Goal: Information Seeking & Learning: Learn about a topic

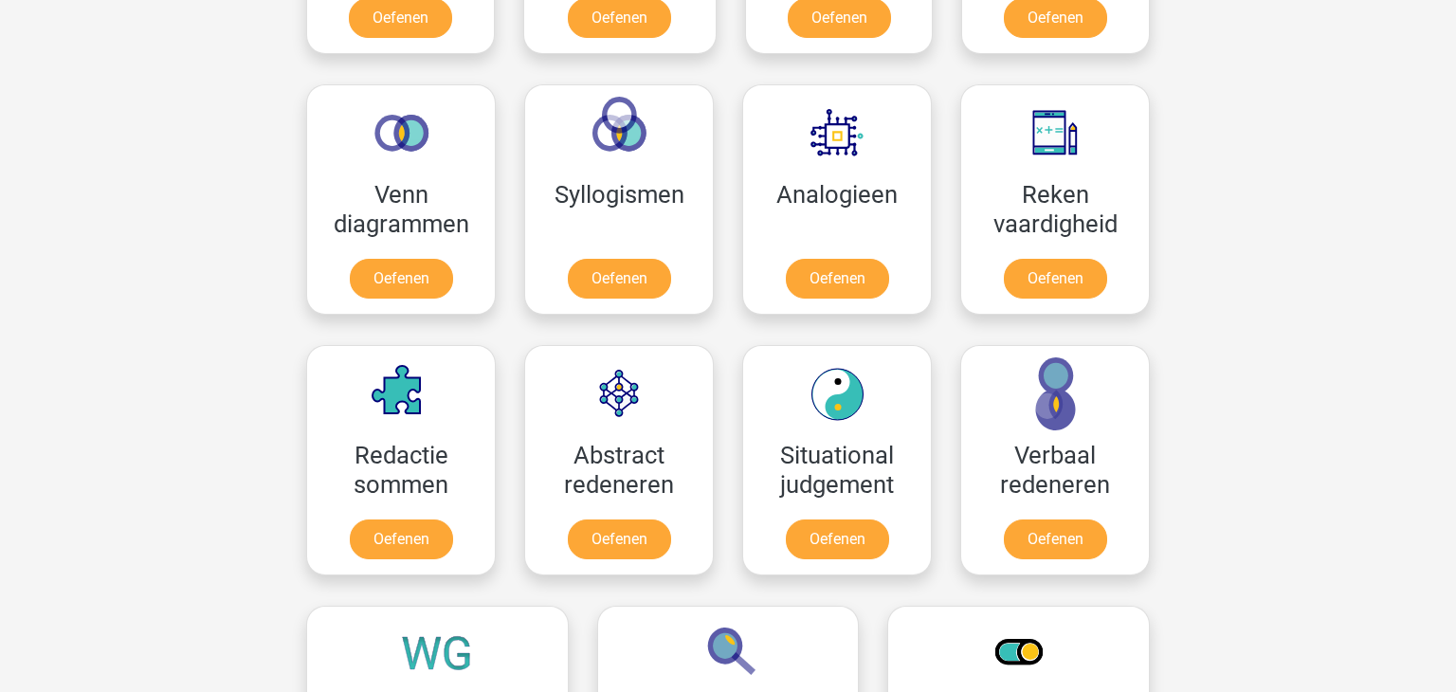
scroll to position [1063, 0]
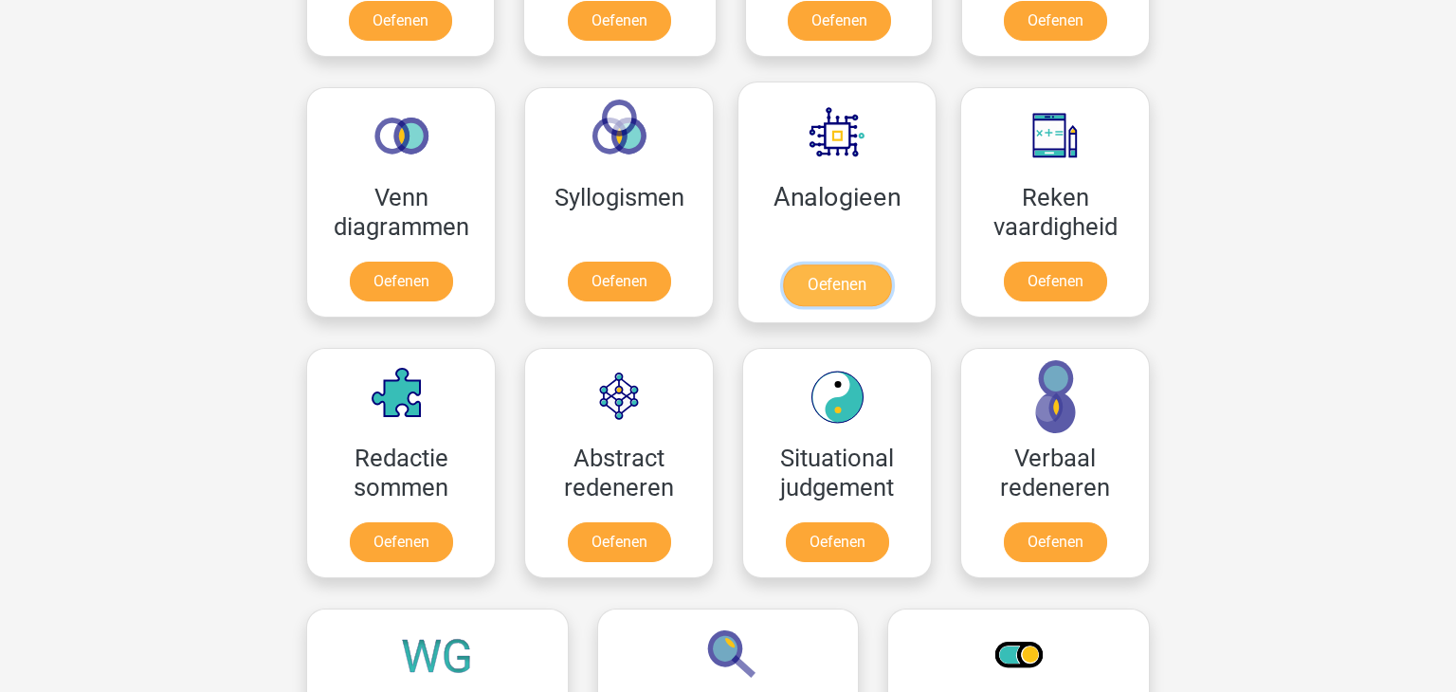
click at [820, 297] on link "Oefenen" at bounding box center [837, 285] width 108 height 42
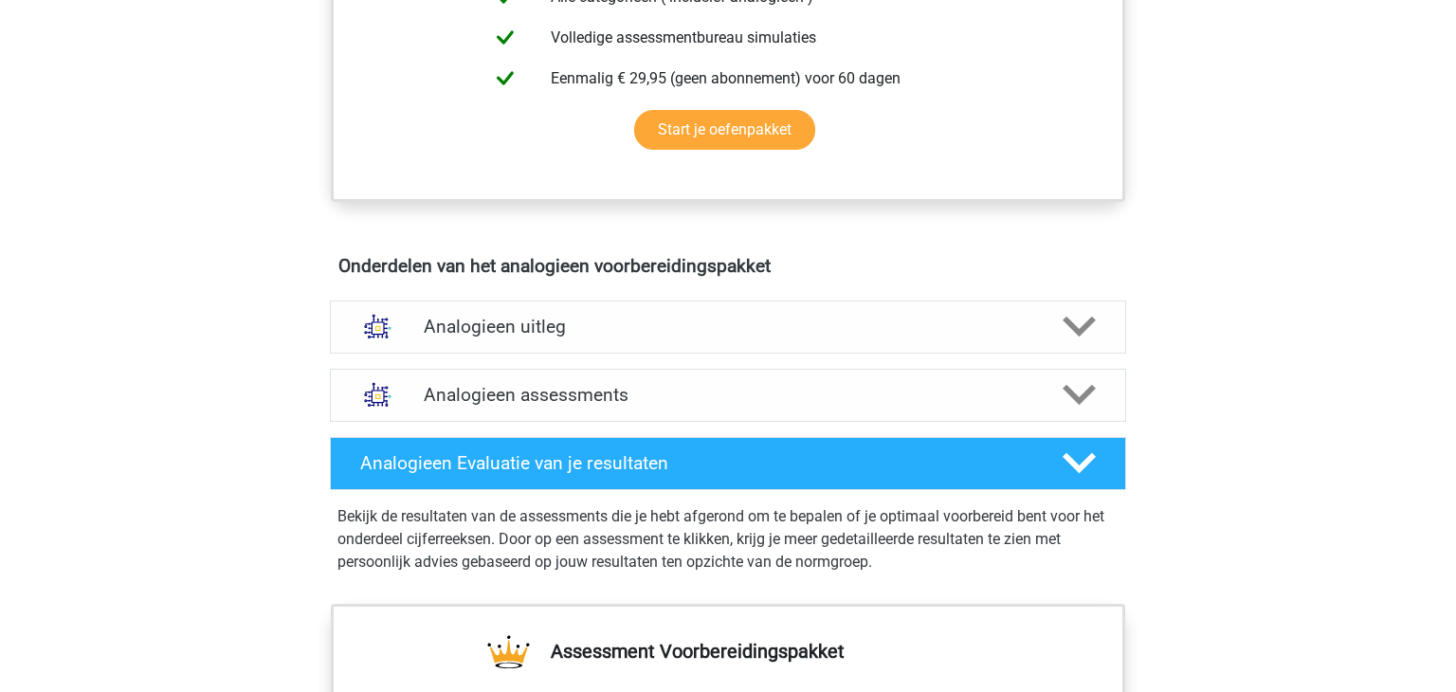
scroll to position [861, 0]
click at [820, 300] on div "Analogieen uitleg" at bounding box center [728, 326] width 796 height 53
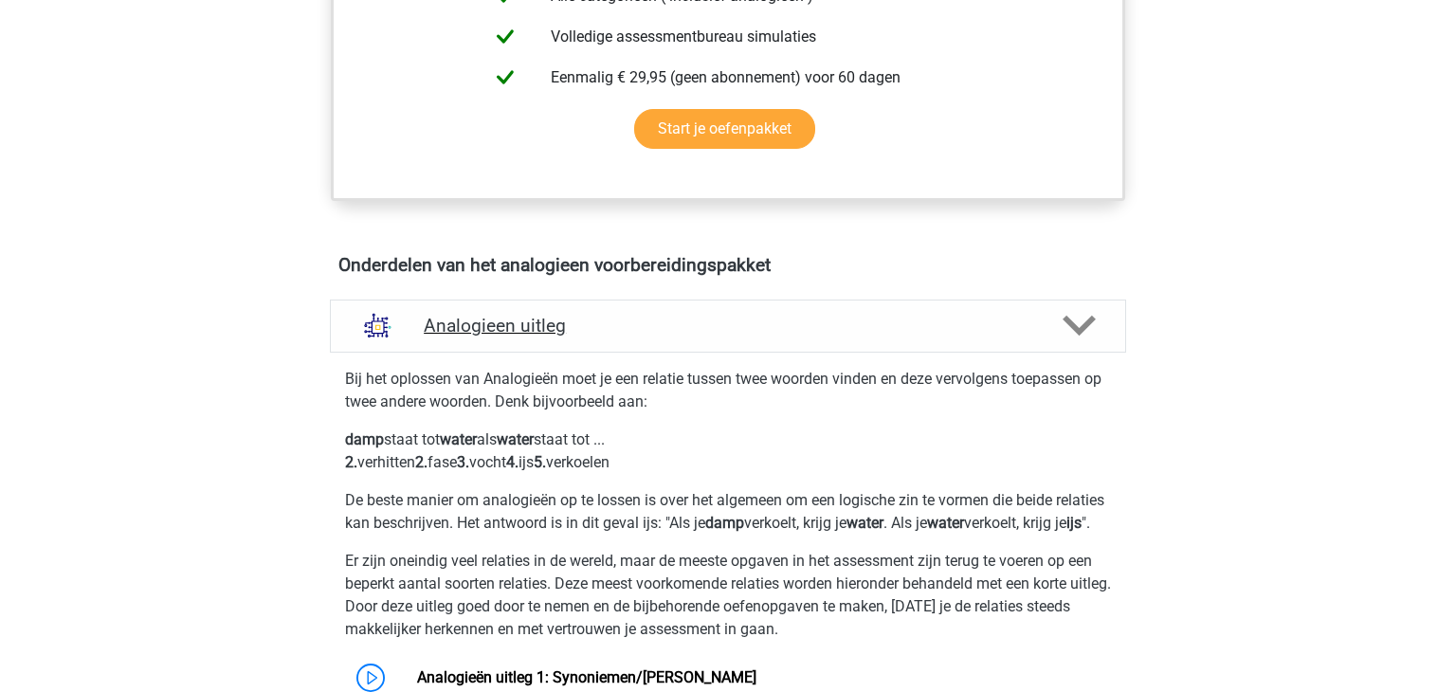
click at [910, 322] on h4 "Analogieen uitleg" at bounding box center [728, 326] width 609 height 22
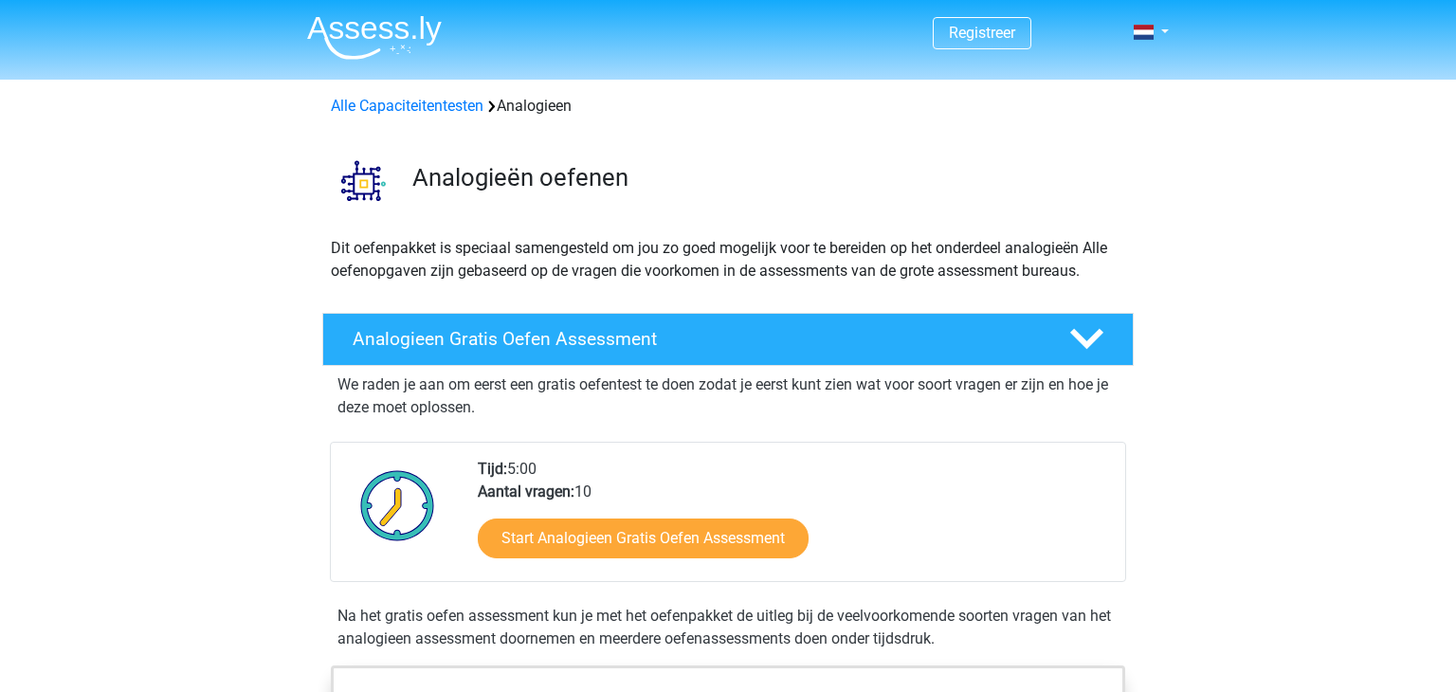
scroll to position [1, 0]
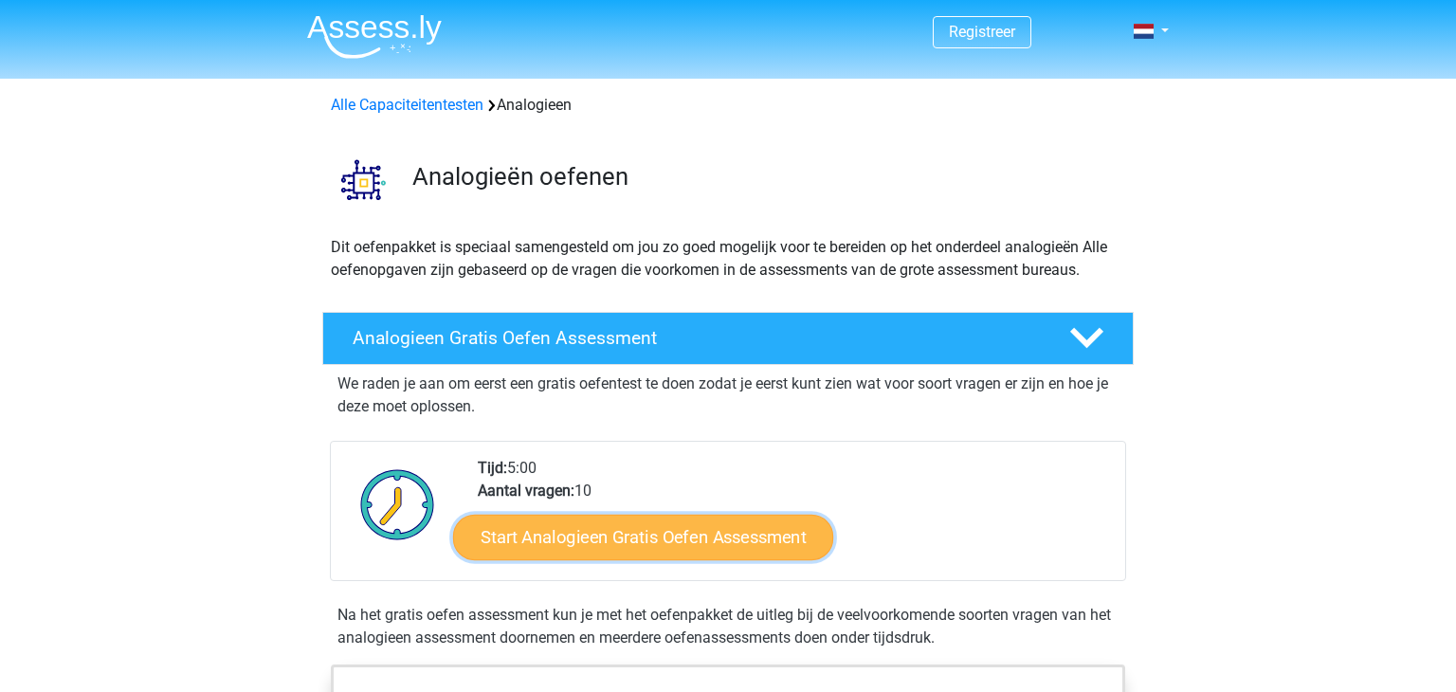
click at [636, 533] on link "Start Analogieen Gratis Oefen Assessment" at bounding box center [643, 536] width 380 height 45
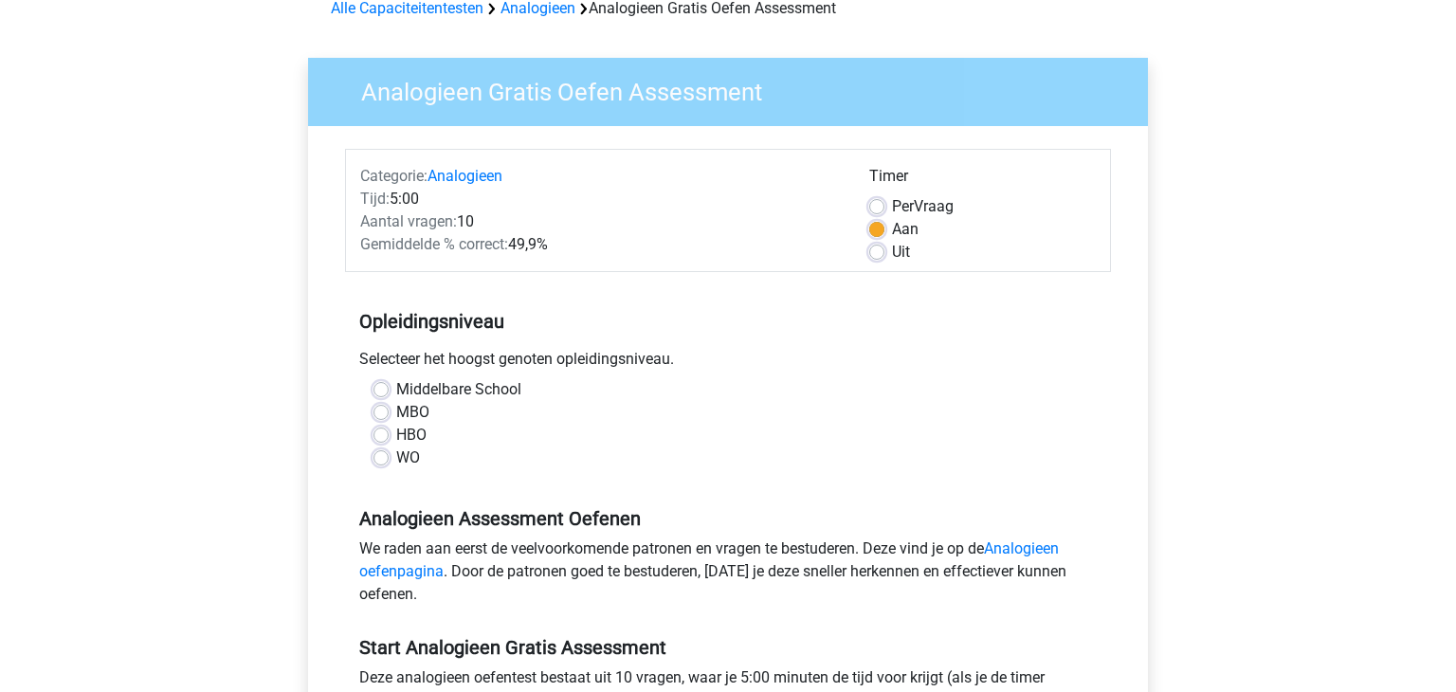
scroll to position [100, 0]
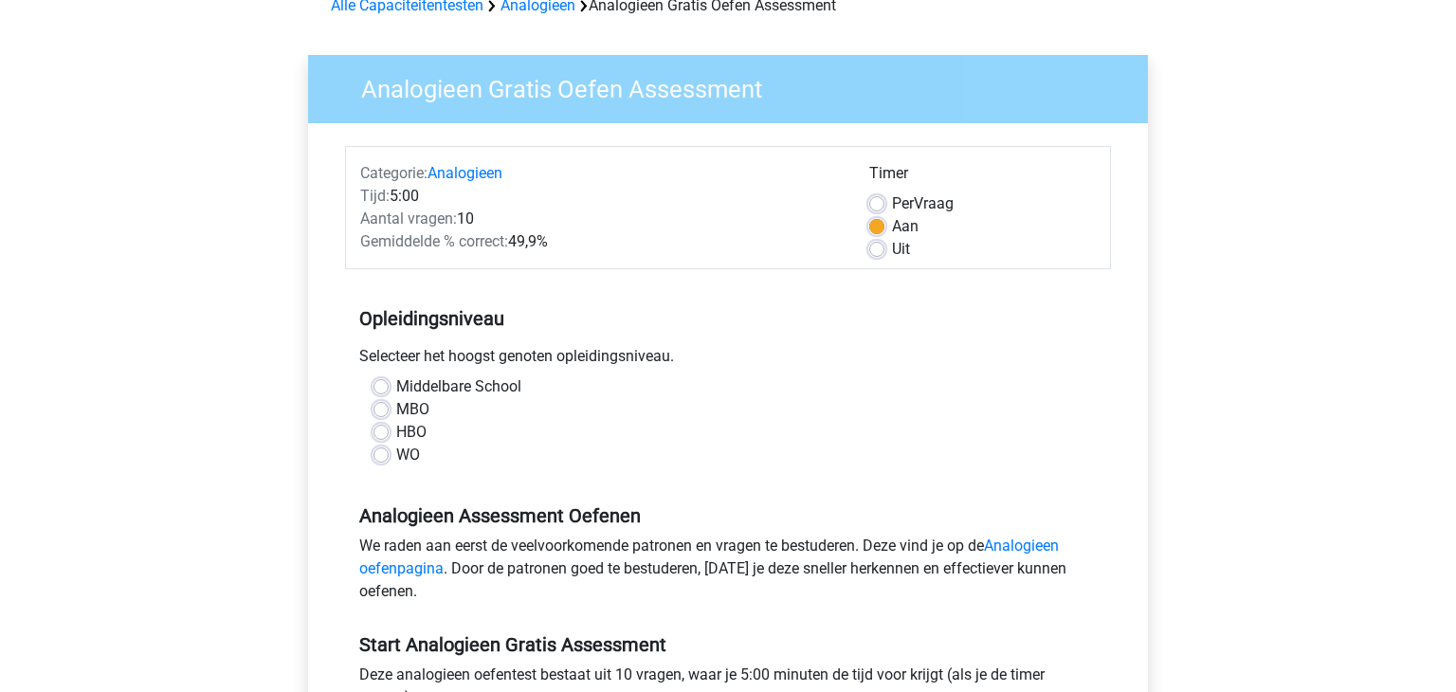
click at [396, 391] on label "Middelbare School" at bounding box center [458, 386] width 125 height 23
click at [385, 391] on input "Middelbare School" at bounding box center [380, 384] width 15 height 19
radio input "true"
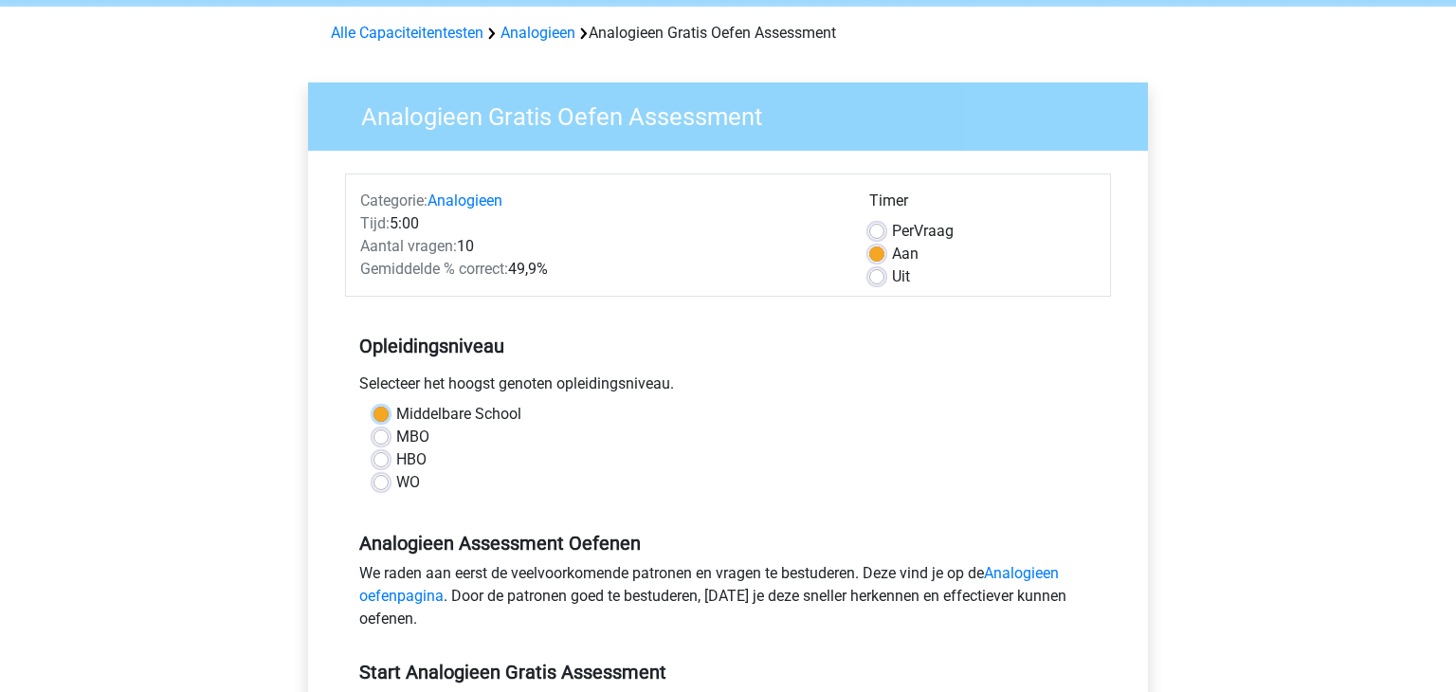
scroll to position [70, 0]
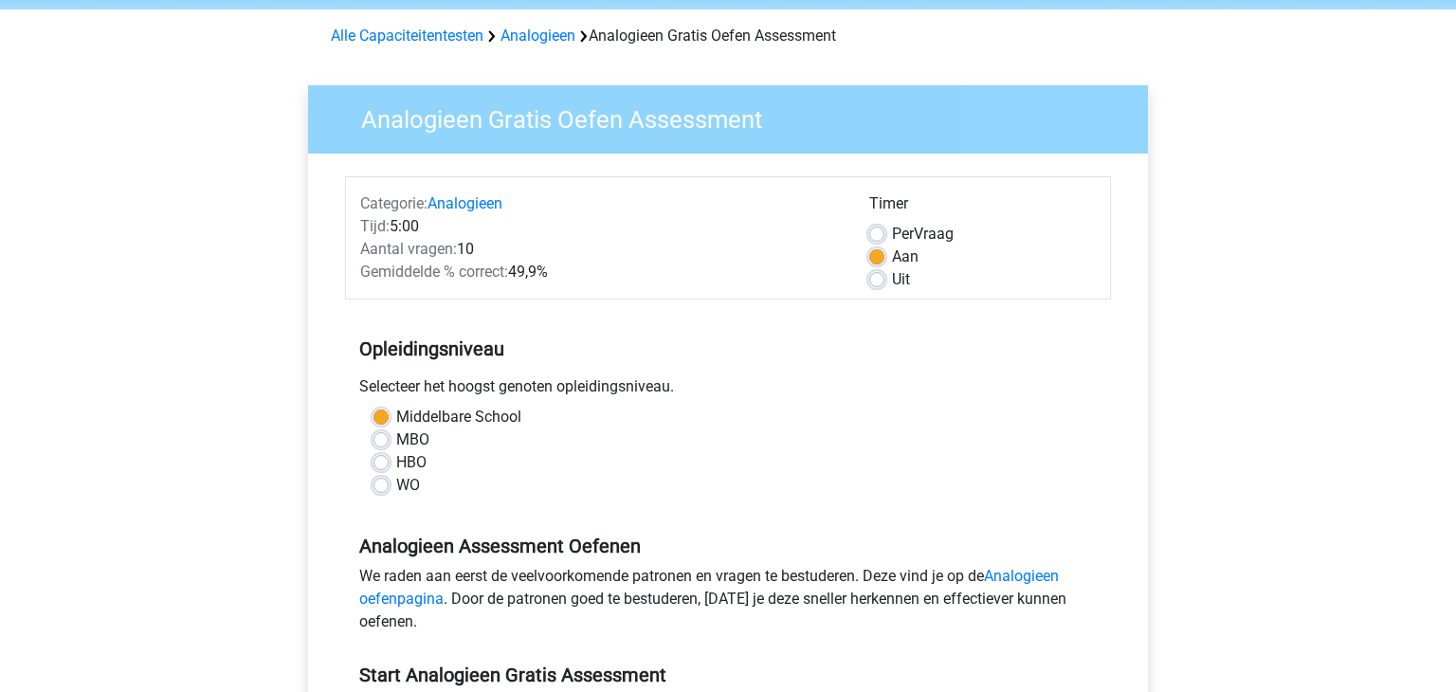
click at [892, 231] on label "Per Vraag" at bounding box center [923, 234] width 62 height 23
click at [871, 231] on input "Per Vraag" at bounding box center [876, 232] width 15 height 19
radio input "true"
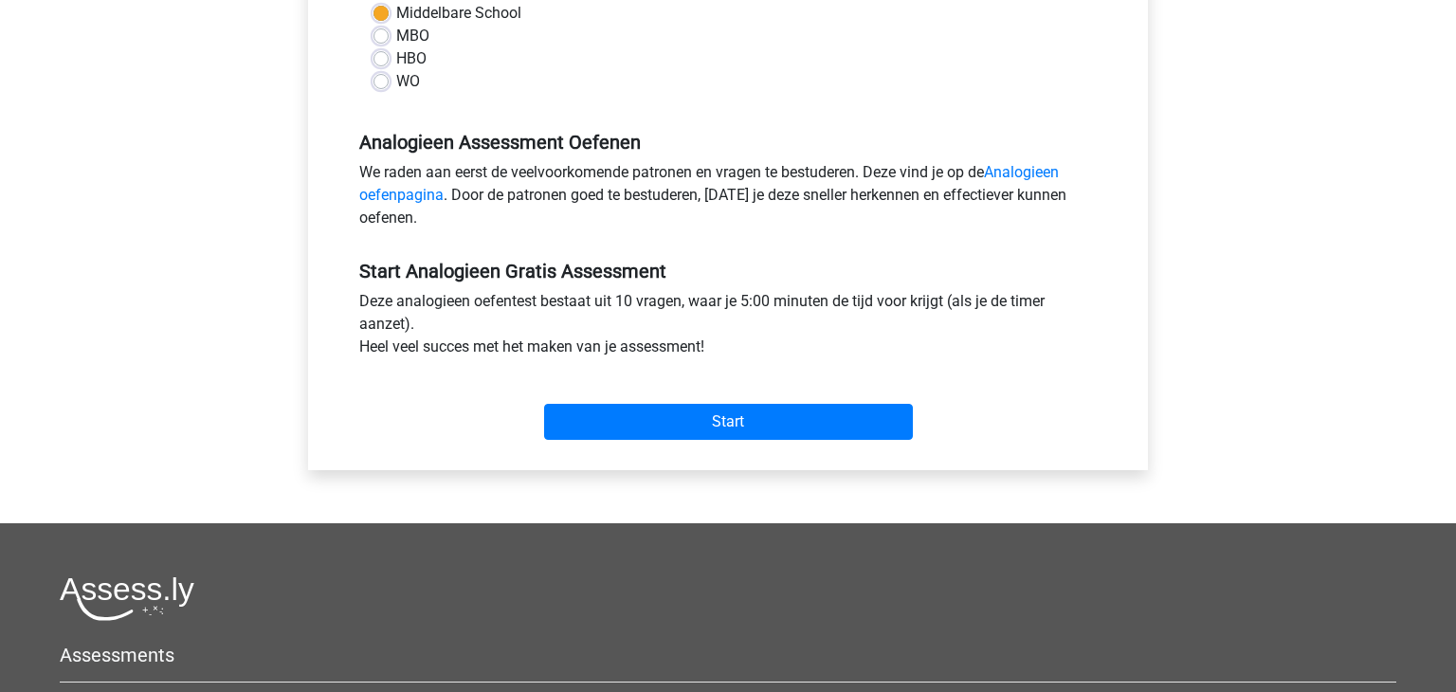
scroll to position [474, 0]
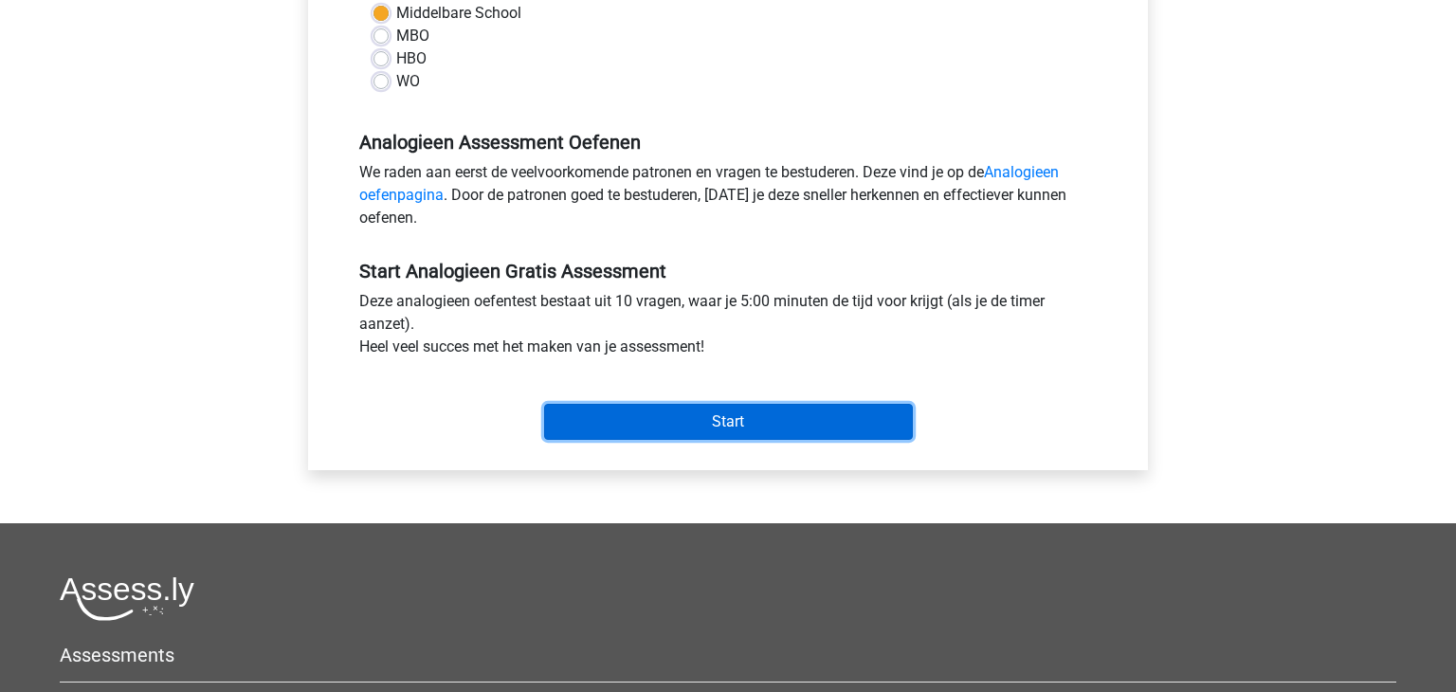
click at [658, 428] on input "Start" at bounding box center [728, 422] width 369 height 36
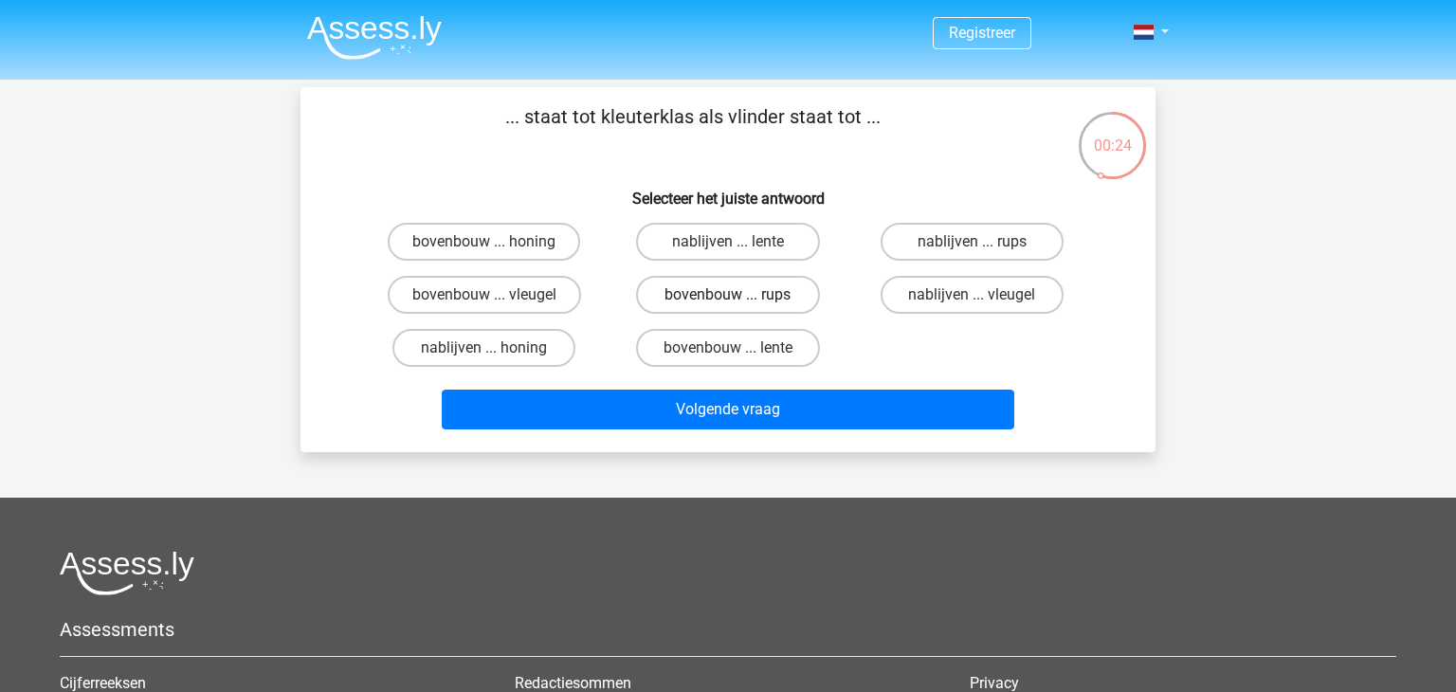
click at [675, 297] on label "bovenbouw ... rups" at bounding box center [727, 295] width 183 height 38
click at [728, 297] on input "bovenbouw ... rups" at bounding box center [734, 301] width 12 height 12
radio input "true"
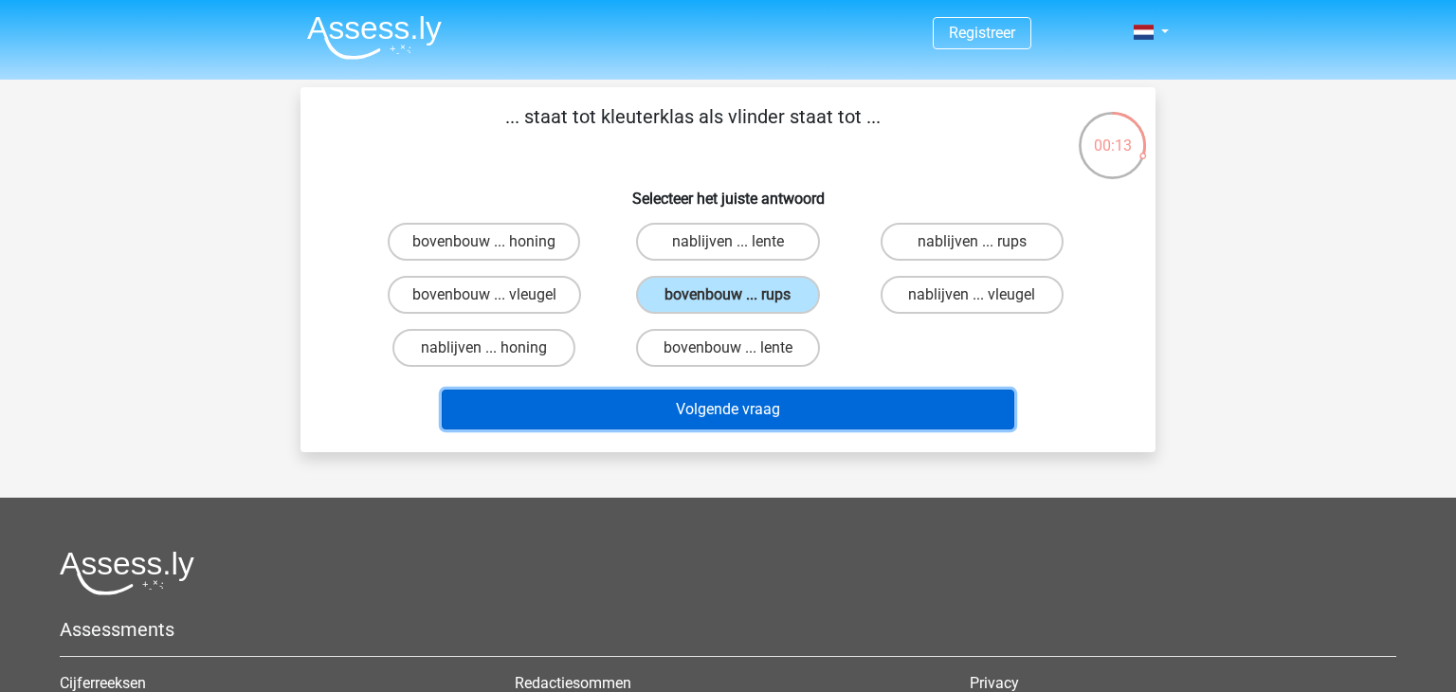
click at [702, 405] on button "Volgende vraag" at bounding box center [728, 410] width 573 height 40
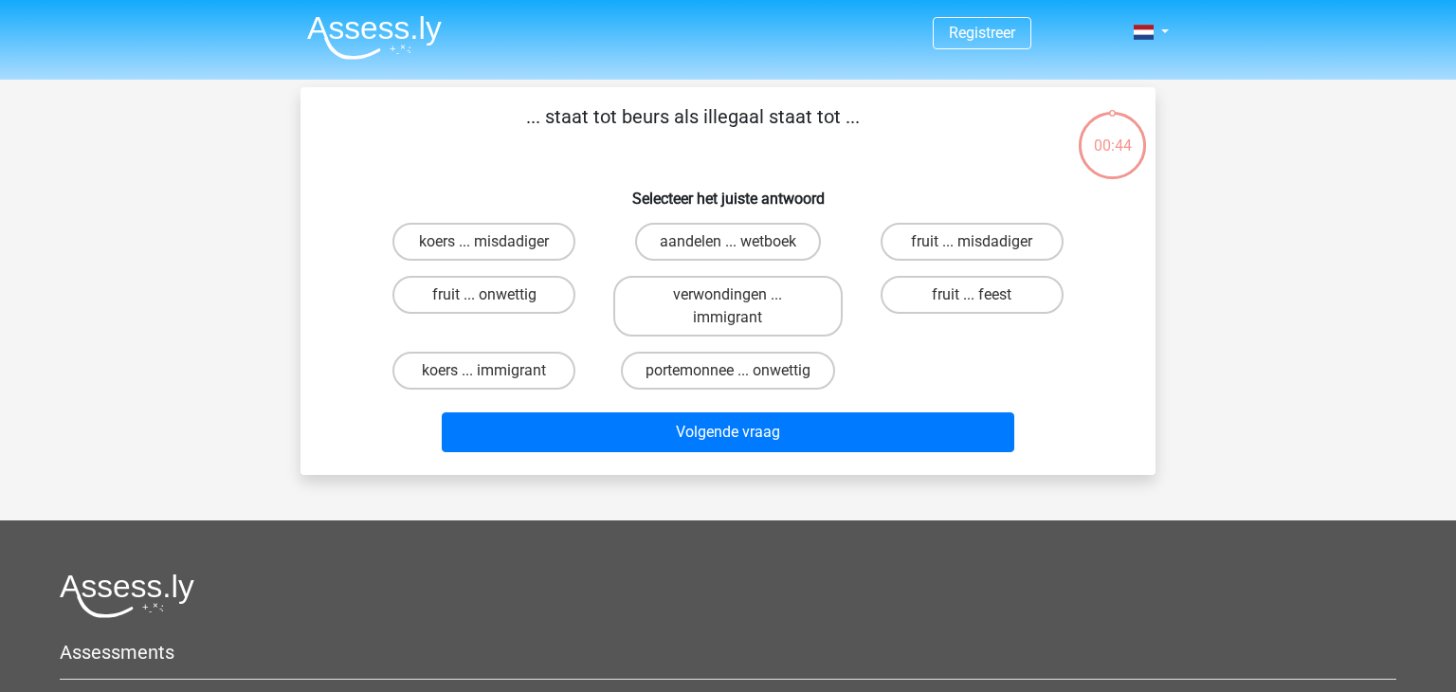
scroll to position [87, 0]
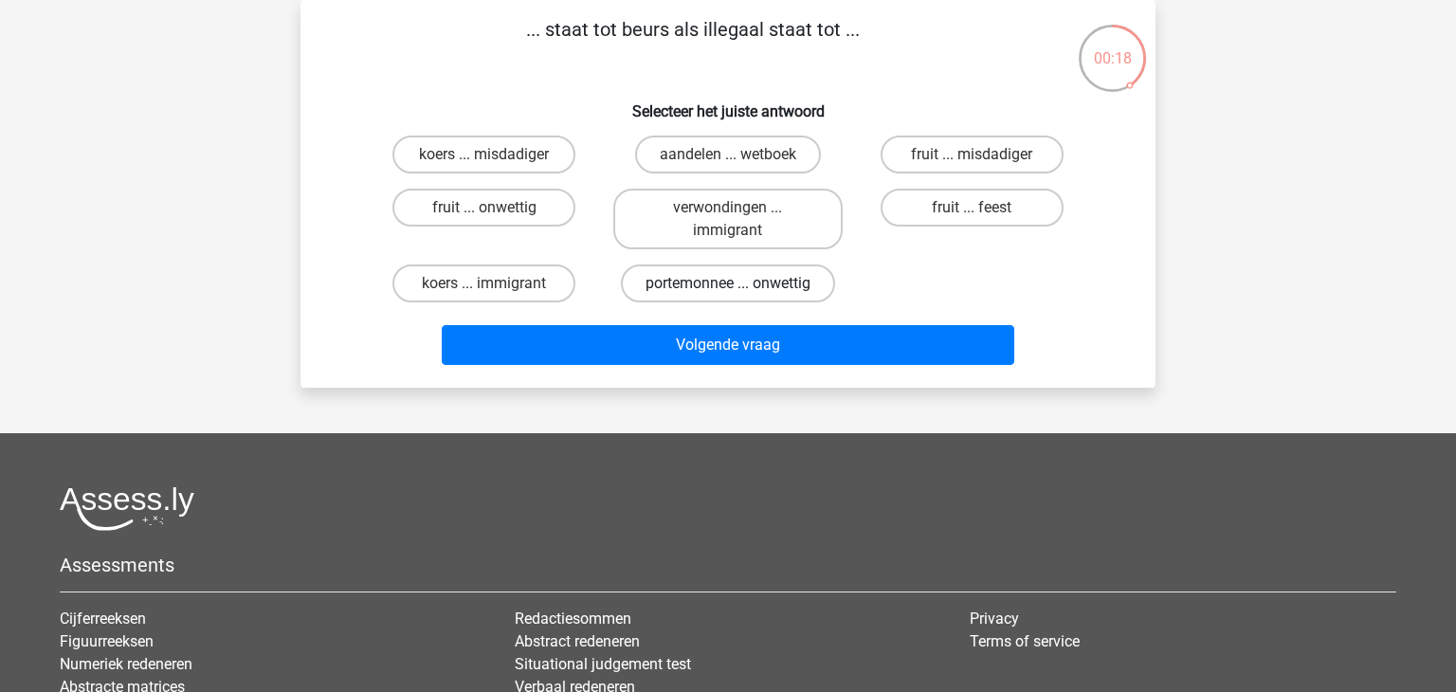
click at [678, 277] on label "portemonnee ... onwettig" at bounding box center [728, 283] width 214 height 38
click at [728, 283] on input "portemonnee ... onwettig" at bounding box center [734, 289] width 12 height 12
radio input "true"
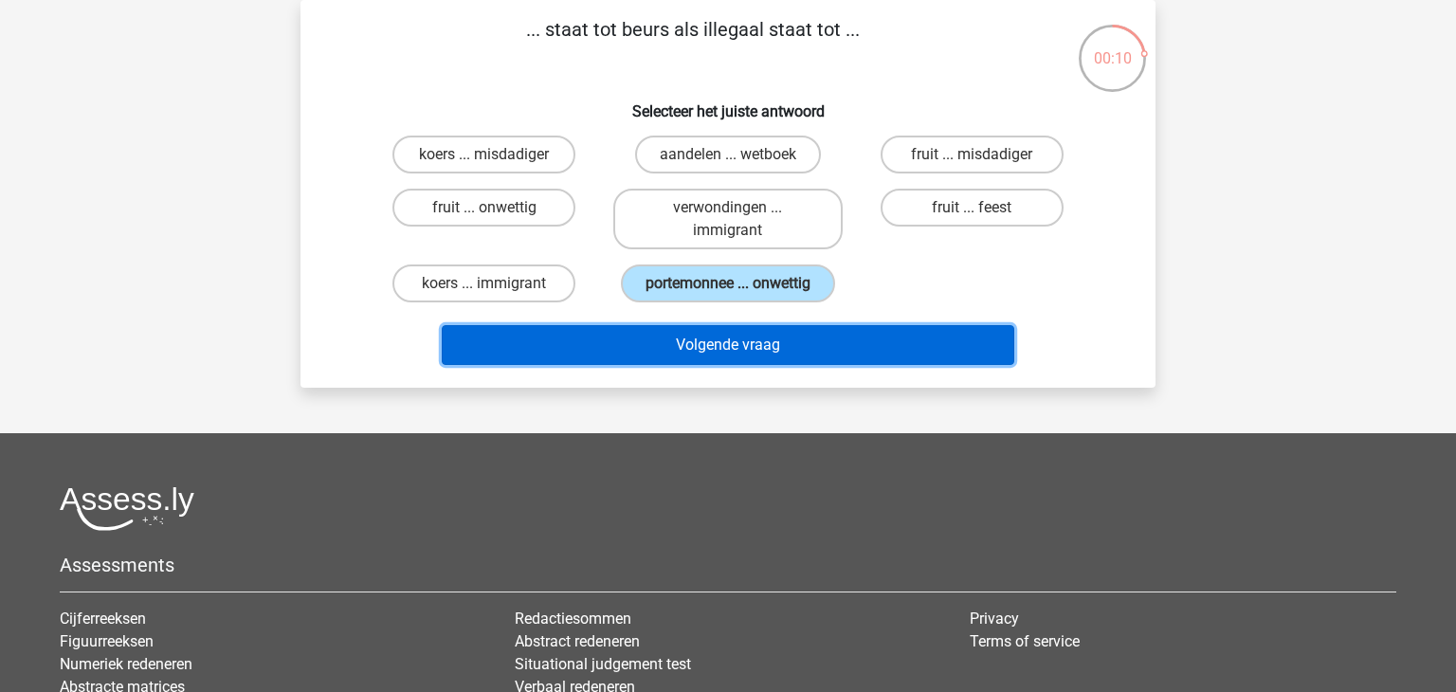
click at [702, 340] on button "Volgende vraag" at bounding box center [728, 345] width 573 height 40
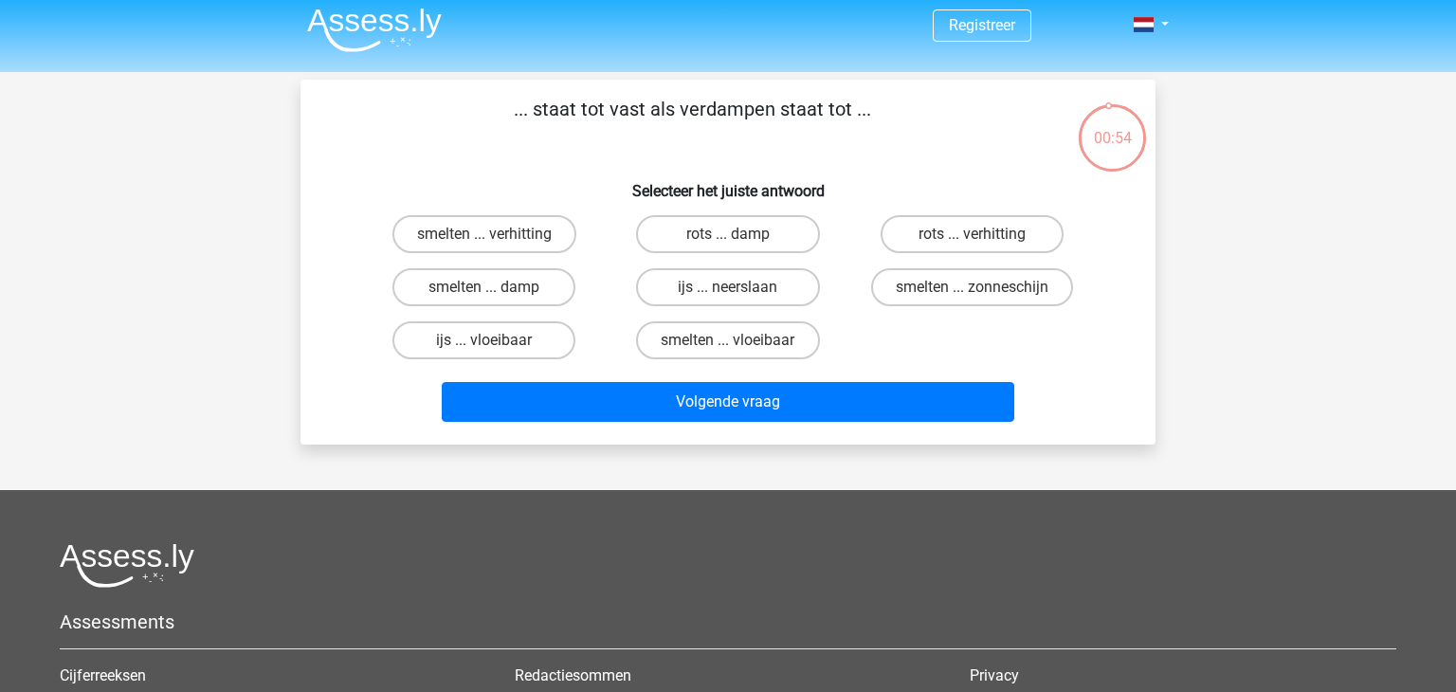
scroll to position [11, 0]
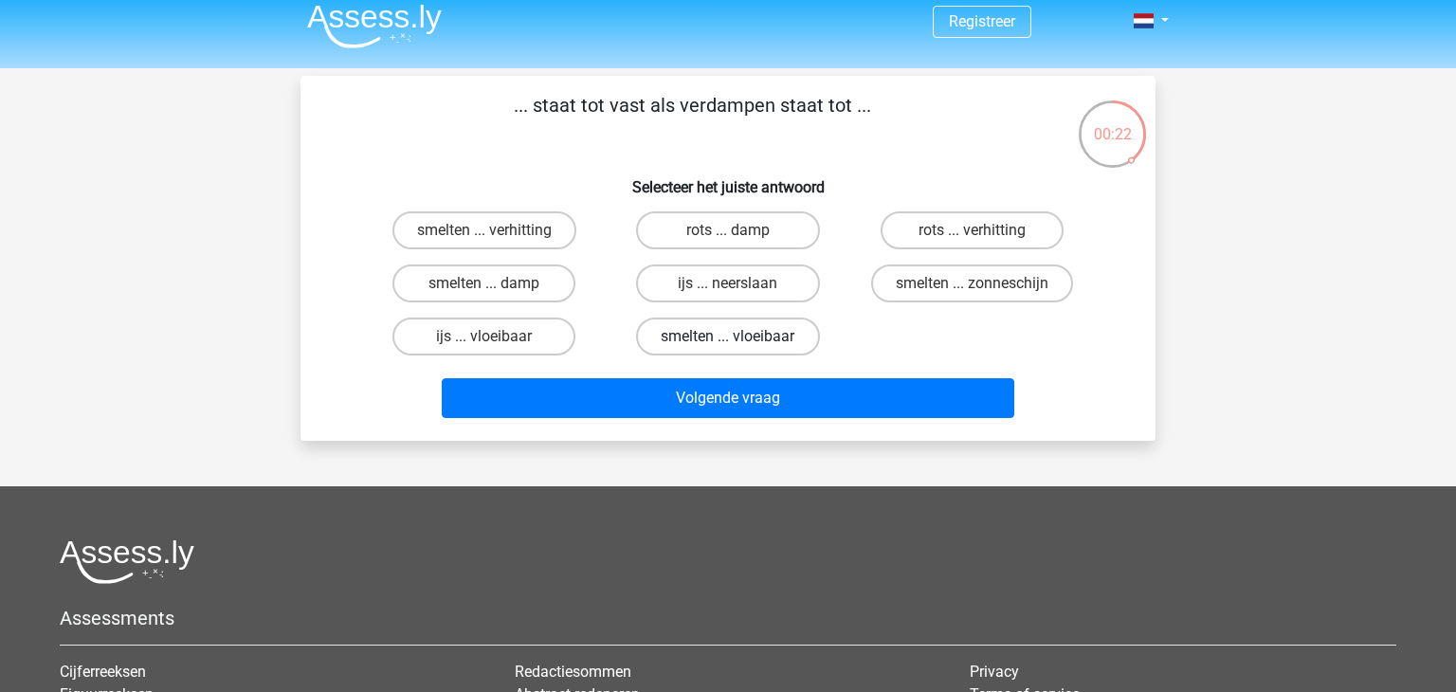
click at [726, 342] on label "smelten ... vloeibaar" at bounding box center [727, 337] width 183 height 38
click at [728, 342] on input "smelten ... vloeibaar" at bounding box center [734, 343] width 12 height 12
radio input "true"
click at [504, 272] on label "smelten ... damp" at bounding box center [483, 283] width 183 height 38
click at [497, 283] on input "smelten ... damp" at bounding box center [490, 289] width 12 height 12
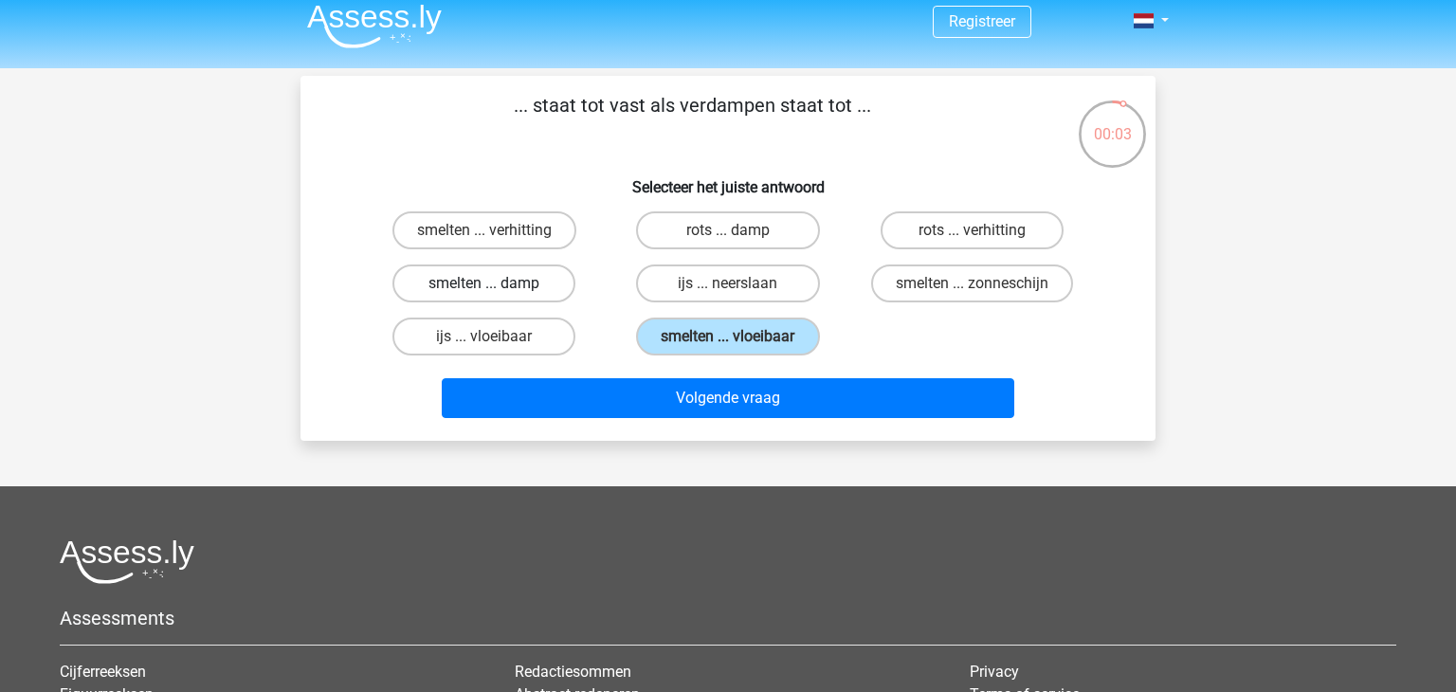
radio input "true"
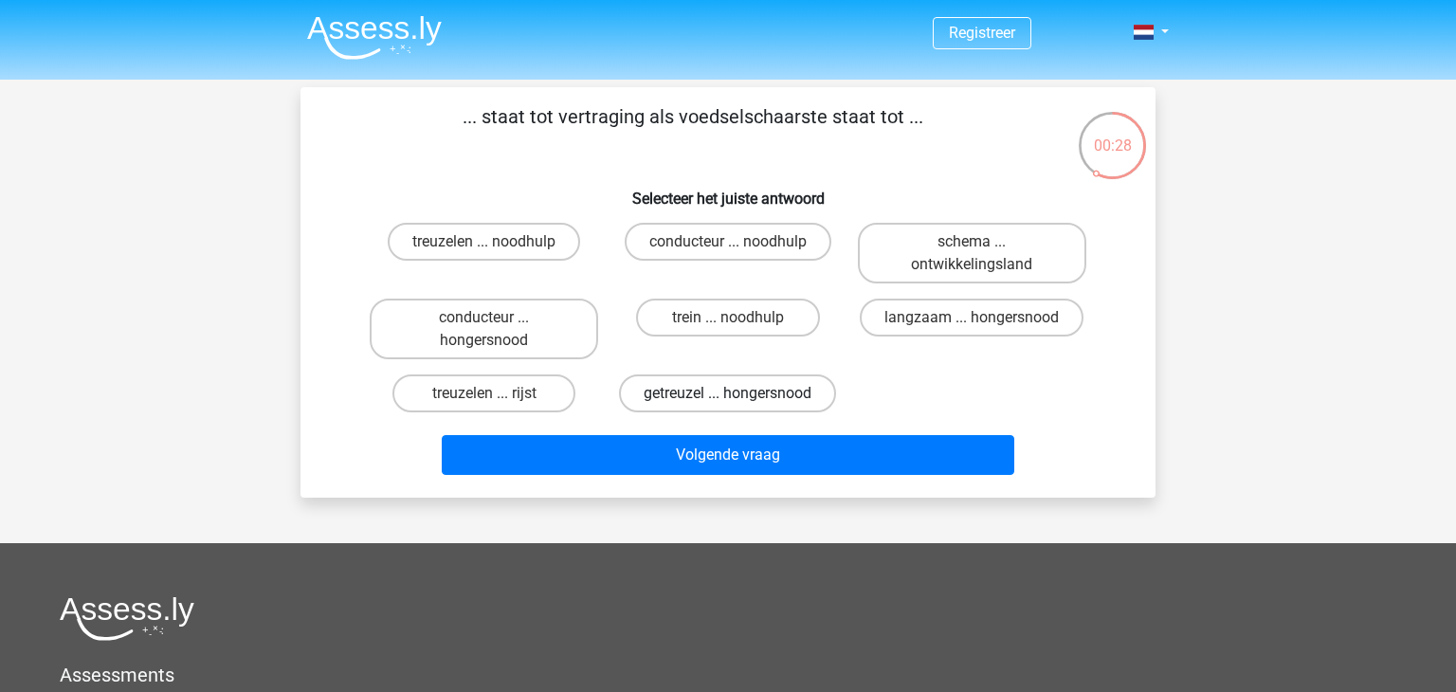
click at [742, 389] on label "getreuzel ... hongersnood" at bounding box center [727, 393] width 217 height 38
click at [740, 393] on input "getreuzel ... hongersnood" at bounding box center [734, 399] width 12 height 12
radio input "true"
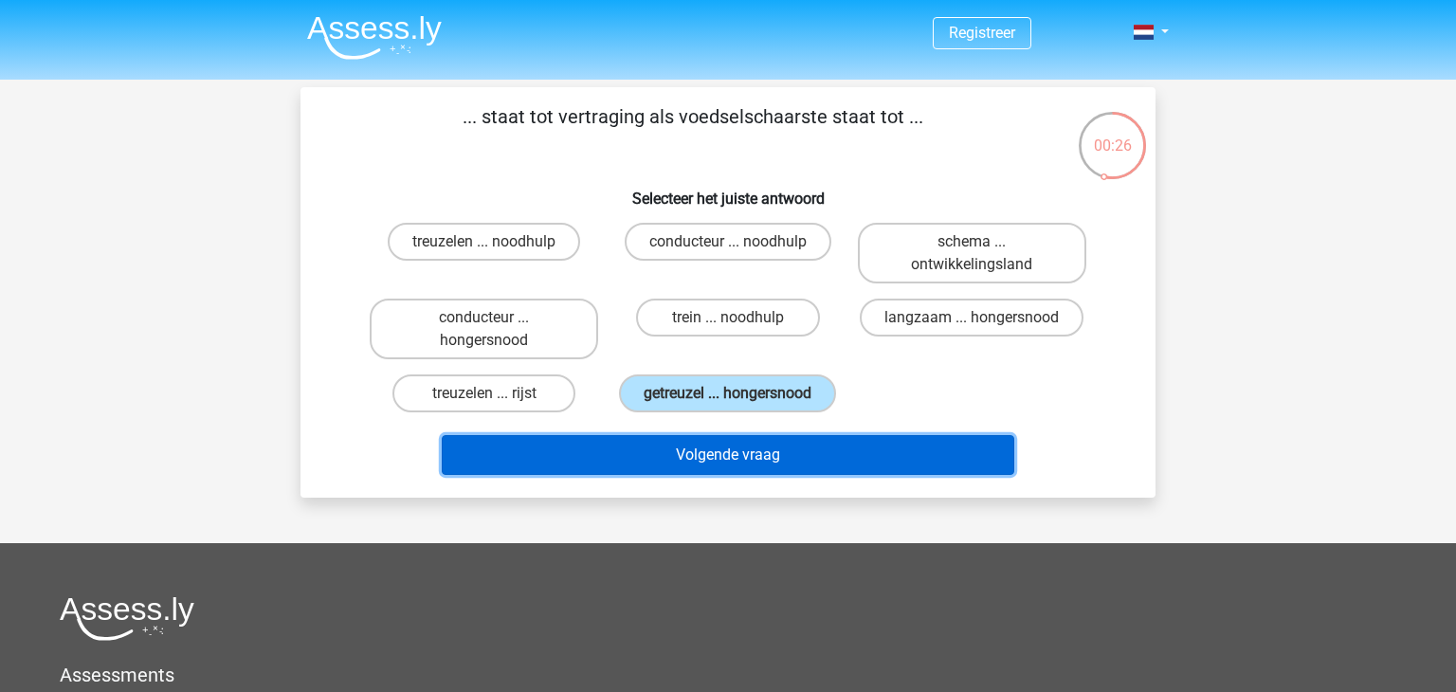
click at [754, 462] on button "Volgende vraag" at bounding box center [728, 455] width 573 height 40
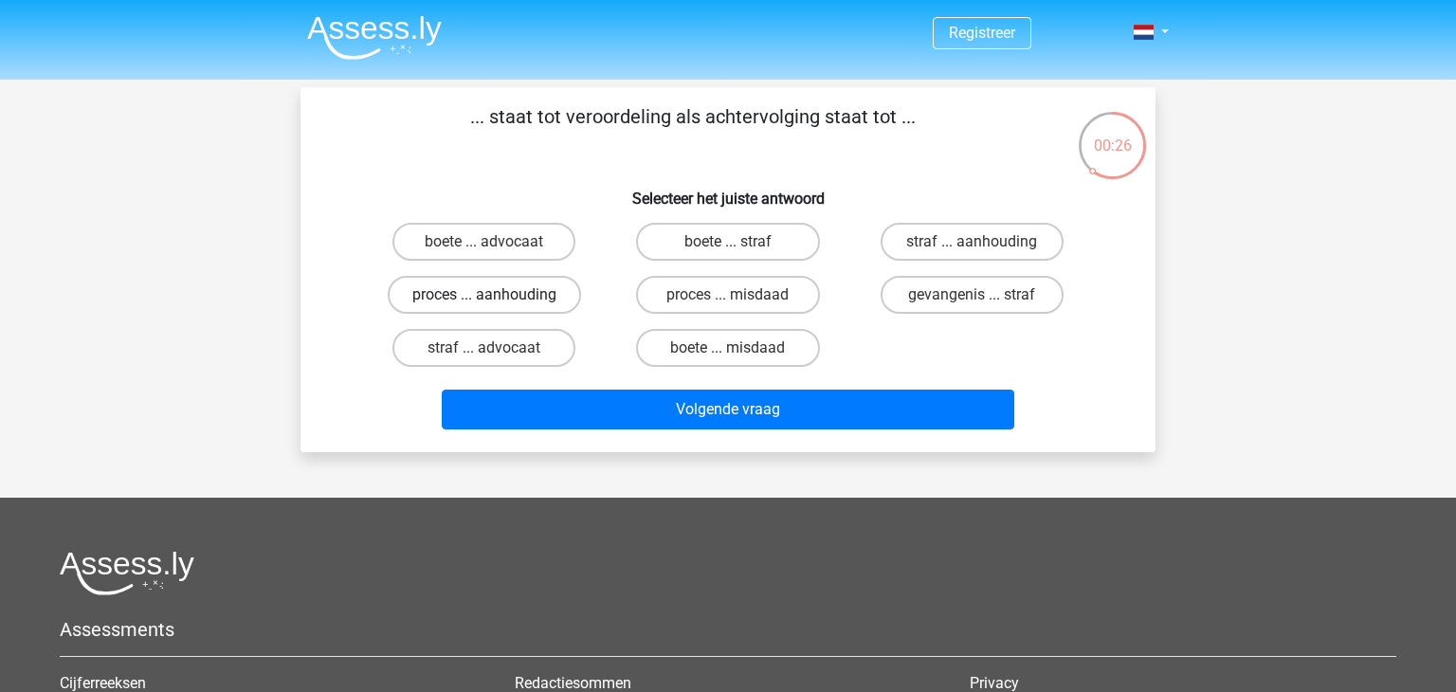
click at [510, 297] on label "proces ... aanhouding" at bounding box center [484, 295] width 193 height 38
click at [497, 297] on input "proces ... aanhouding" at bounding box center [490, 301] width 12 height 12
radio input "true"
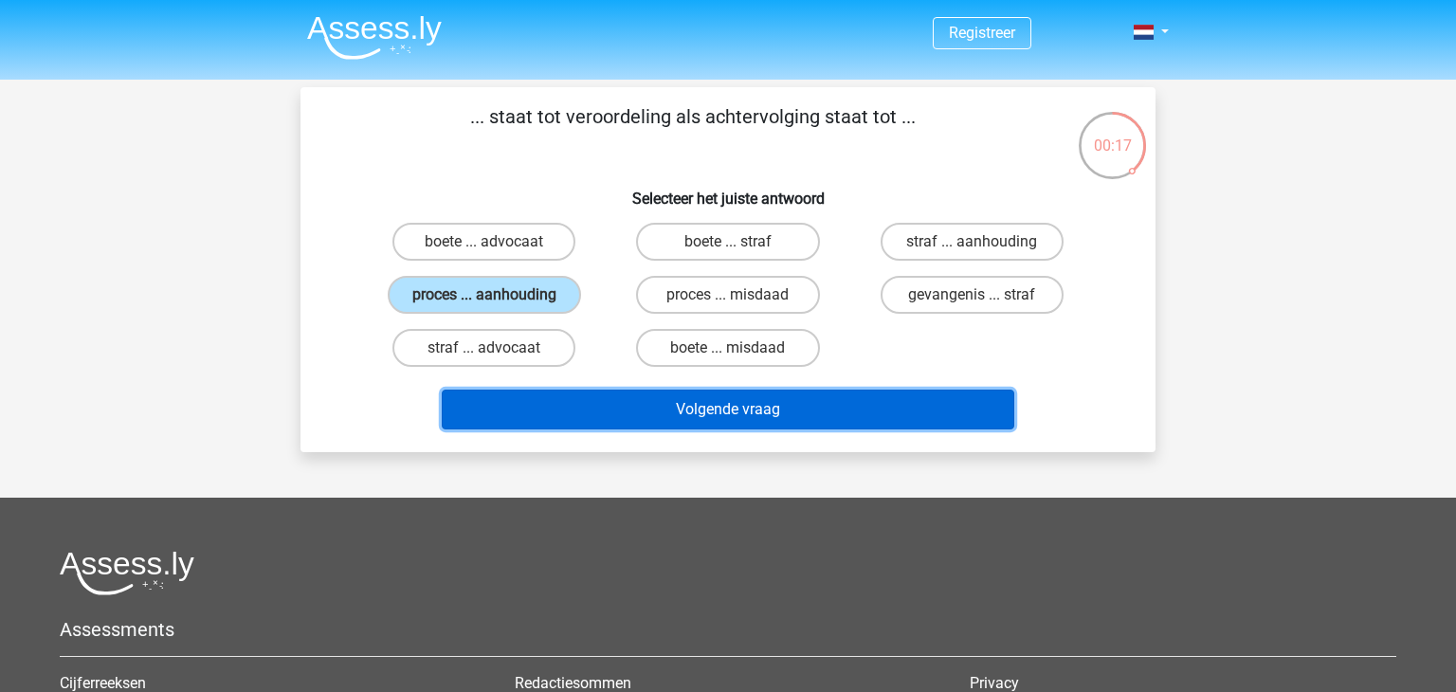
click at [701, 410] on button "Volgende vraag" at bounding box center [728, 410] width 573 height 40
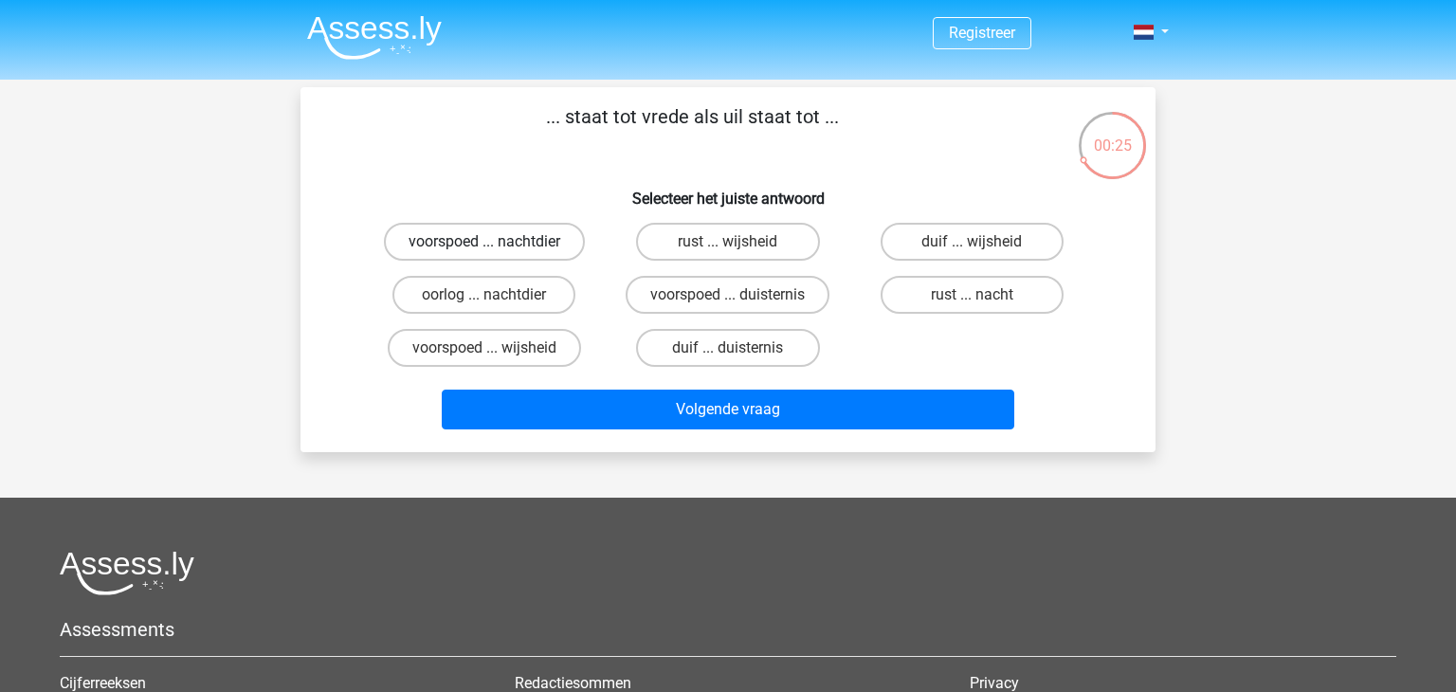
click at [535, 244] on label "voorspoed ... nachtdier" at bounding box center [484, 242] width 201 height 38
click at [497, 244] on input "voorspoed ... nachtdier" at bounding box center [490, 248] width 12 height 12
radio input "true"
click at [733, 250] on input "rust ... wijsheid" at bounding box center [734, 248] width 12 height 12
radio input "true"
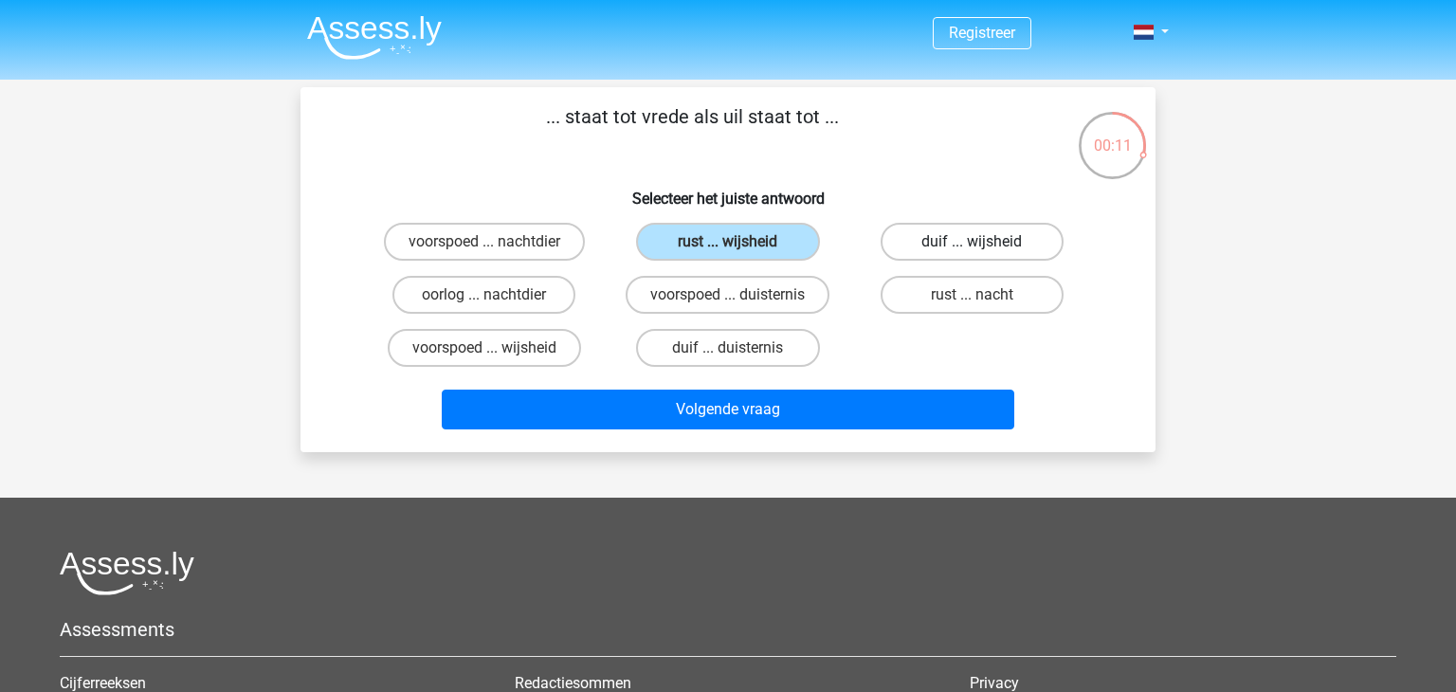
click at [1017, 232] on label "duif ... wijsheid" at bounding box center [972, 242] width 183 height 38
click at [984, 242] on input "duif ... wijsheid" at bounding box center [978, 248] width 12 height 12
radio input "true"
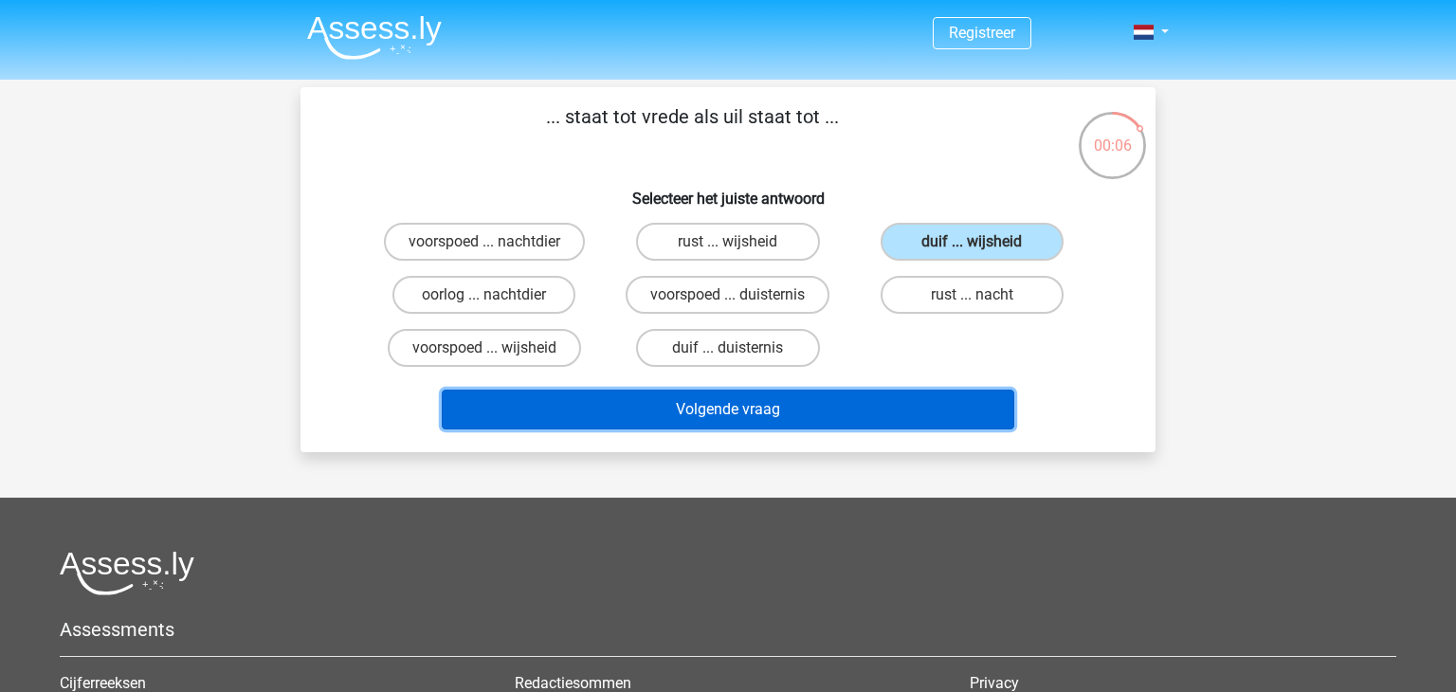
click at [740, 399] on button "Volgende vraag" at bounding box center [728, 410] width 573 height 40
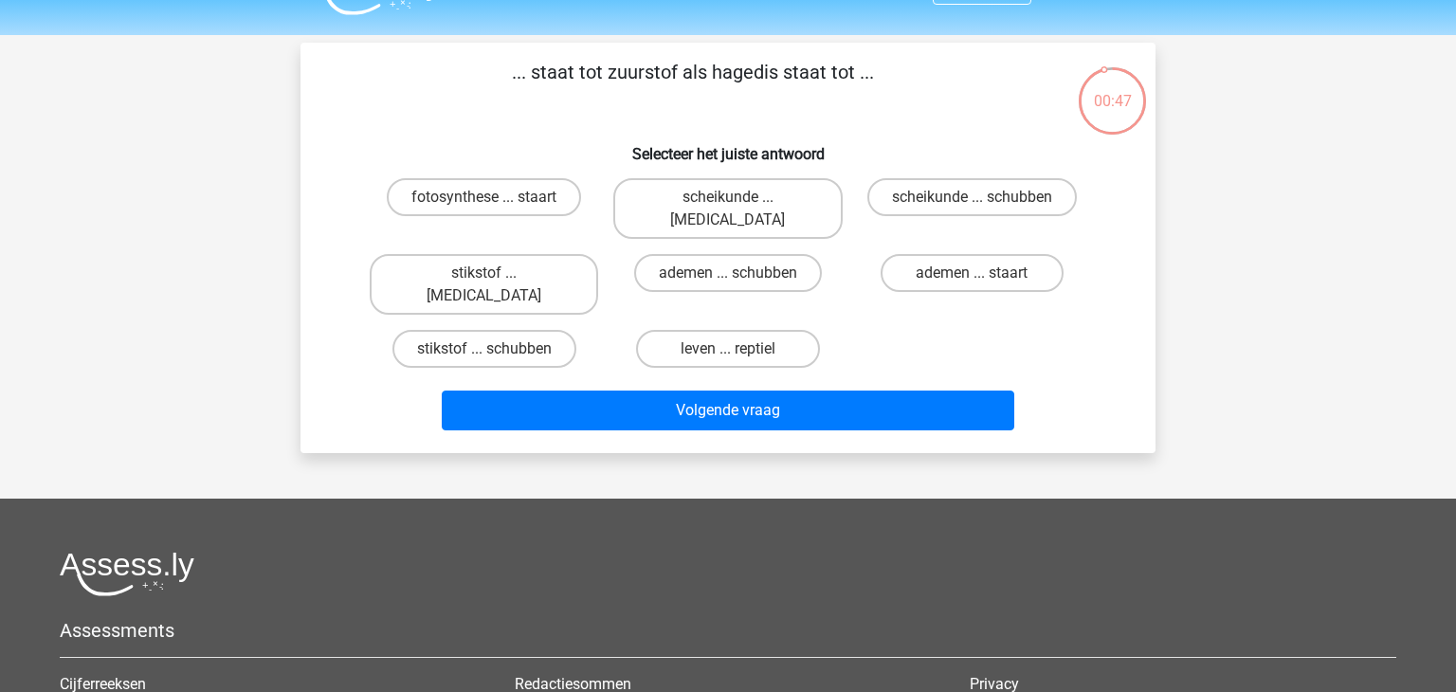
scroll to position [39, 0]
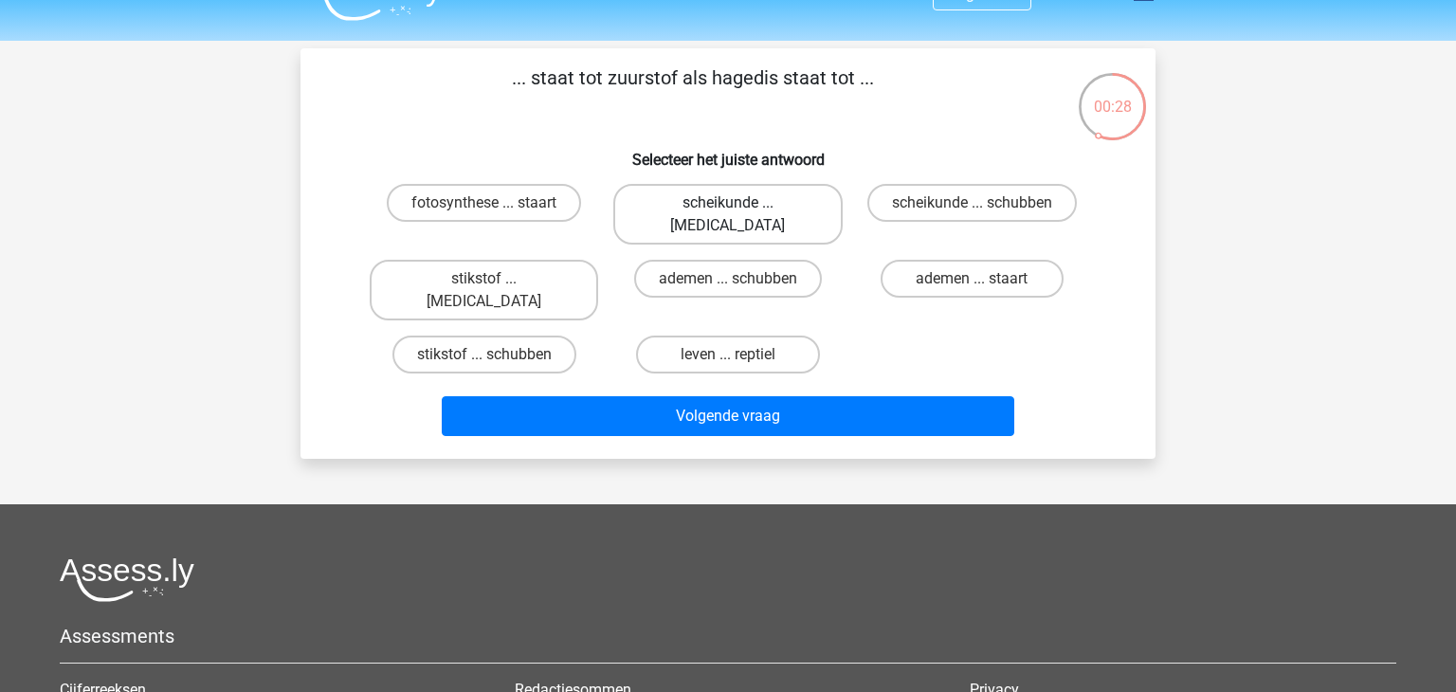
click at [773, 207] on label "scheikunde ... krokodil" at bounding box center [727, 214] width 228 height 61
click at [740, 207] on input "scheikunde ... krokodil" at bounding box center [734, 209] width 12 height 12
radio input "true"
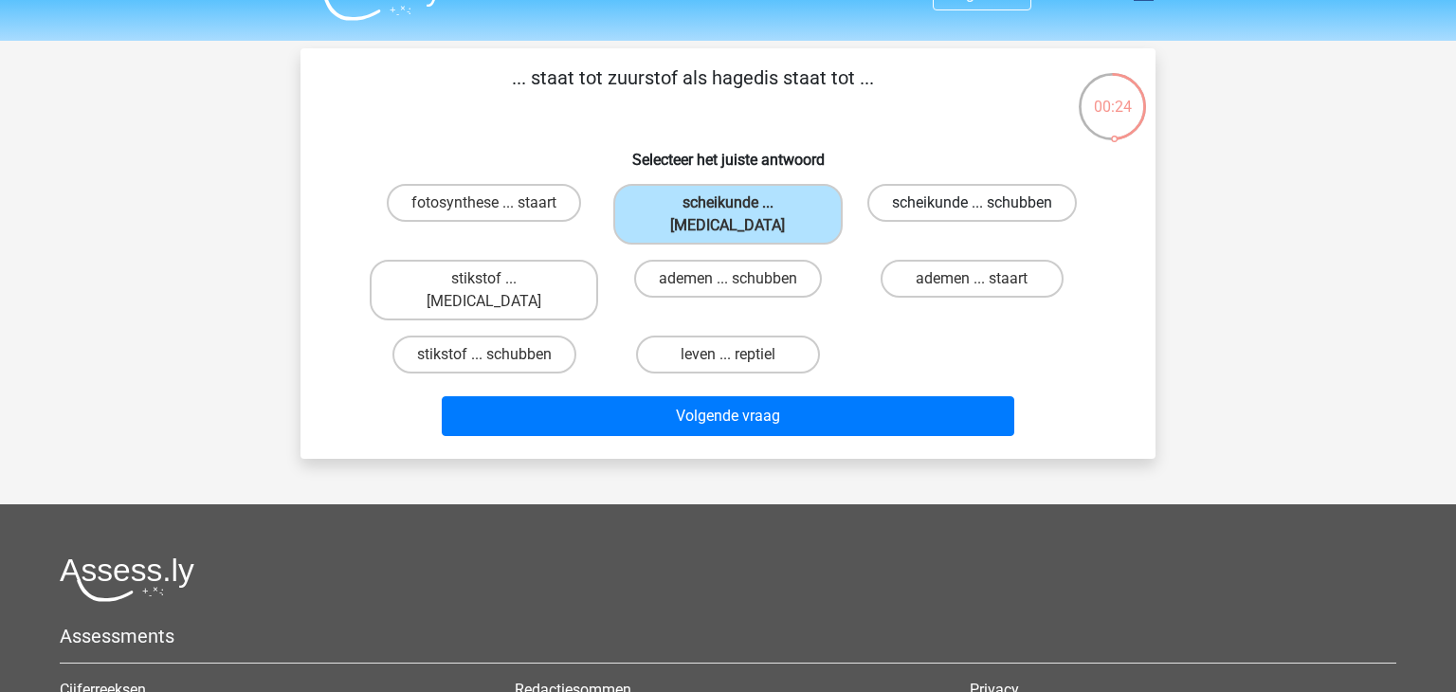
click at [945, 197] on label "scheikunde ... schubben" at bounding box center [971, 203] width 209 height 38
click at [972, 203] on input "scheikunde ... schubben" at bounding box center [978, 209] width 12 height 12
radio input "true"
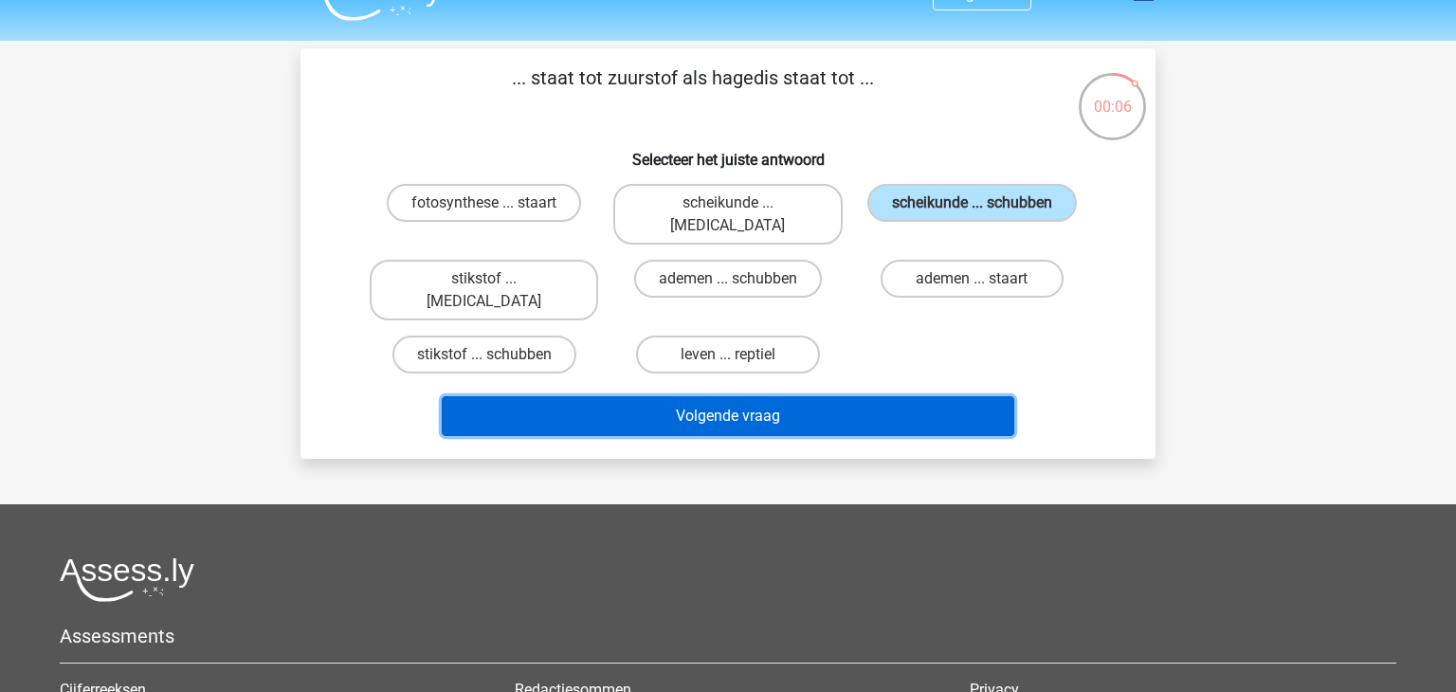
click at [785, 396] on button "Volgende vraag" at bounding box center [728, 416] width 573 height 40
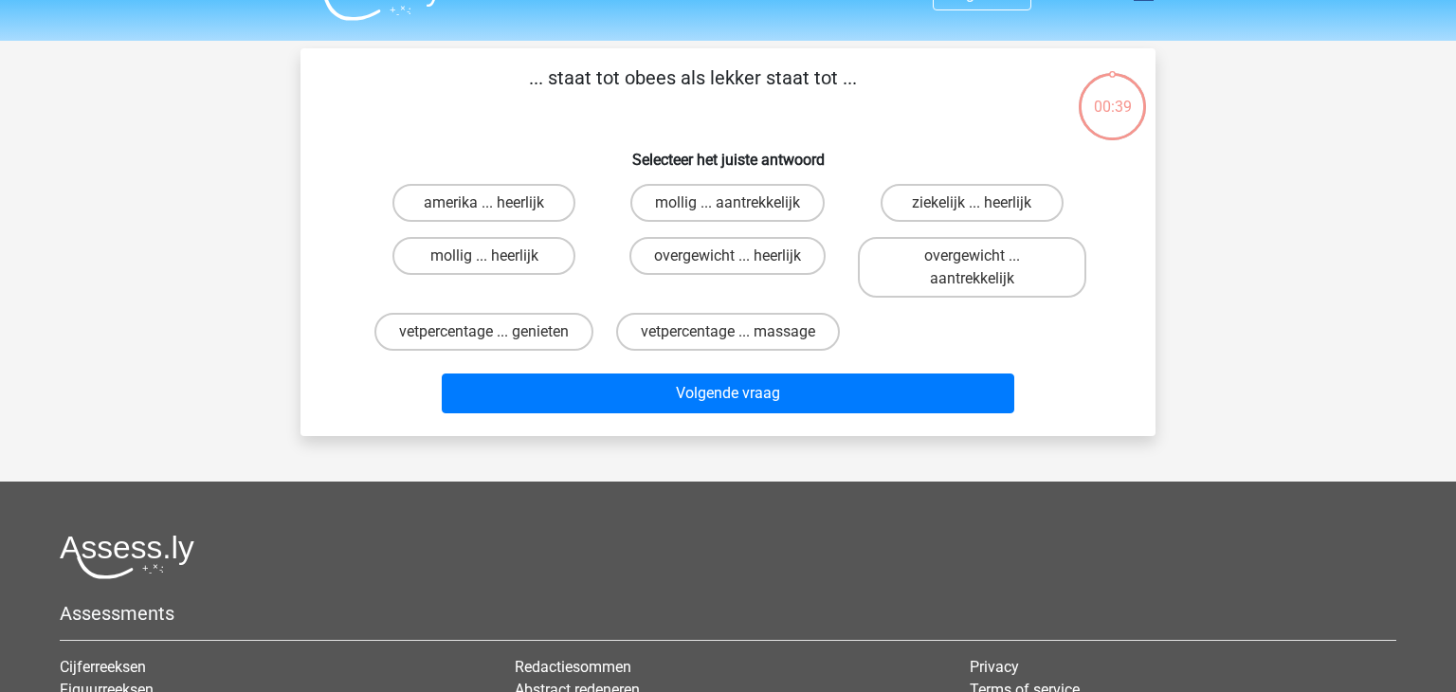
scroll to position [87, 0]
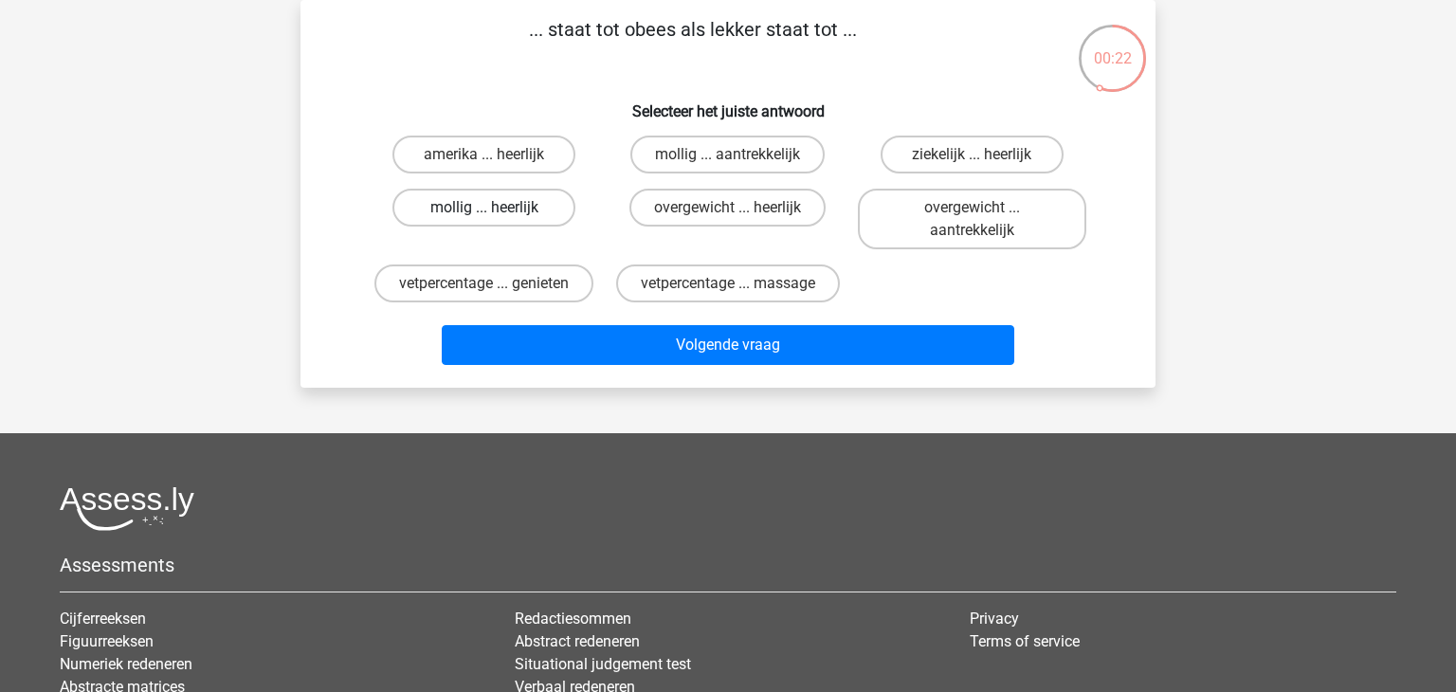
click at [516, 213] on label "mollig ... heerlijk" at bounding box center [483, 208] width 183 height 38
click at [497, 213] on input "mollig ... heerlijk" at bounding box center [490, 214] width 12 height 12
radio input "true"
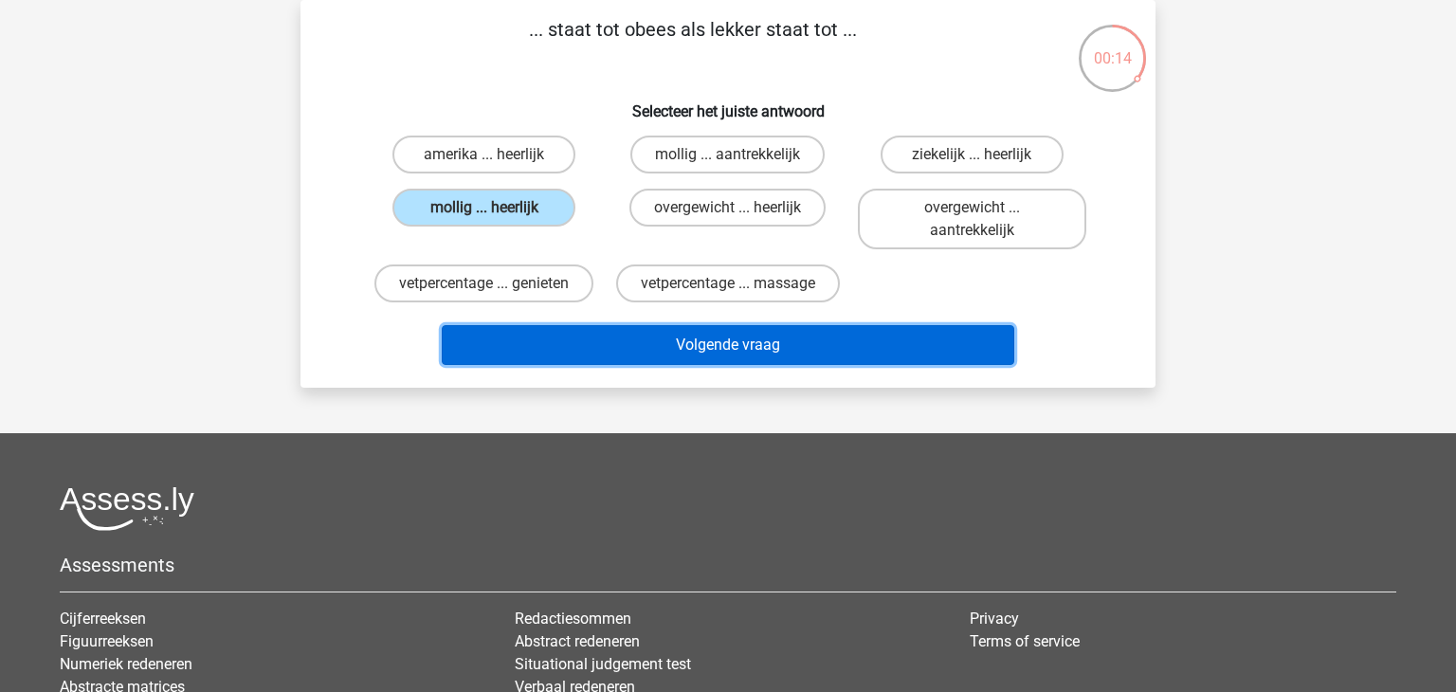
click at [735, 343] on button "Volgende vraag" at bounding box center [728, 345] width 573 height 40
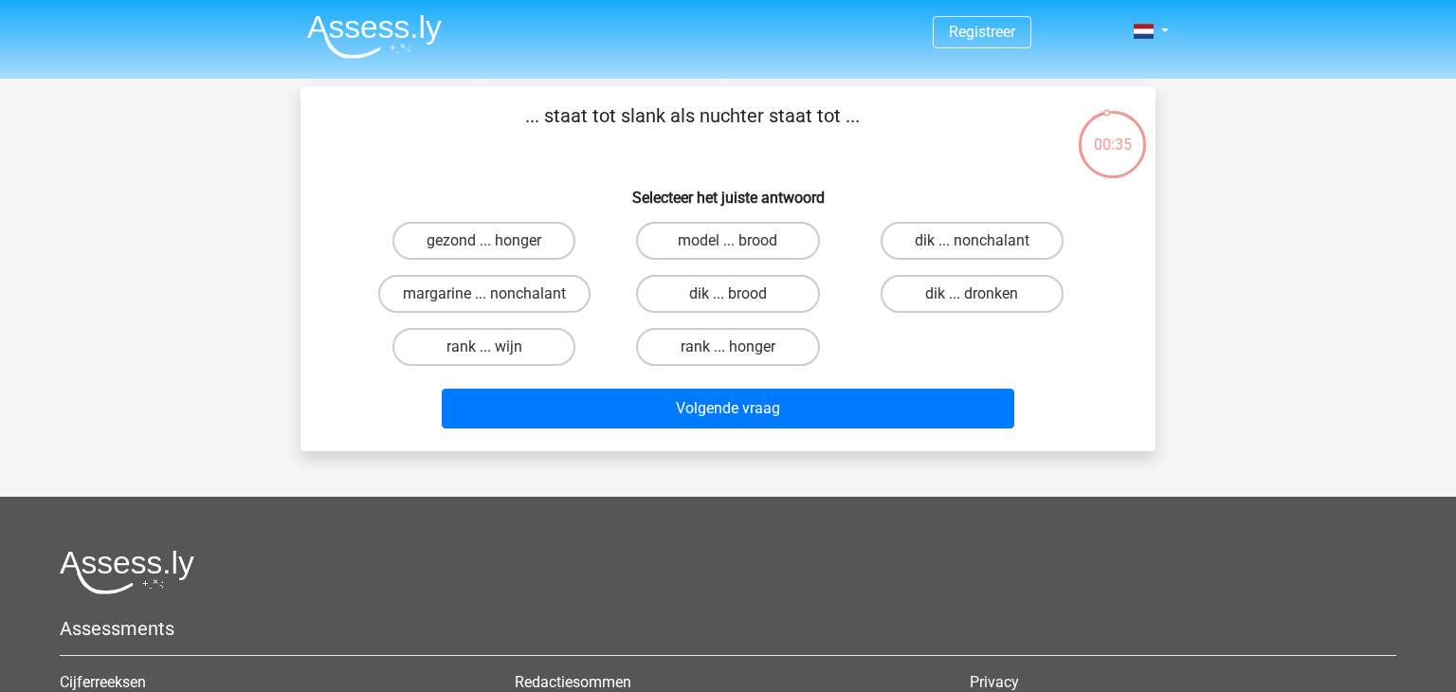
scroll to position [4, 0]
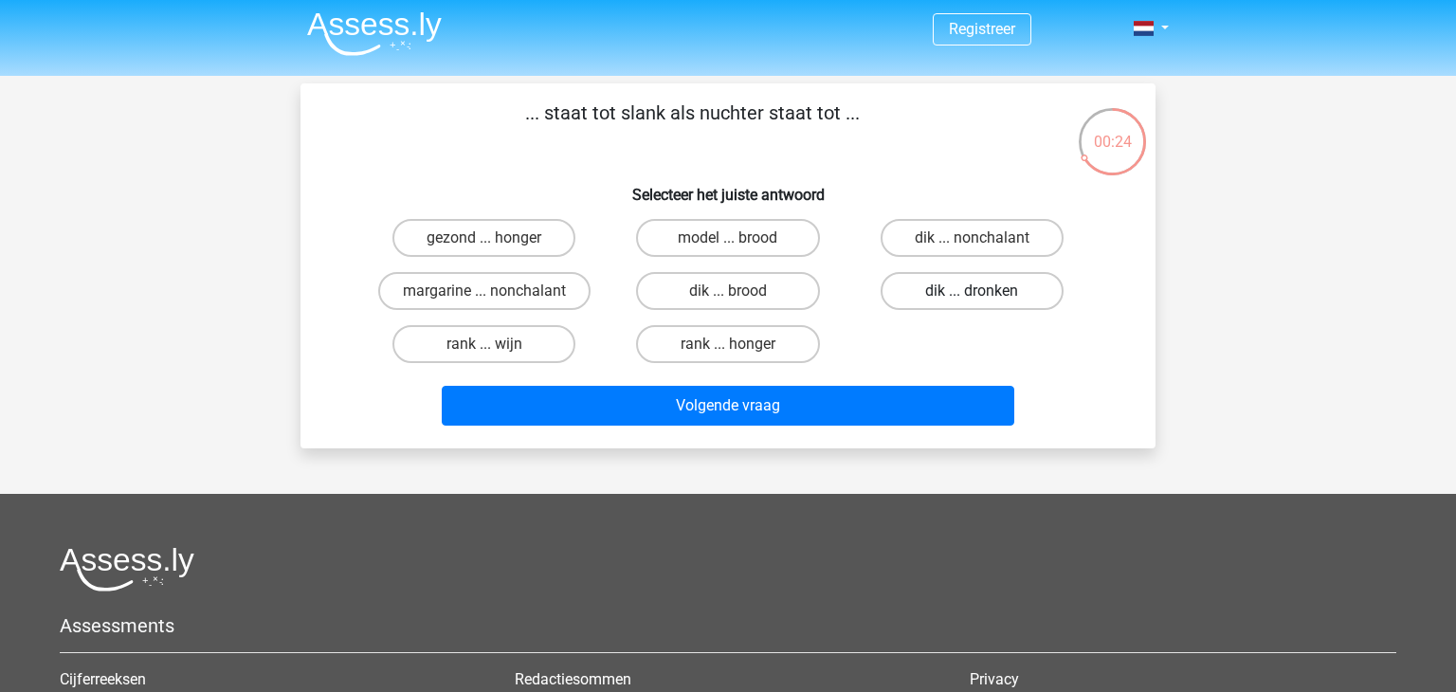
click at [938, 289] on label "dik ... dronken" at bounding box center [972, 291] width 183 height 38
click at [972, 291] on input "dik ... dronken" at bounding box center [978, 297] width 12 height 12
radio input "true"
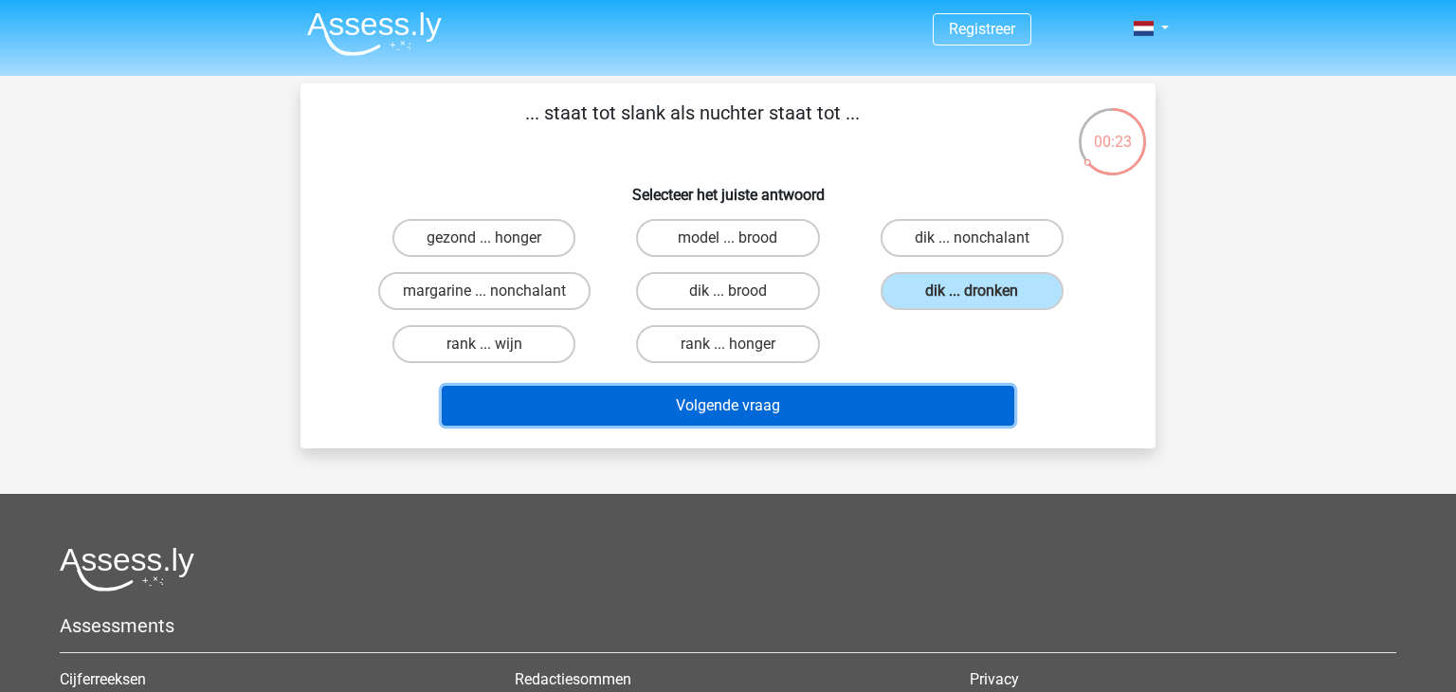
click at [825, 410] on button "Volgende vraag" at bounding box center [728, 406] width 573 height 40
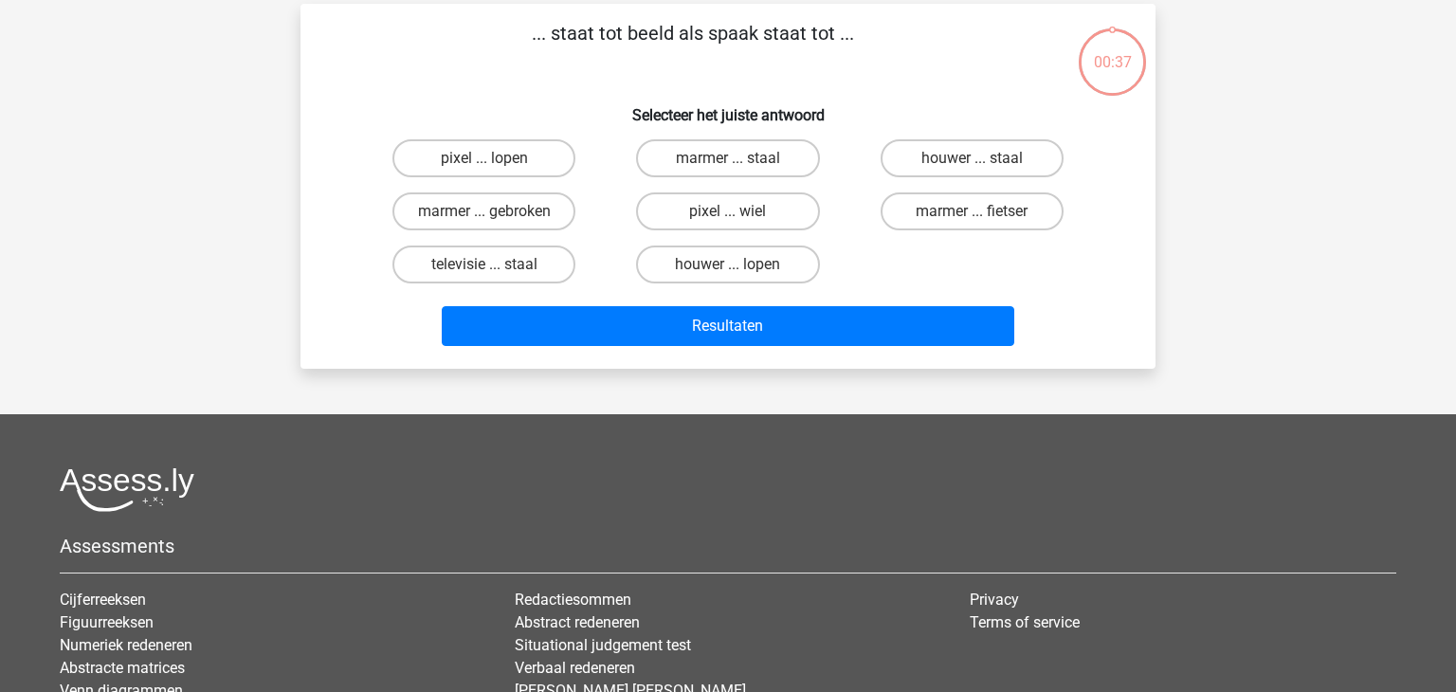
scroll to position [87, 0]
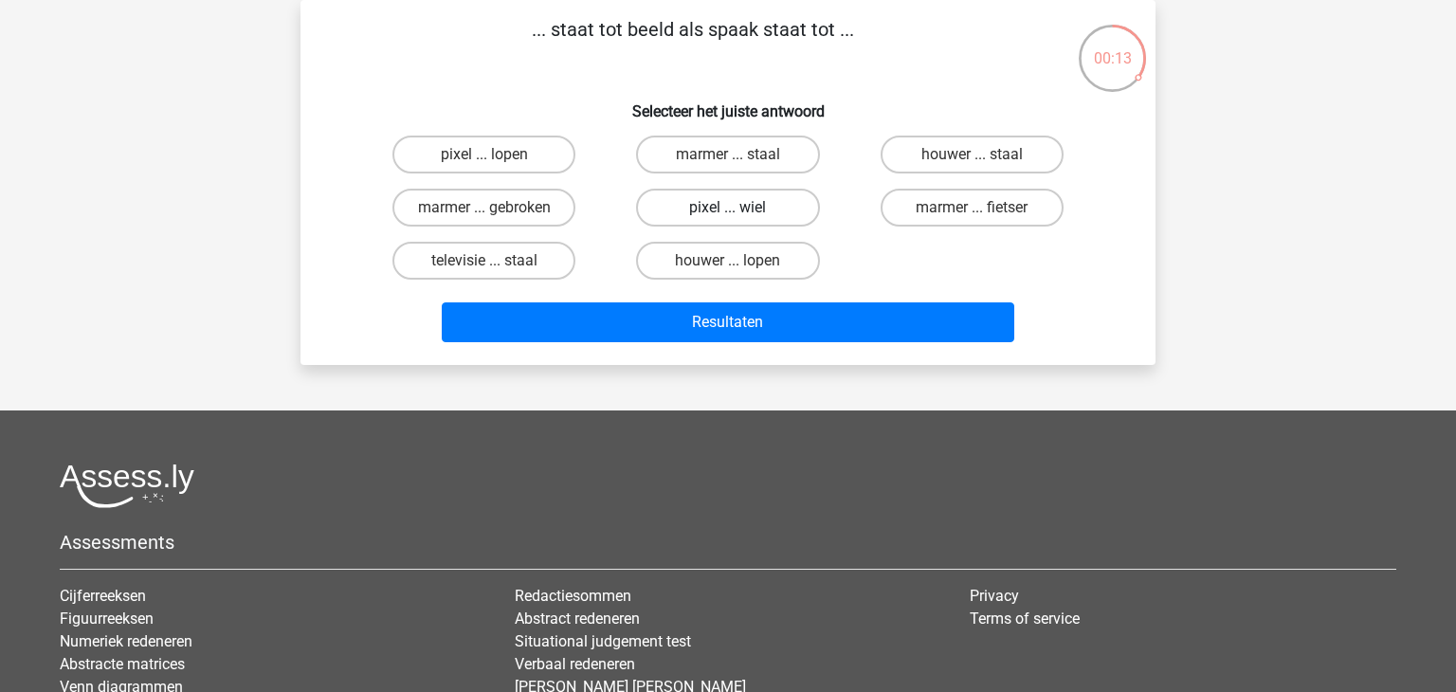
click at [785, 213] on label "pixel ... wiel" at bounding box center [727, 208] width 183 height 38
click at [740, 213] on input "pixel ... wiel" at bounding box center [734, 214] width 12 height 12
radio input "true"
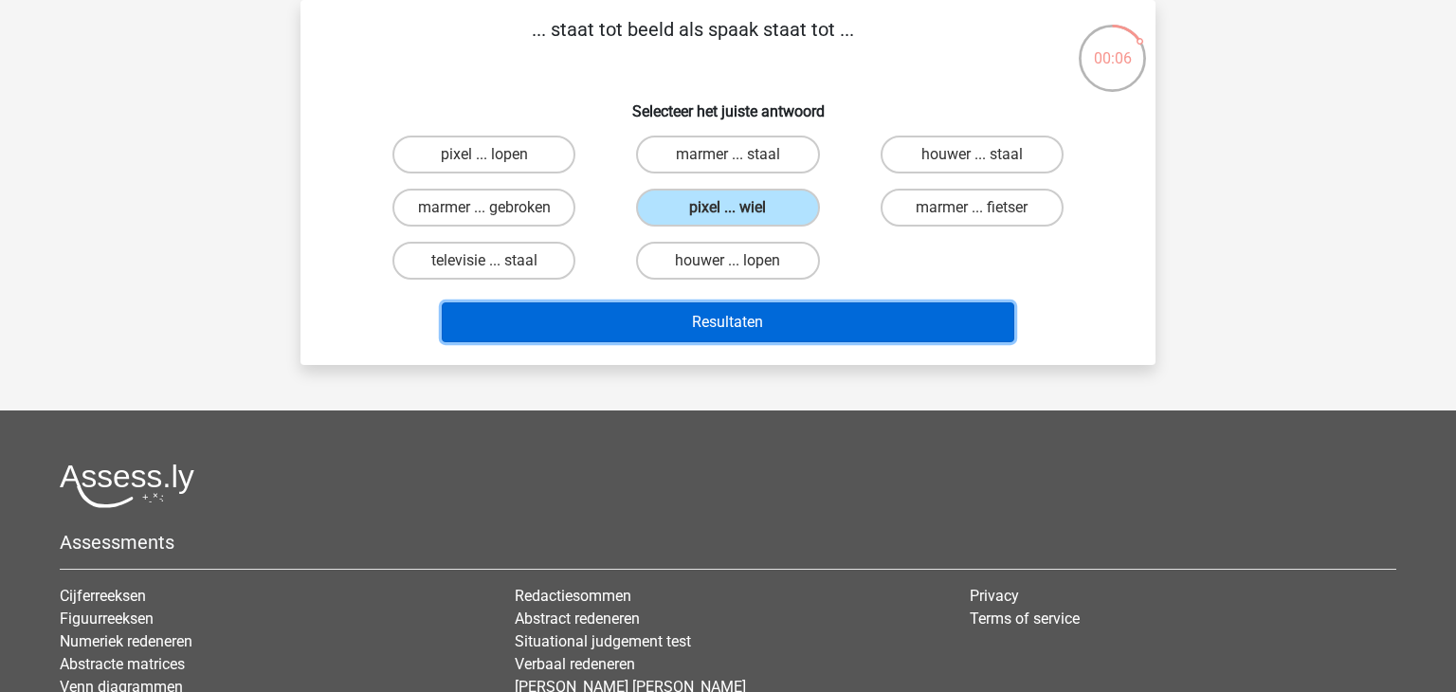
click at [829, 314] on button "Resultaten" at bounding box center [728, 322] width 573 height 40
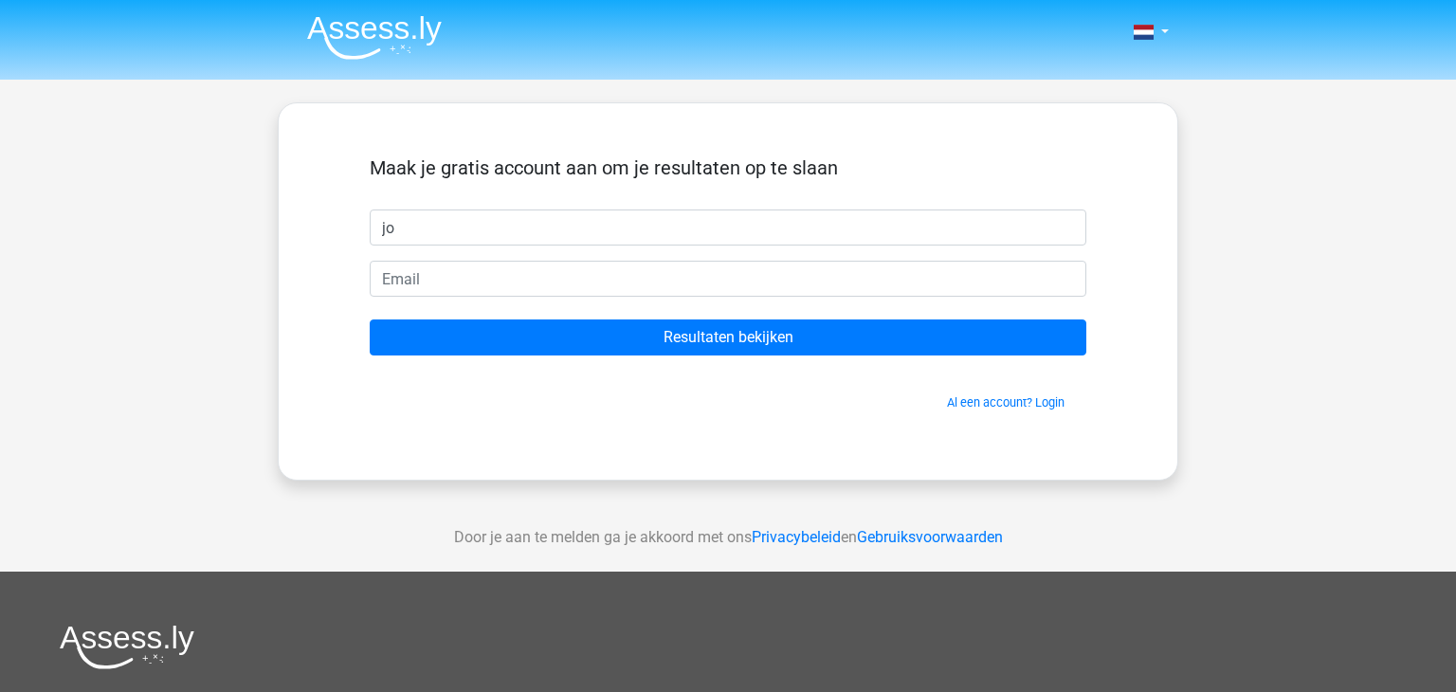
type input "j"
type input "y"
type input "1"
type input "yme"
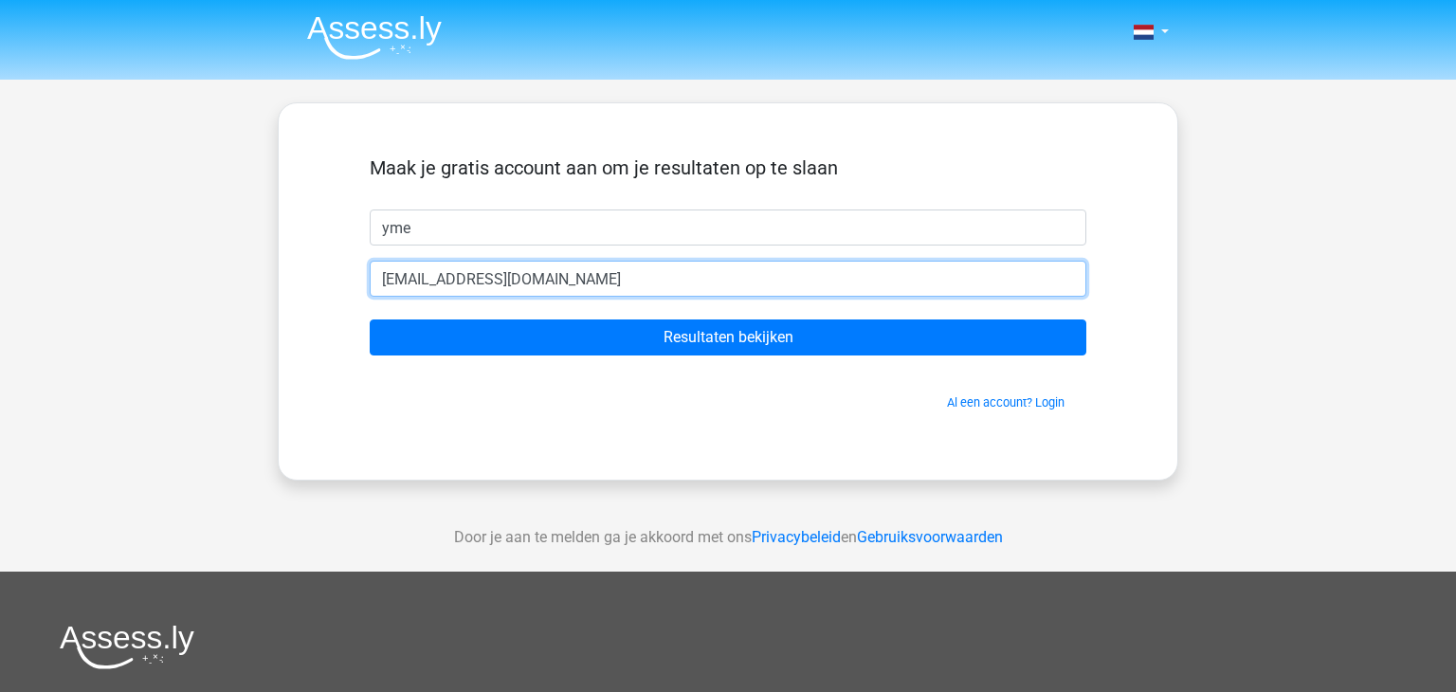
type input "[EMAIL_ADDRESS][DOMAIN_NAME]"
click at [370, 319] on input "Resultaten bekijken" at bounding box center [728, 337] width 717 height 36
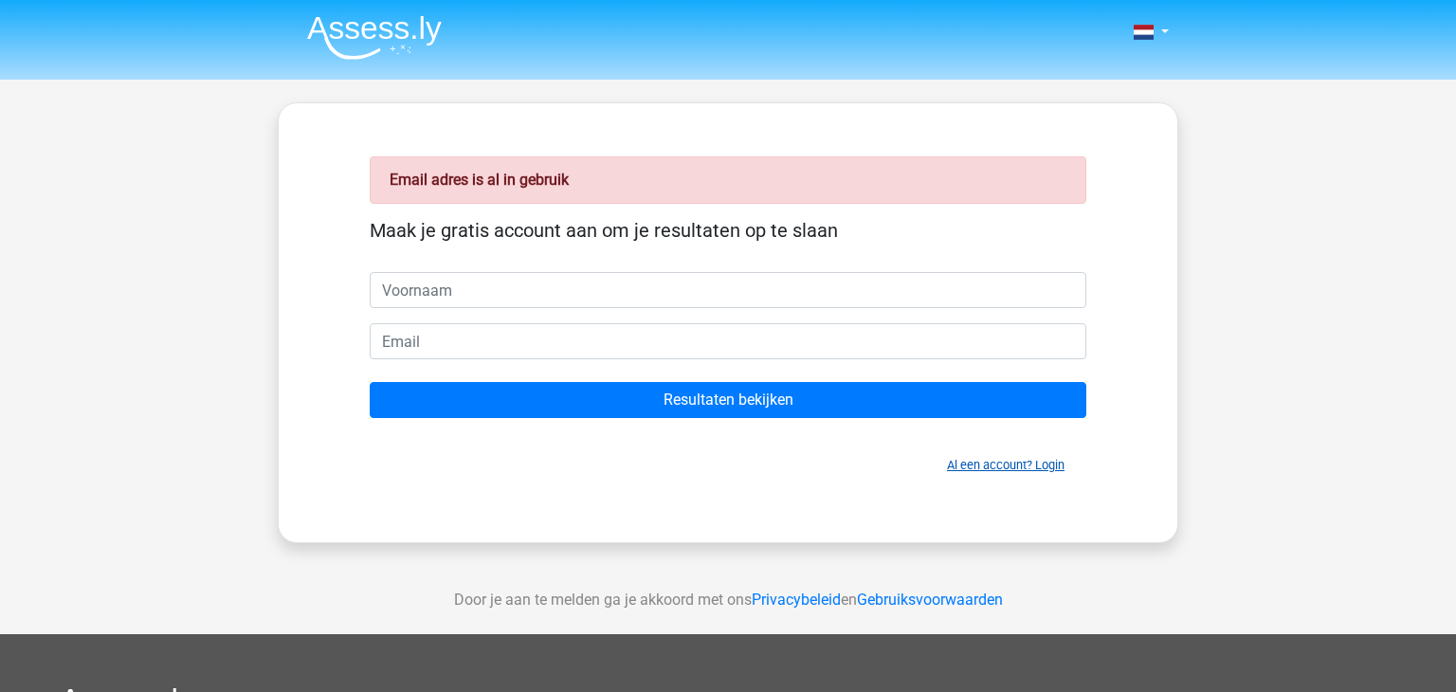
click at [998, 464] on link "Al een account? Login" at bounding box center [1006, 465] width 118 height 14
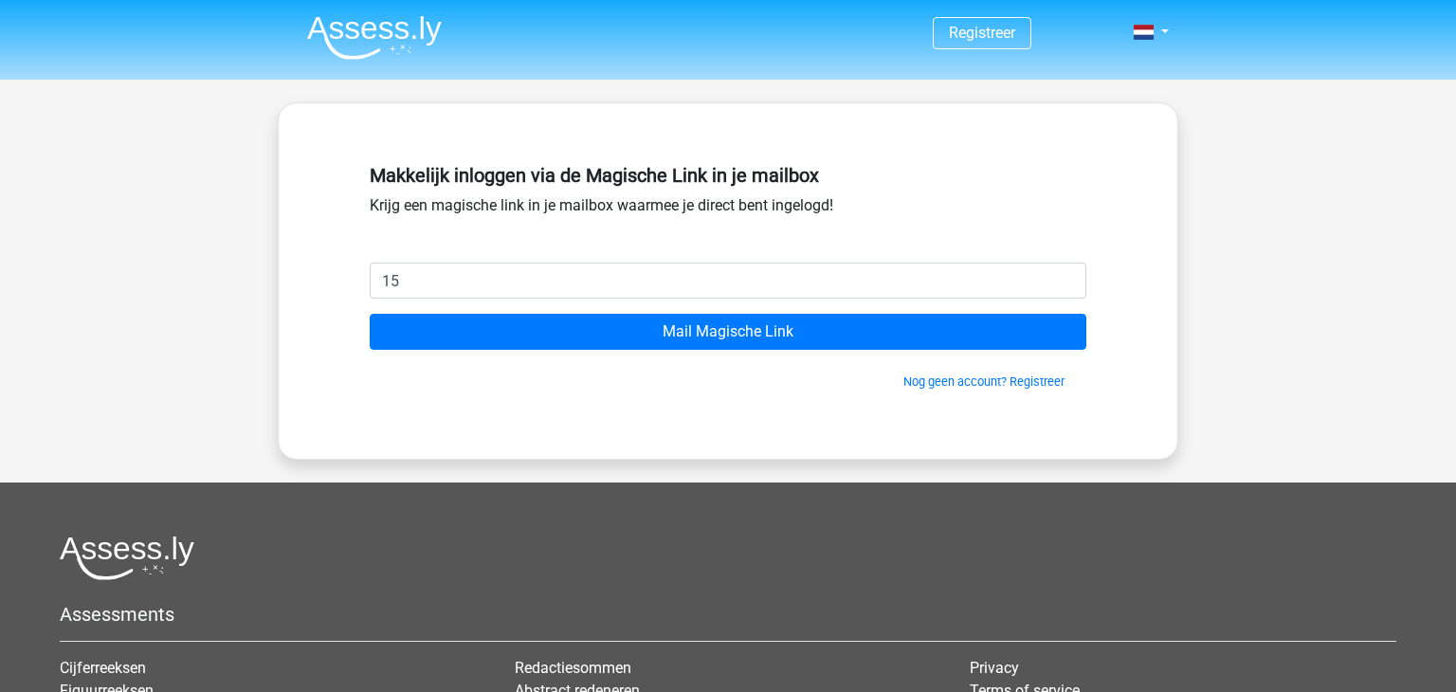
type input "1"
click at [951, 383] on link "Nog geen account? Registreer" at bounding box center [983, 381] width 161 height 14
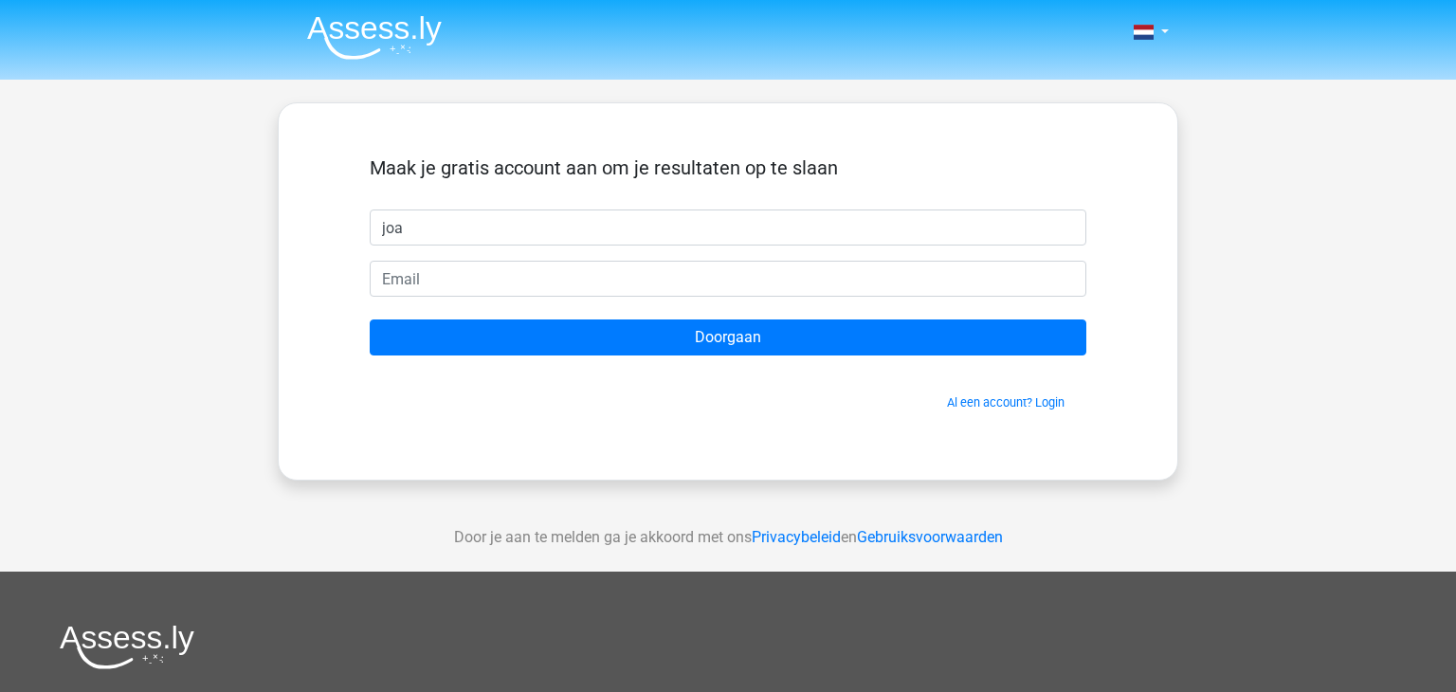
type input "joa"
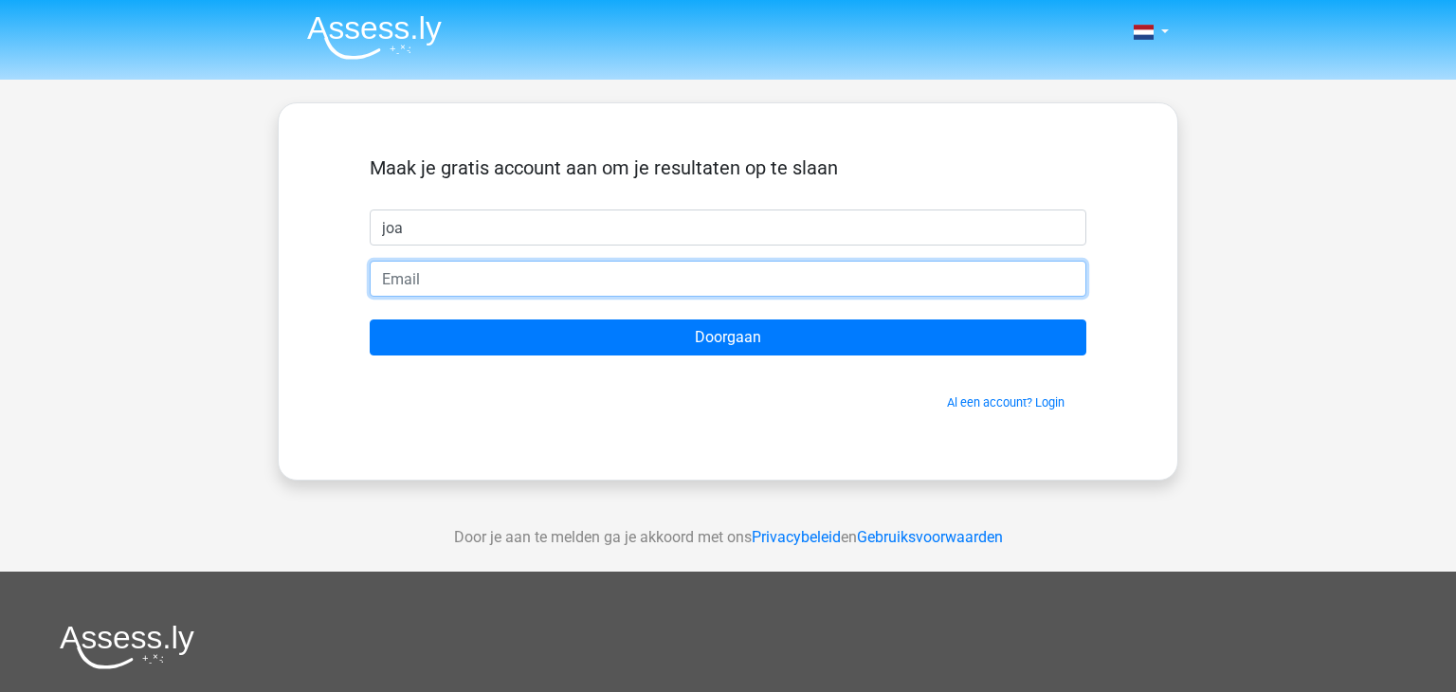
click at [645, 289] on input "email" at bounding box center [728, 279] width 717 height 36
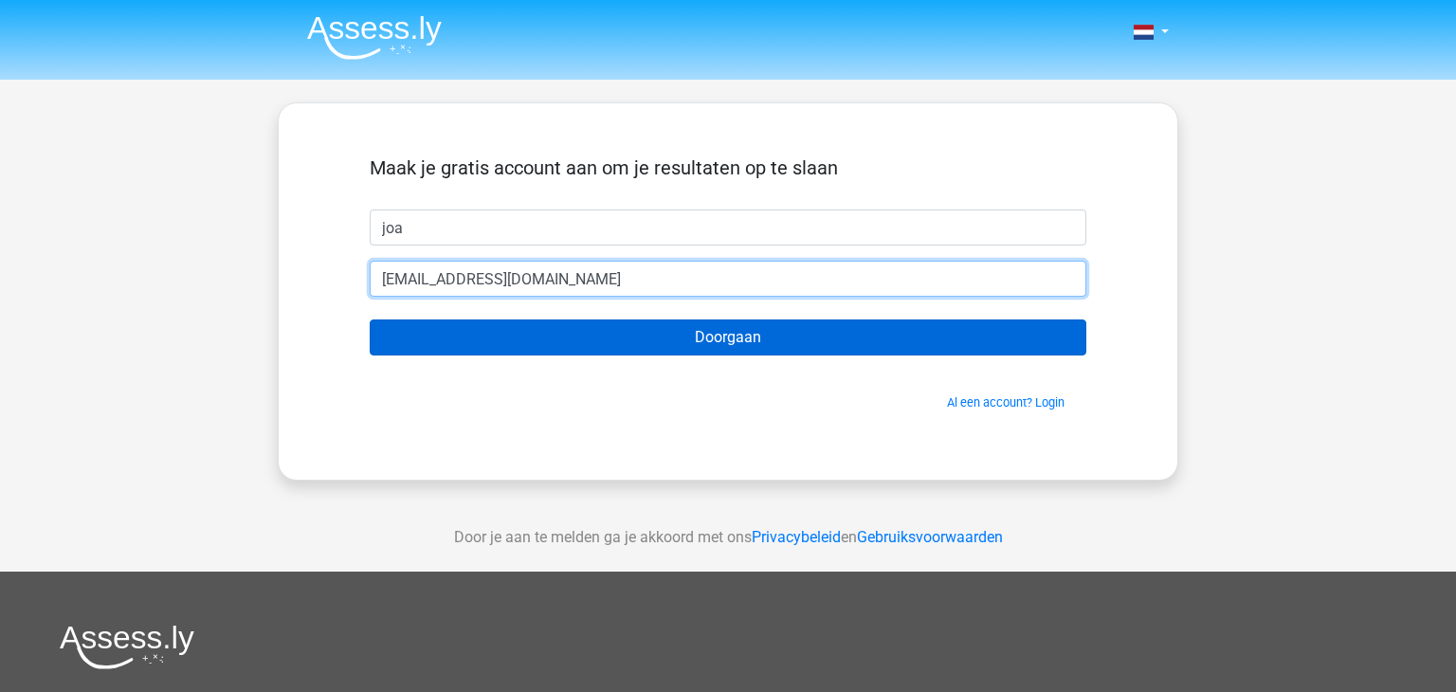
type input "154748@ehl.nl"
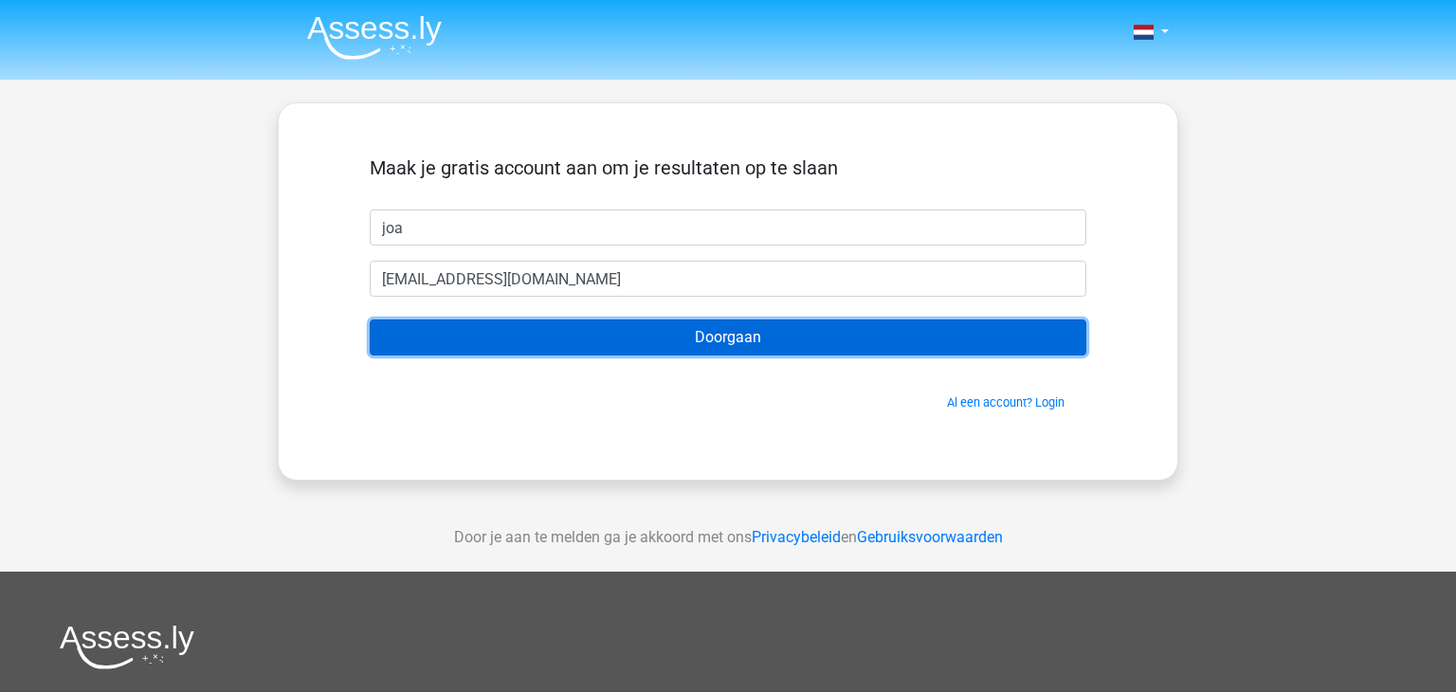
click at [644, 335] on input "Doorgaan" at bounding box center [728, 337] width 717 height 36
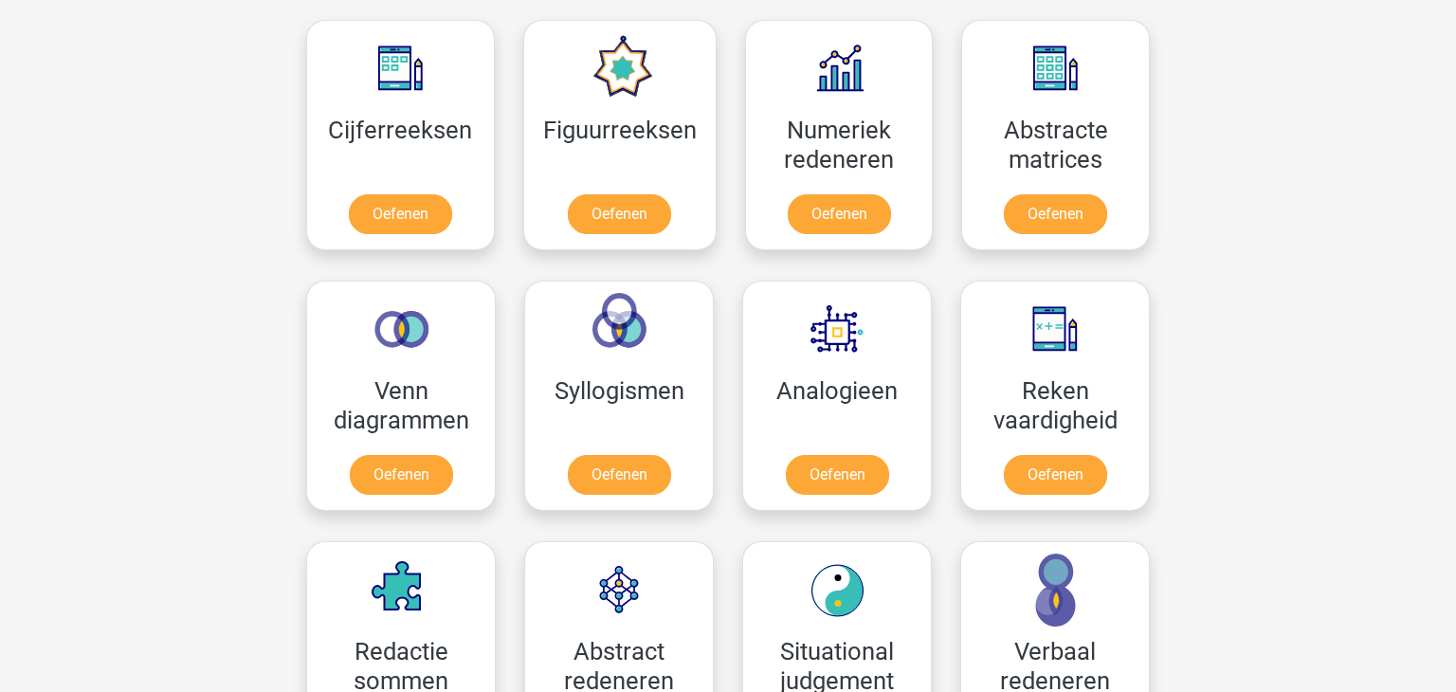
scroll to position [872, 0]
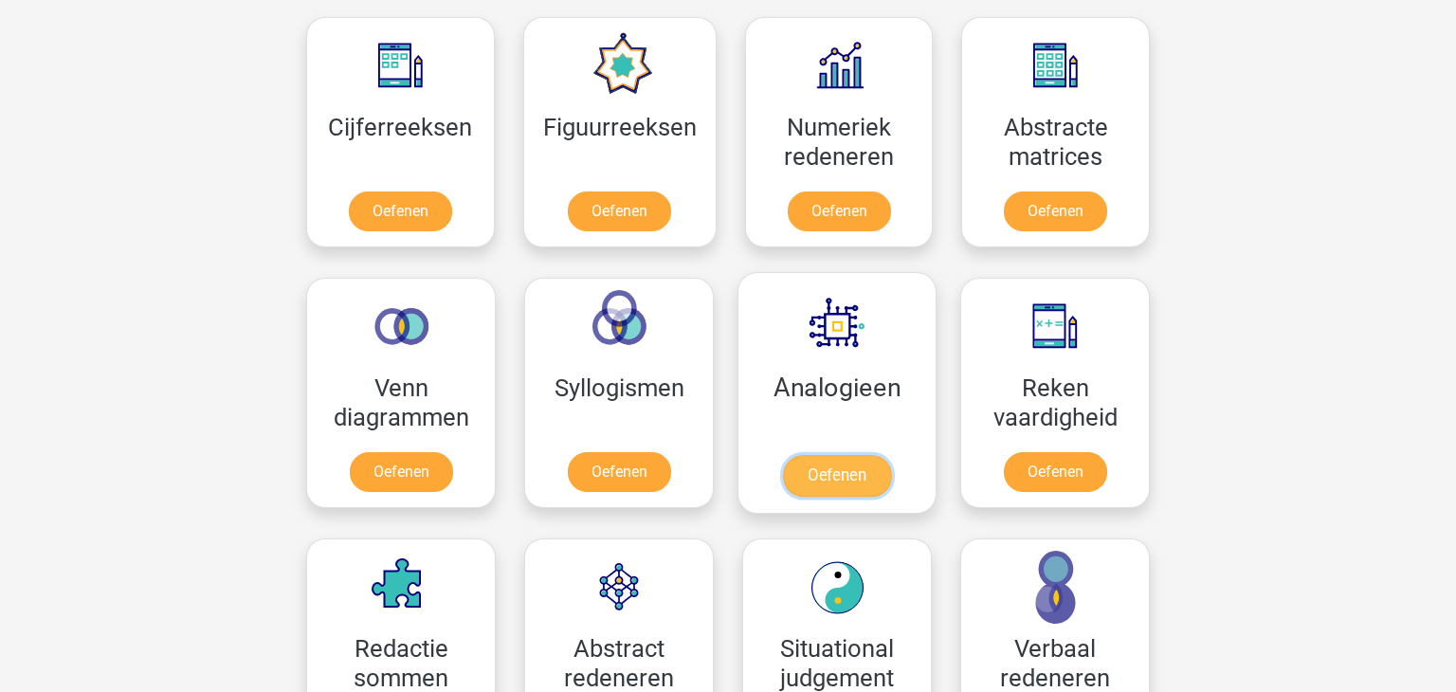
click at [798, 469] on link "Oefenen" at bounding box center [837, 476] width 108 height 42
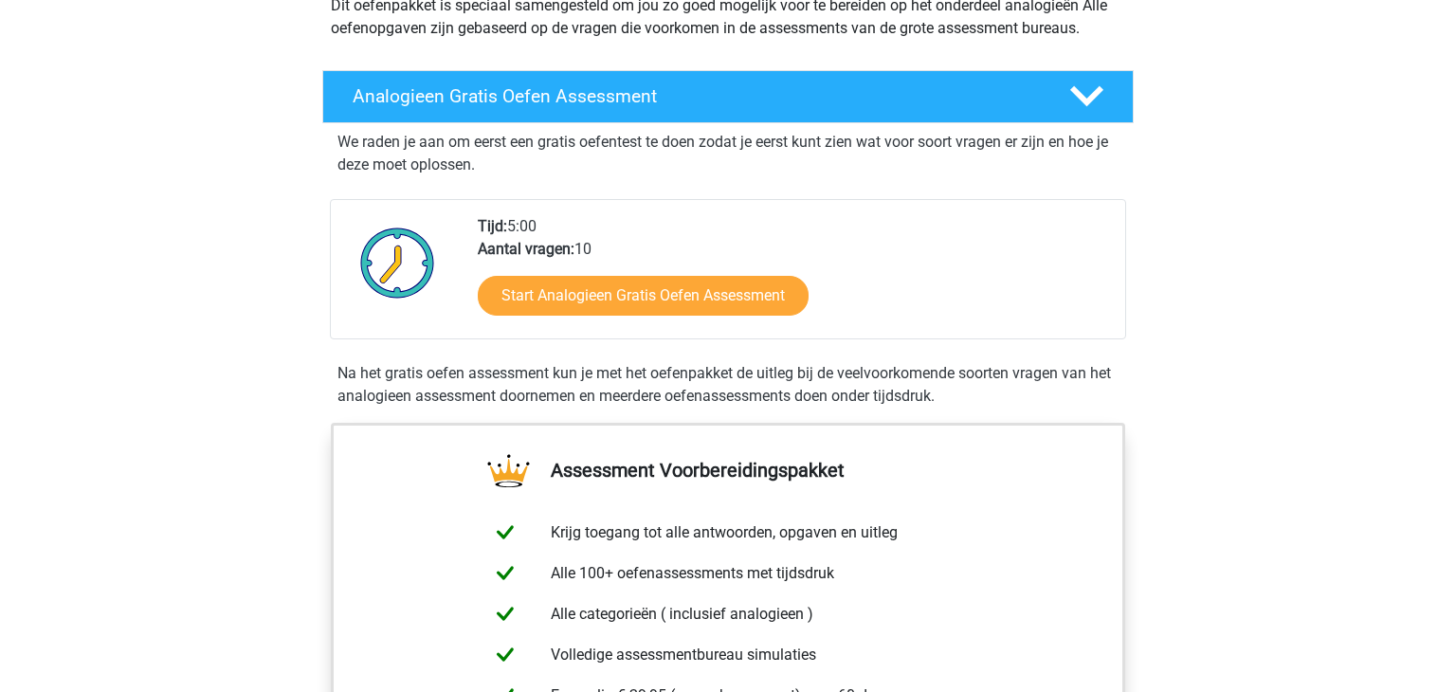
scroll to position [243, 0]
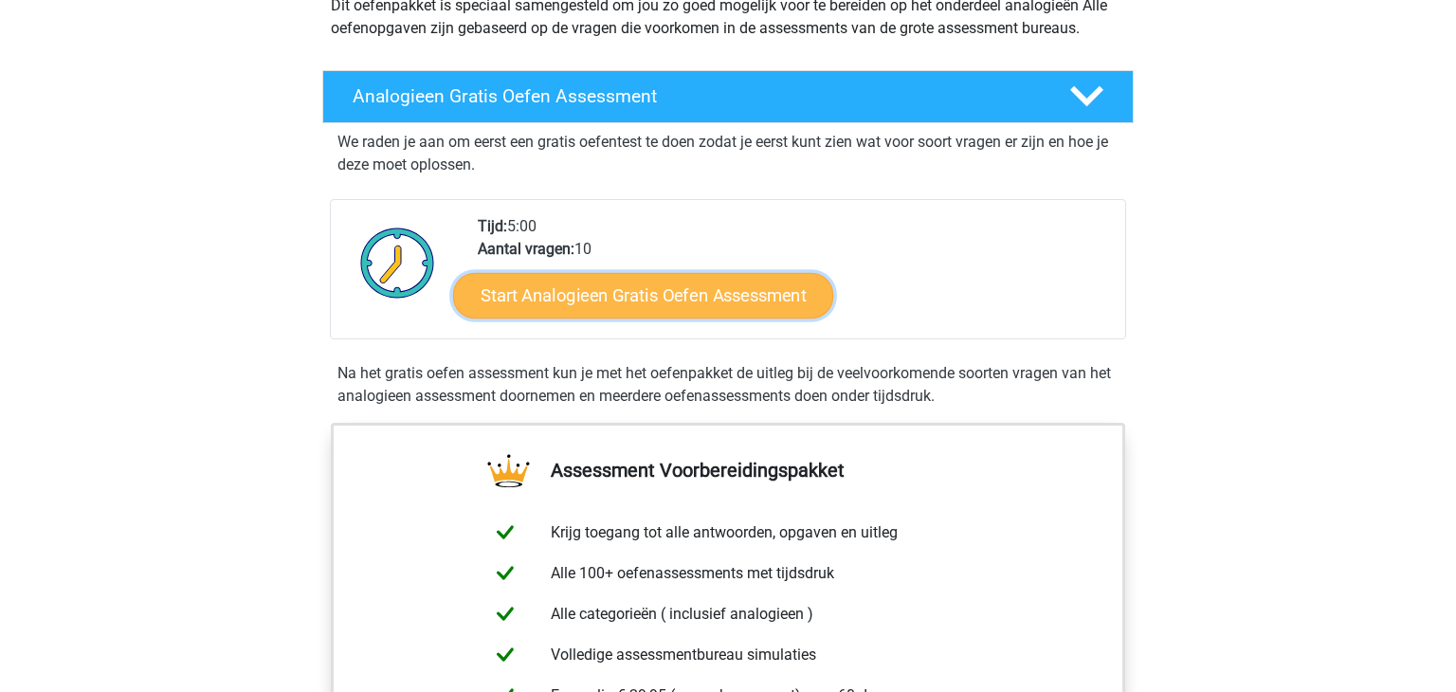
click at [722, 304] on link "Start Analogieen Gratis Oefen Assessment" at bounding box center [643, 294] width 380 height 45
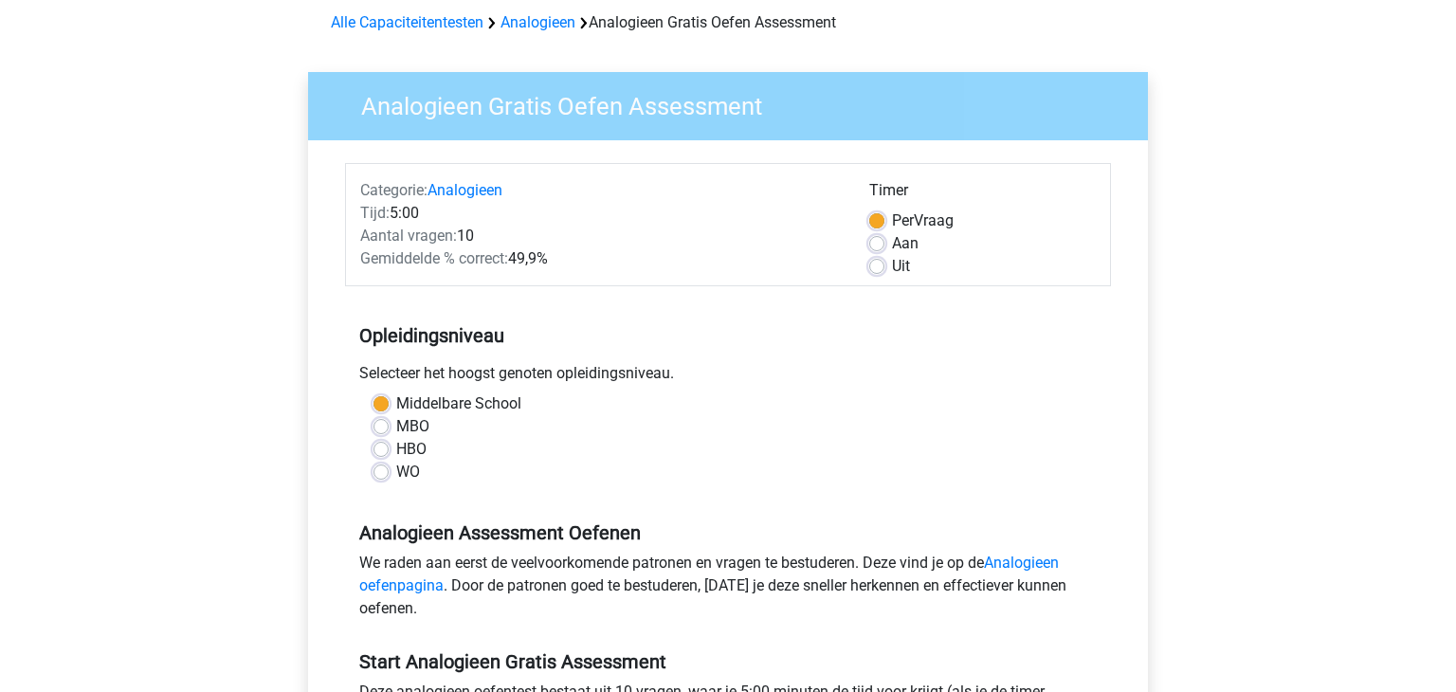
scroll to position [805, 0]
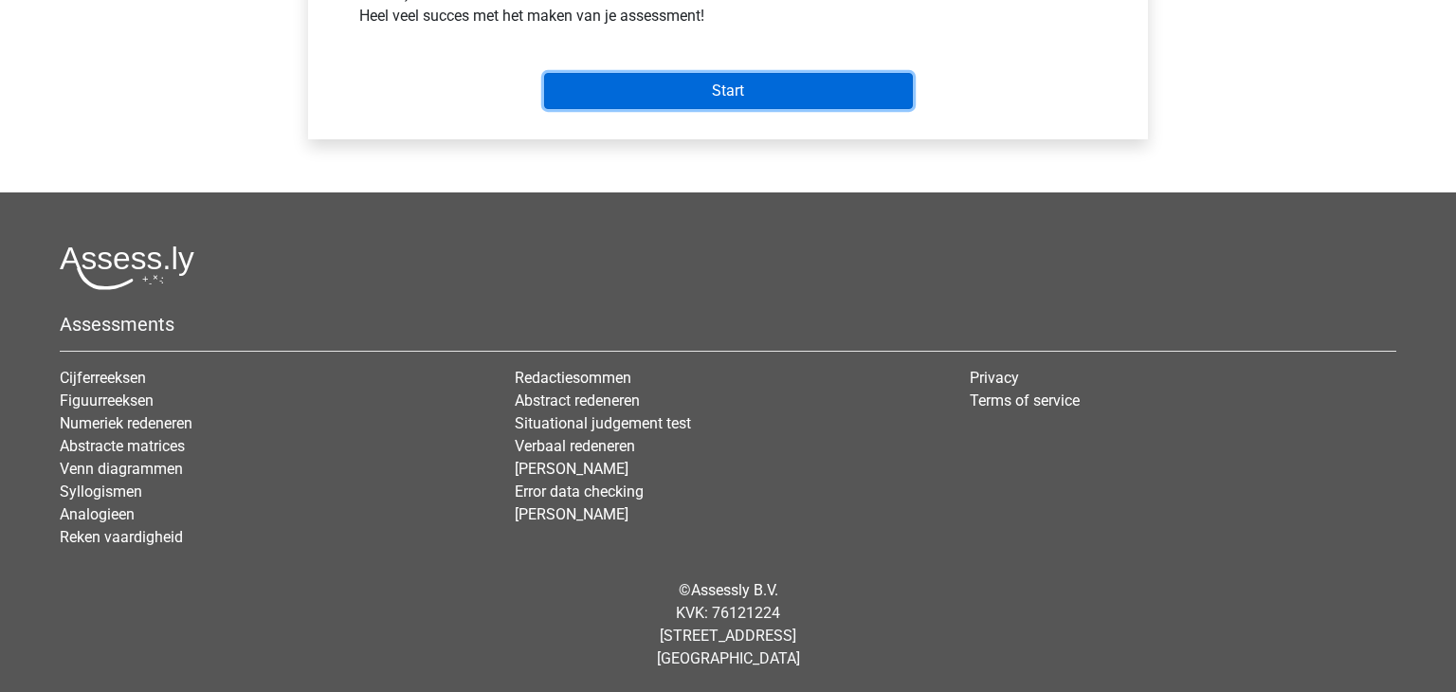
click at [836, 81] on input "Start" at bounding box center [728, 91] width 369 height 36
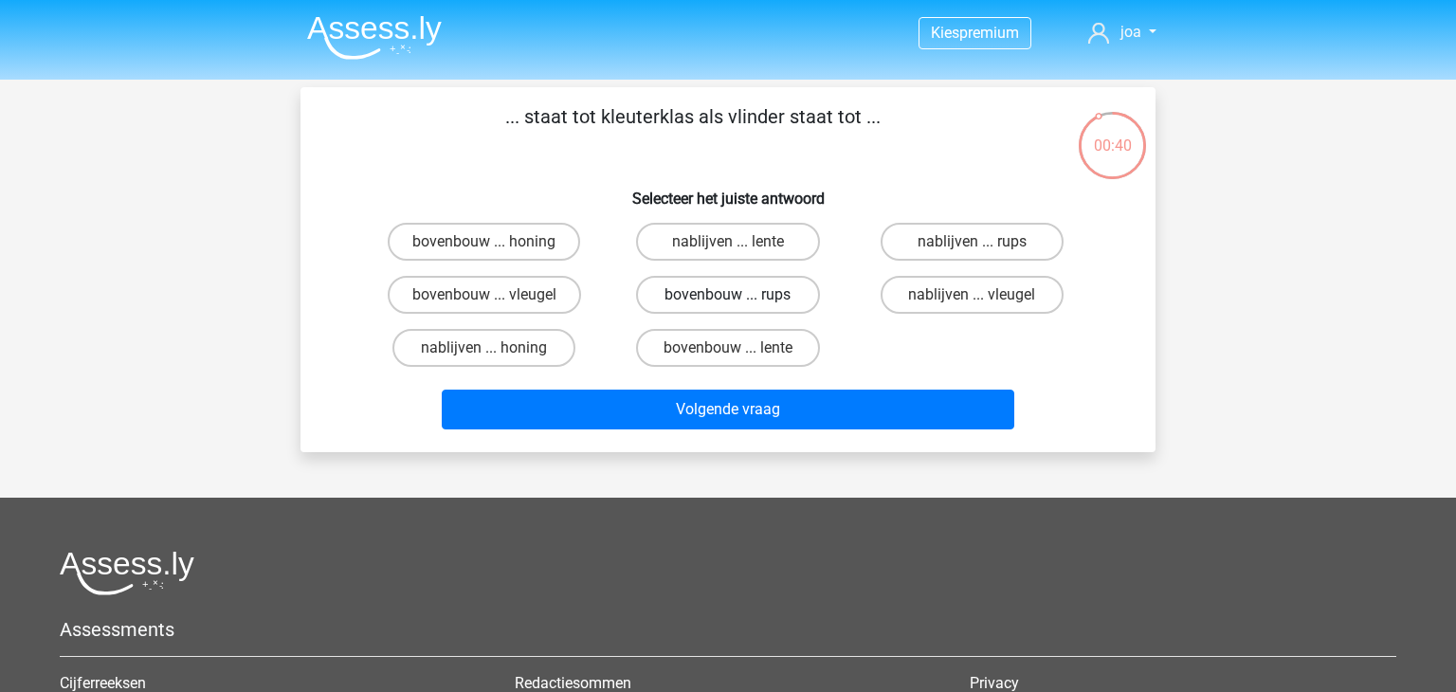
click at [758, 286] on label "bovenbouw ... rups" at bounding box center [727, 295] width 183 height 38
click at [740, 295] on input "bovenbouw ... rups" at bounding box center [734, 301] width 12 height 12
radio input "true"
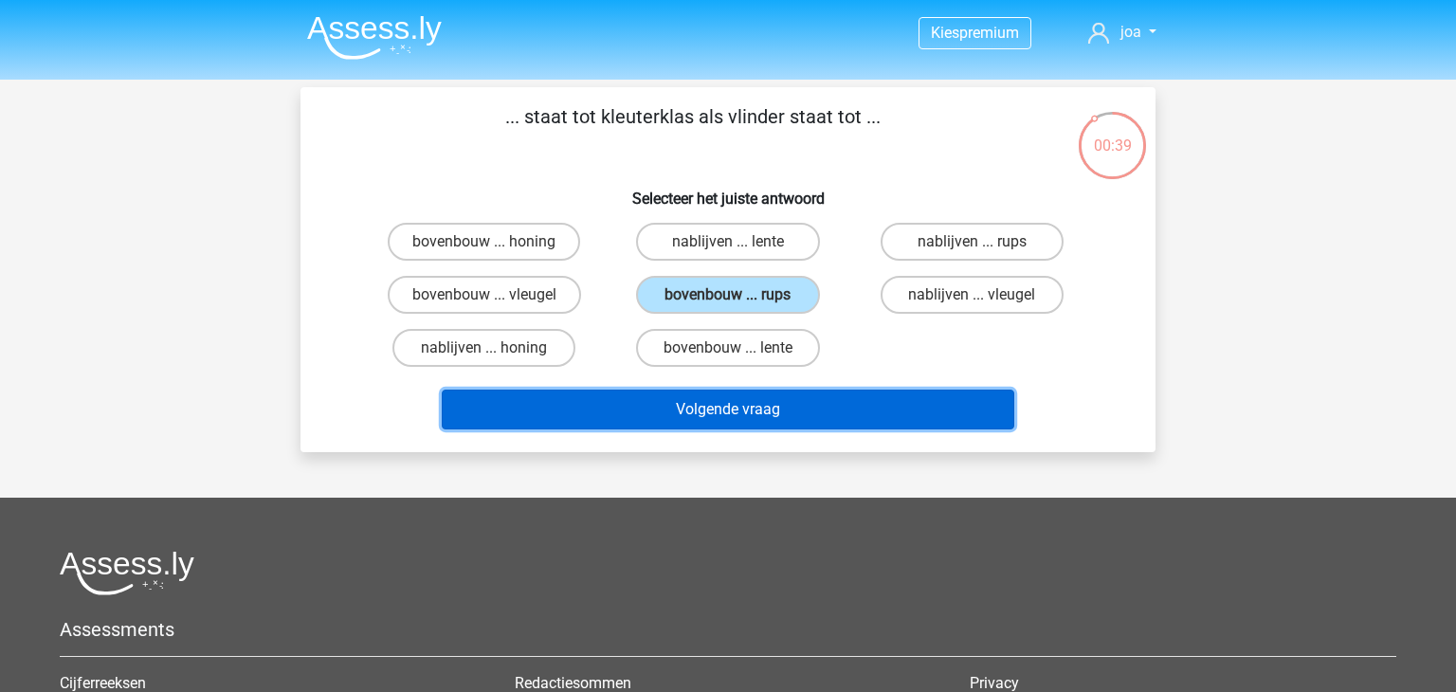
click at [744, 406] on button "Volgende vraag" at bounding box center [728, 410] width 573 height 40
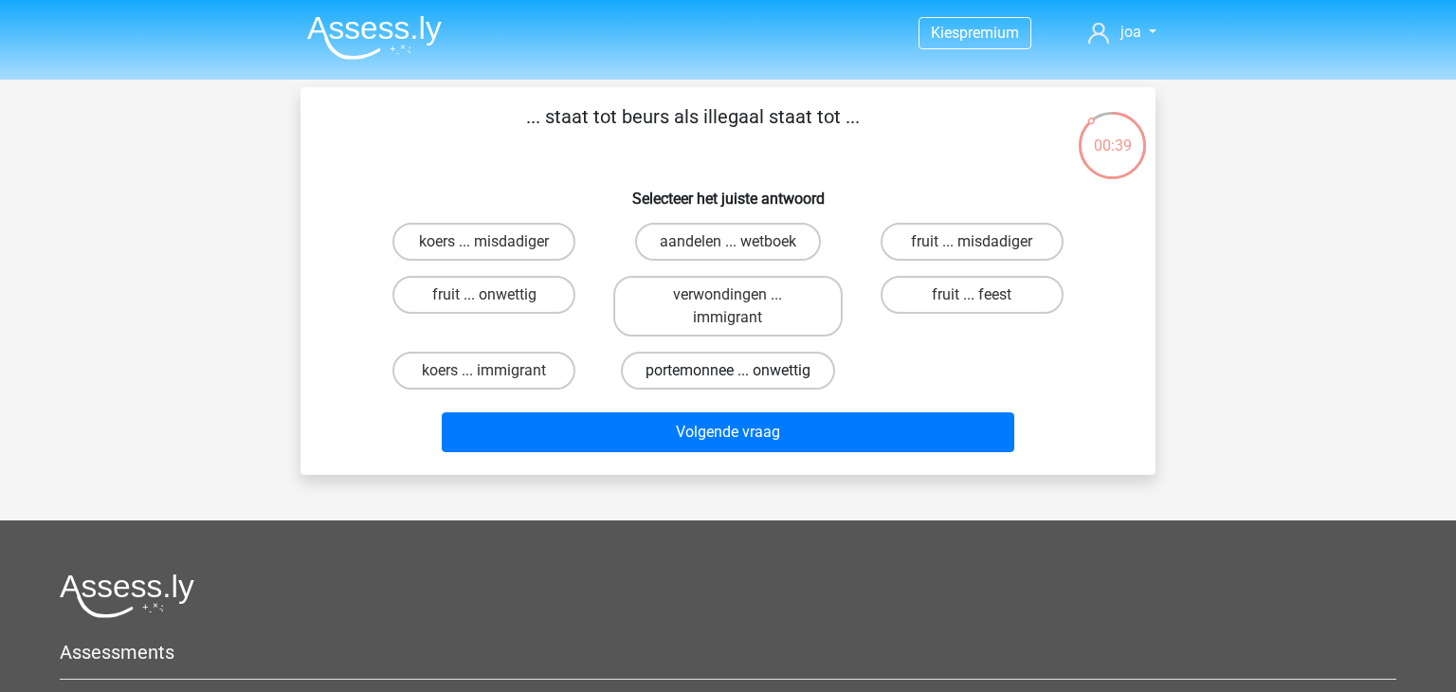
click at [790, 373] on label "portemonnee ... onwettig" at bounding box center [728, 371] width 214 height 38
click at [740, 373] on input "portemonnee ... onwettig" at bounding box center [734, 377] width 12 height 12
radio input "true"
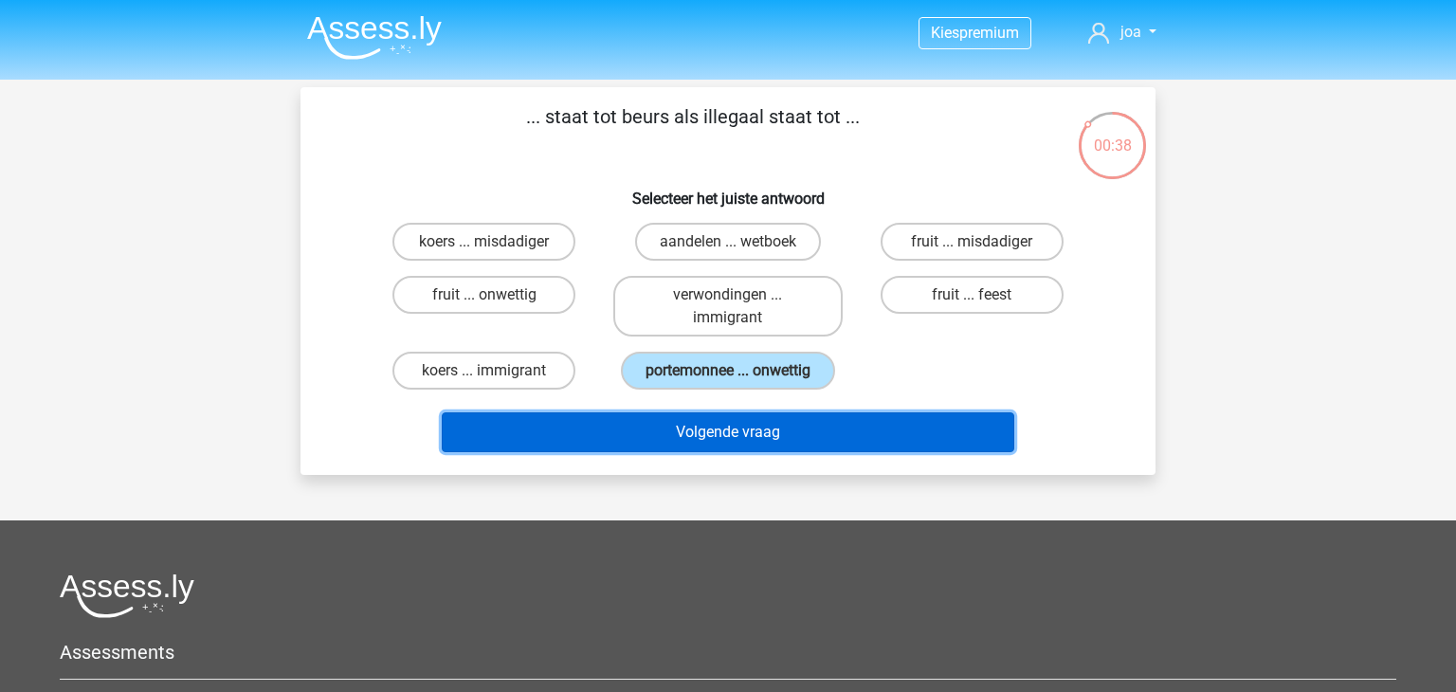
click at [785, 418] on button "Volgende vraag" at bounding box center [728, 432] width 573 height 40
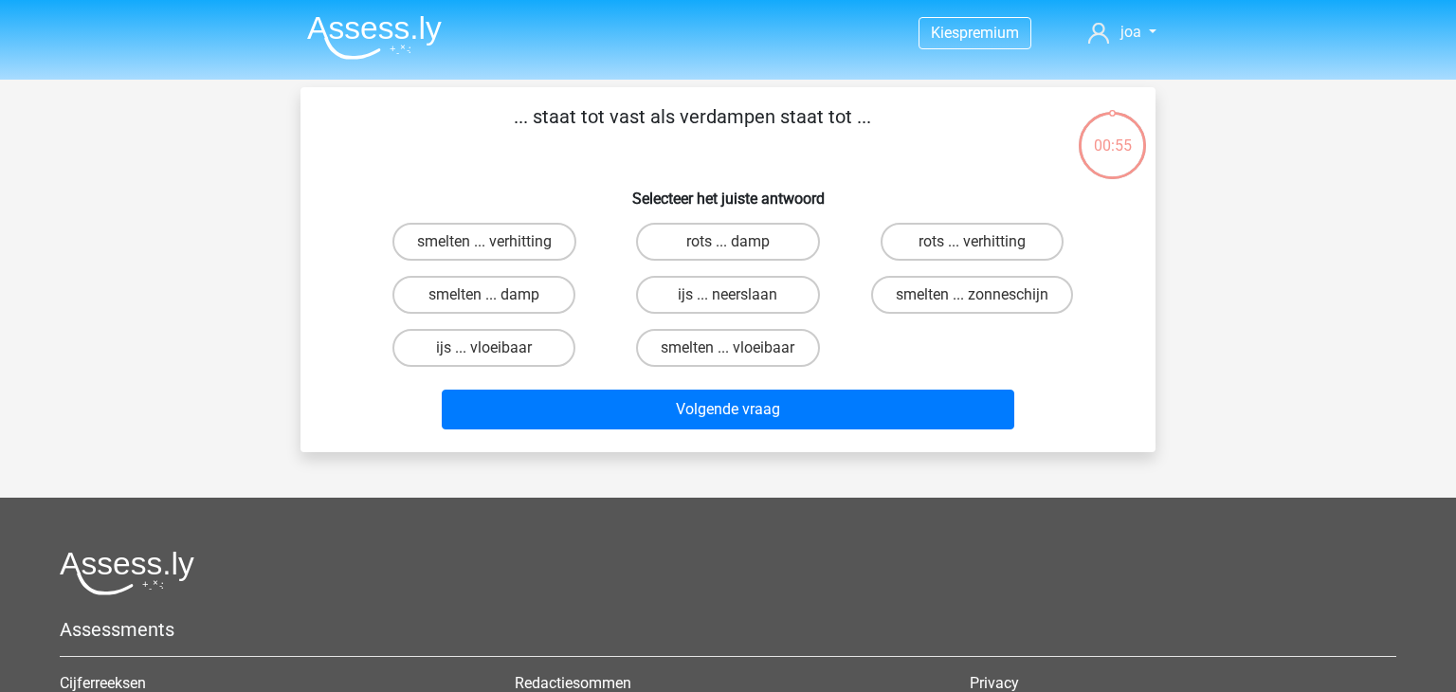
scroll to position [87, 0]
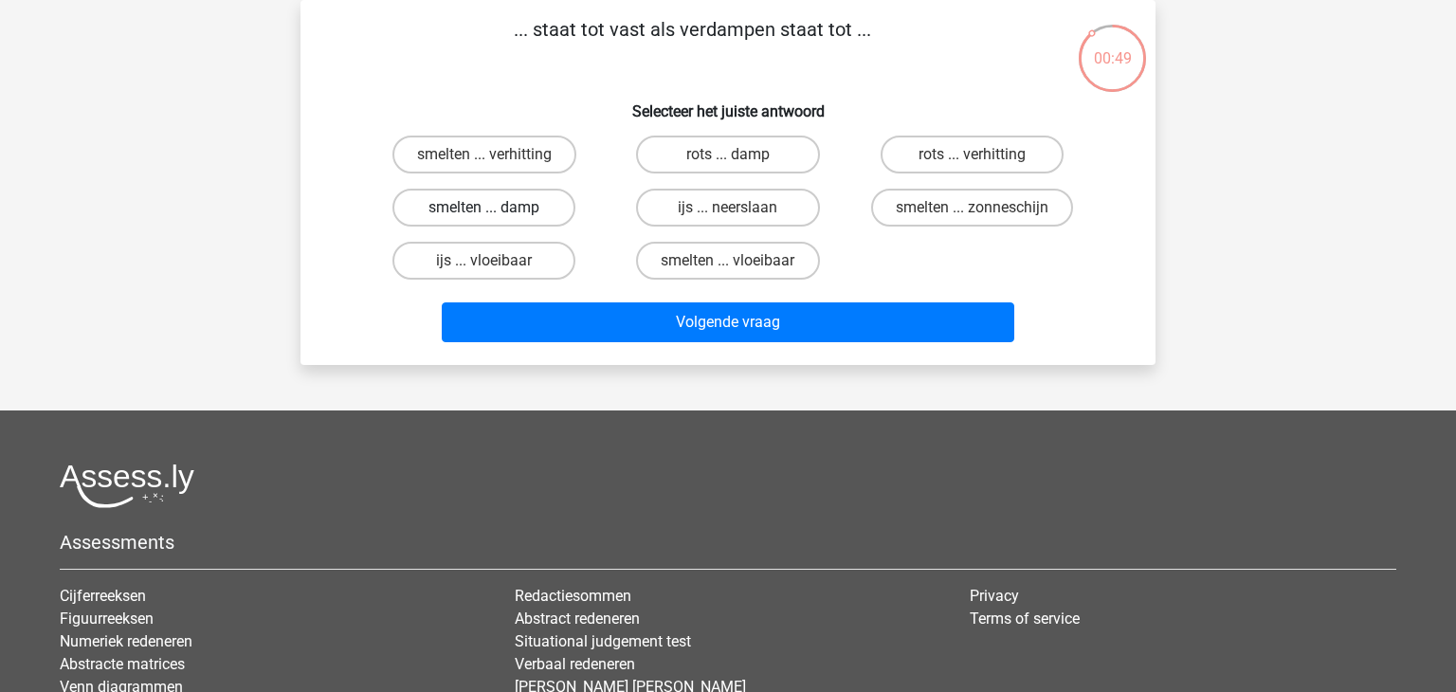
click at [516, 206] on label "smelten ... damp" at bounding box center [483, 208] width 183 height 38
click at [497, 208] on input "smelten ... damp" at bounding box center [490, 214] width 12 height 12
radio input "true"
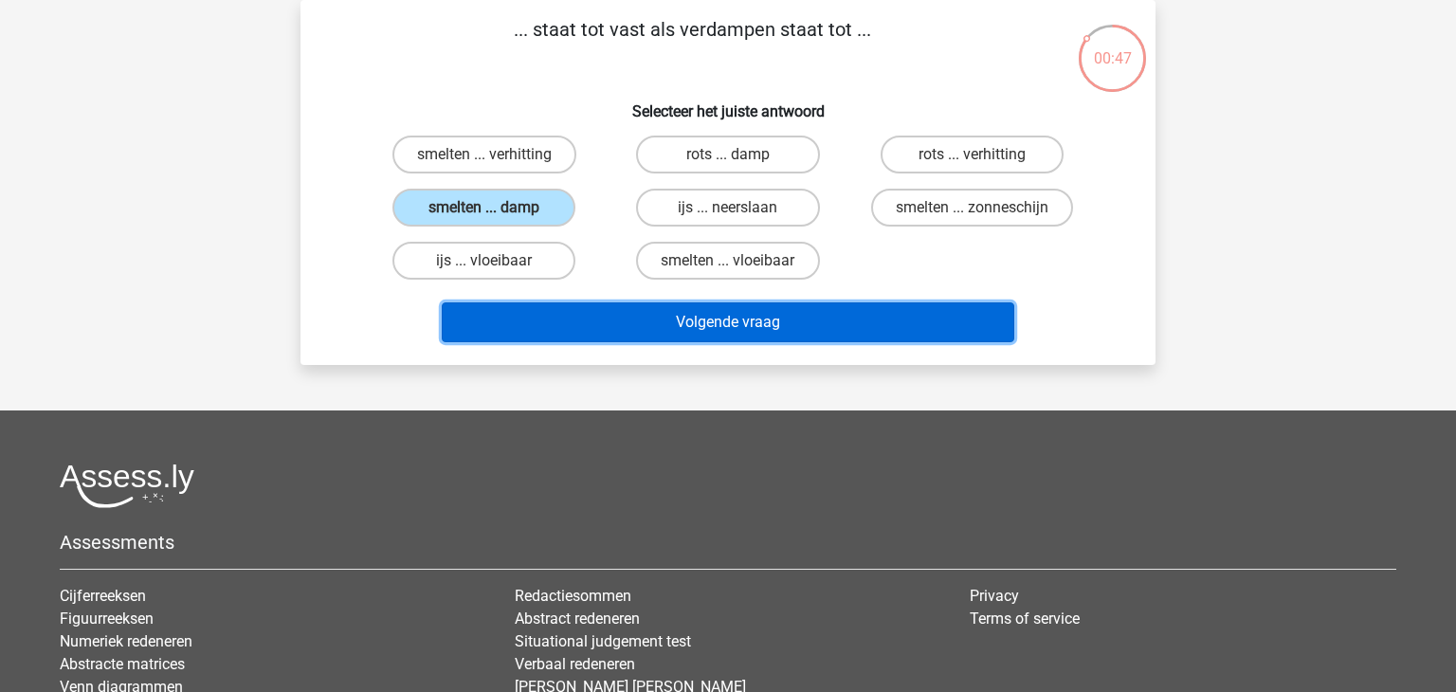
click at [770, 310] on button "Volgende vraag" at bounding box center [728, 322] width 573 height 40
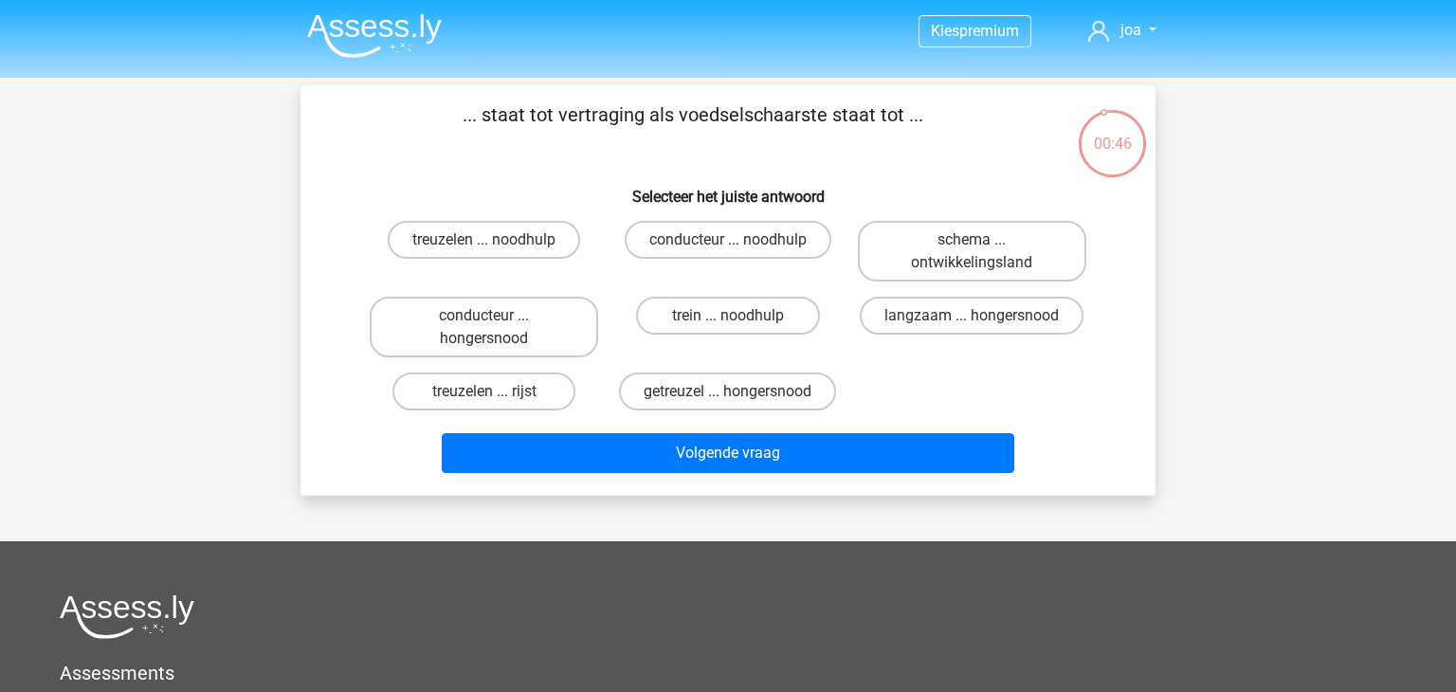
scroll to position [0, 0]
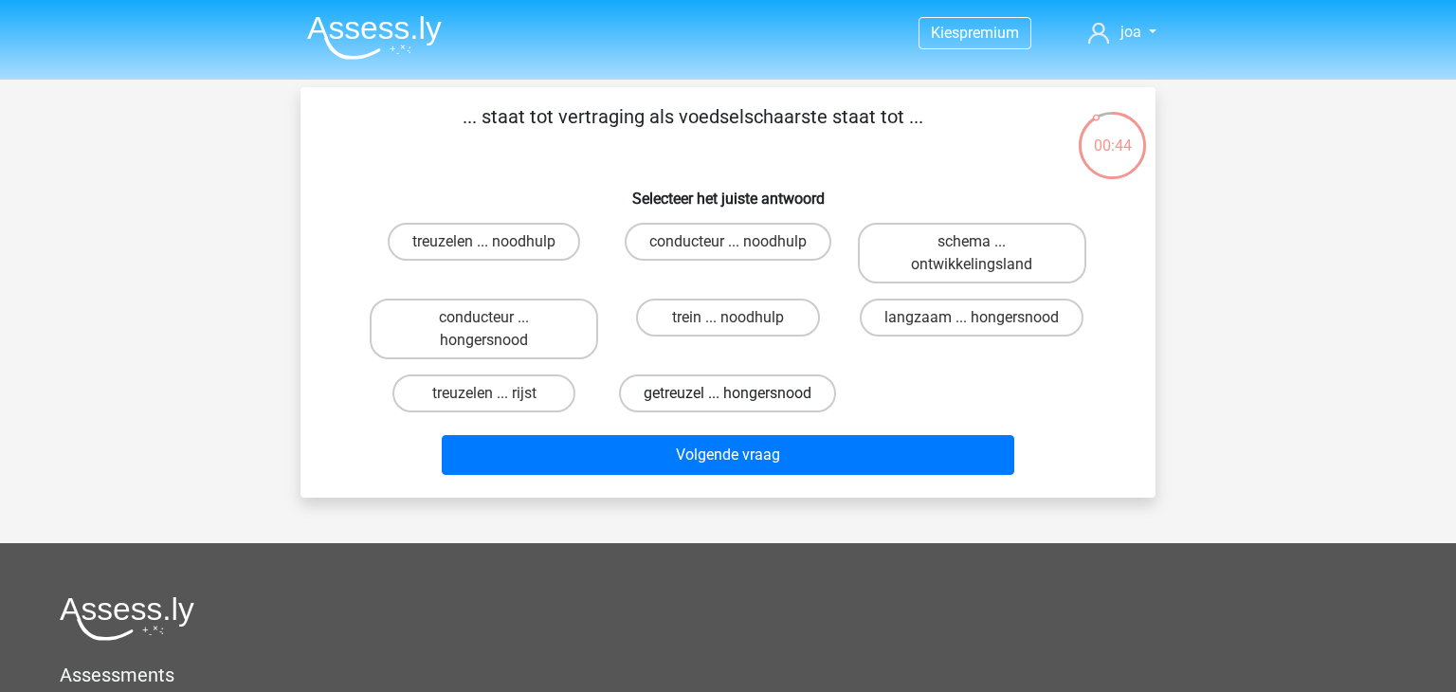
click at [692, 398] on label "getreuzel ... hongersnood" at bounding box center [727, 393] width 217 height 38
click at [728, 398] on input "getreuzel ... hongersnood" at bounding box center [734, 399] width 12 height 12
radio input "true"
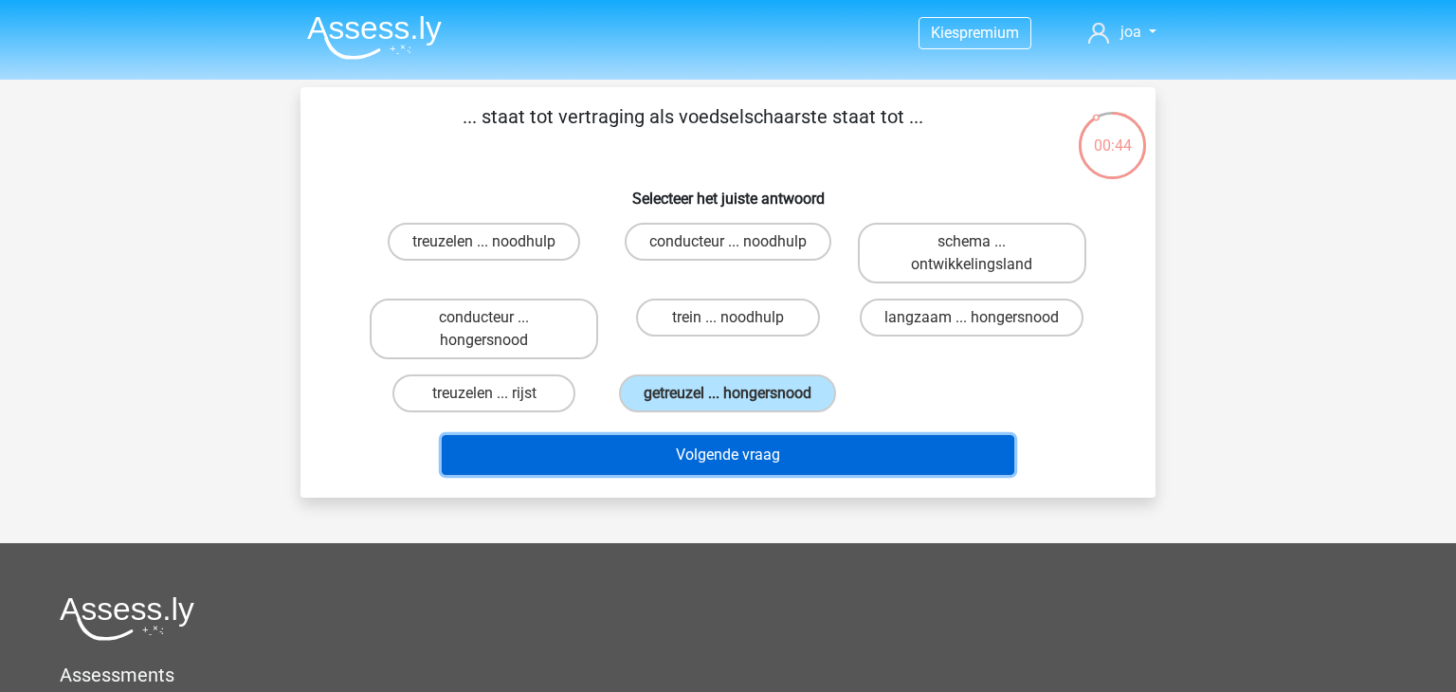
click at [699, 440] on button "Volgende vraag" at bounding box center [728, 455] width 573 height 40
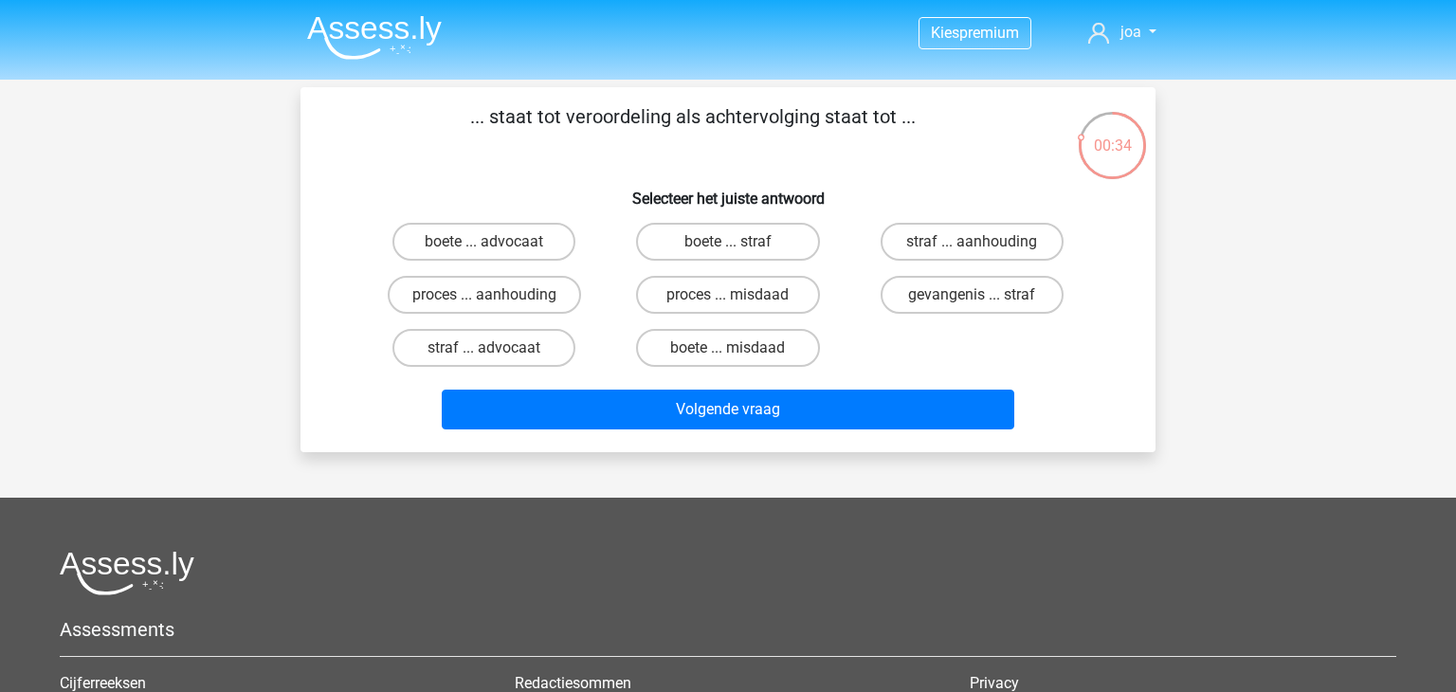
drag, startPoint x: 691, startPoint y: 287, endPoint x: 576, endPoint y: 332, distance: 123.0
click at [576, 332] on div "boete ... advocaat boete ... straf straf ... aanhouding proces ... aanhouding p…" at bounding box center [728, 294] width 732 height 159
click at [545, 296] on label "proces ... aanhouding" at bounding box center [484, 295] width 193 height 38
click at [497, 296] on input "proces ... aanhouding" at bounding box center [490, 301] width 12 height 12
radio input "true"
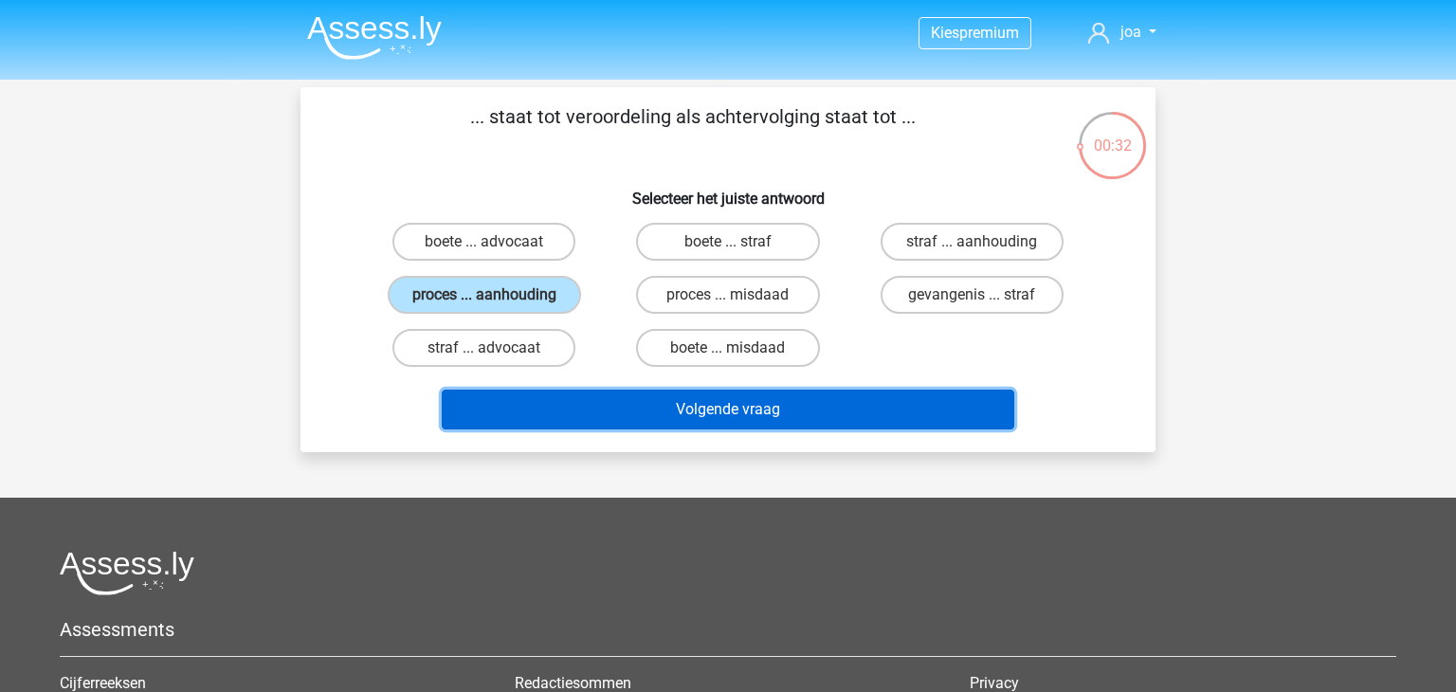
click at [672, 405] on button "Volgende vraag" at bounding box center [728, 410] width 573 height 40
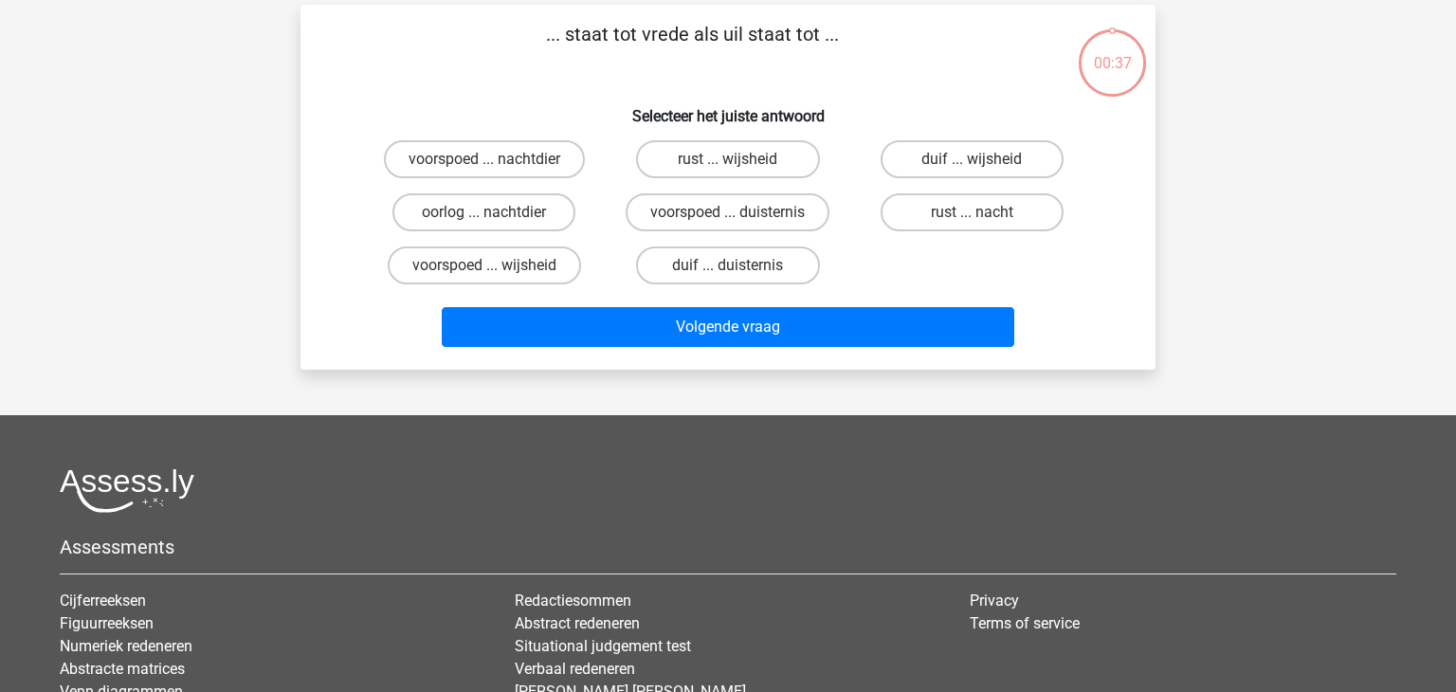
scroll to position [87, 0]
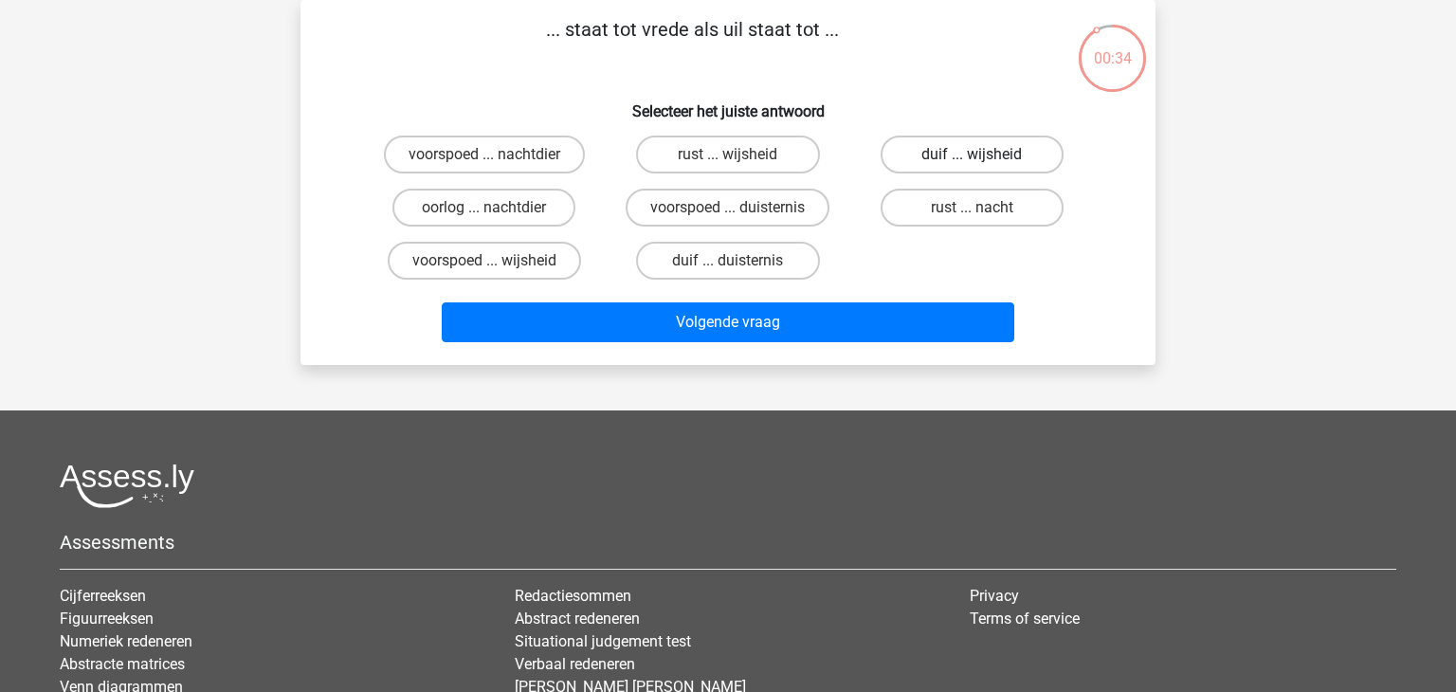
click at [917, 155] on label "duif ... wijsheid" at bounding box center [972, 155] width 183 height 38
click at [972, 155] on input "duif ... wijsheid" at bounding box center [978, 161] width 12 height 12
radio input "true"
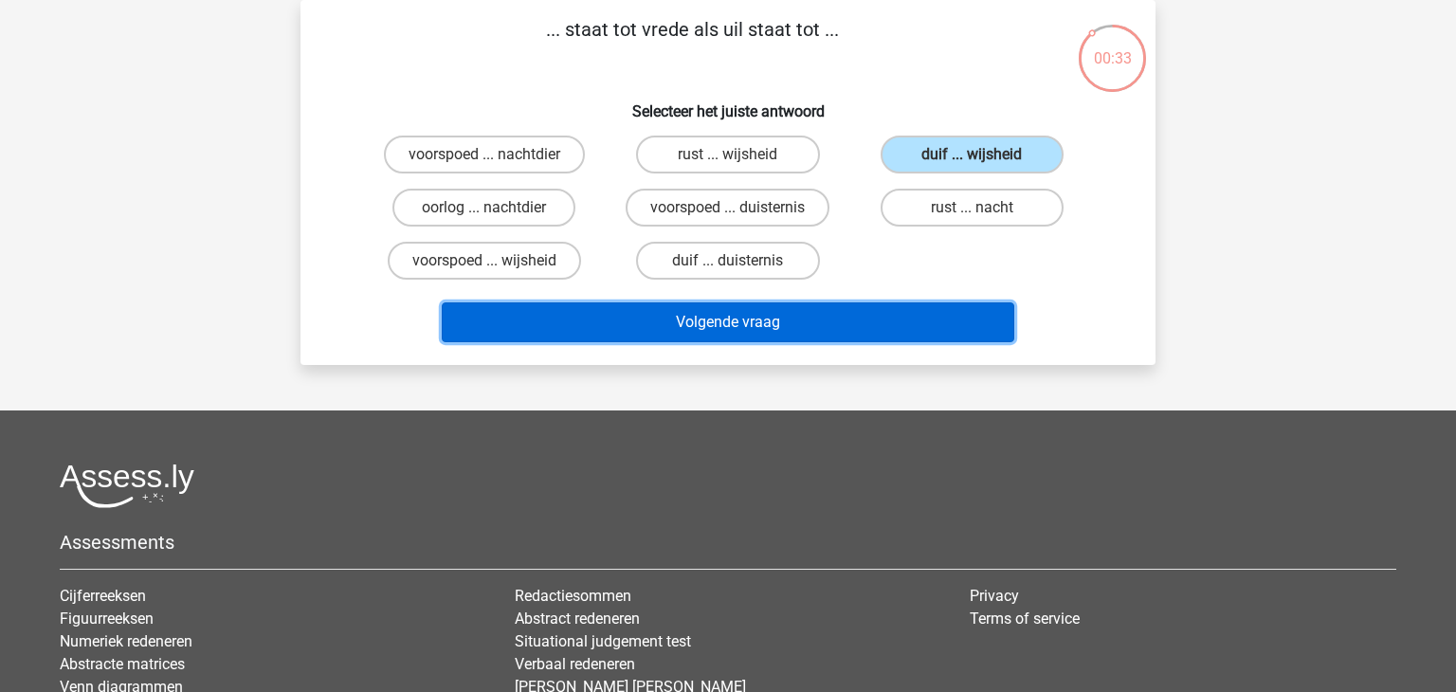
click at [826, 316] on button "Volgende vraag" at bounding box center [728, 322] width 573 height 40
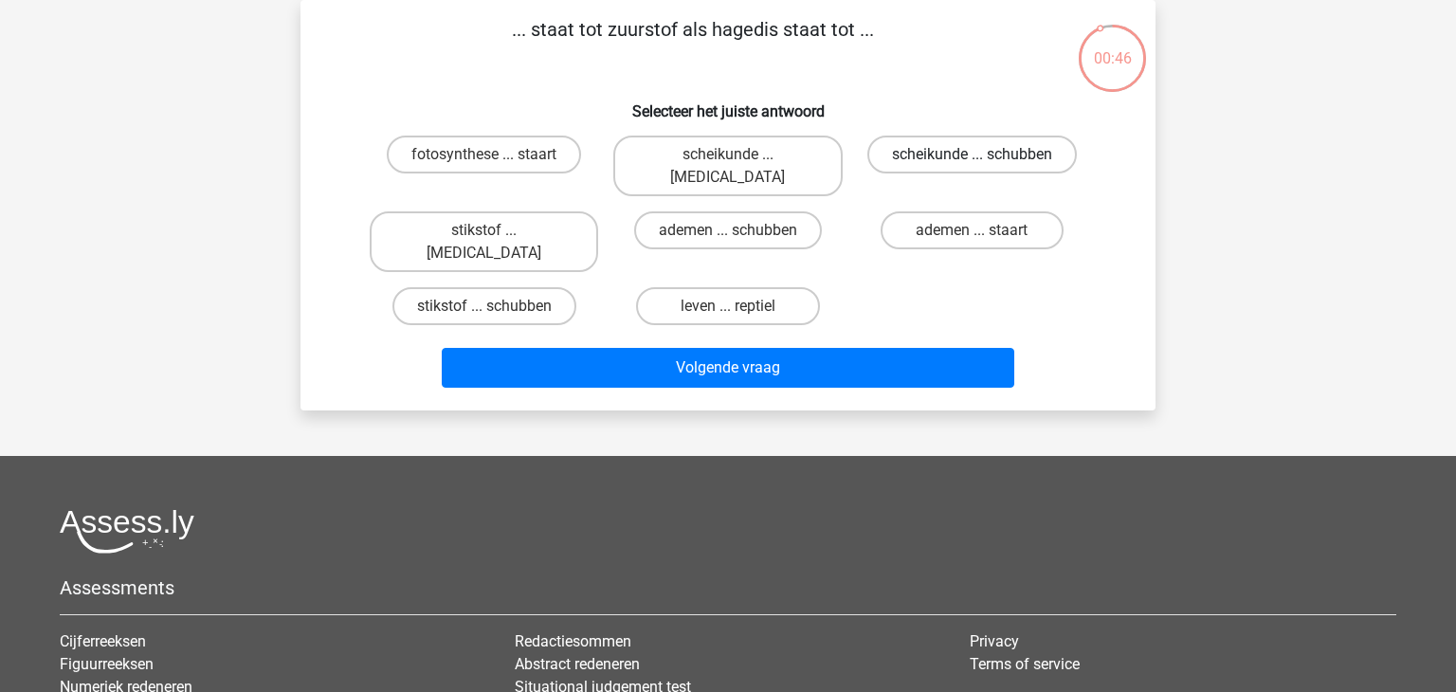
click at [934, 162] on label "scheikunde ... schubben" at bounding box center [971, 155] width 209 height 38
click at [972, 162] on input "scheikunde ... schubben" at bounding box center [978, 161] width 12 height 12
radio input "true"
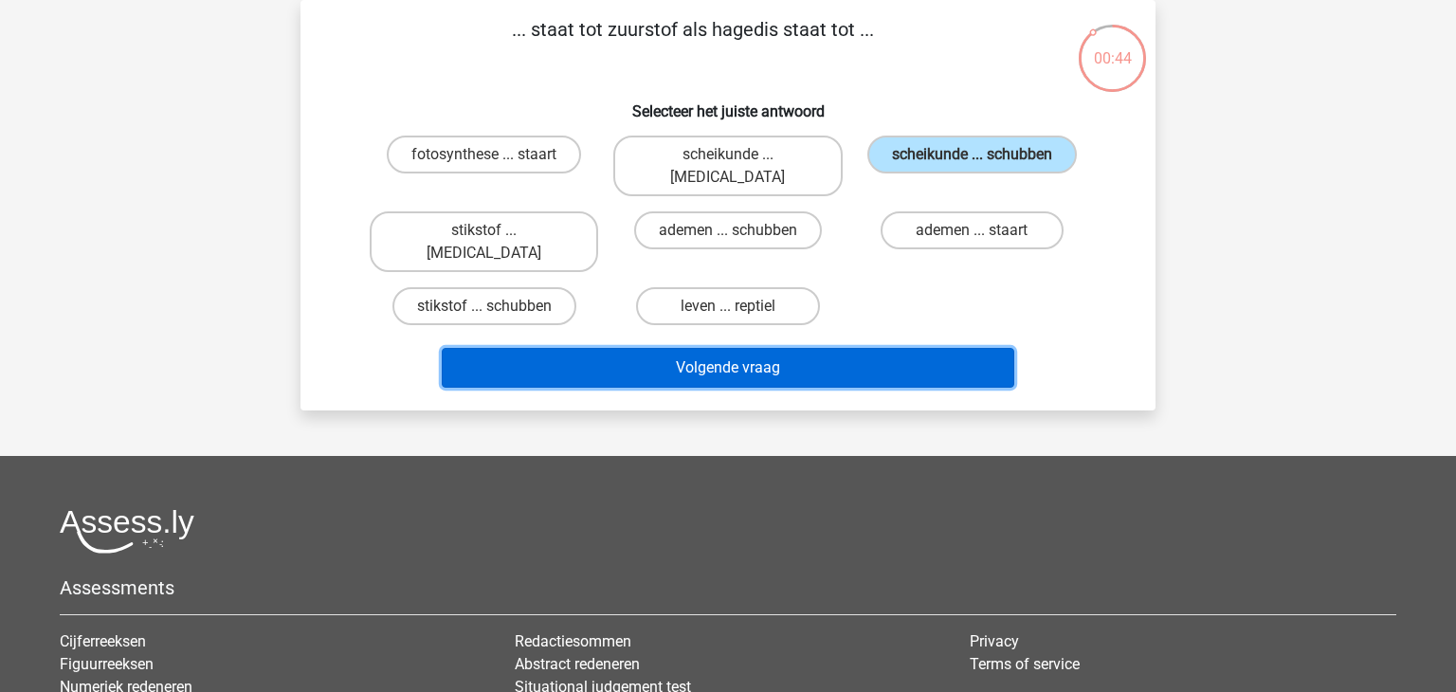
click at [839, 348] on button "Volgende vraag" at bounding box center [728, 368] width 573 height 40
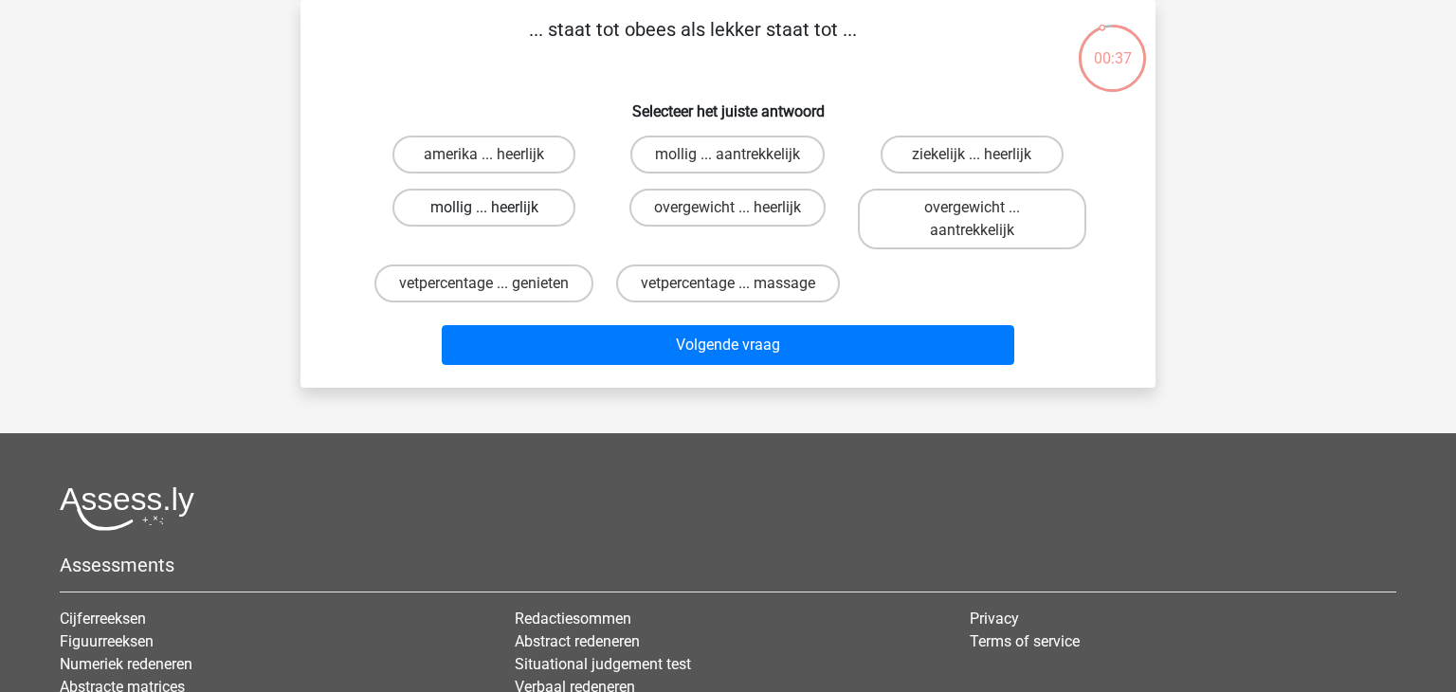
click at [473, 213] on label "mollig ... heerlijk" at bounding box center [483, 208] width 183 height 38
click at [484, 213] on input "mollig ... heerlijk" at bounding box center [490, 214] width 12 height 12
radio input "true"
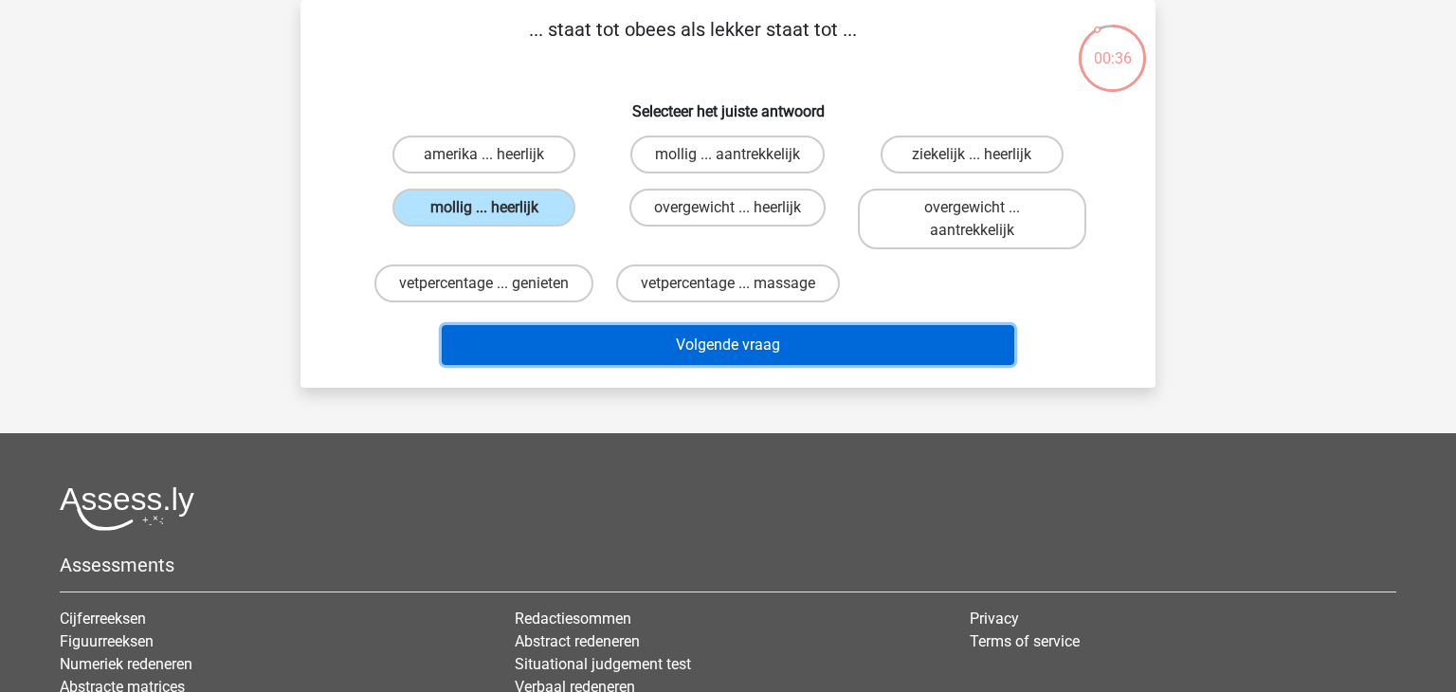
click at [642, 329] on button "Volgende vraag" at bounding box center [728, 345] width 573 height 40
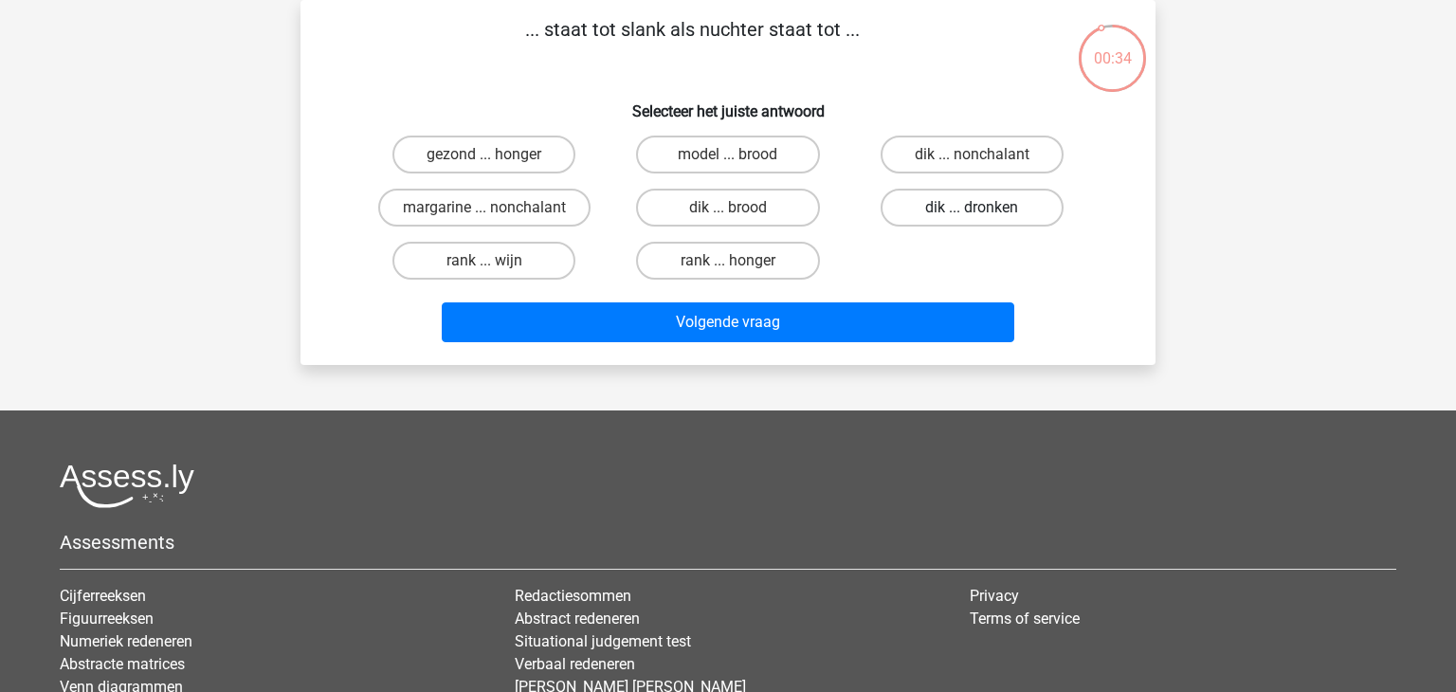
click at [943, 208] on label "dik ... dronken" at bounding box center [972, 208] width 183 height 38
click at [972, 208] on input "dik ... dronken" at bounding box center [978, 214] width 12 height 12
radio input "true"
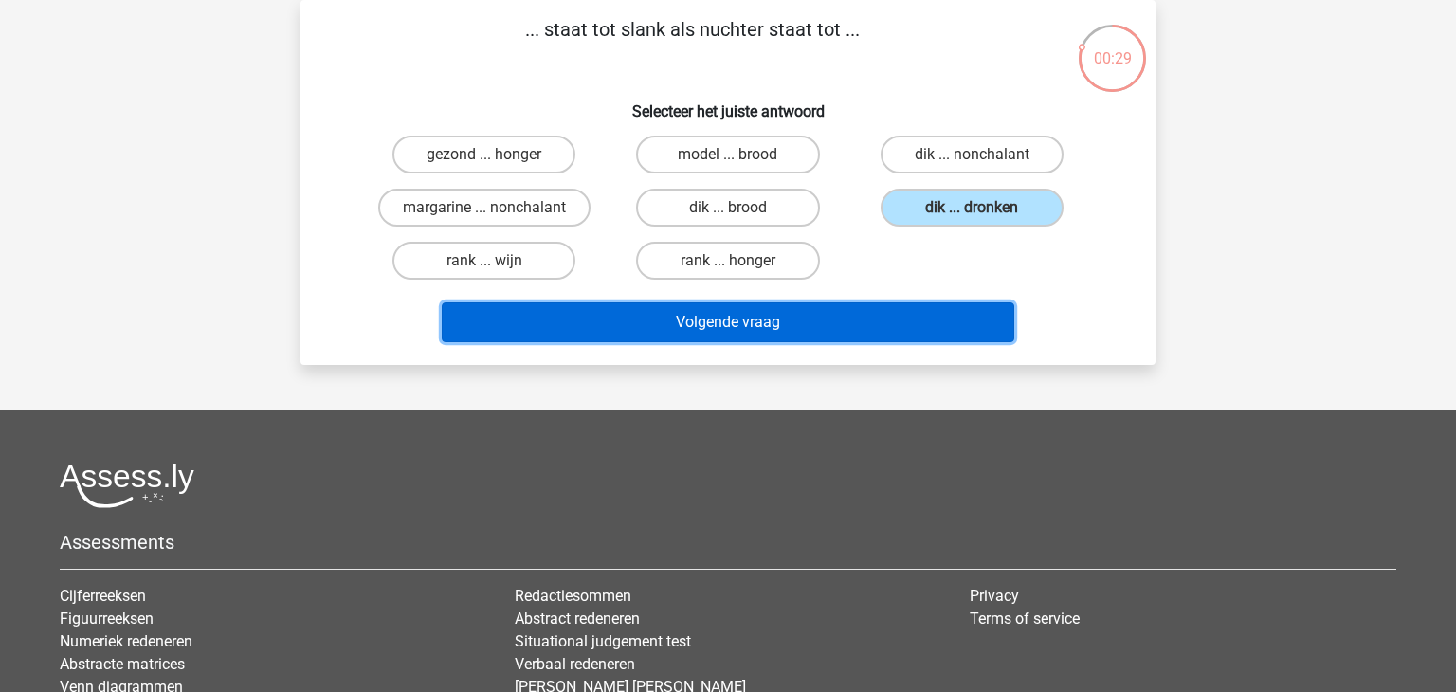
click at [827, 316] on button "Volgende vraag" at bounding box center [728, 322] width 573 height 40
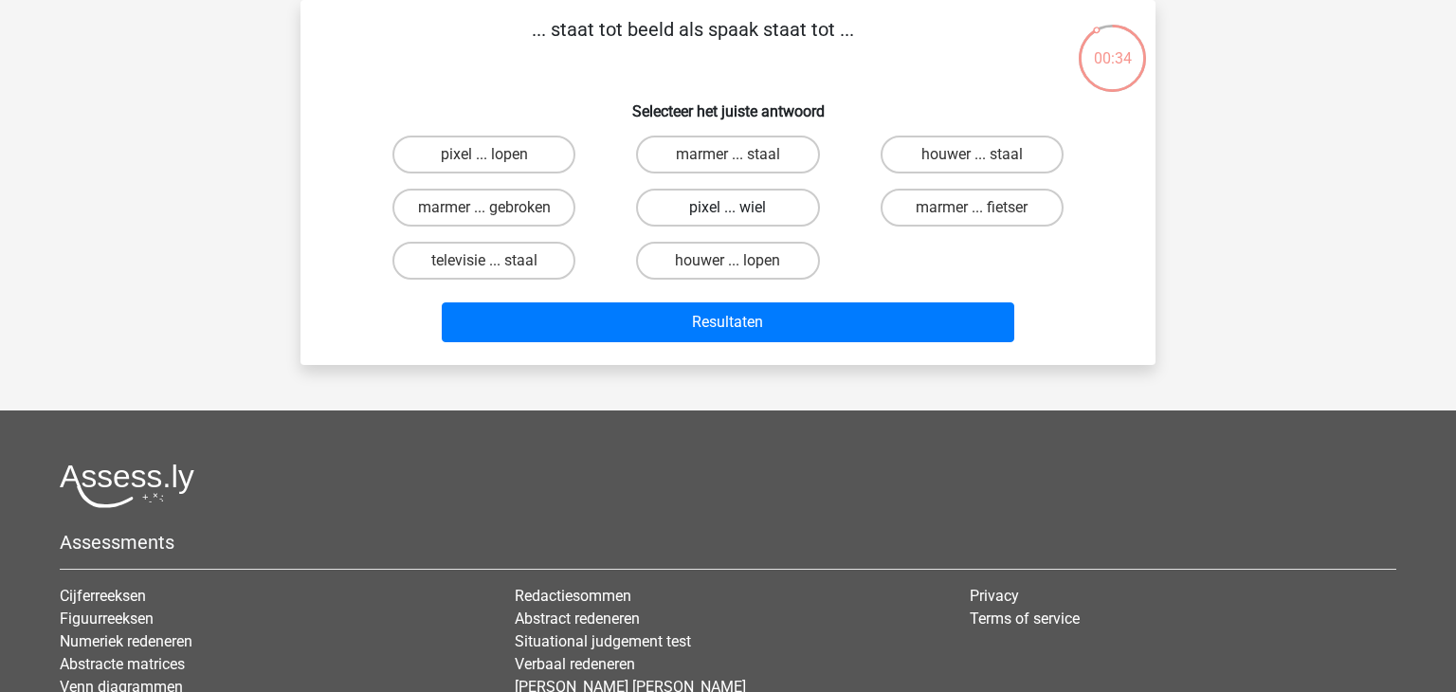
click at [754, 199] on label "pixel ... wiel" at bounding box center [727, 208] width 183 height 38
click at [740, 208] on input "pixel ... wiel" at bounding box center [734, 214] width 12 height 12
radio input "true"
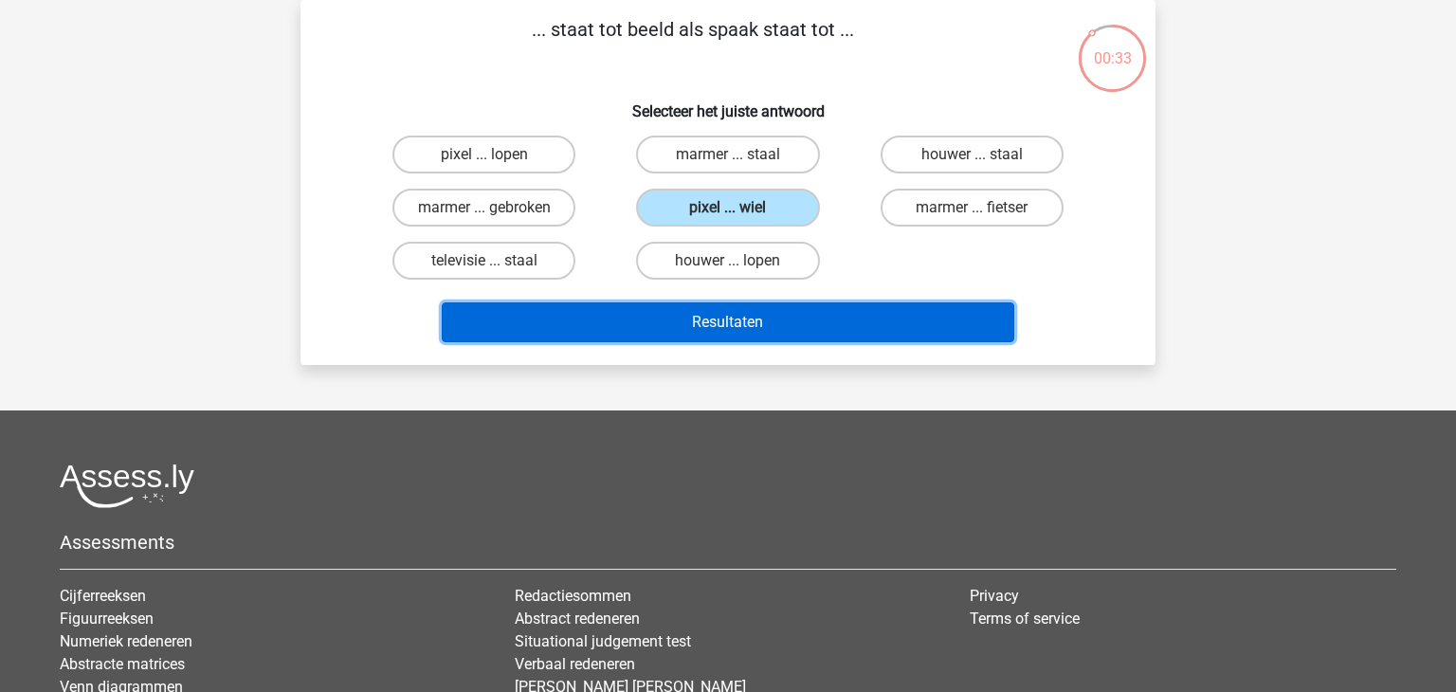
click at [786, 313] on button "Resultaten" at bounding box center [728, 322] width 573 height 40
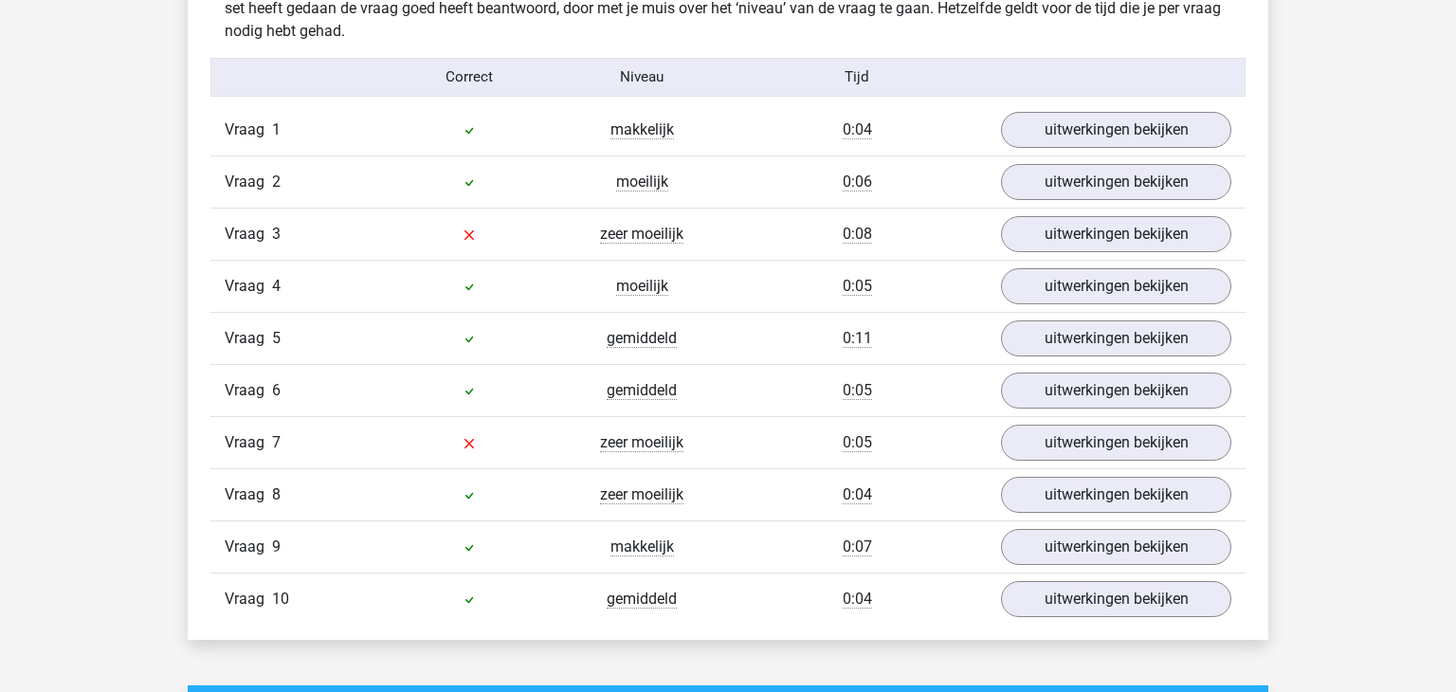
scroll to position [1536, 0]
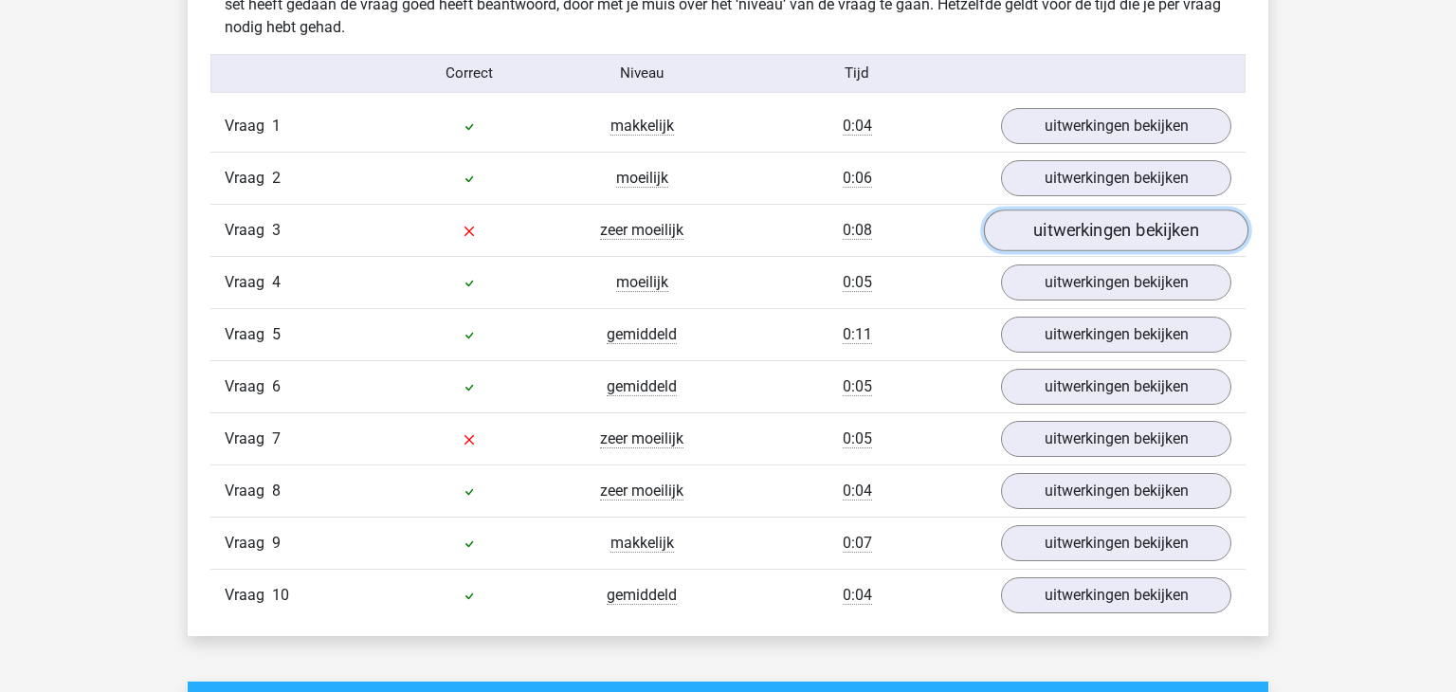
click at [1078, 231] on link "uitwerkingen bekijken" at bounding box center [1116, 230] width 264 height 42
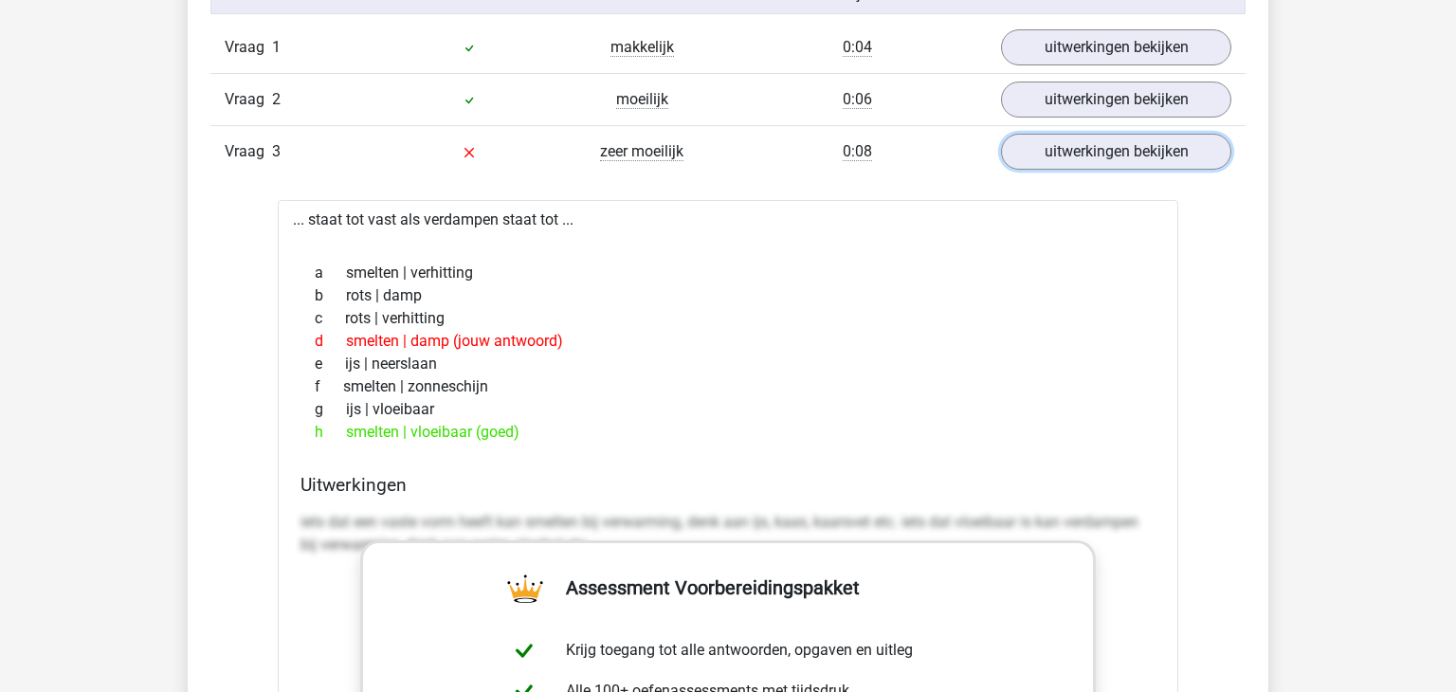
scroll to position [1619, 0]
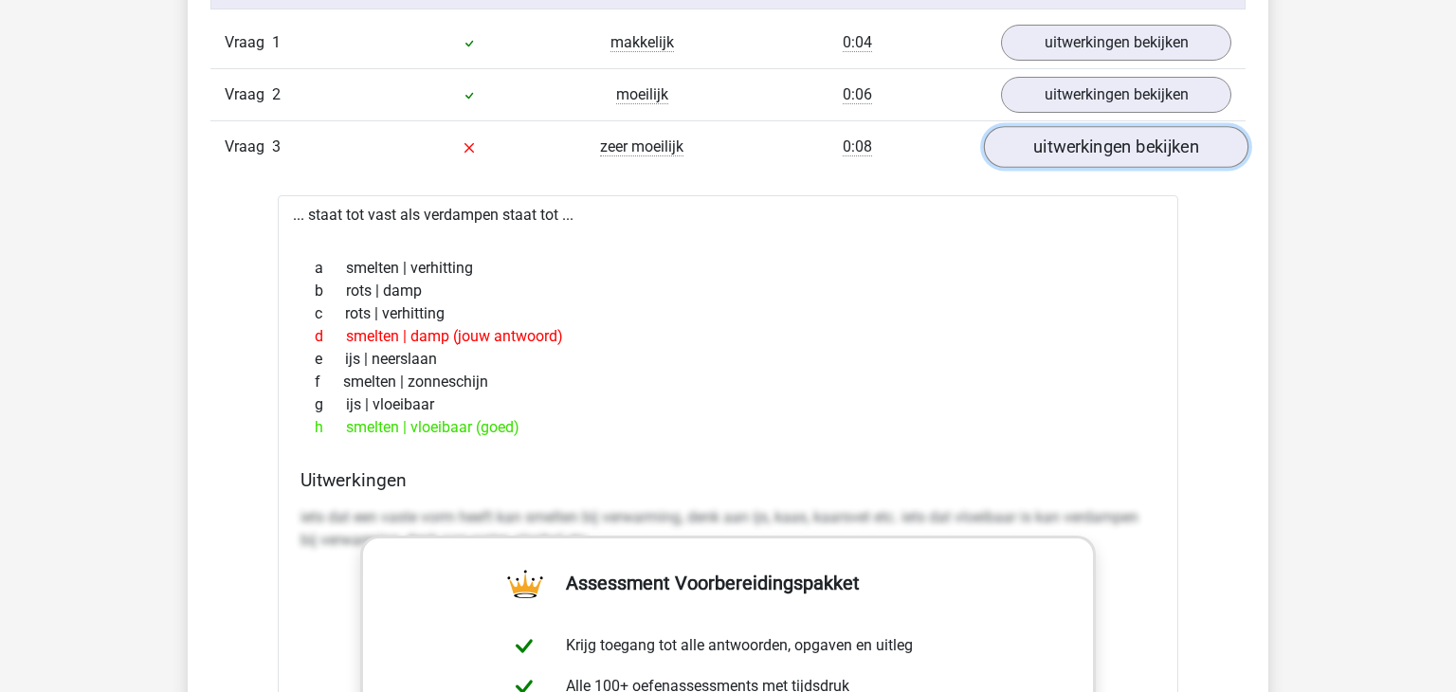
click at [1139, 159] on link "uitwerkingen bekijken" at bounding box center [1116, 147] width 264 height 42
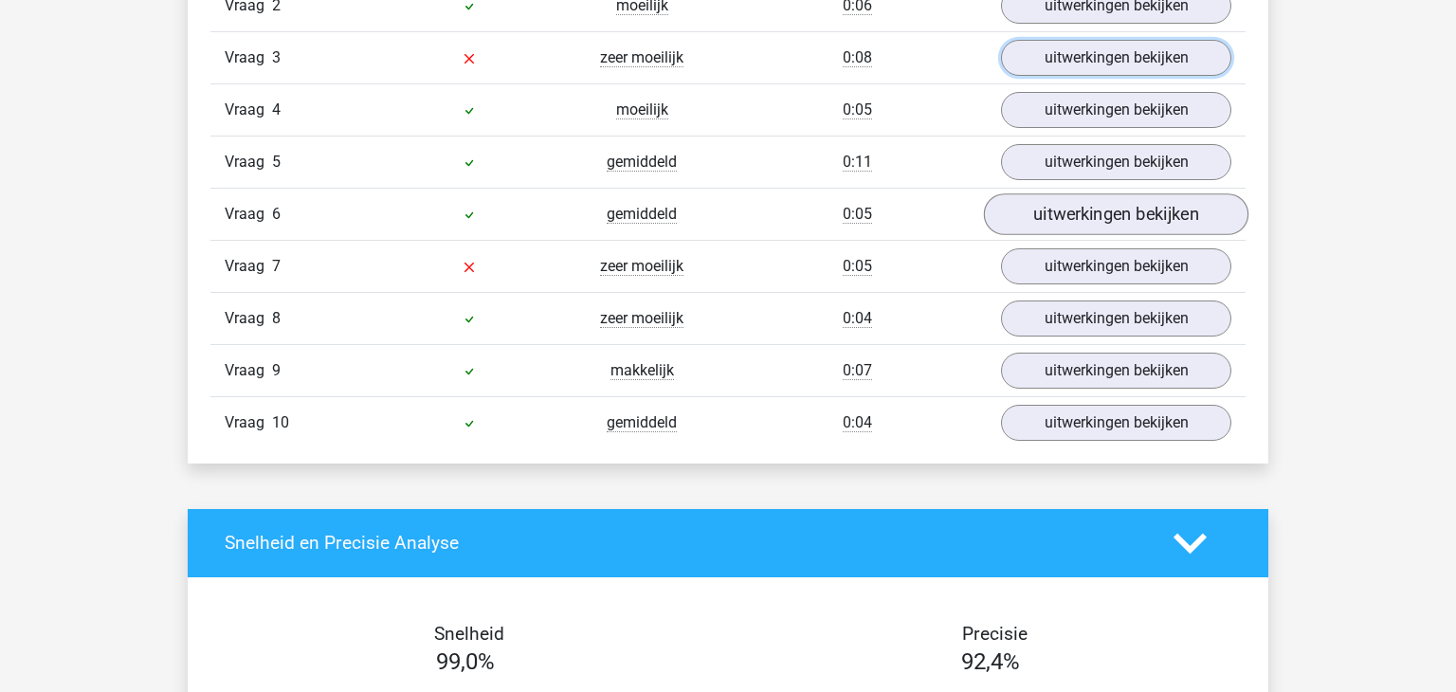
scroll to position [1710, 0]
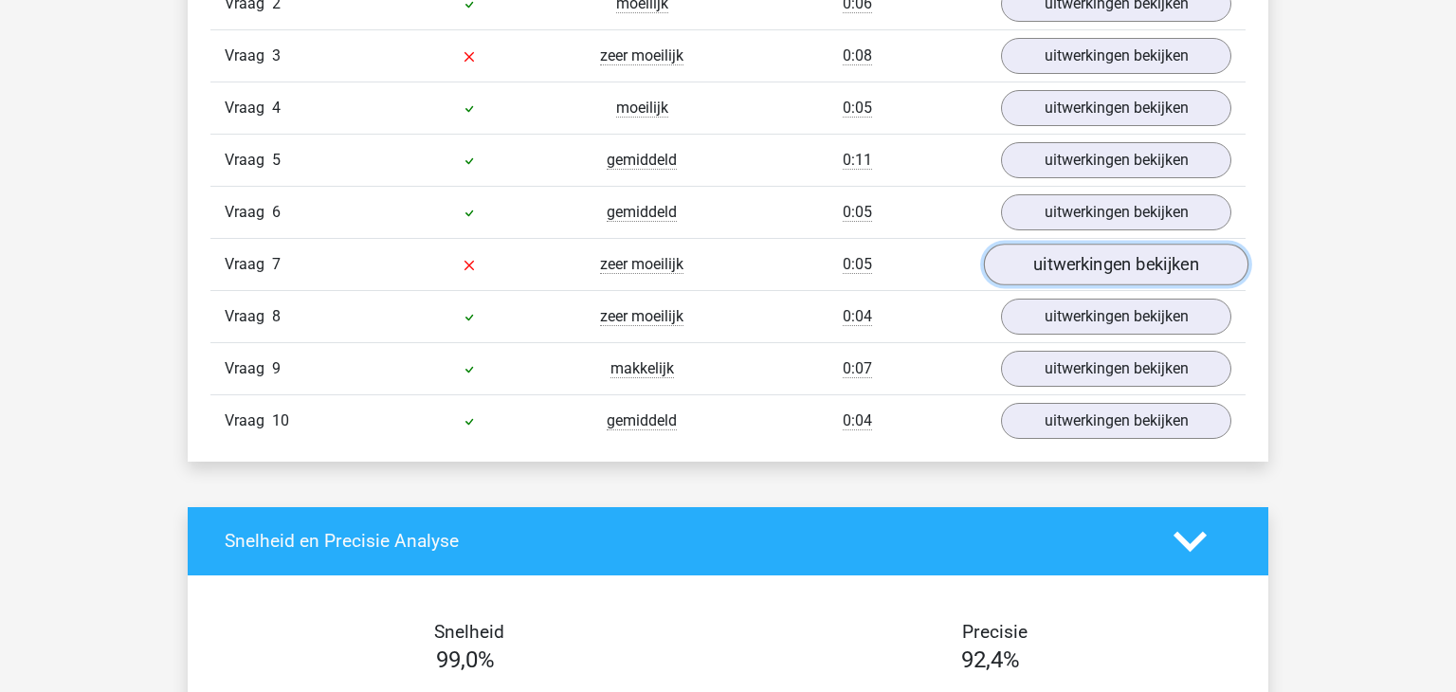
click at [1083, 256] on link "uitwerkingen bekijken" at bounding box center [1116, 265] width 264 height 42
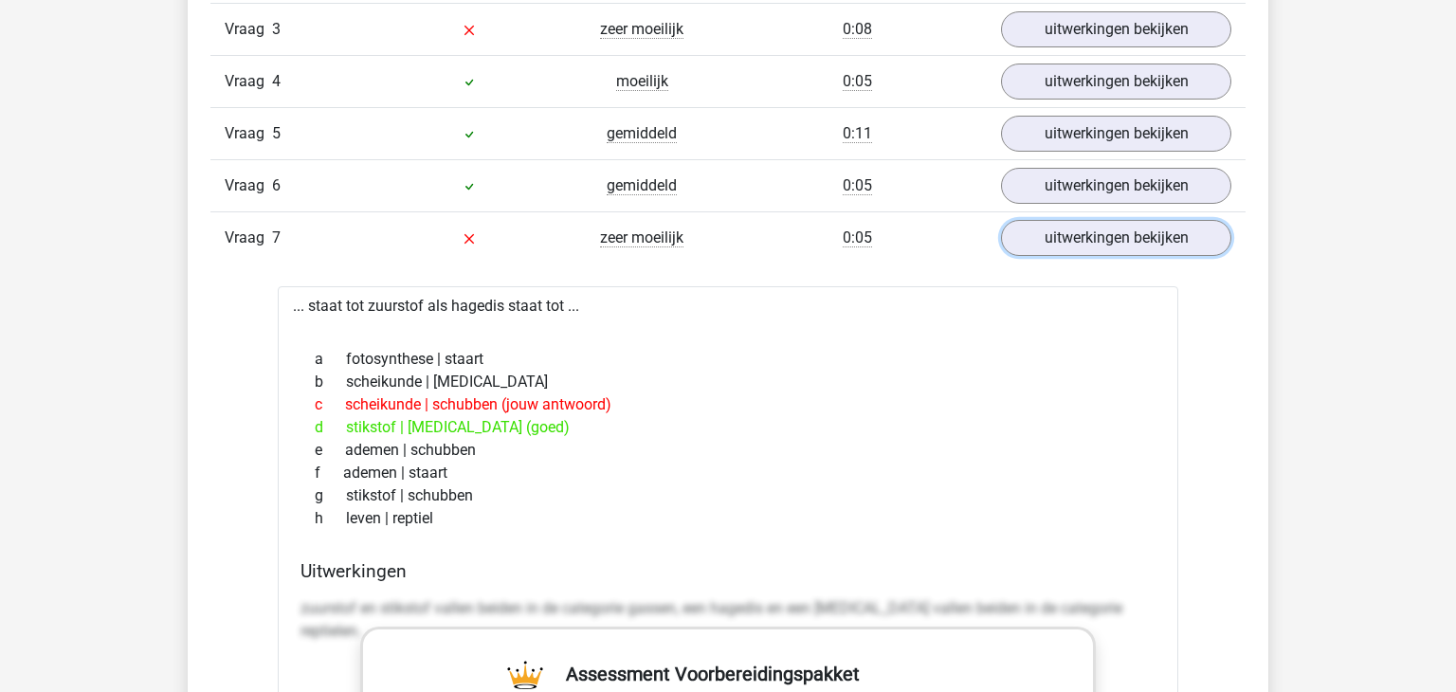
scroll to position [1736, 0]
click at [1078, 241] on link "uitwerkingen bekijken" at bounding box center [1116, 239] width 264 height 42
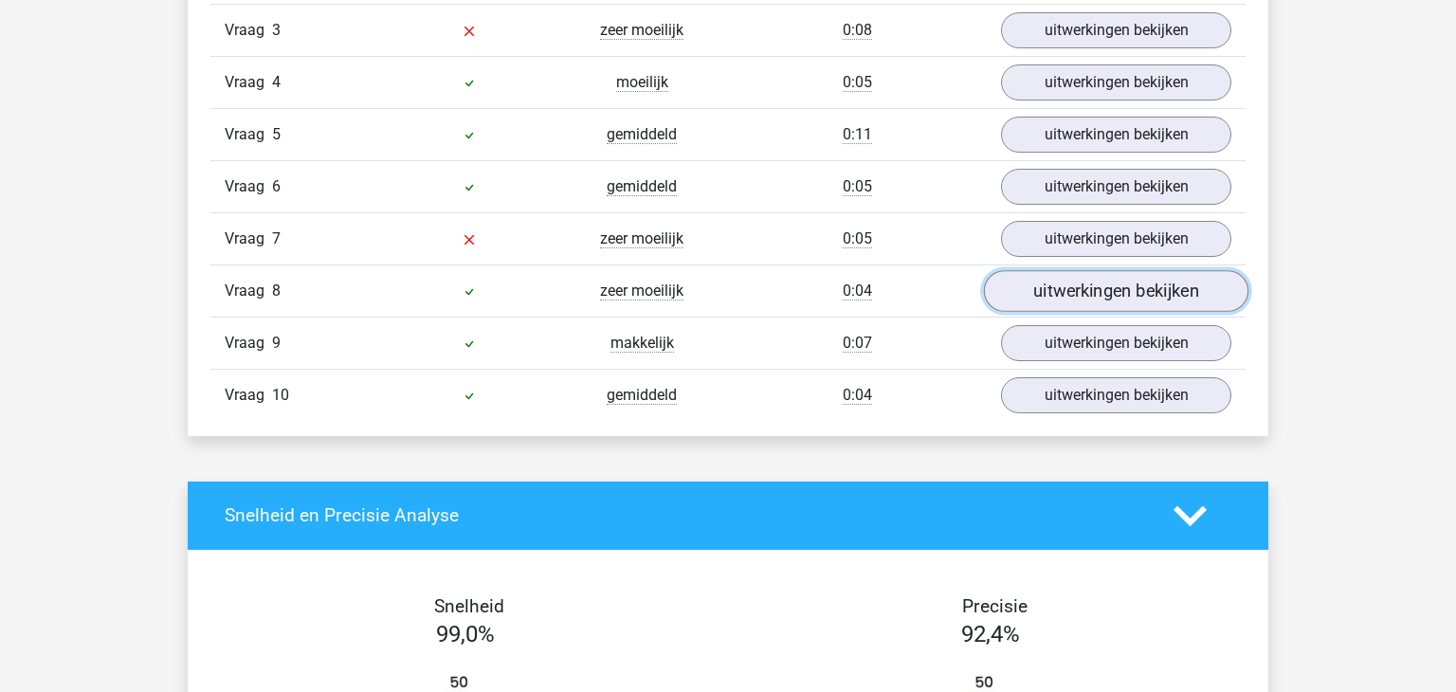
click at [1062, 287] on link "uitwerkingen bekijken" at bounding box center [1116, 291] width 264 height 42
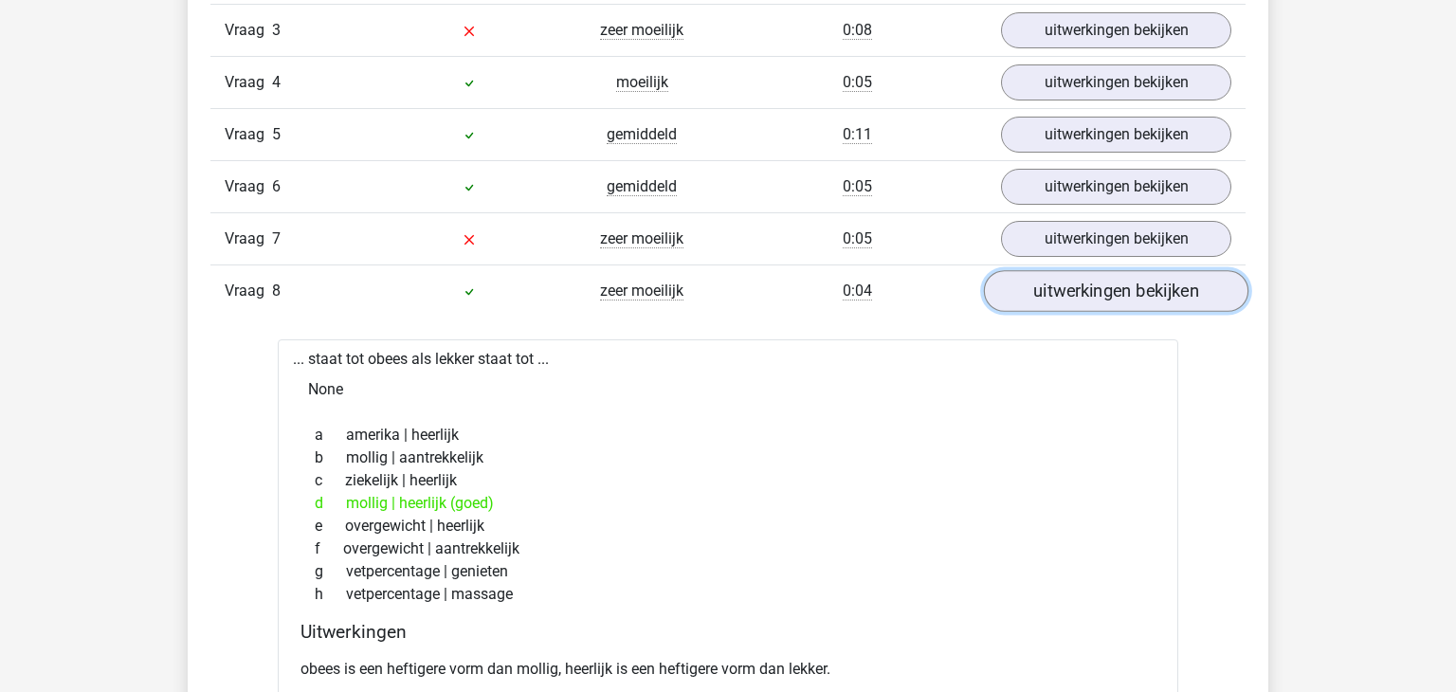
click at [1057, 286] on link "uitwerkingen bekijken" at bounding box center [1116, 291] width 264 height 42
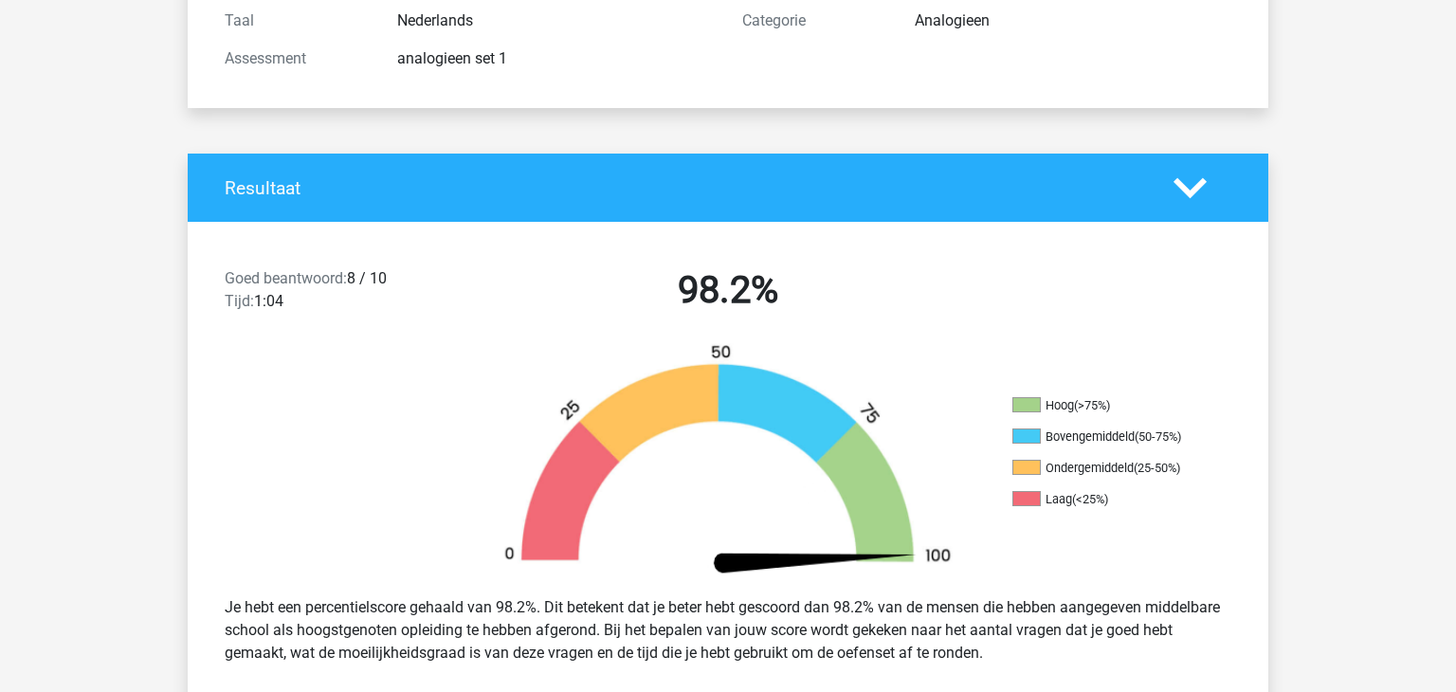
scroll to position [261, 0]
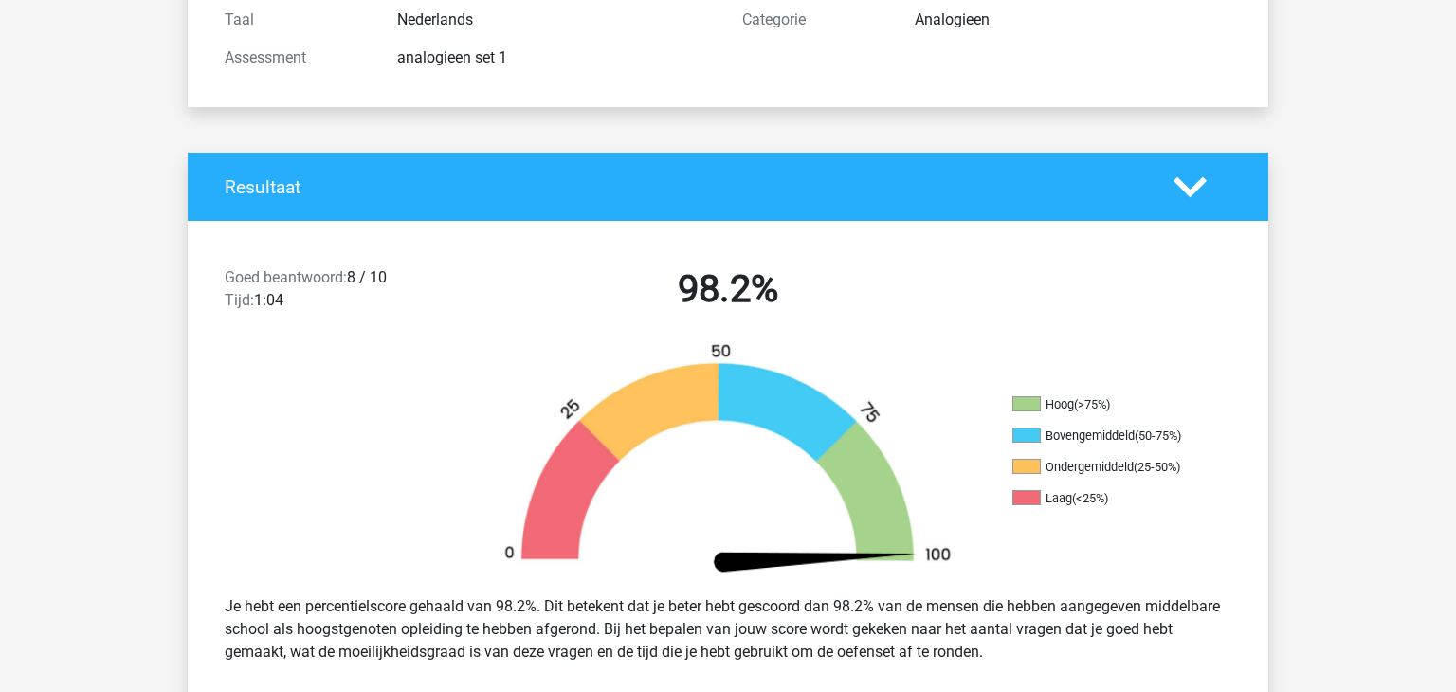
click at [968, 193] on h4 "Resultaat" at bounding box center [685, 187] width 920 height 22
click at [1192, 189] on polygon at bounding box center [1189, 186] width 33 height 21
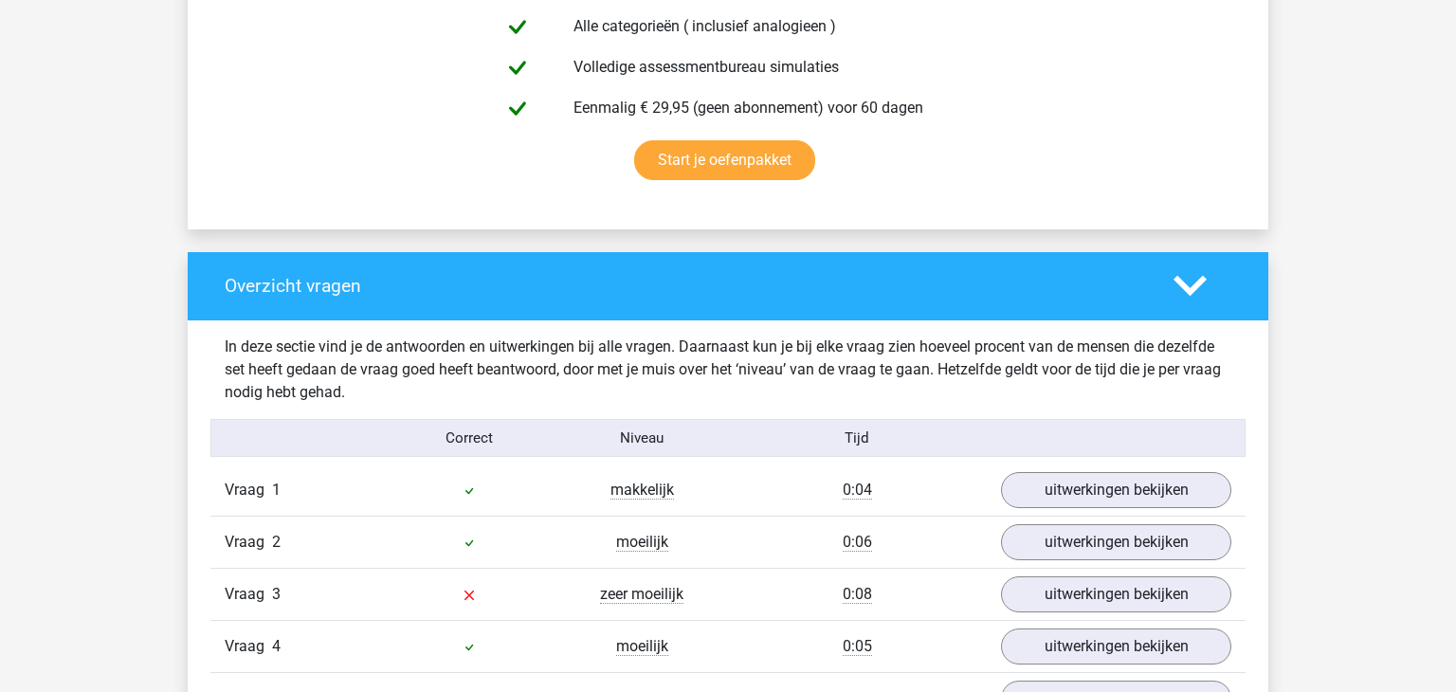
scroll to position [693, 0]
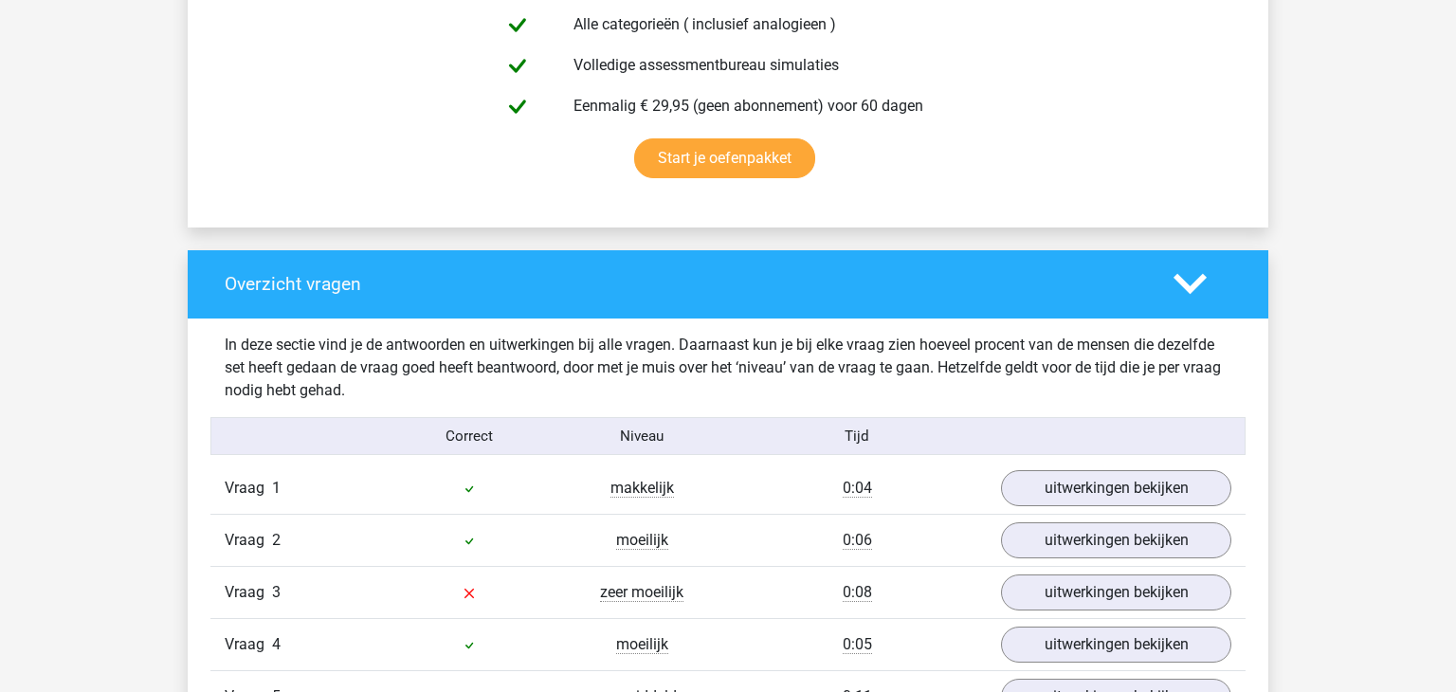
click at [1192, 277] on icon at bounding box center [1189, 283] width 33 height 33
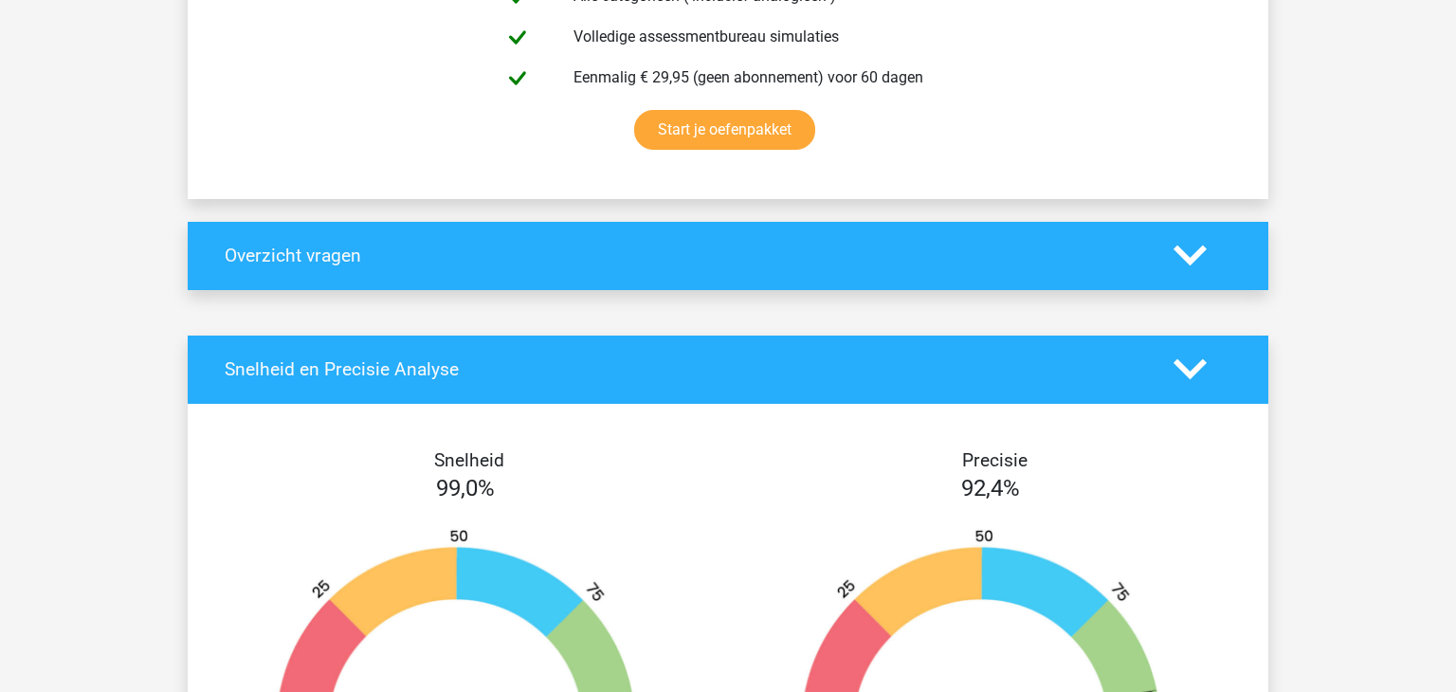
scroll to position [723, 0]
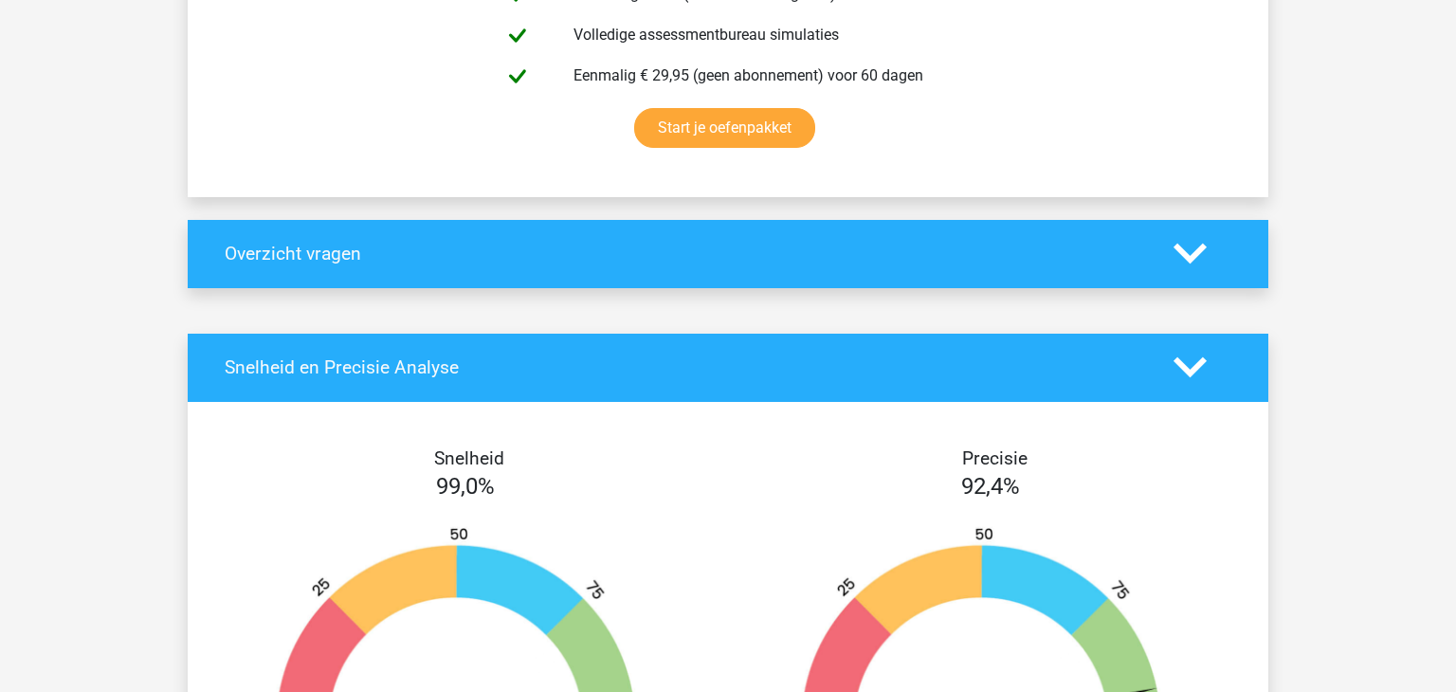
click at [1188, 366] on icon at bounding box center [1189, 367] width 33 height 33
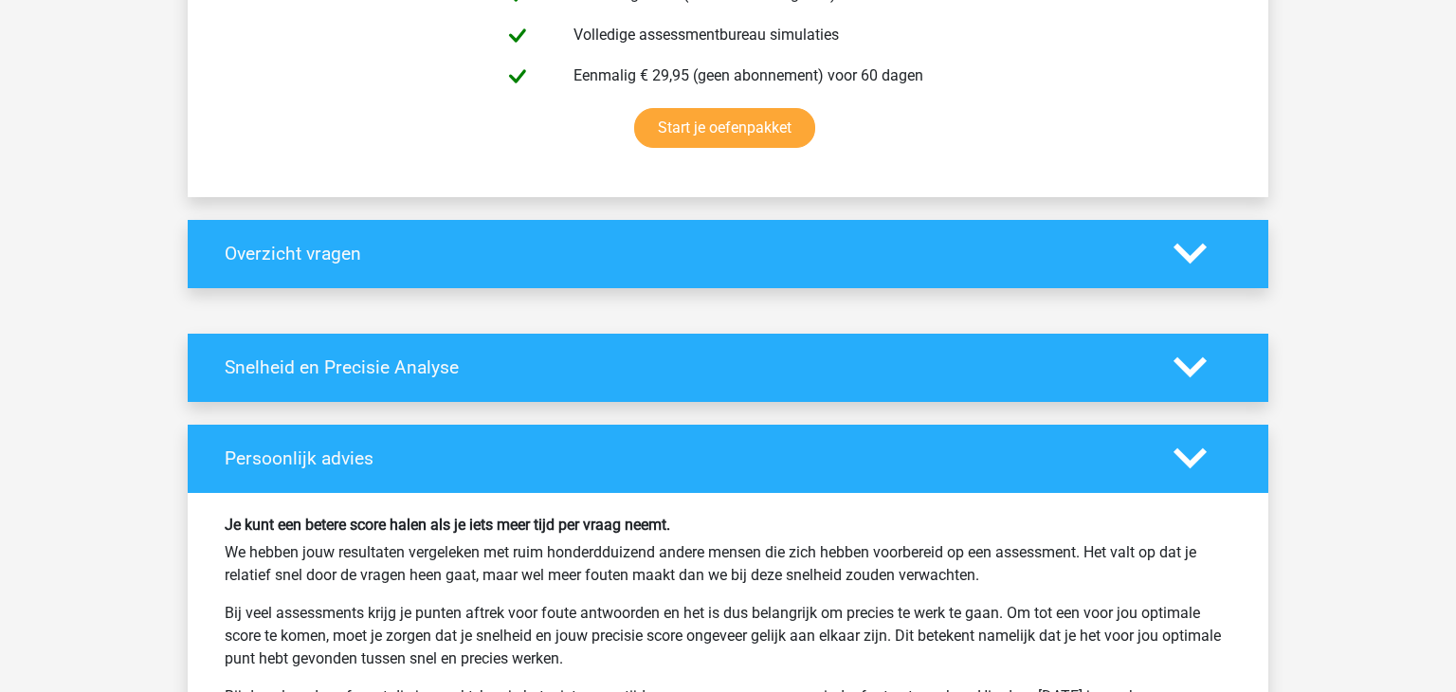
click at [1193, 464] on polygon at bounding box center [1189, 458] width 33 height 21
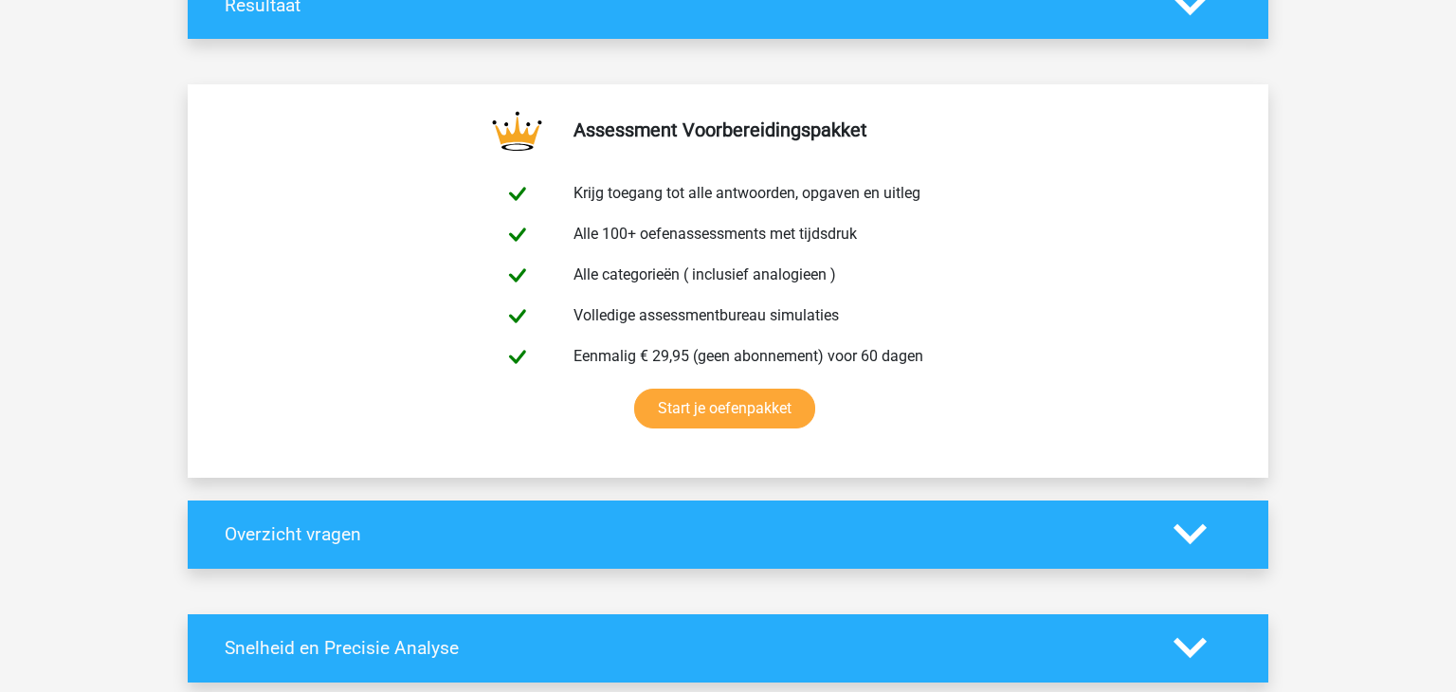
scroll to position [442, 0]
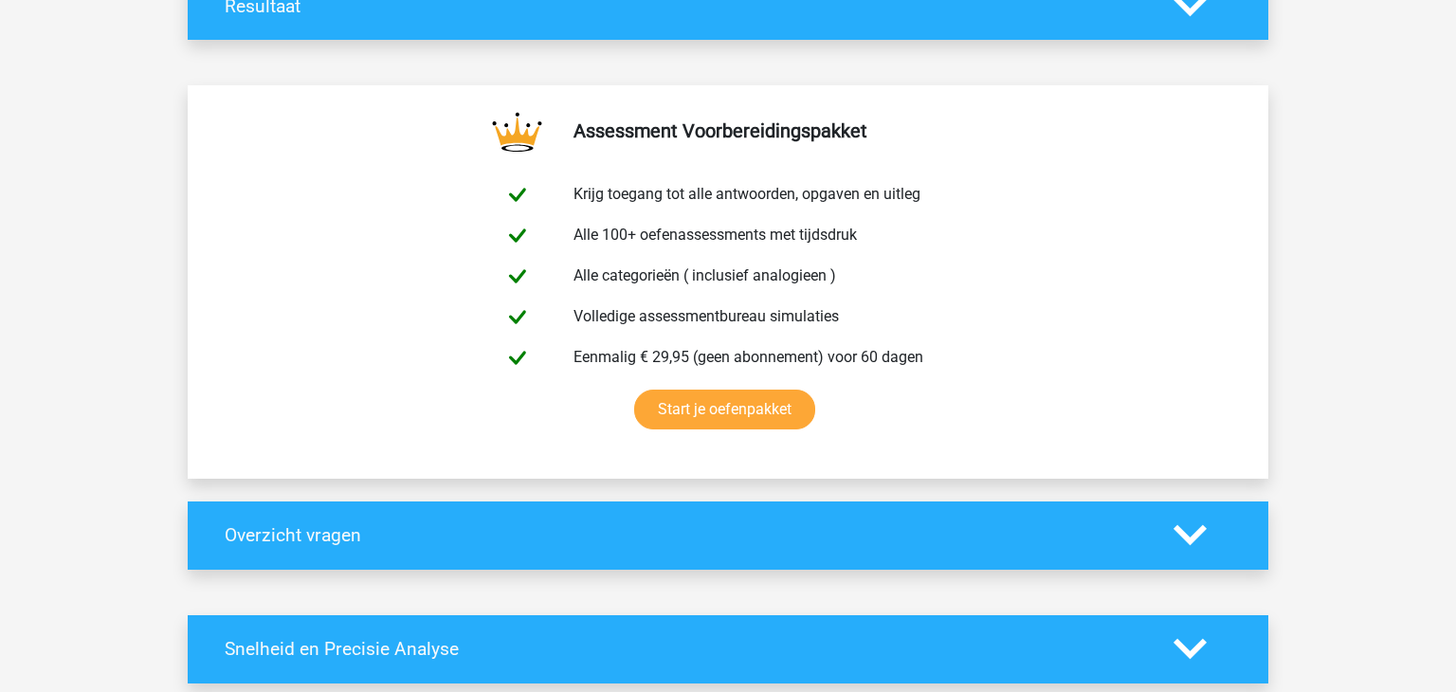
click at [1196, 17] on icon at bounding box center [1189, 6] width 33 height 33
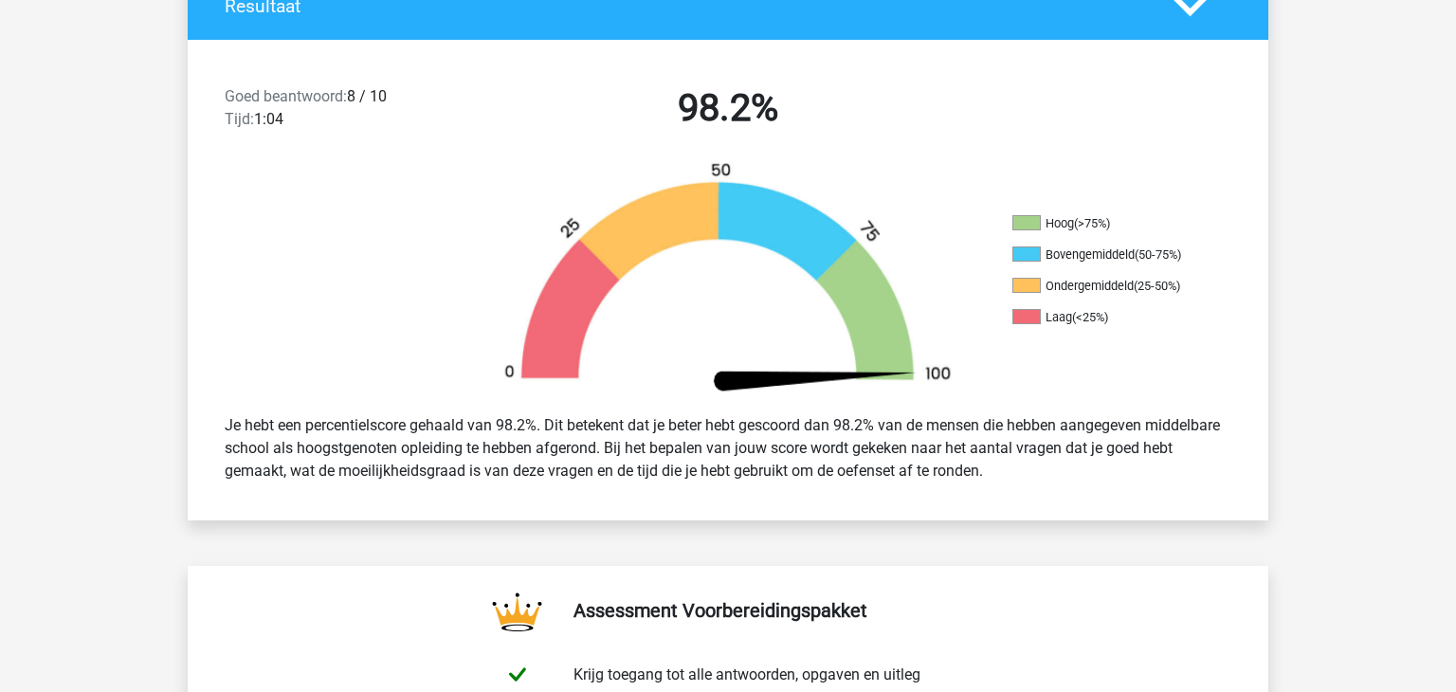
click at [1196, 17] on icon at bounding box center [1189, 6] width 33 height 33
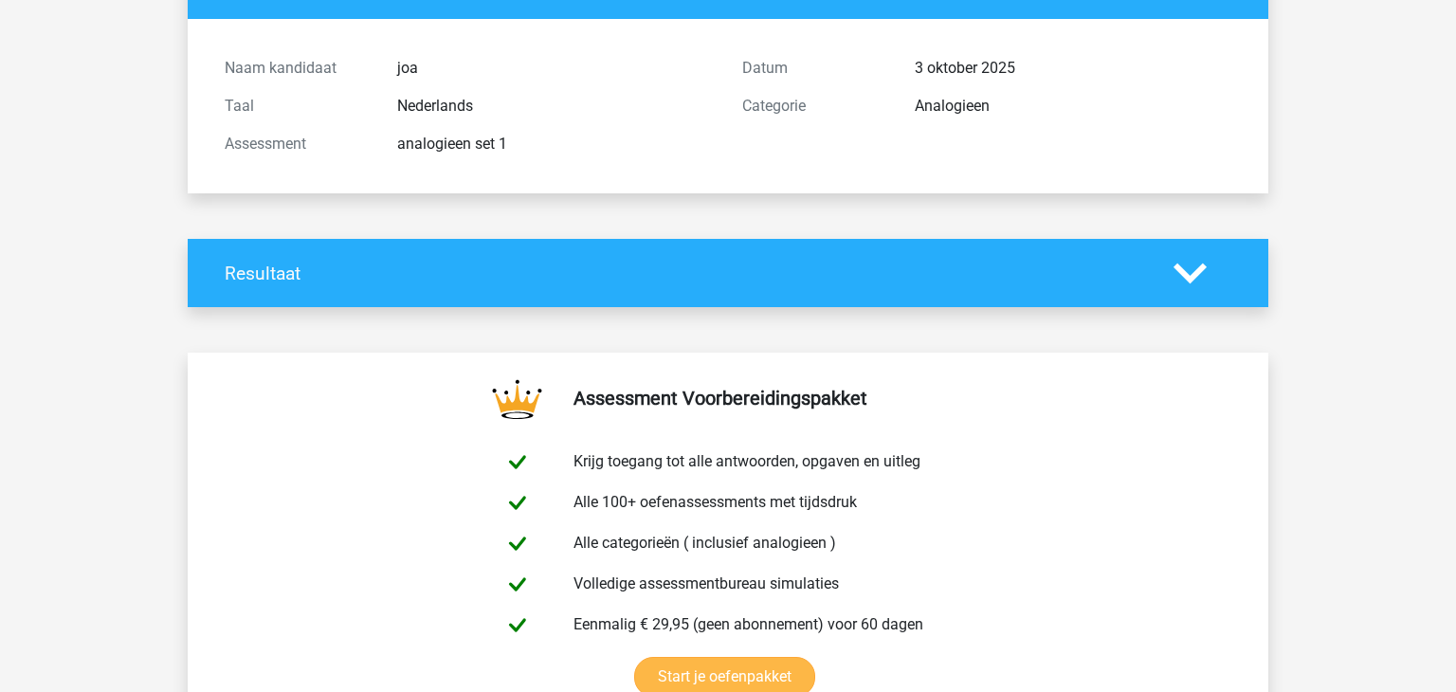
scroll to position [0, 0]
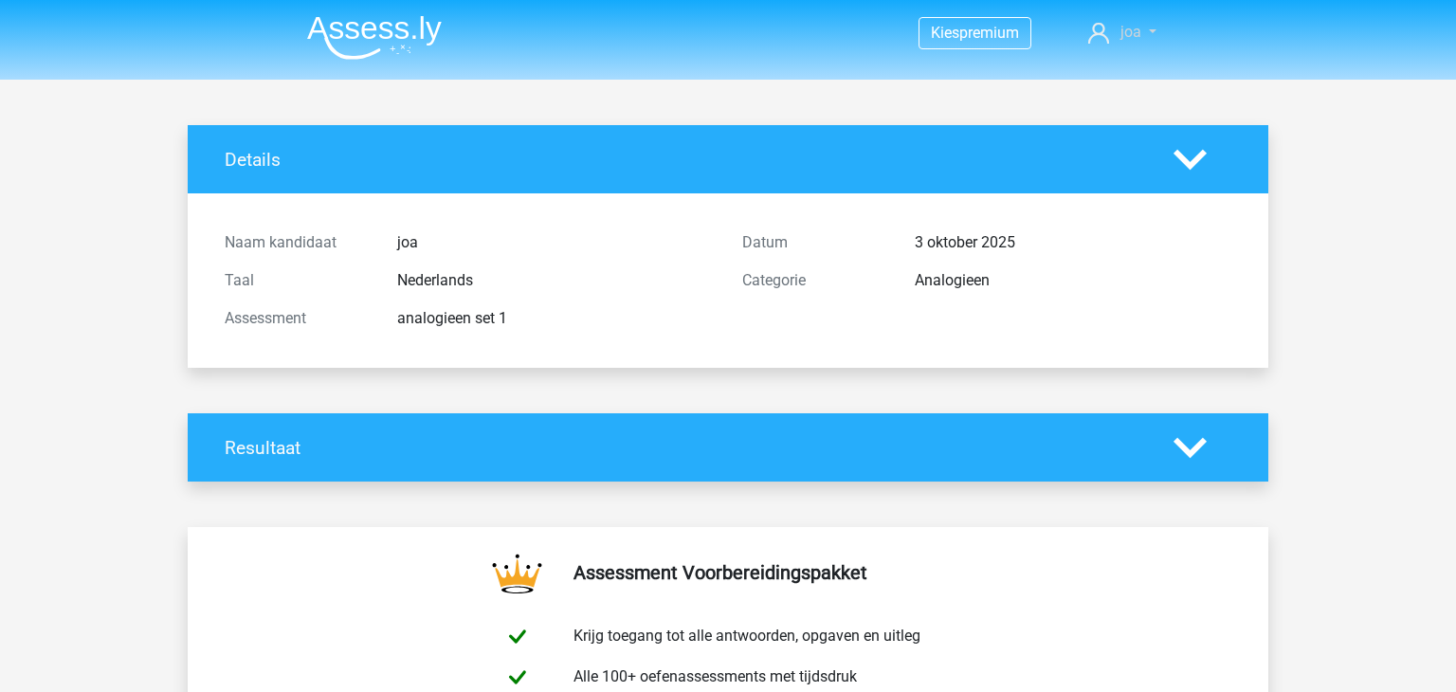
click at [1113, 32] on link "joa" at bounding box center [1122, 32] width 83 height 23
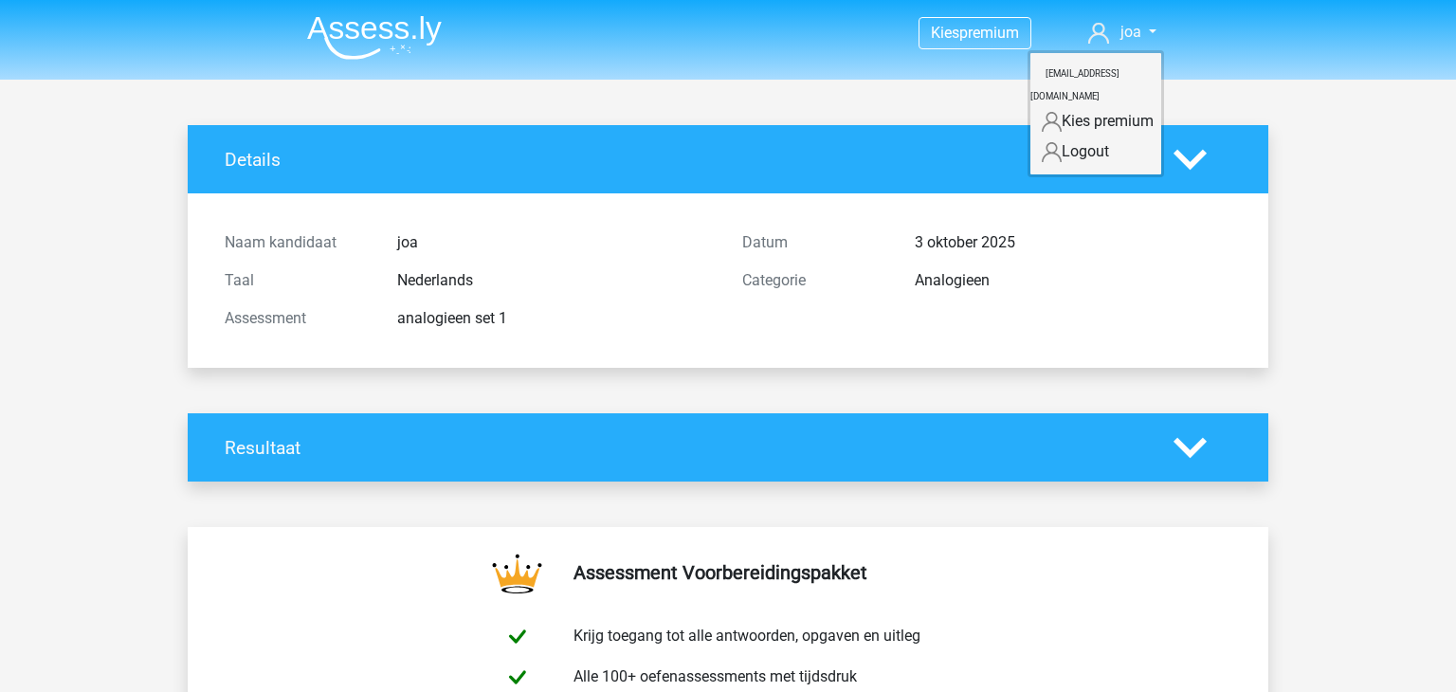
click at [901, 64] on header "Kies premium joa 154748@ehl.nl" at bounding box center [728, 40] width 1456 height 80
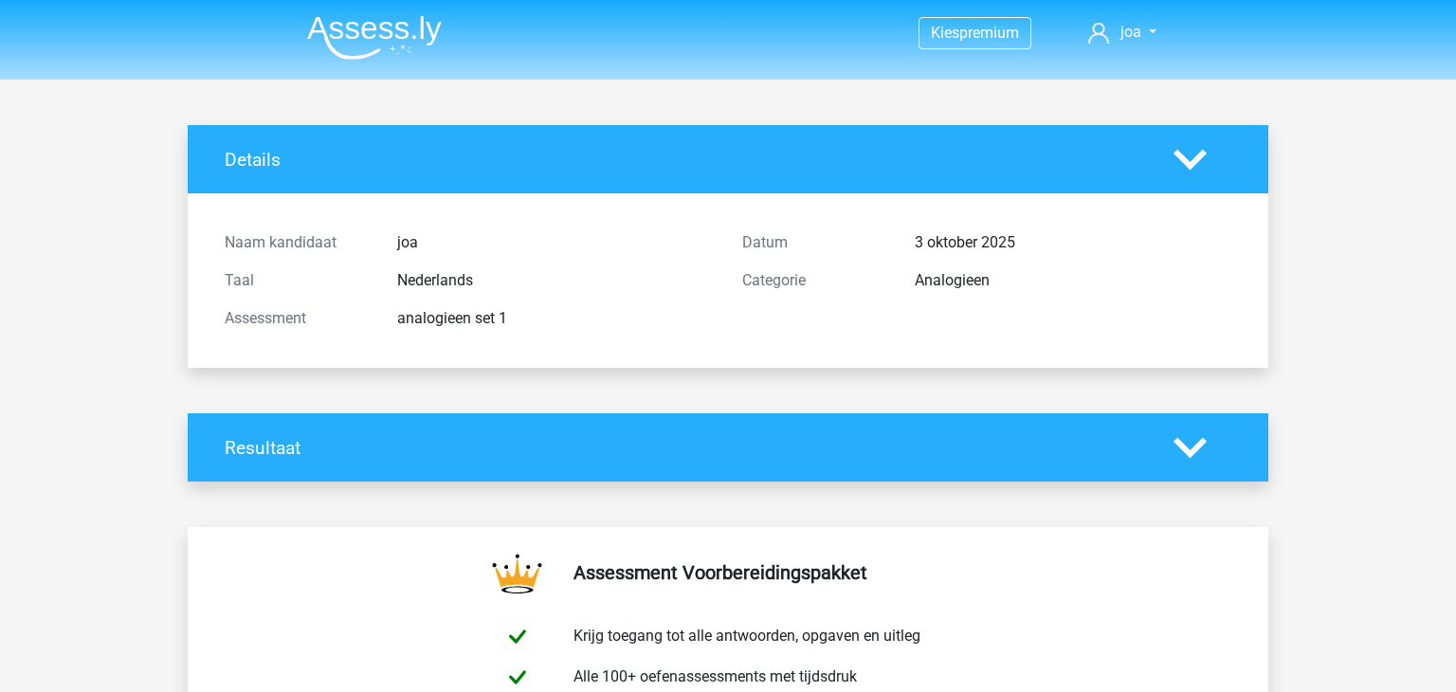
click at [434, 6] on nav "Kies premium joa 154748@ehl.nl" at bounding box center [728, 34] width 872 height 62
click at [389, 33] on img at bounding box center [374, 37] width 135 height 45
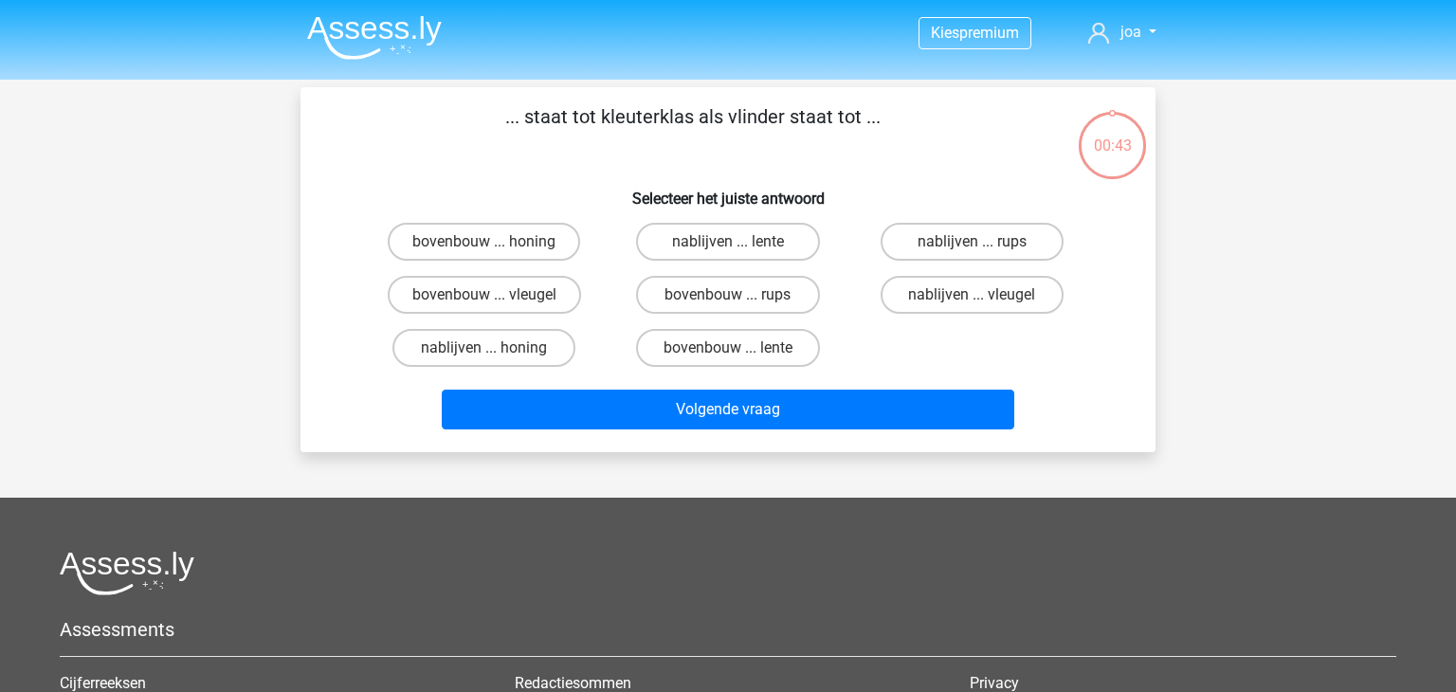
scroll to position [87, 0]
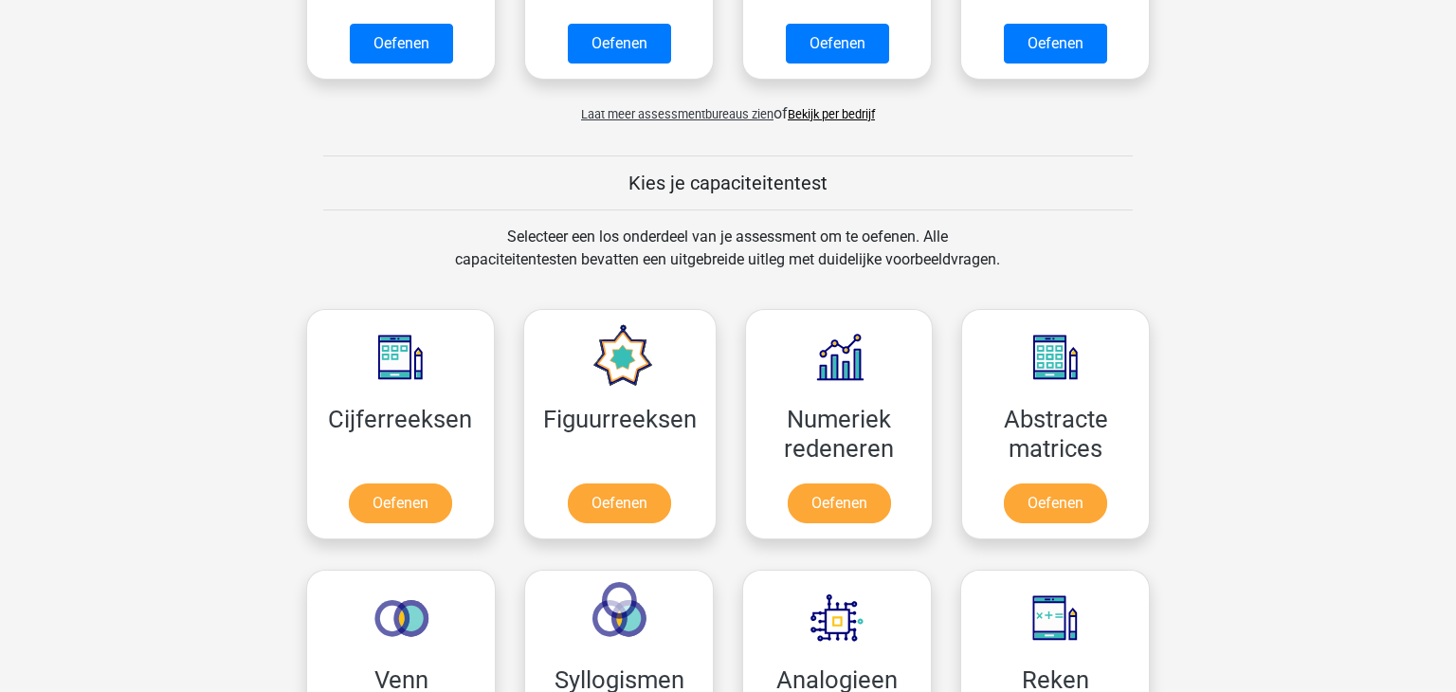
scroll to position [588, 0]
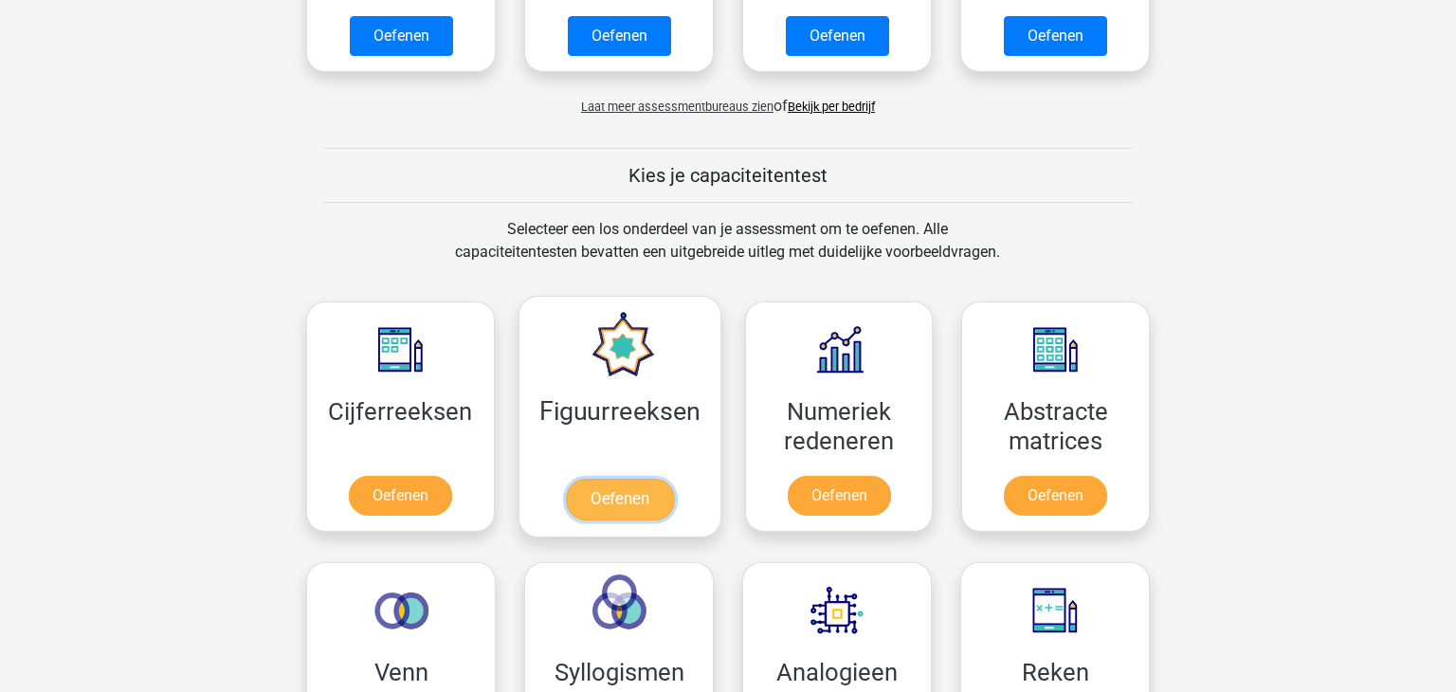
click at [619, 502] on link "Oefenen" at bounding box center [619, 500] width 108 height 42
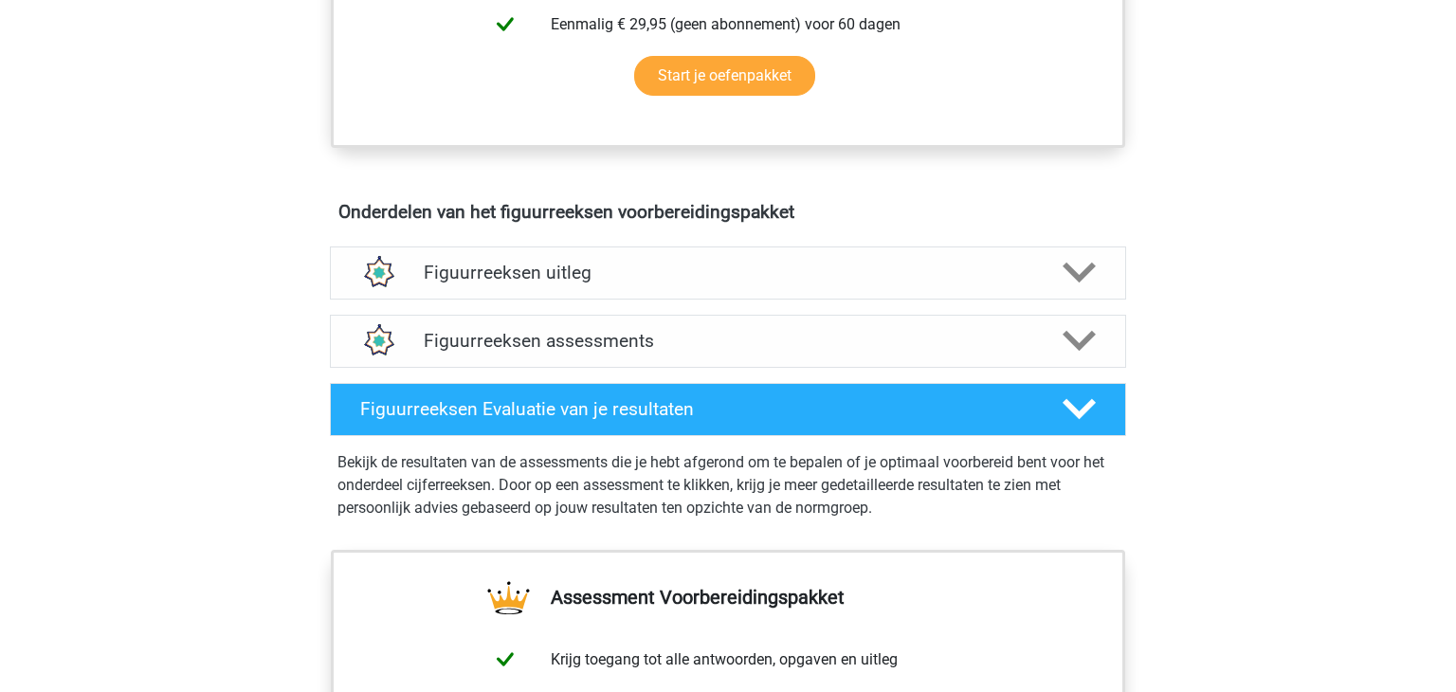
scroll to position [959, 0]
click at [977, 282] on div "Figuurreeksen uitleg" at bounding box center [728, 272] width 796 height 53
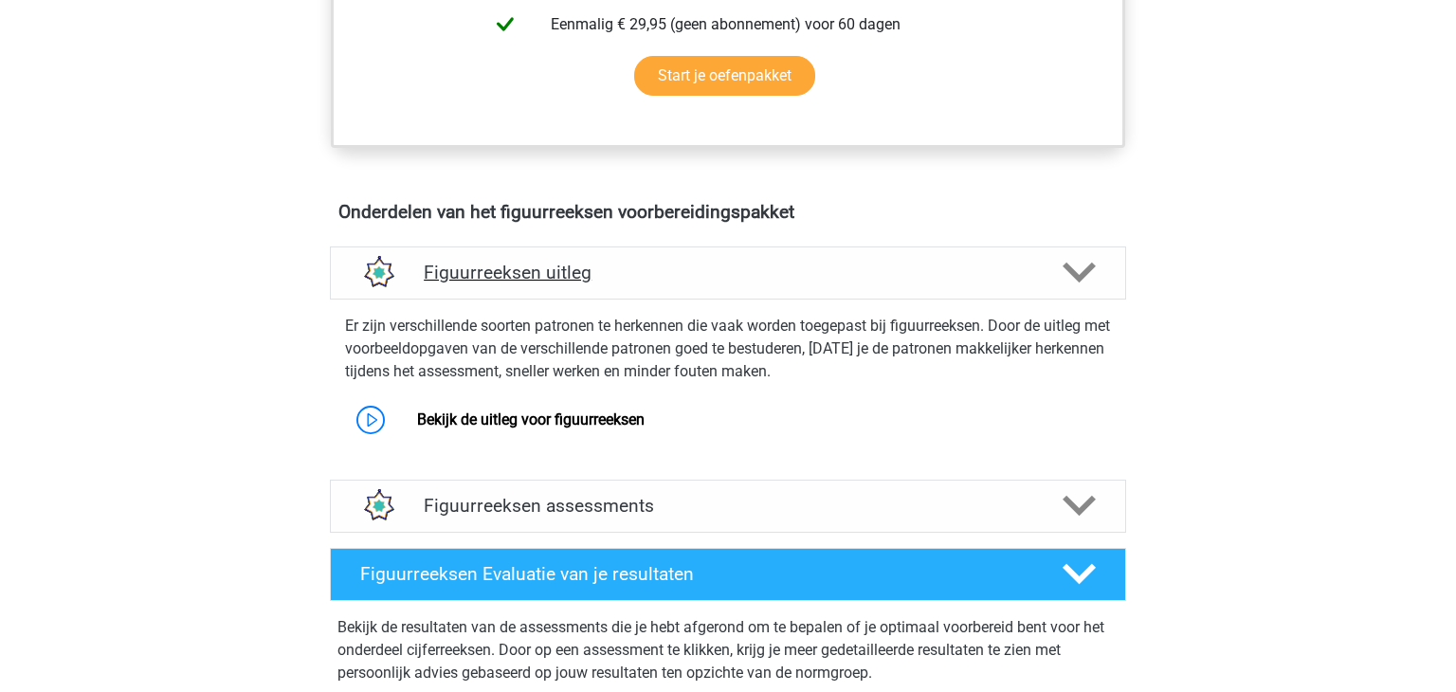
click at [977, 282] on div "Figuurreeksen uitleg" at bounding box center [728, 272] width 796 height 53
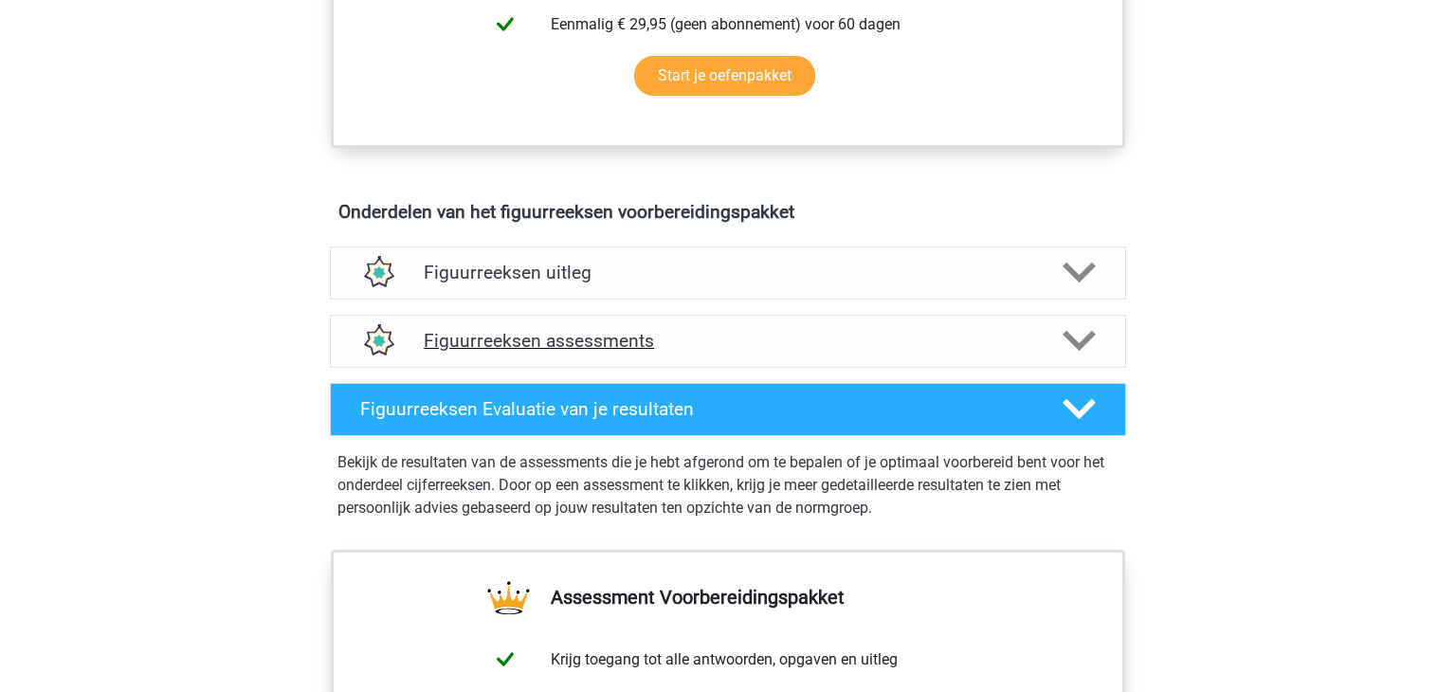
click at [958, 355] on div "Figuurreeksen assessments" at bounding box center [728, 341] width 796 height 53
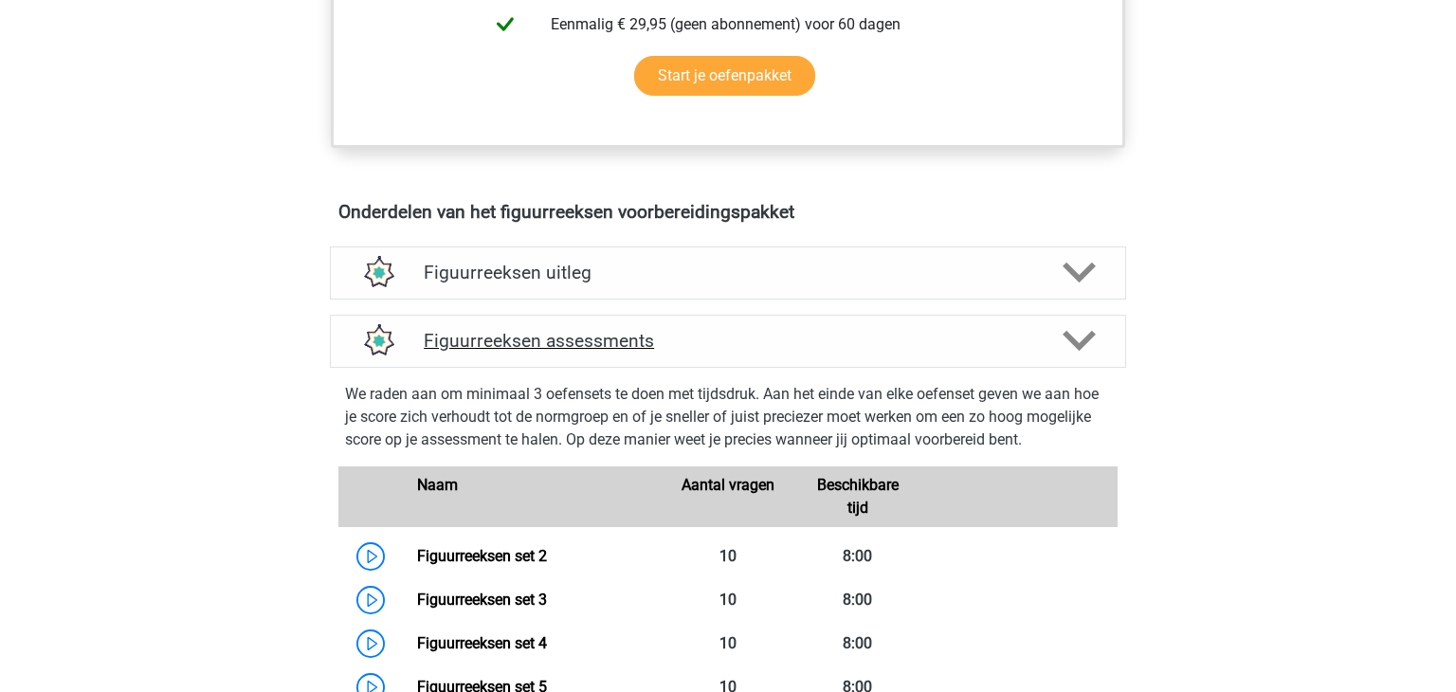
click at [958, 355] on div "Figuurreeksen assessments" at bounding box center [728, 341] width 796 height 53
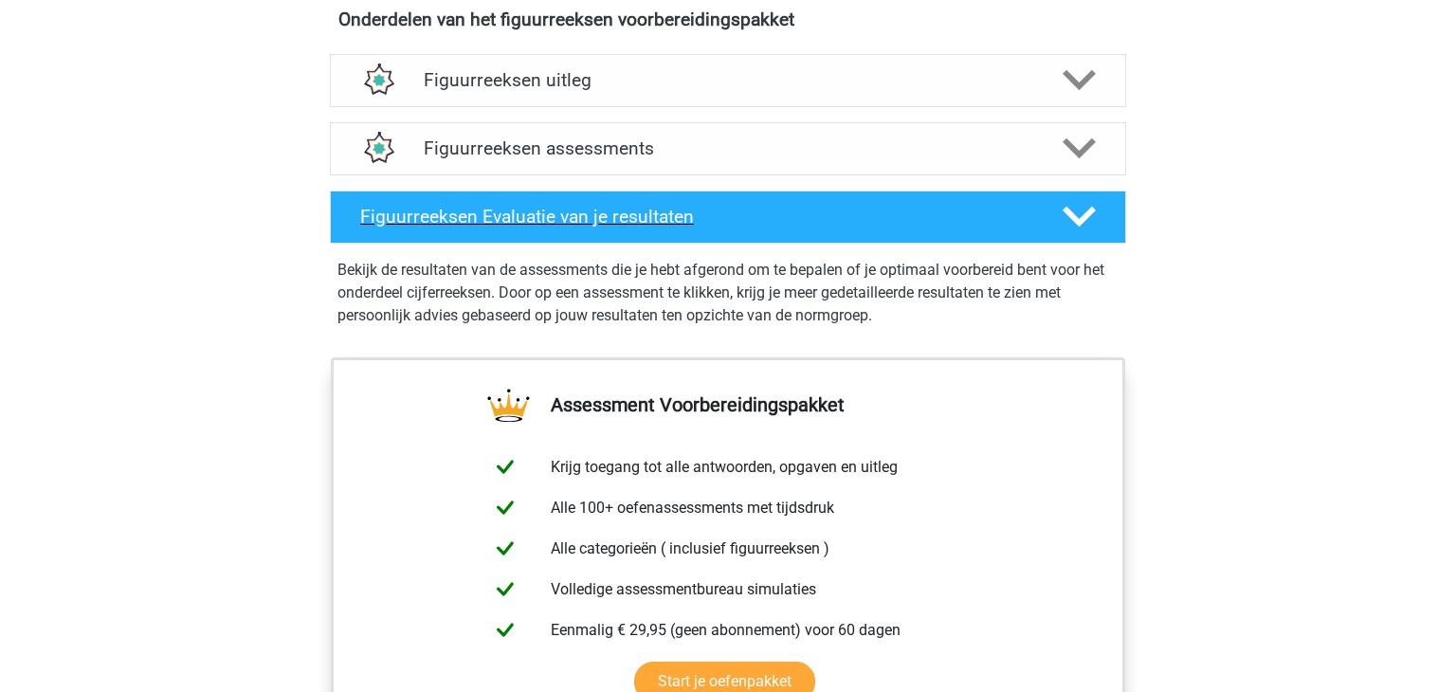
scroll to position [1148, 0]
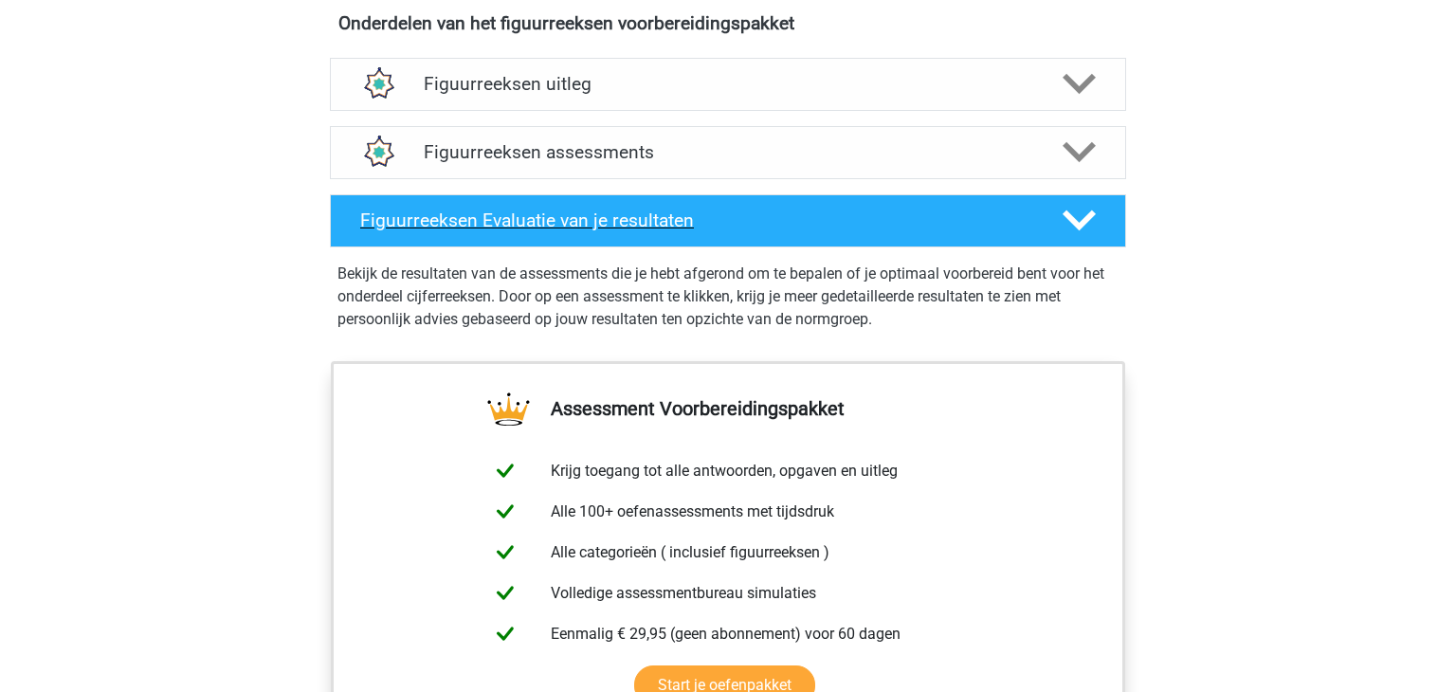
click at [1094, 223] on icon at bounding box center [1079, 220] width 33 height 33
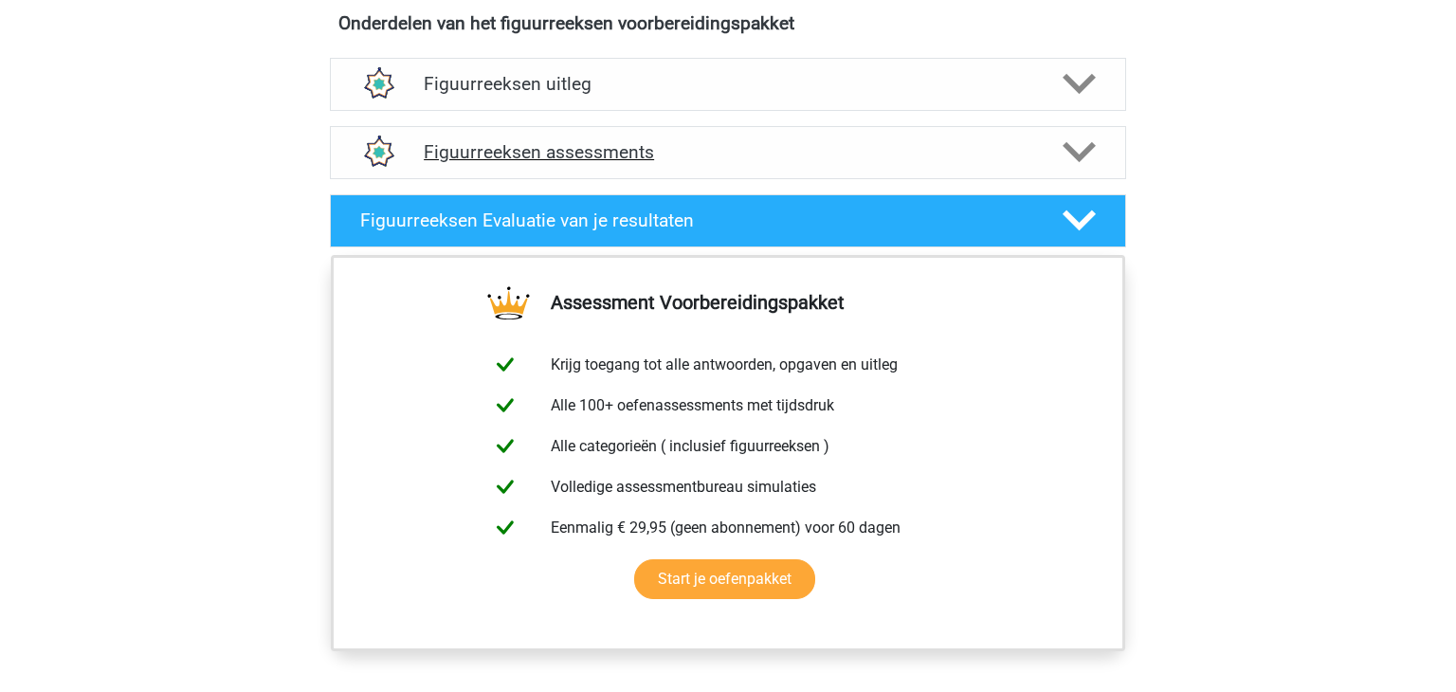
click at [814, 160] on h4 "Figuurreeksen assessments" at bounding box center [728, 152] width 609 height 22
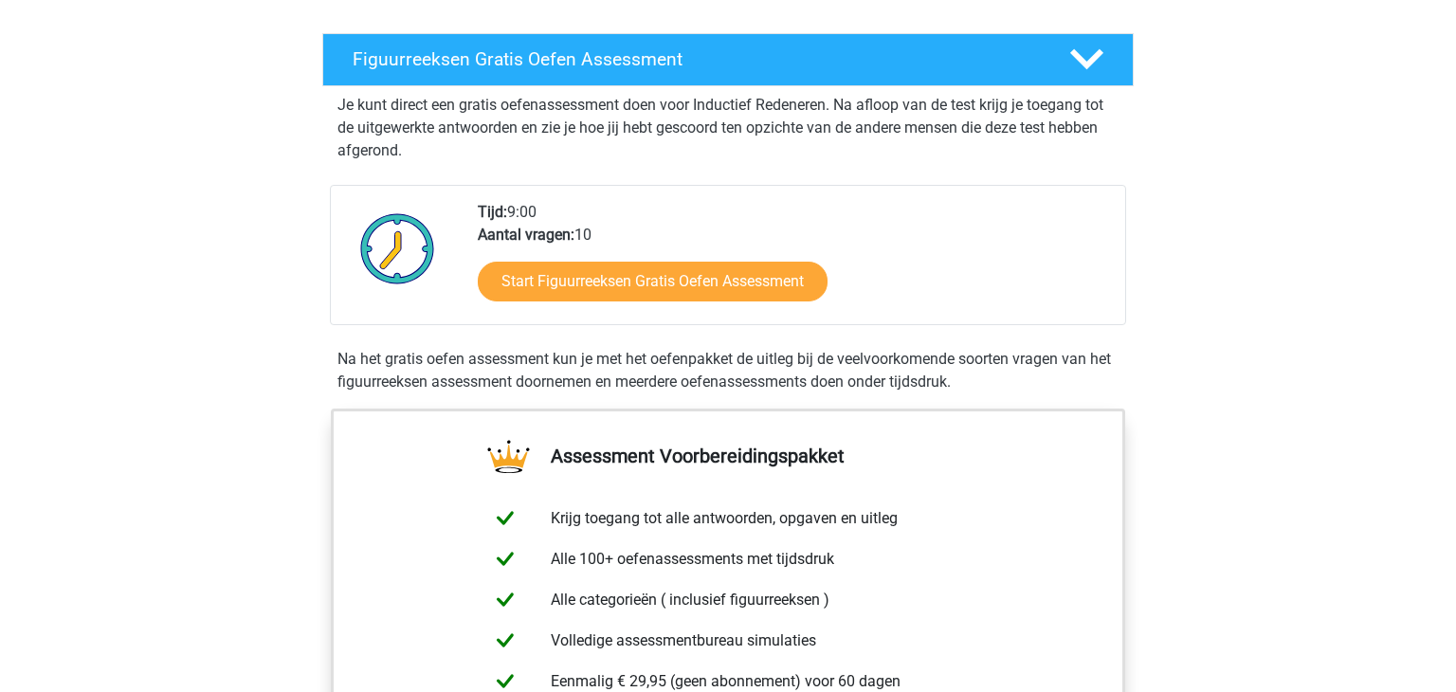
scroll to position [300, 0]
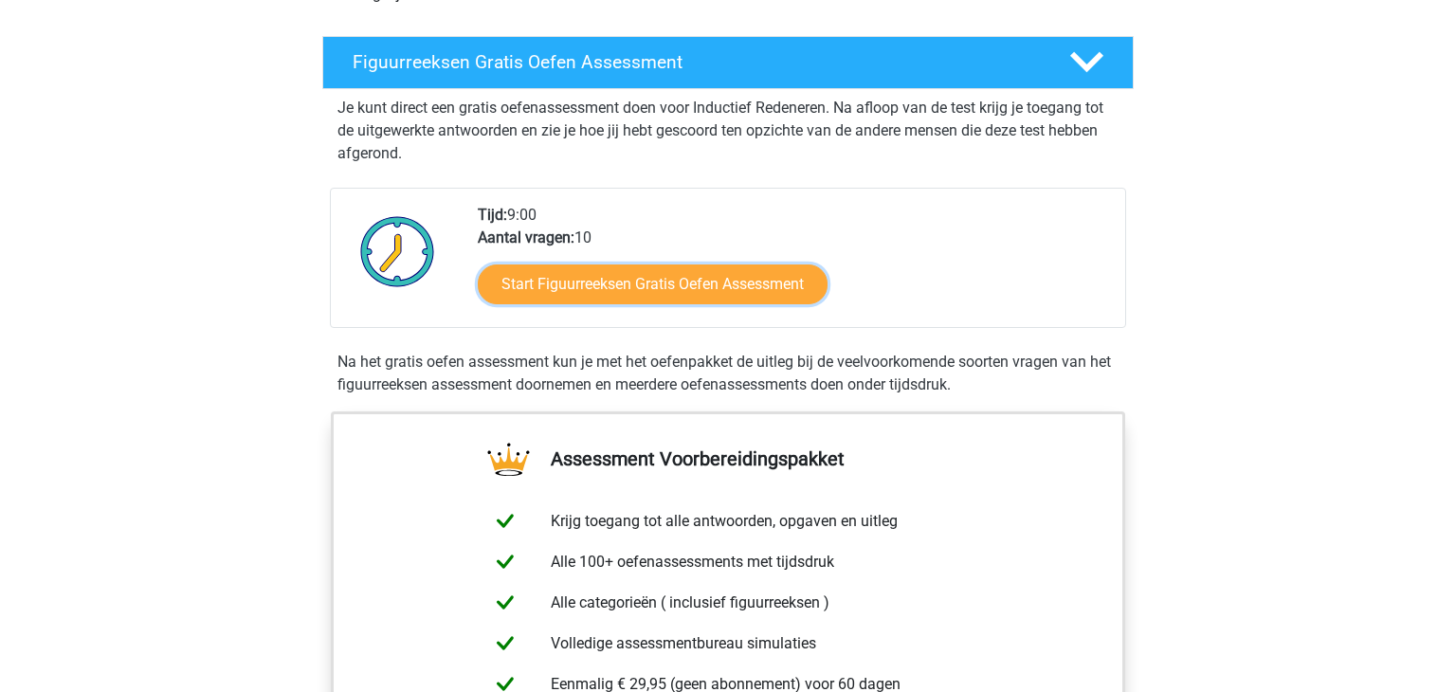
click at [694, 286] on link "Start Figuurreeksen Gratis Oefen Assessment" at bounding box center [653, 284] width 350 height 40
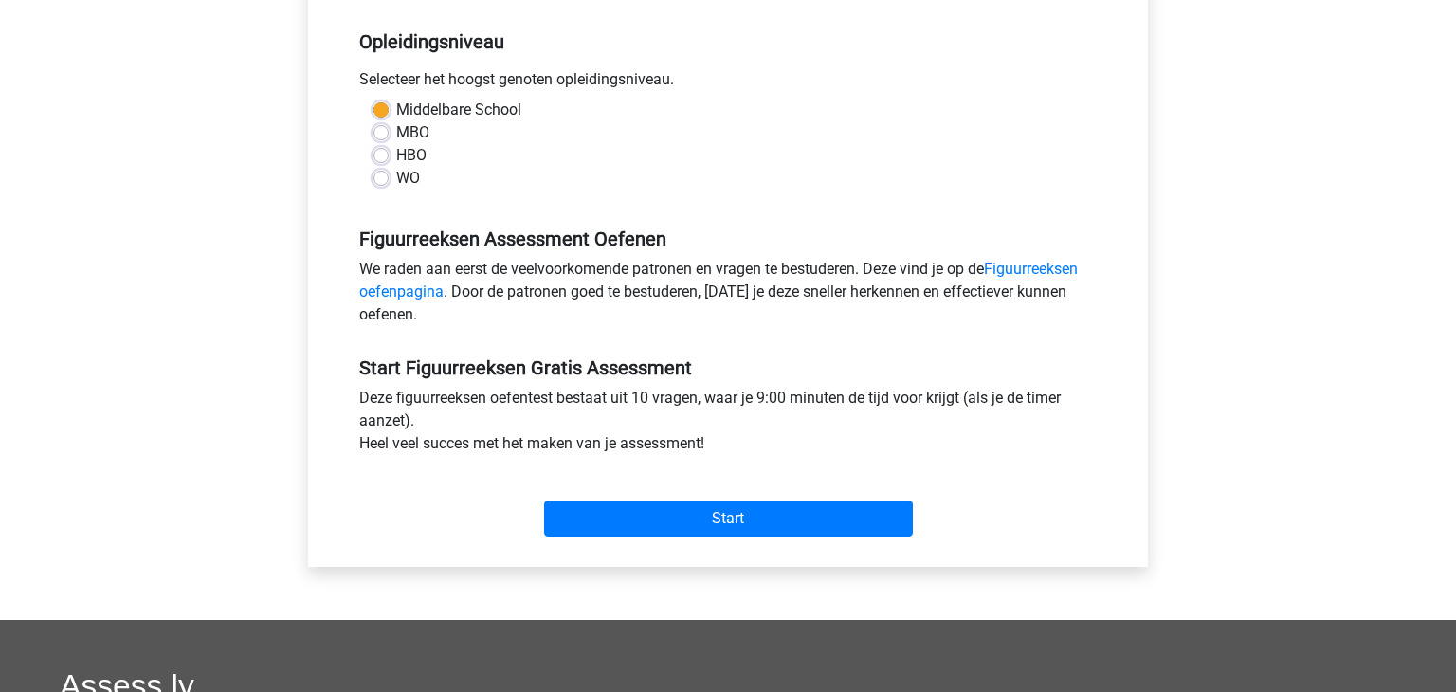
scroll to position [379, 0]
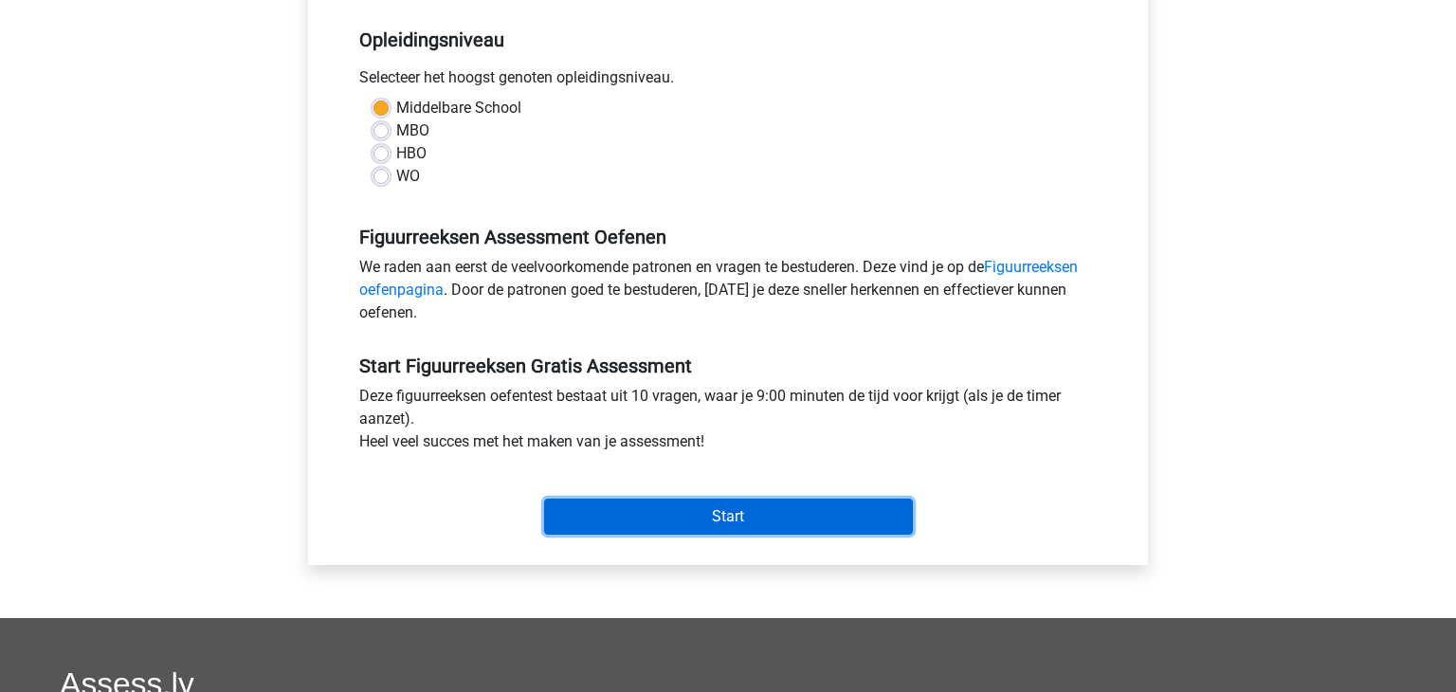
click at [708, 521] on input "Start" at bounding box center [728, 517] width 369 height 36
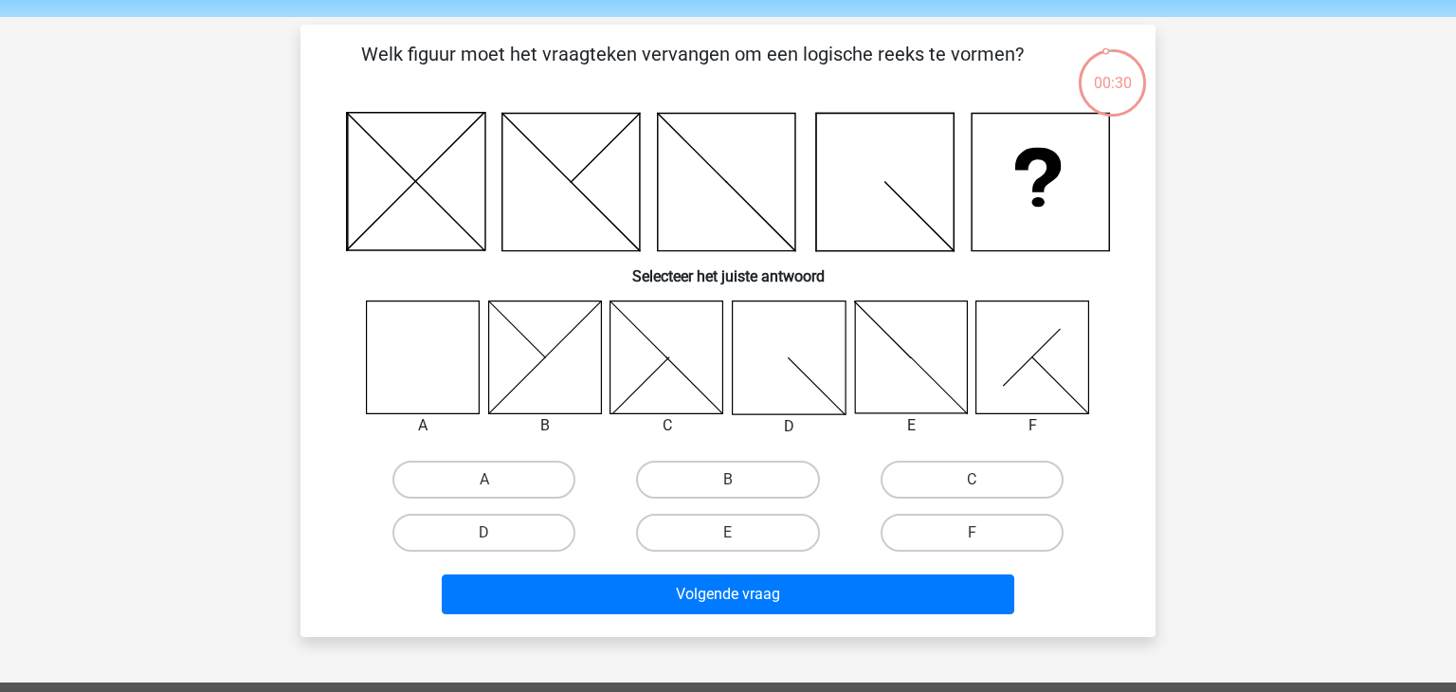
scroll to position [67, 0]
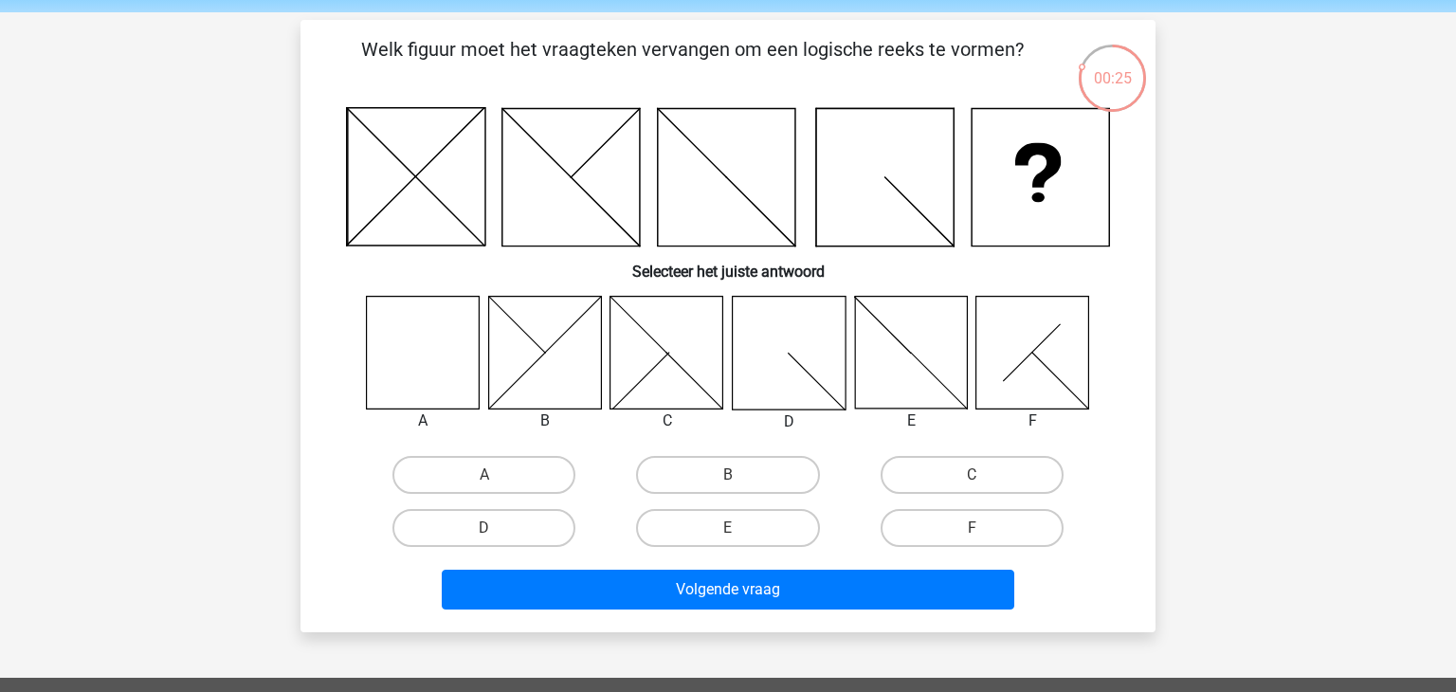
click at [482, 499] on div "A" at bounding box center [484, 474] width 244 height 53
click at [495, 493] on div "A" at bounding box center [484, 474] width 244 height 53
click at [534, 479] on label "A" at bounding box center [483, 475] width 183 height 38
click at [497, 479] on input "A" at bounding box center [490, 481] width 12 height 12
radio input "true"
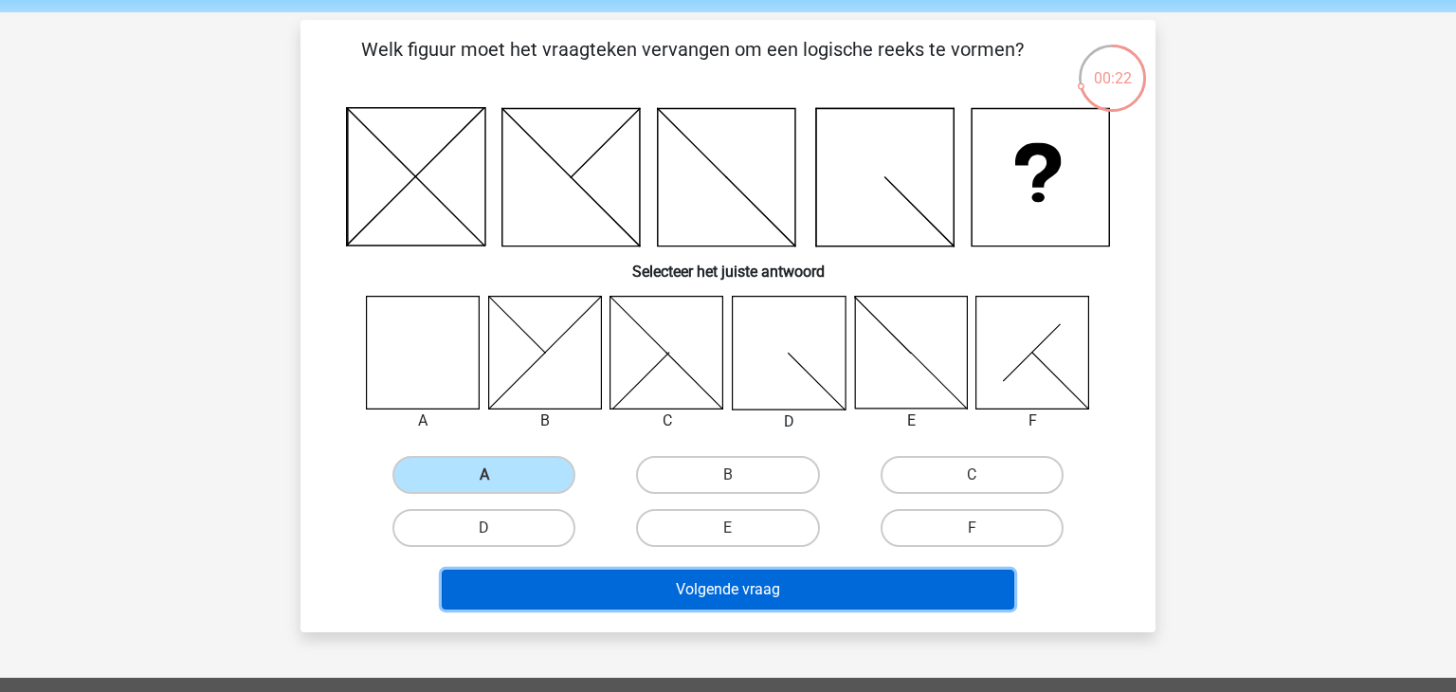
click at [645, 597] on button "Volgende vraag" at bounding box center [728, 590] width 573 height 40
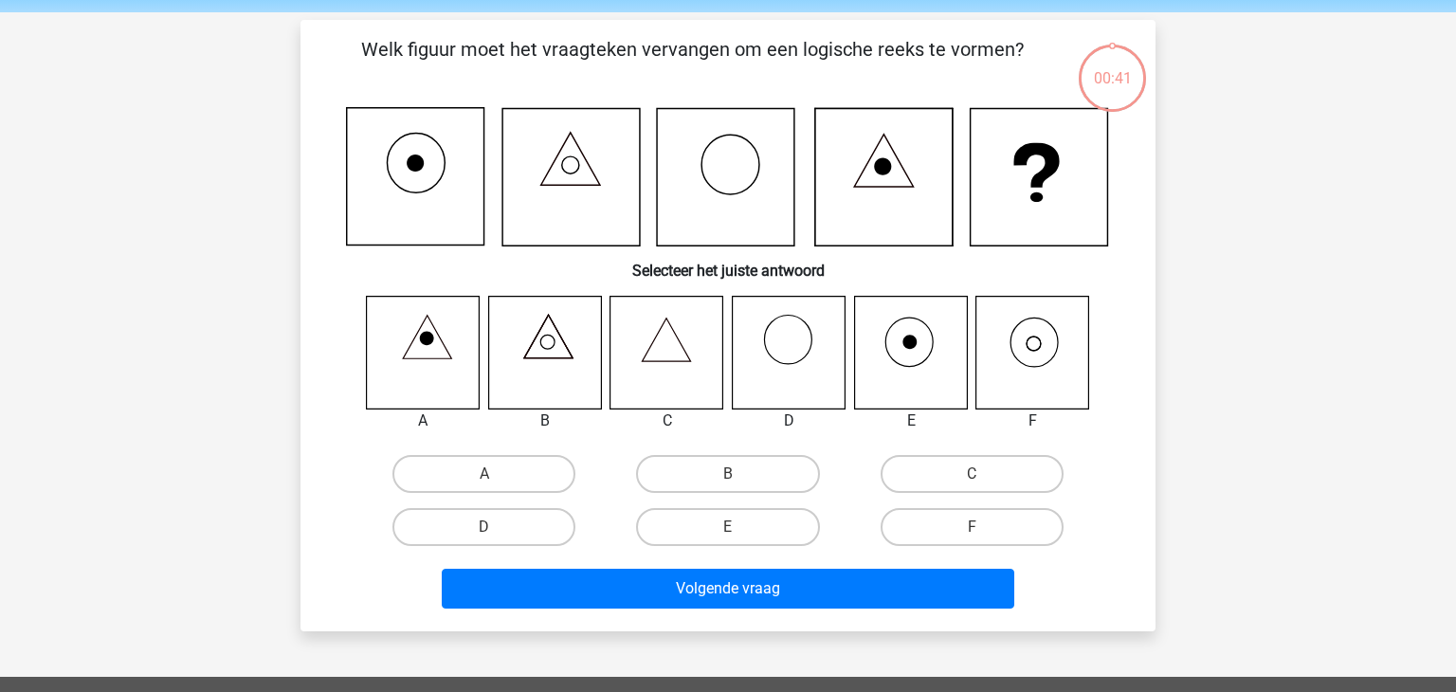
scroll to position [87, 0]
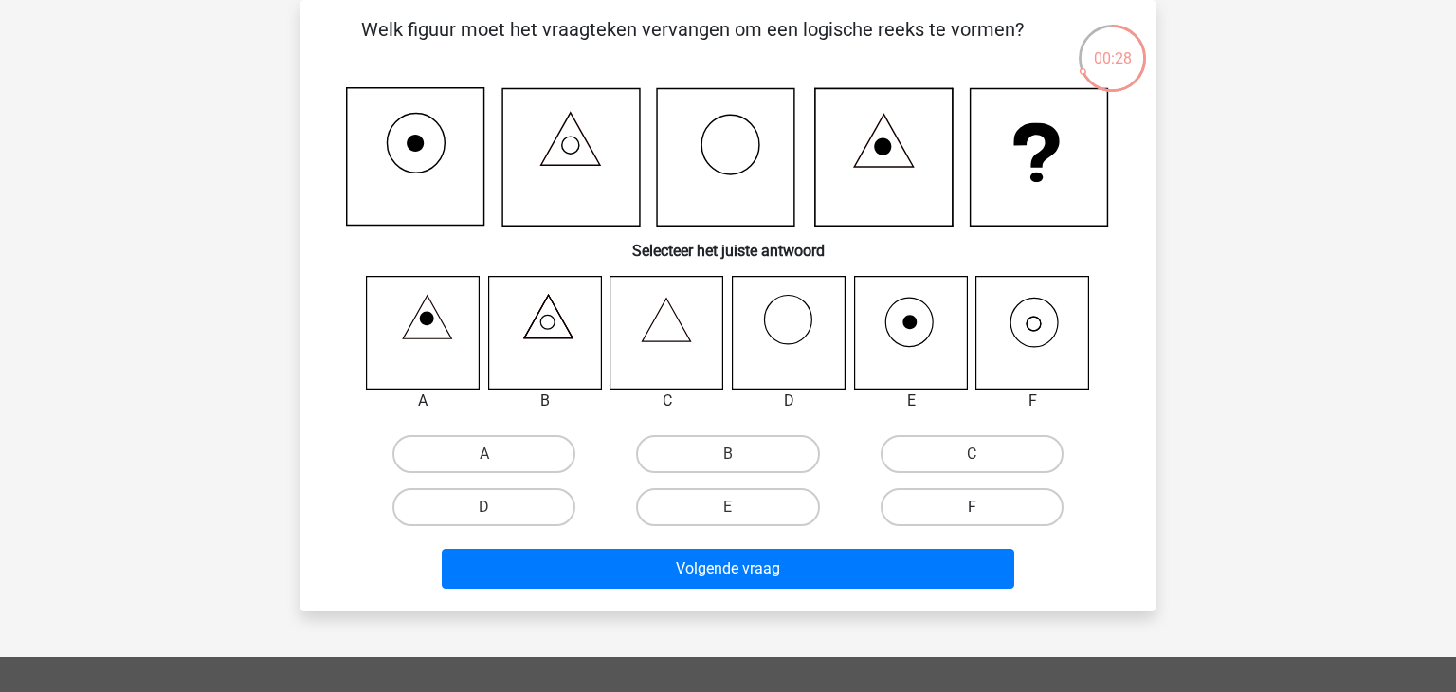
click at [962, 516] on label "F" at bounding box center [972, 507] width 183 height 38
click at [972, 516] on input "F" at bounding box center [978, 513] width 12 height 12
radio input "true"
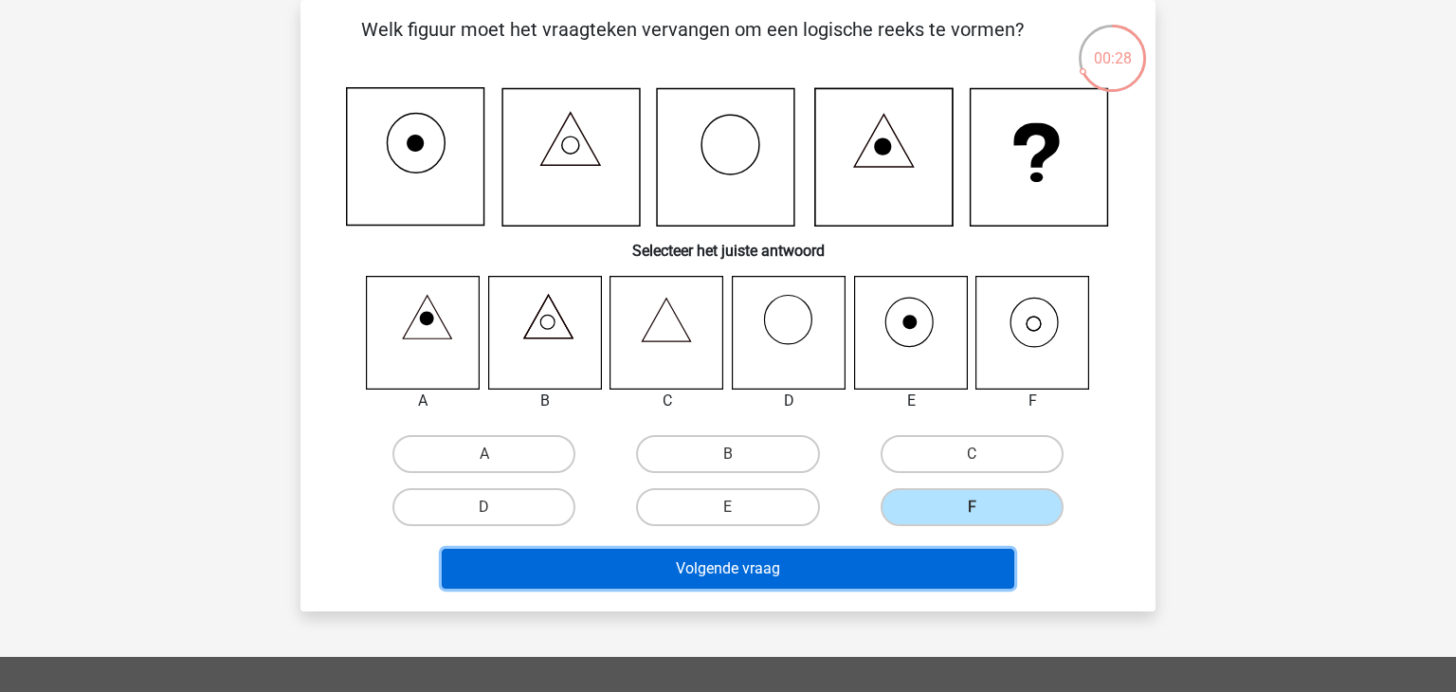
click at [924, 569] on button "Volgende vraag" at bounding box center [728, 569] width 573 height 40
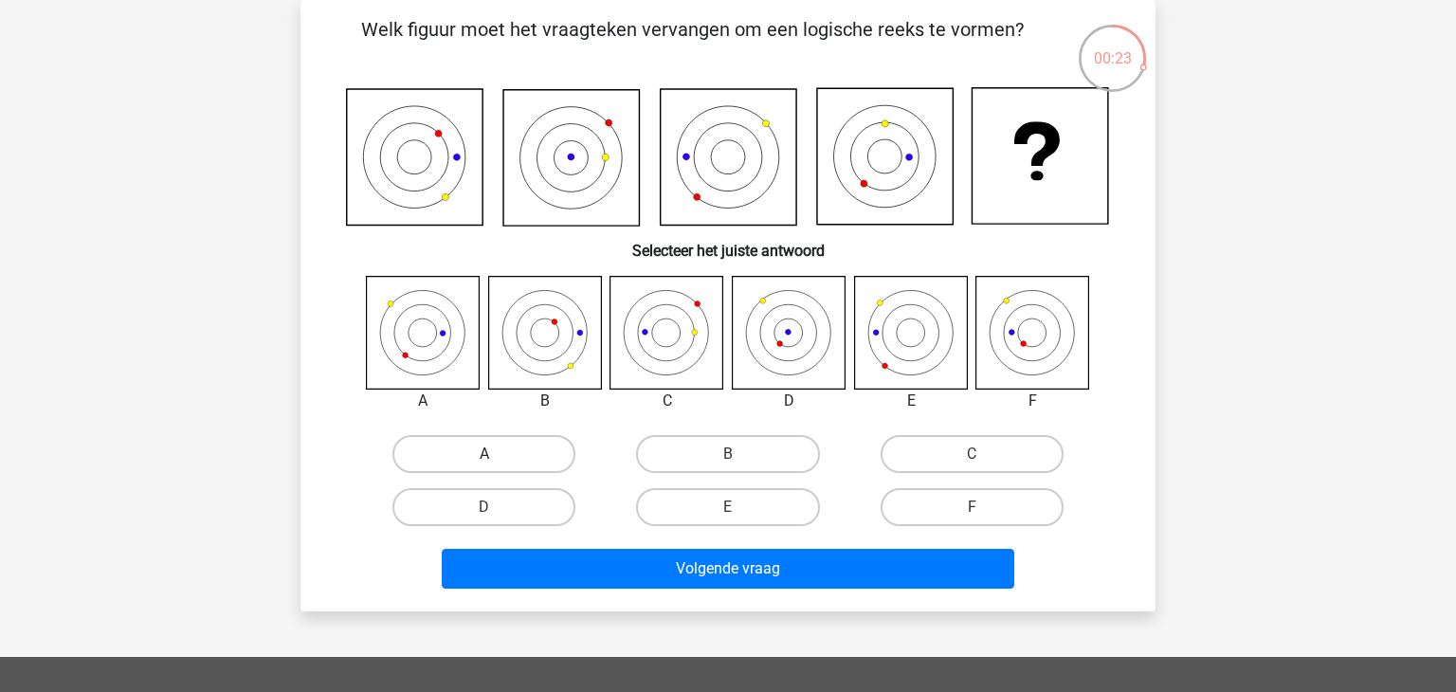
click at [540, 445] on label "A" at bounding box center [483, 454] width 183 height 38
click at [497, 454] on input "A" at bounding box center [490, 460] width 12 height 12
radio input "true"
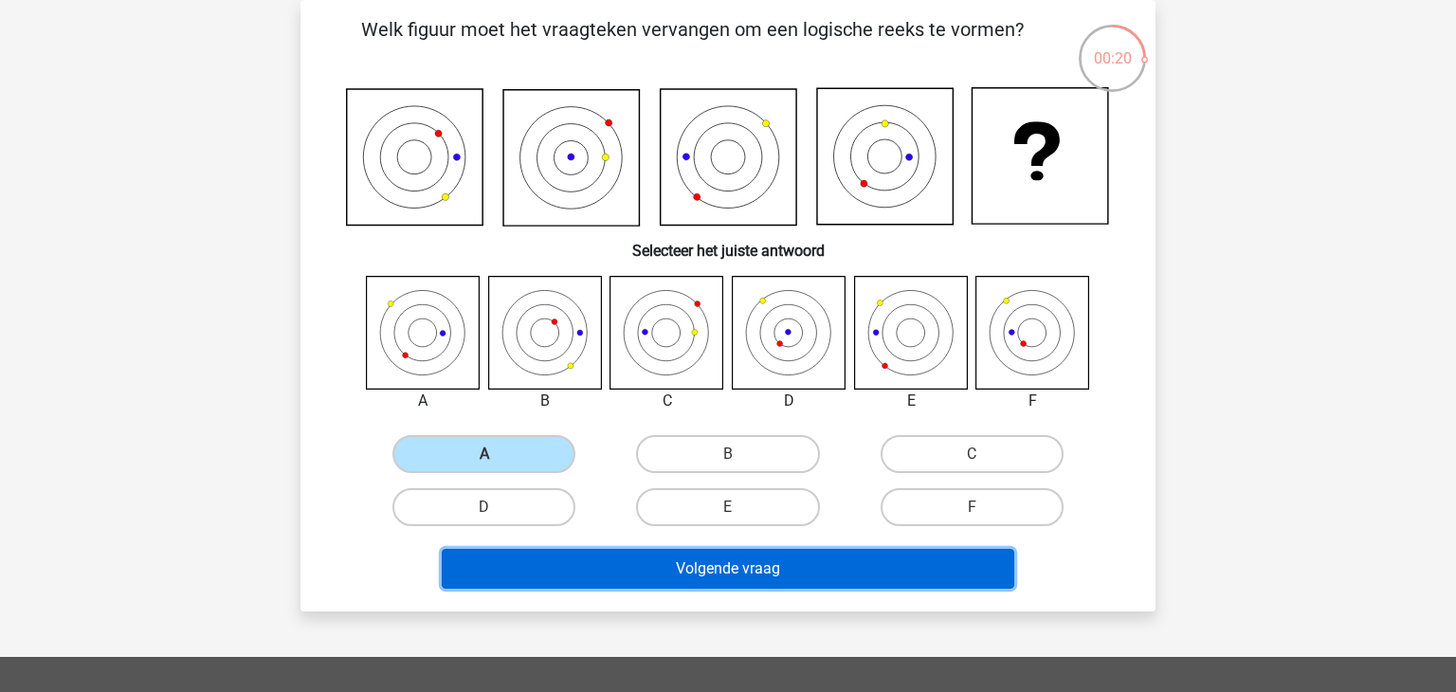
click at [693, 576] on button "Volgende vraag" at bounding box center [728, 569] width 573 height 40
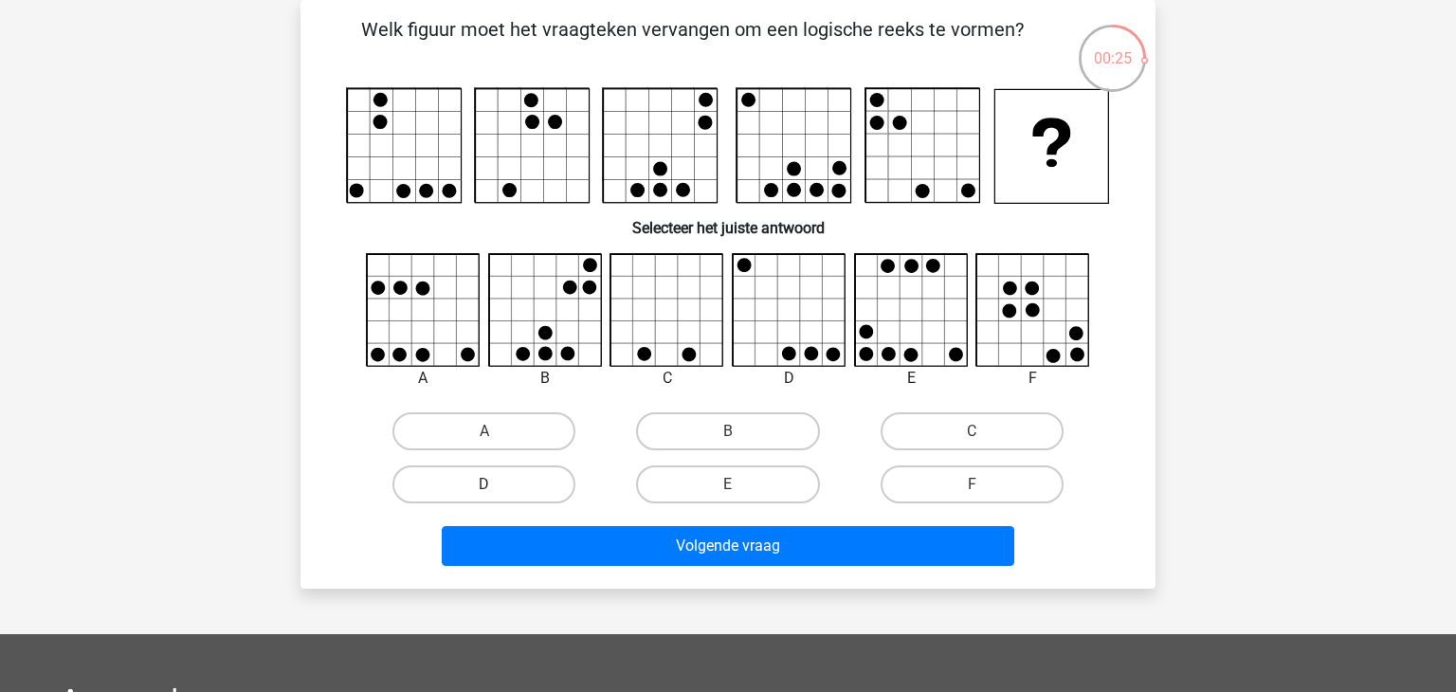
click at [548, 475] on label "D" at bounding box center [483, 484] width 183 height 38
click at [497, 484] on input "D" at bounding box center [490, 490] width 12 height 12
radio input "true"
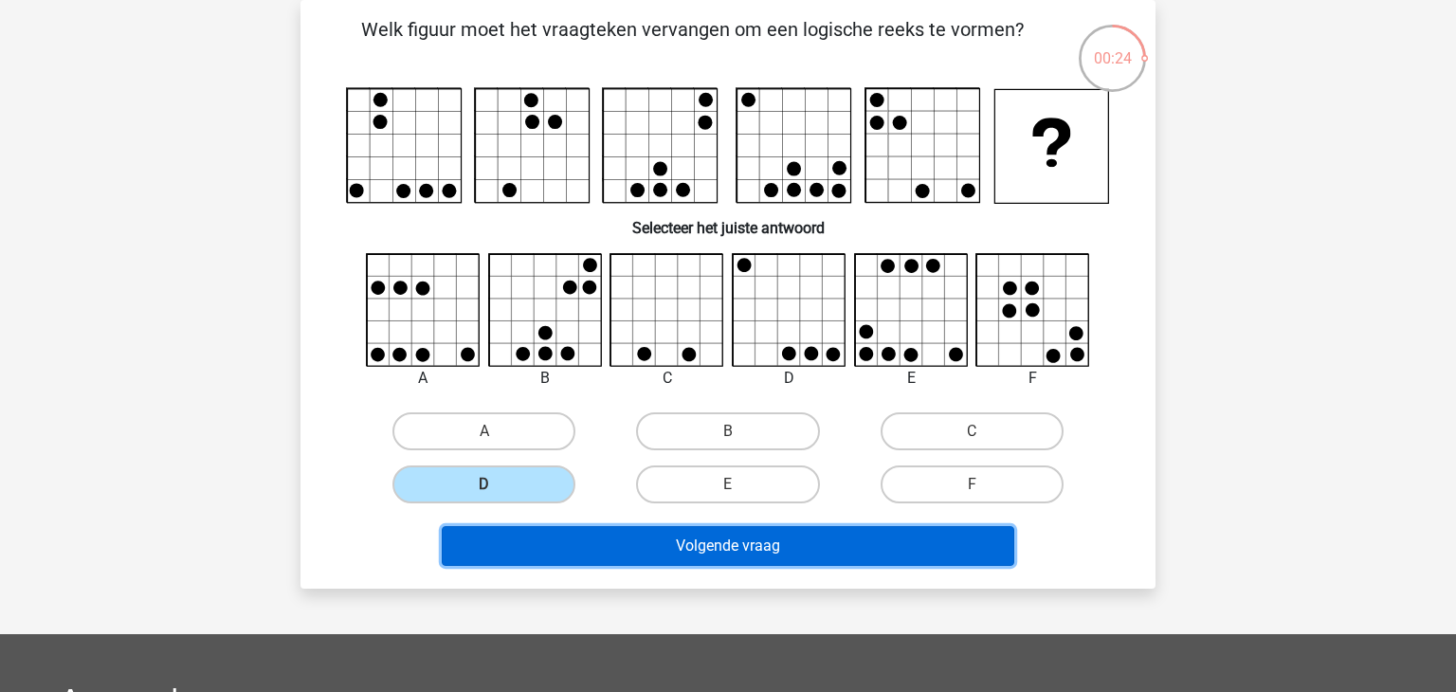
click at [663, 563] on button "Volgende vraag" at bounding box center [728, 546] width 573 height 40
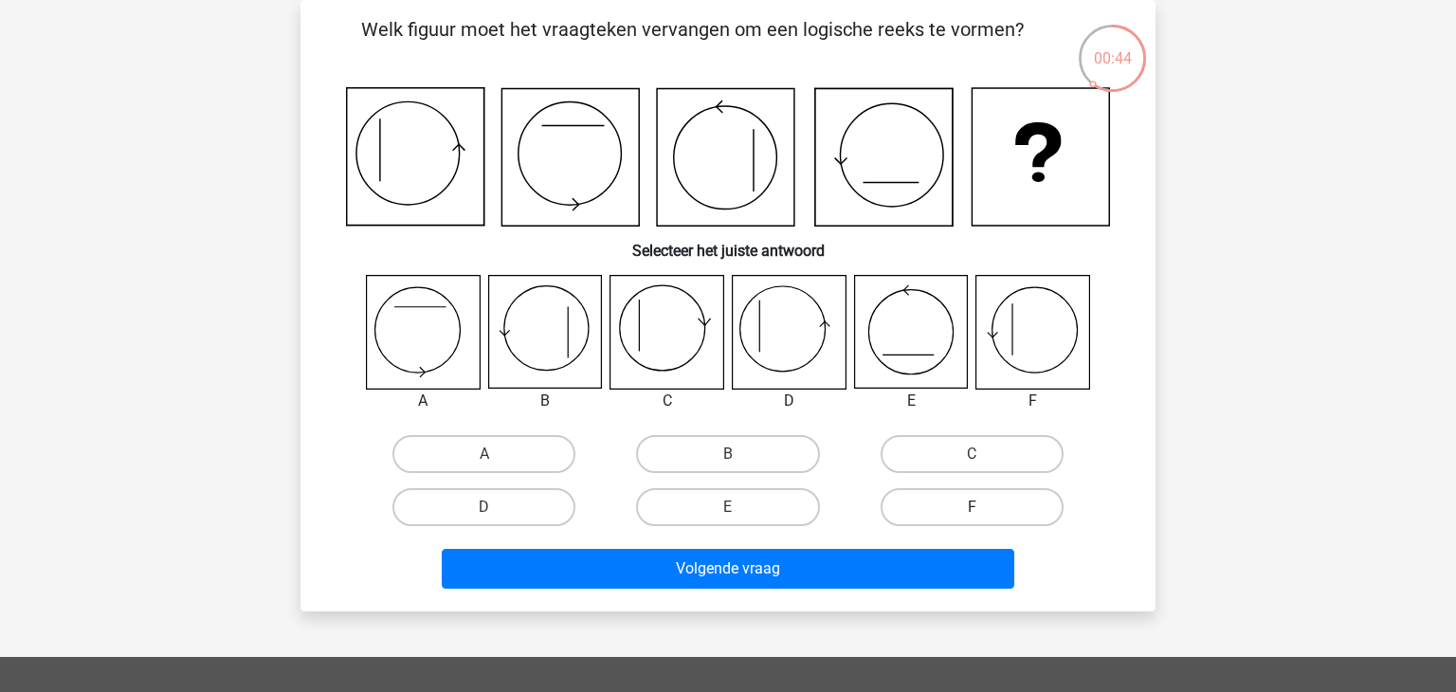
click at [925, 509] on label "F" at bounding box center [972, 507] width 183 height 38
click at [972, 509] on input "F" at bounding box center [978, 513] width 12 height 12
radio input "true"
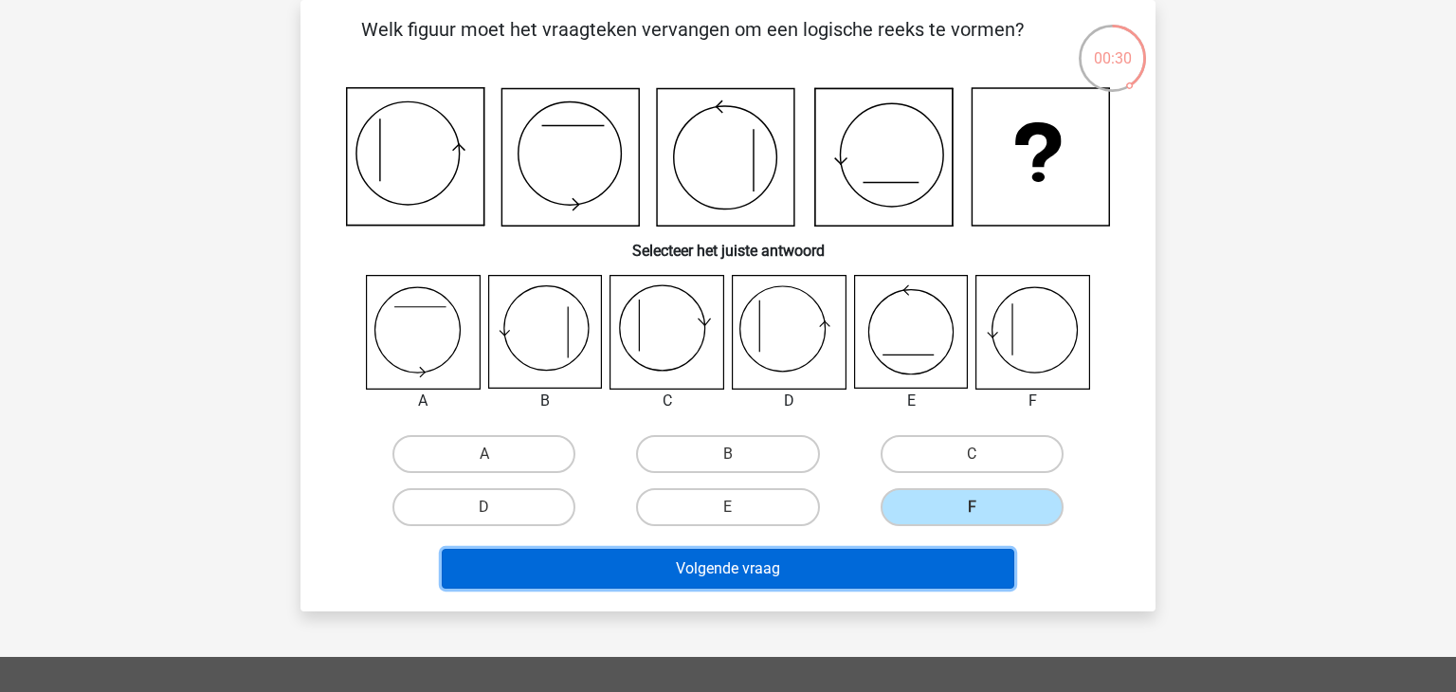
click at [850, 561] on button "Volgende vraag" at bounding box center [728, 569] width 573 height 40
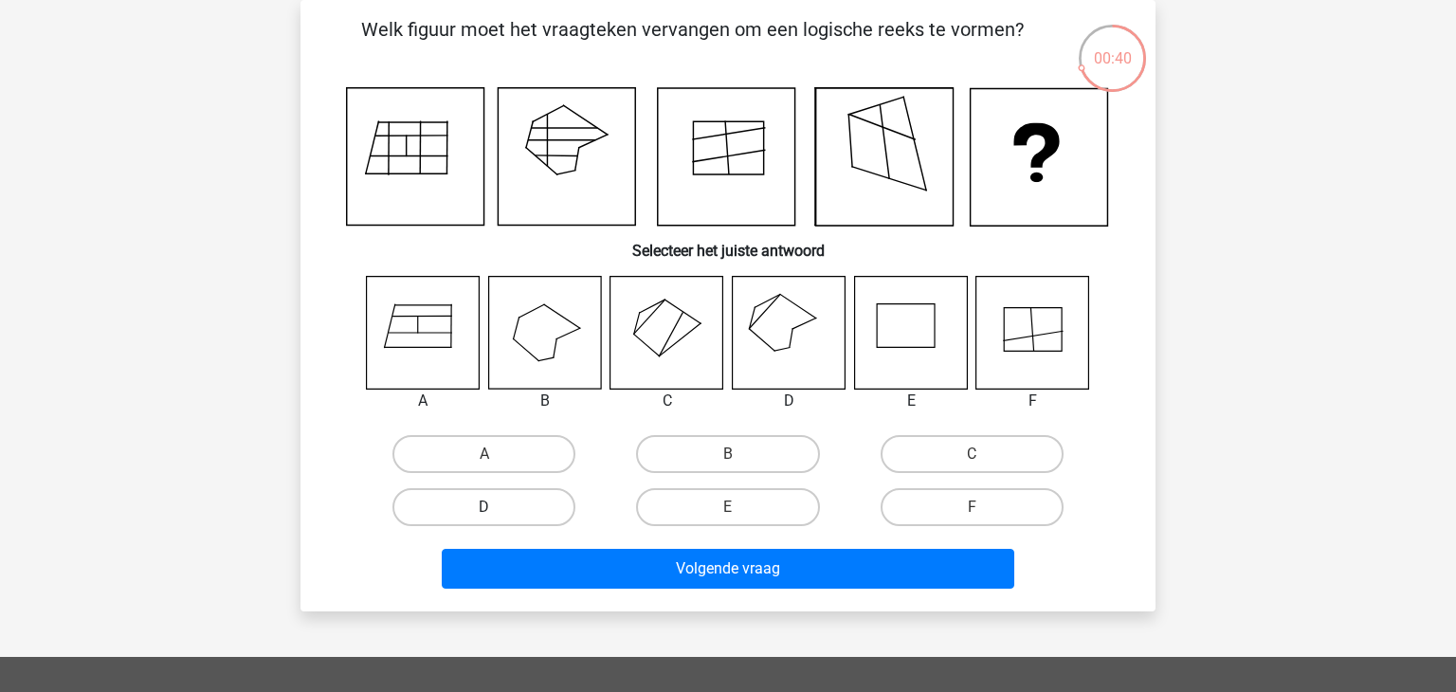
click at [500, 496] on label "D" at bounding box center [483, 507] width 183 height 38
click at [497, 507] on input "D" at bounding box center [490, 513] width 12 height 12
radio input "true"
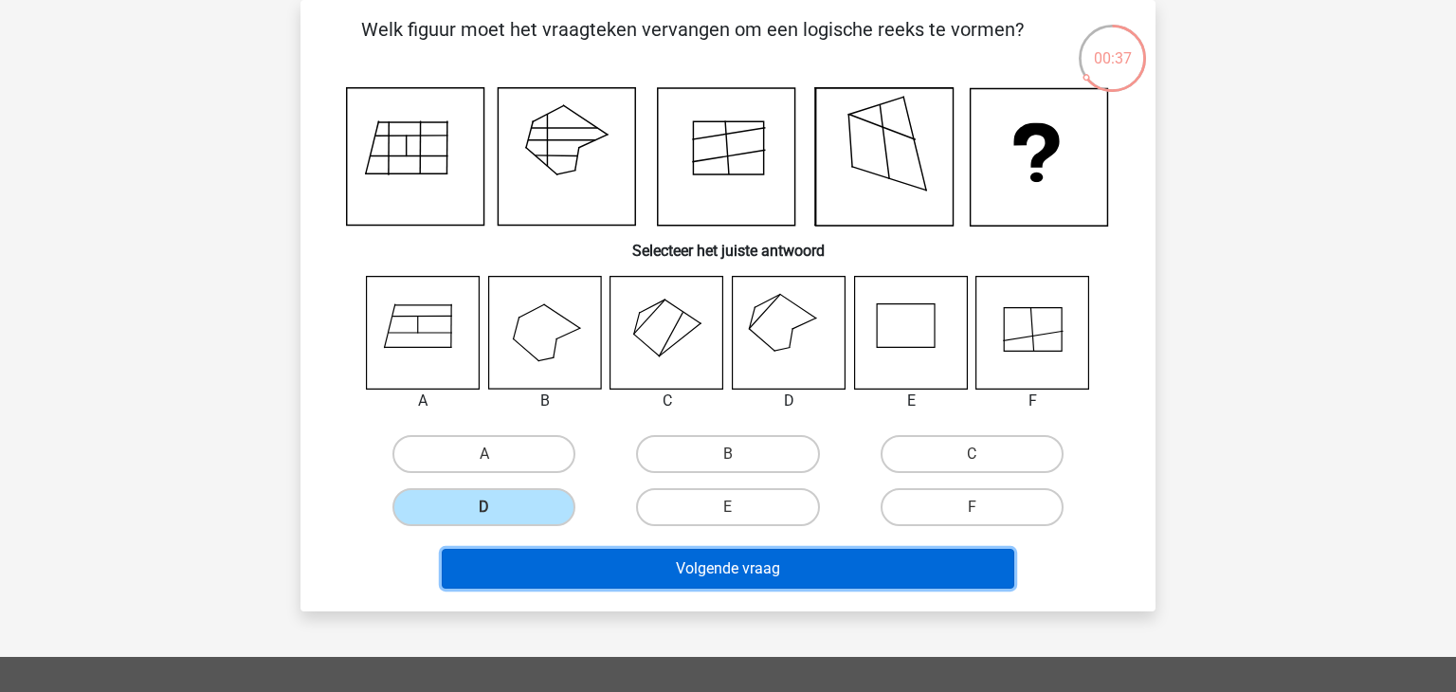
click at [599, 563] on button "Volgende vraag" at bounding box center [728, 569] width 573 height 40
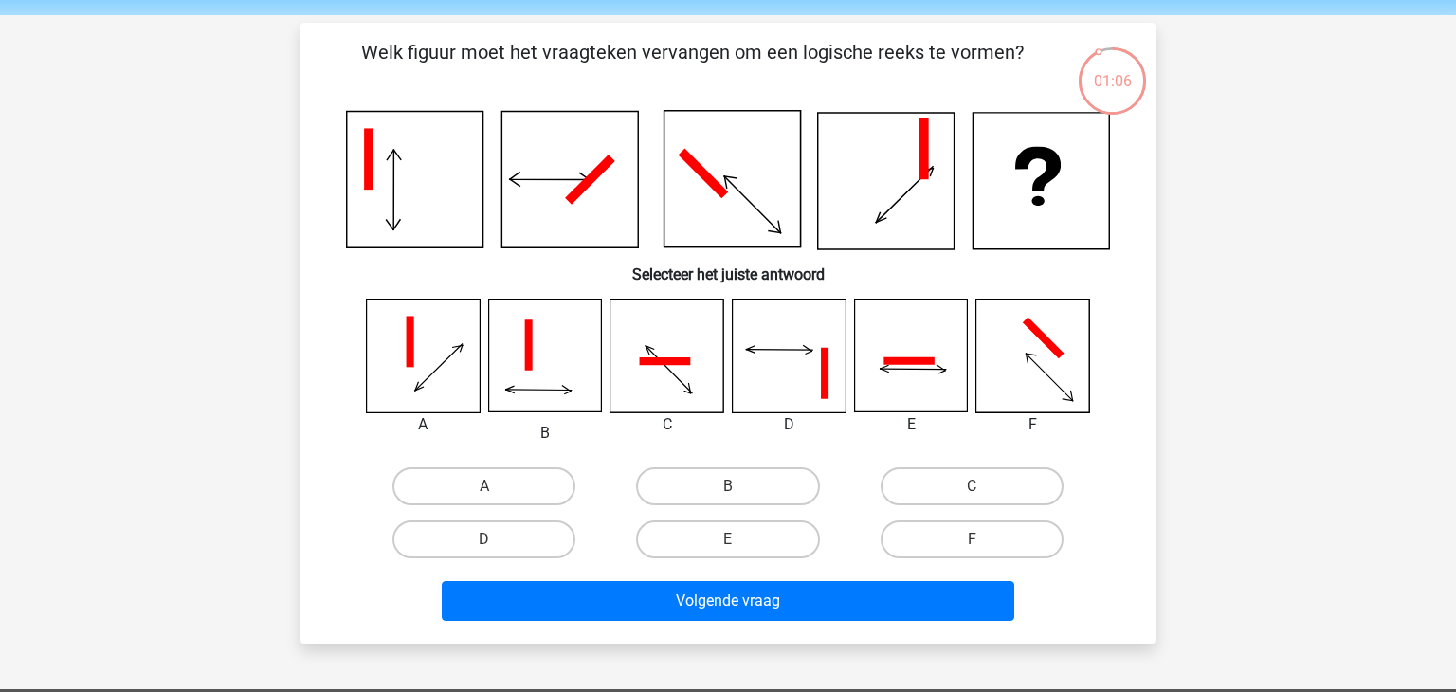
scroll to position [64, 0]
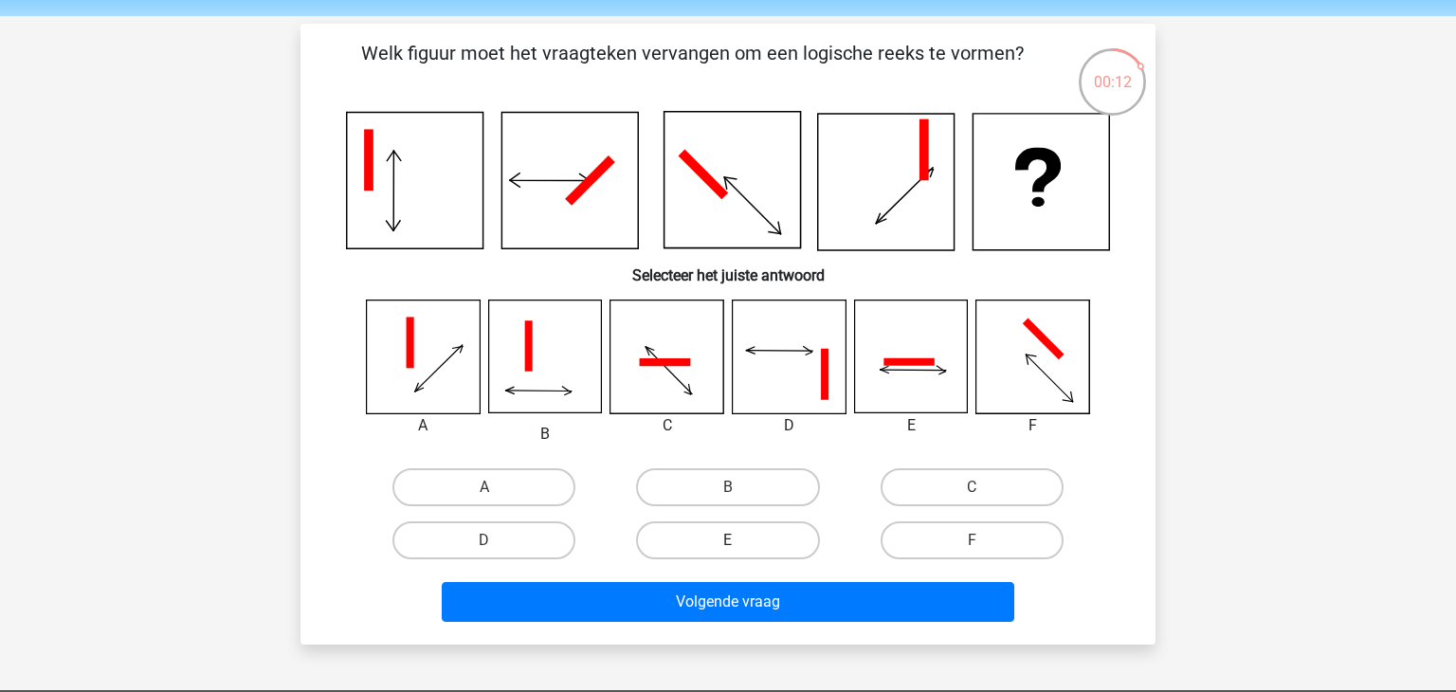
click at [743, 534] on label "E" at bounding box center [727, 540] width 183 height 38
click at [740, 540] on input "E" at bounding box center [734, 546] width 12 height 12
radio input "true"
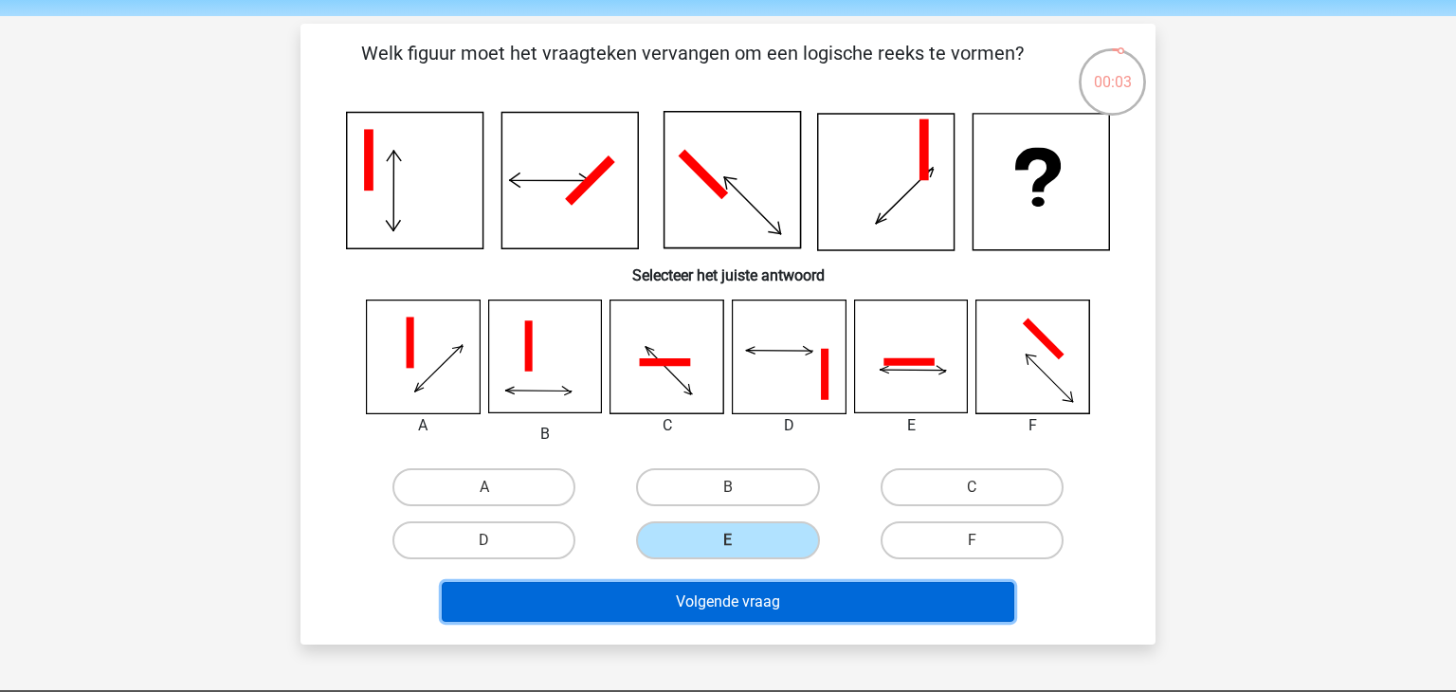
click at [756, 607] on button "Volgende vraag" at bounding box center [728, 602] width 573 height 40
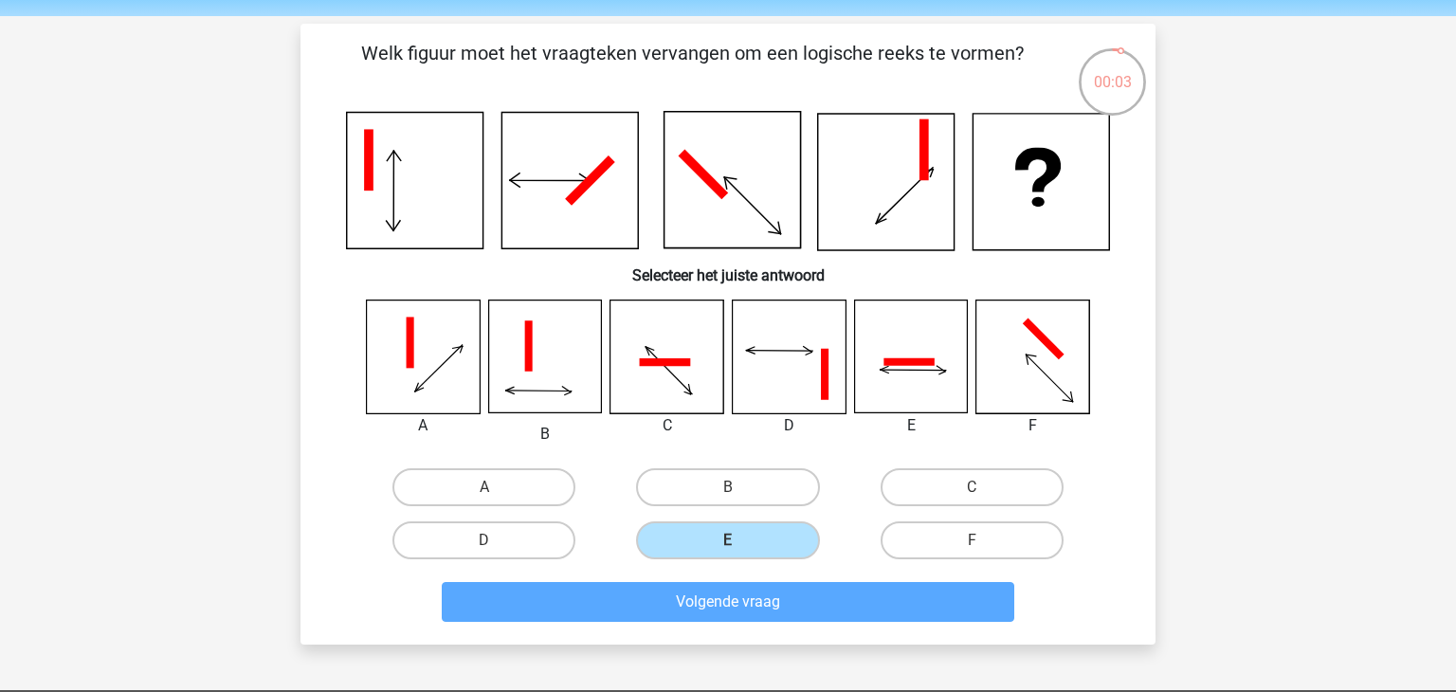
scroll to position [87, 0]
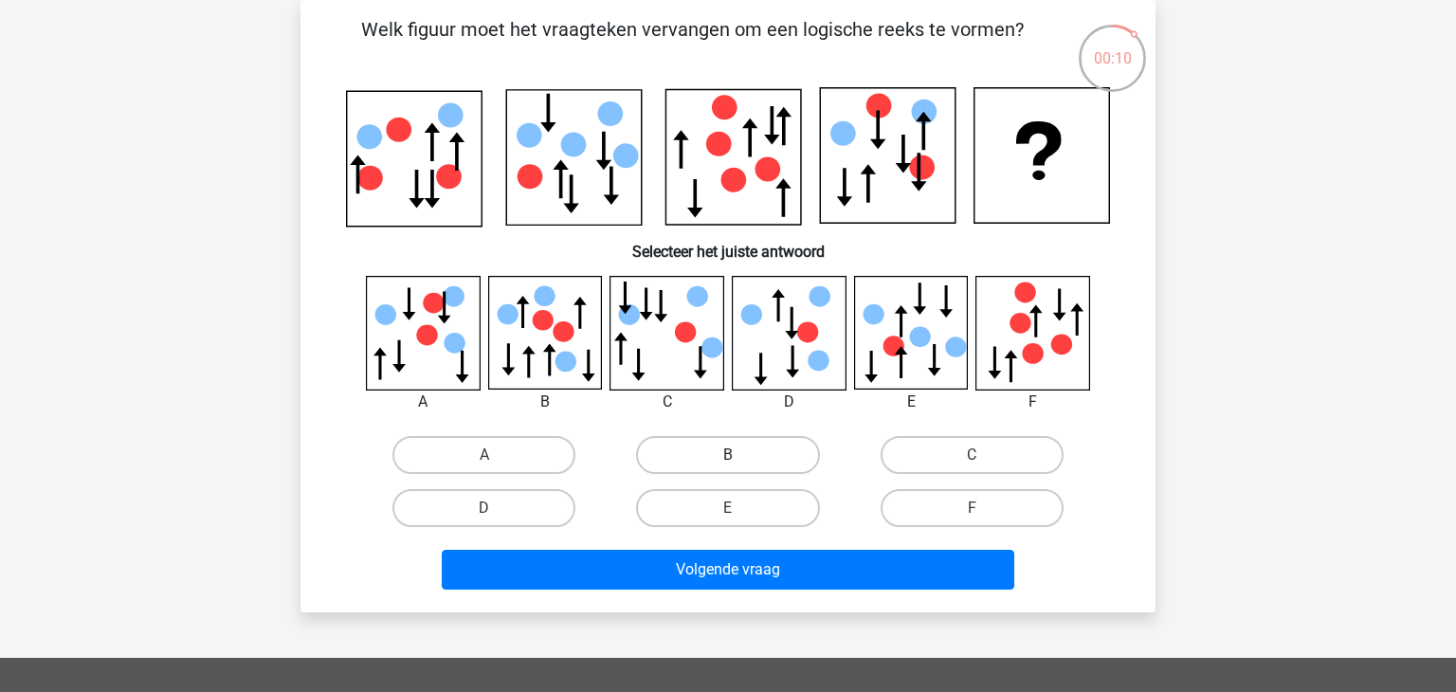
click at [679, 459] on label "B" at bounding box center [727, 455] width 183 height 38
click at [728, 459] on input "B" at bounding box center [734, 461] width 12 height 12
radio input "true"
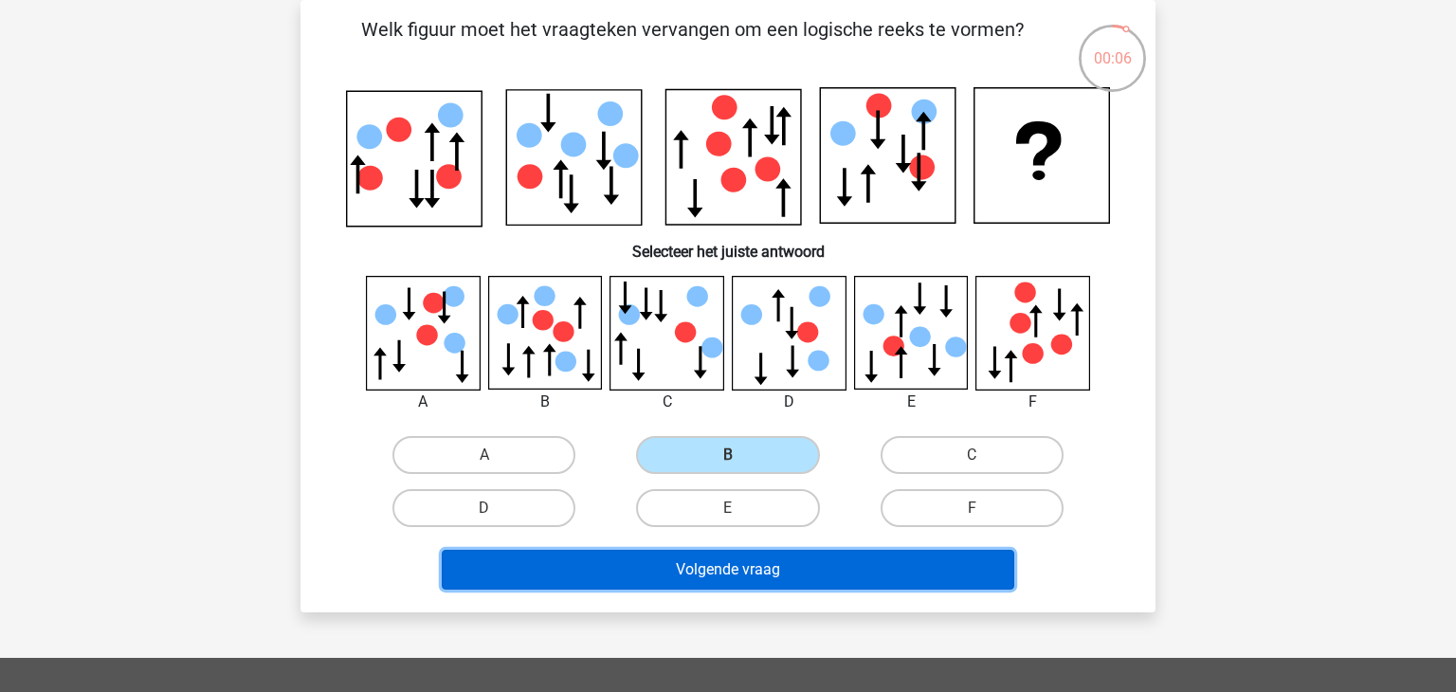
click at [723, 575] on button "Volgende vraag" at bounding box center [728, 570] width 573 height 40
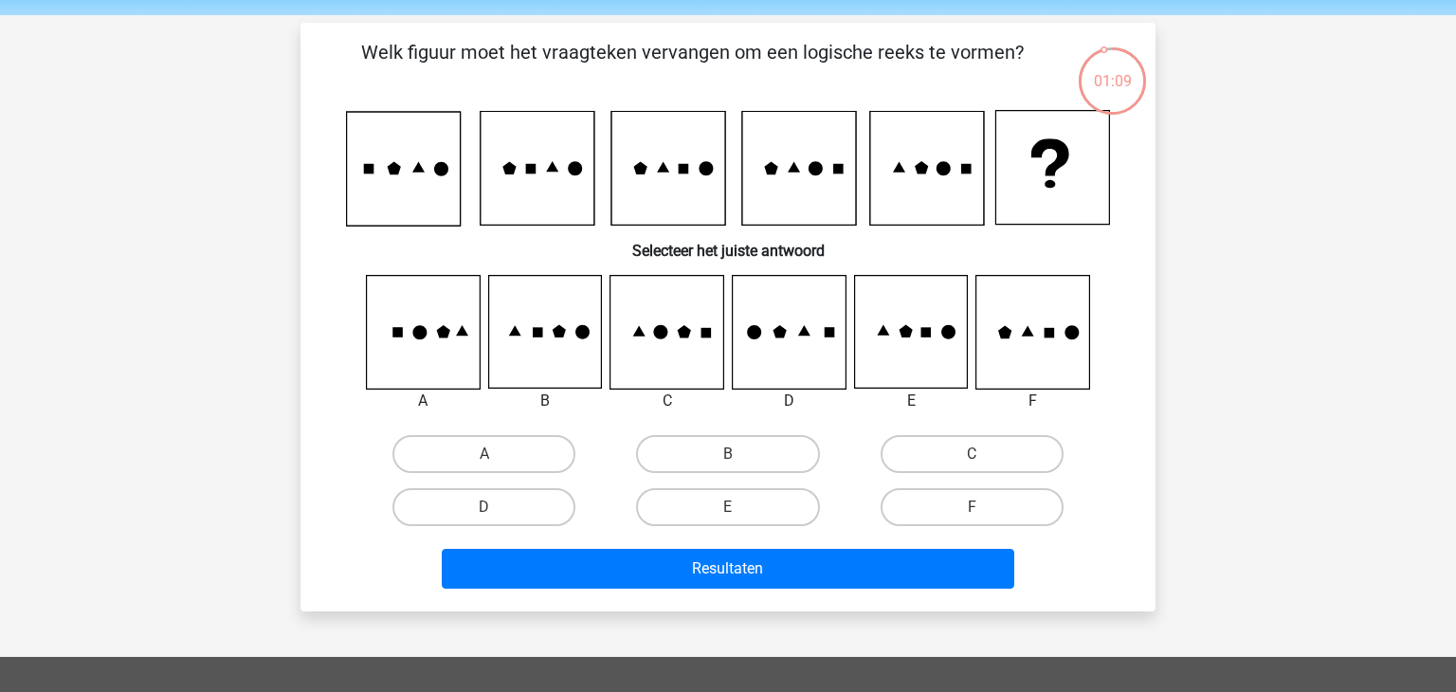
scroll to position [65, 0]
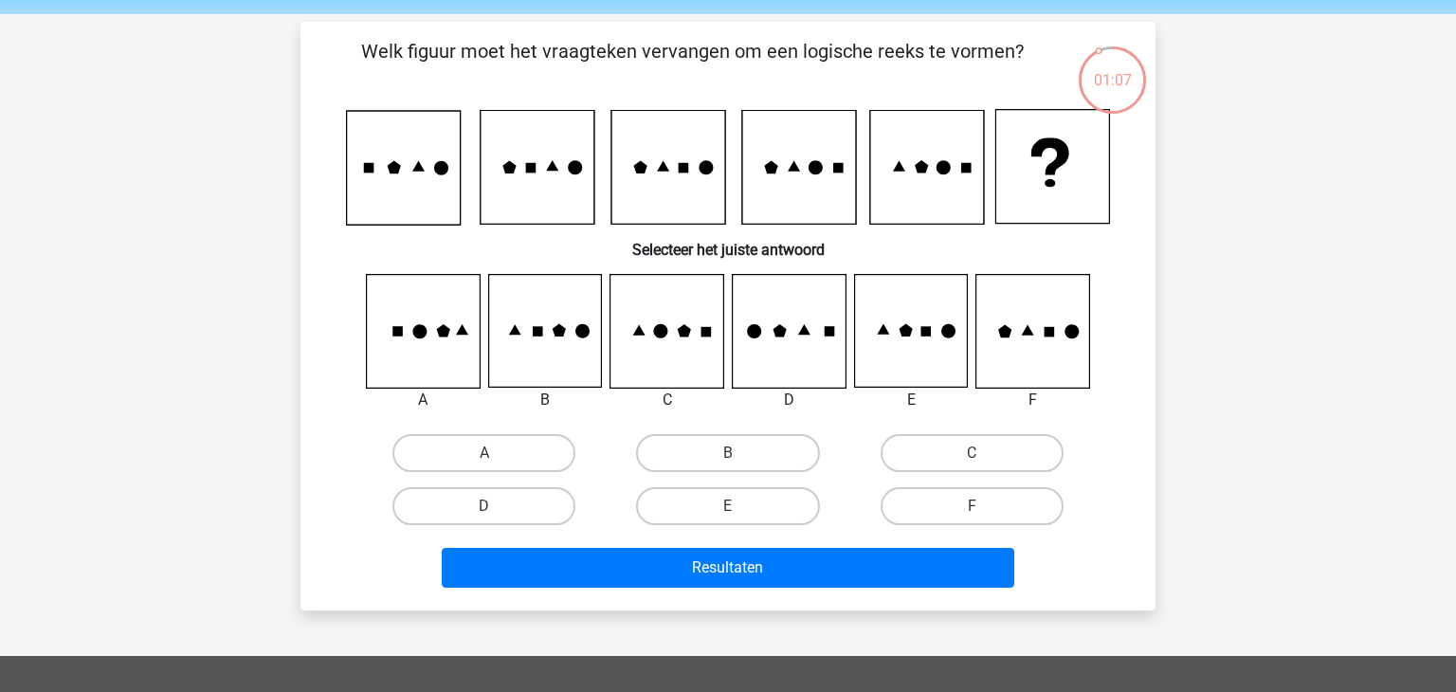
click at [277, 253] on div "Kies premium joa [EMAIL_ADDRESS][DOMAIN_NAME]" at bounding box center [728, 546] width 1456 height 1222
click at [955, 446] on label "C" at bounding box center [972, 453] width 183 height 38
click at [972, 453] on input "C" at bounding box center [978, 459] width 12 height 12
radio input "true"
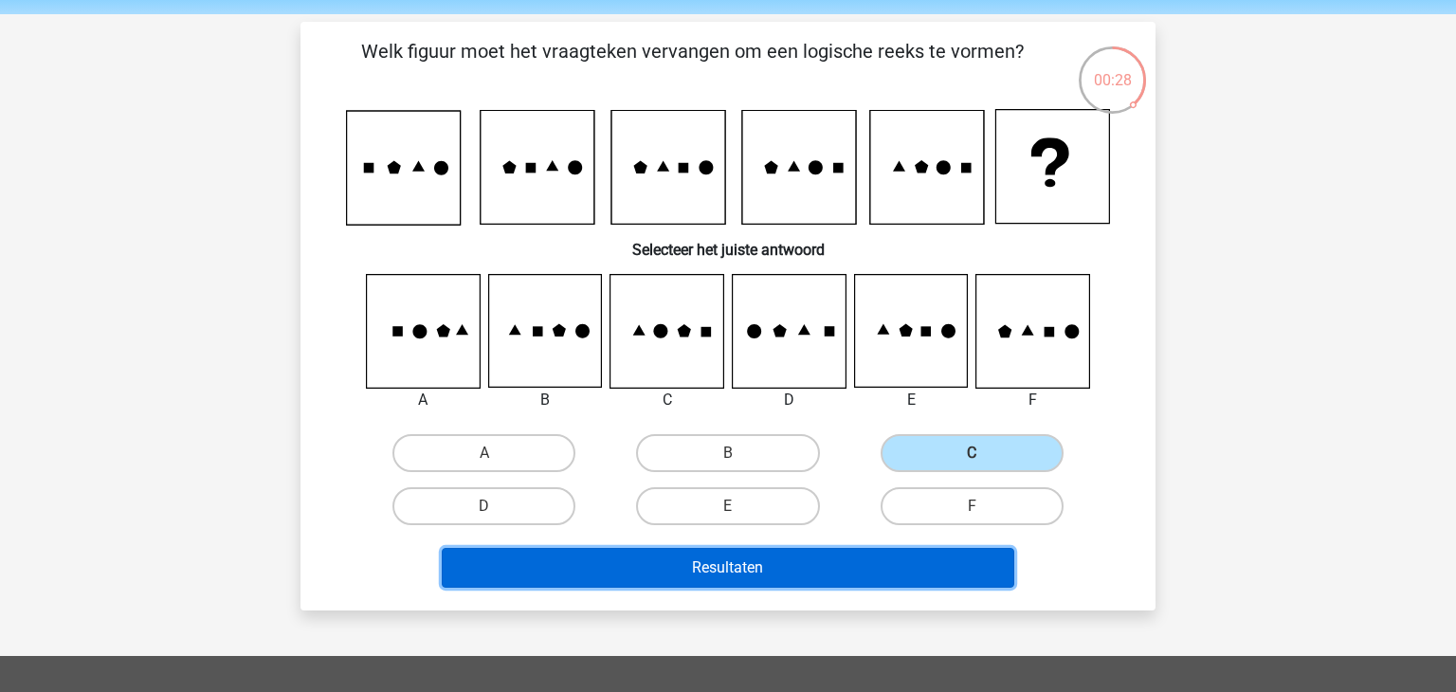
click at [850, 554] on button "Resultaten" at bounding box center [728, 568] width 573 height 40
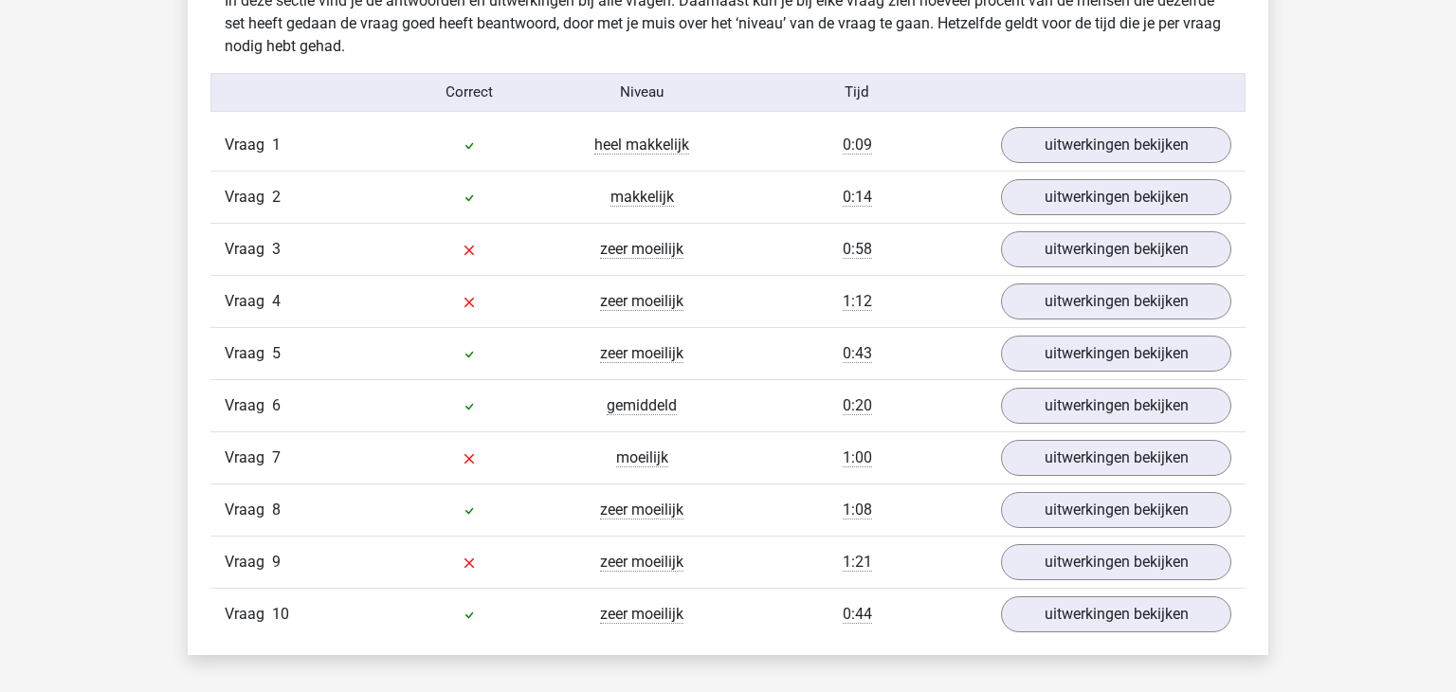
scroll to position [1519, 0]
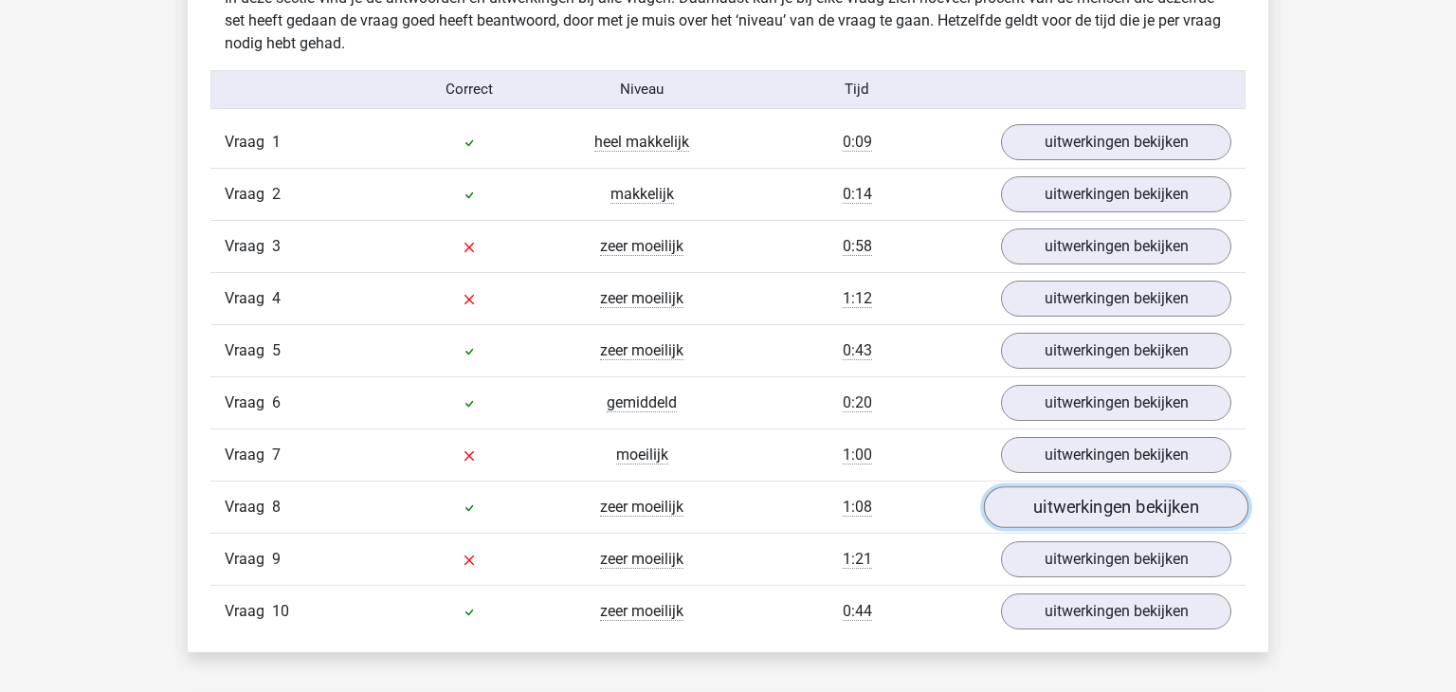
click at [1044, 492] on link "uitwerkingen bekijken" at bounding box center [1116, 507] width 264 height 42
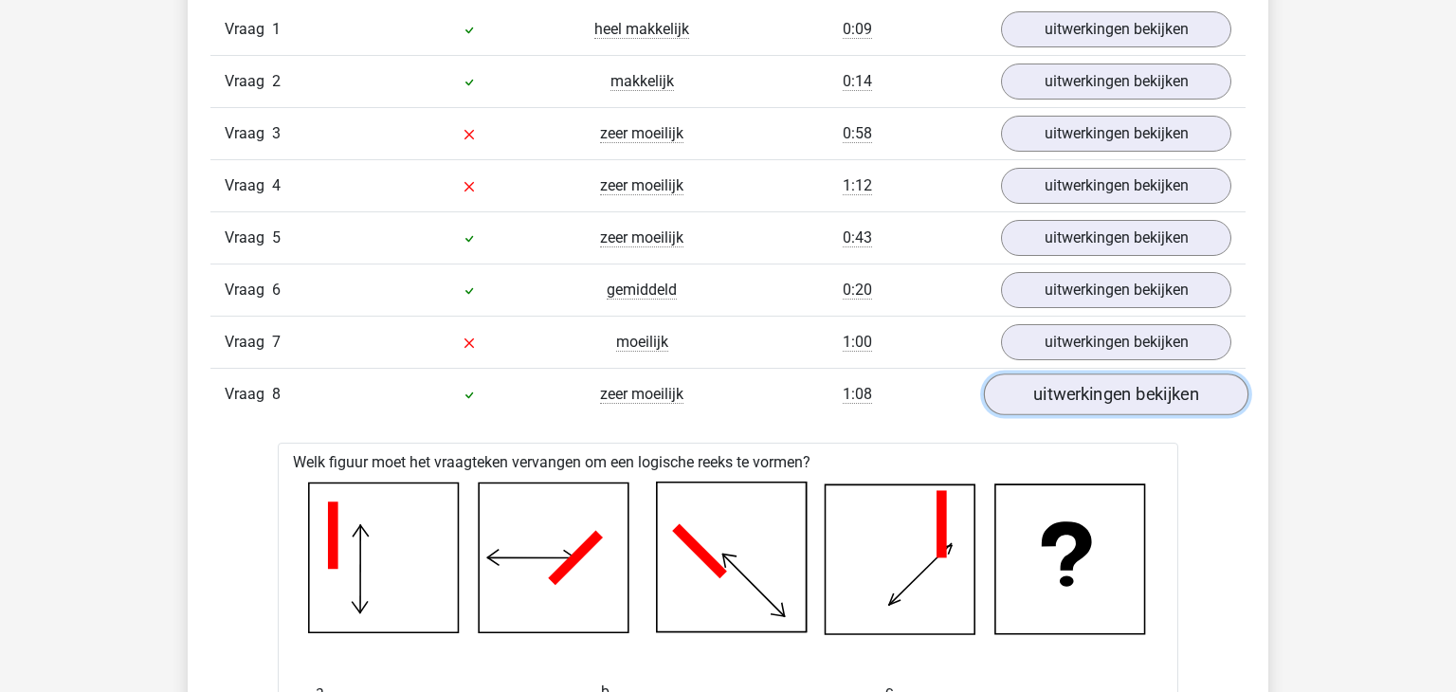
scroll to position [1633, 0]
click at [1114, 385] on link "uitwerkingen bekijken" at bounding box center [1116, 394] width 264 height 42
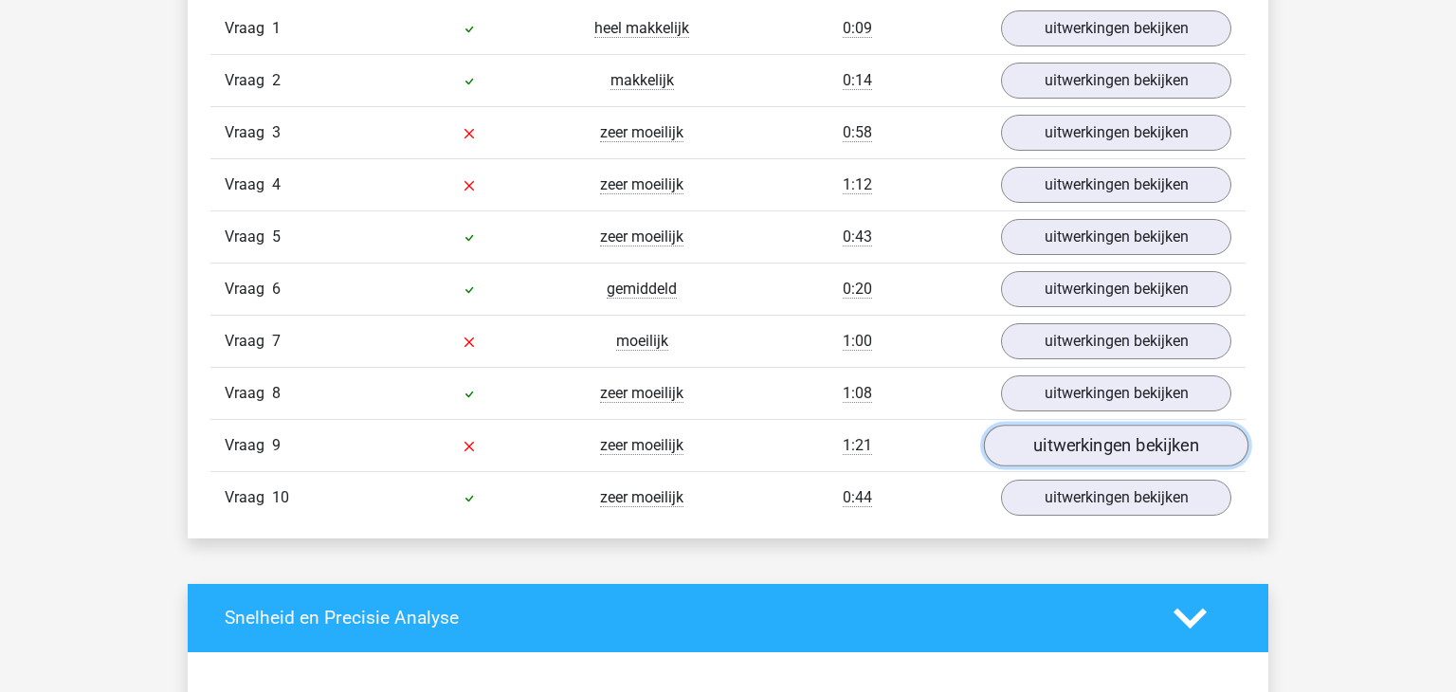
click at [1134, 444] on link "uitwerkingen bekijken" at bounding box center [1116, 446] width 264 height 42
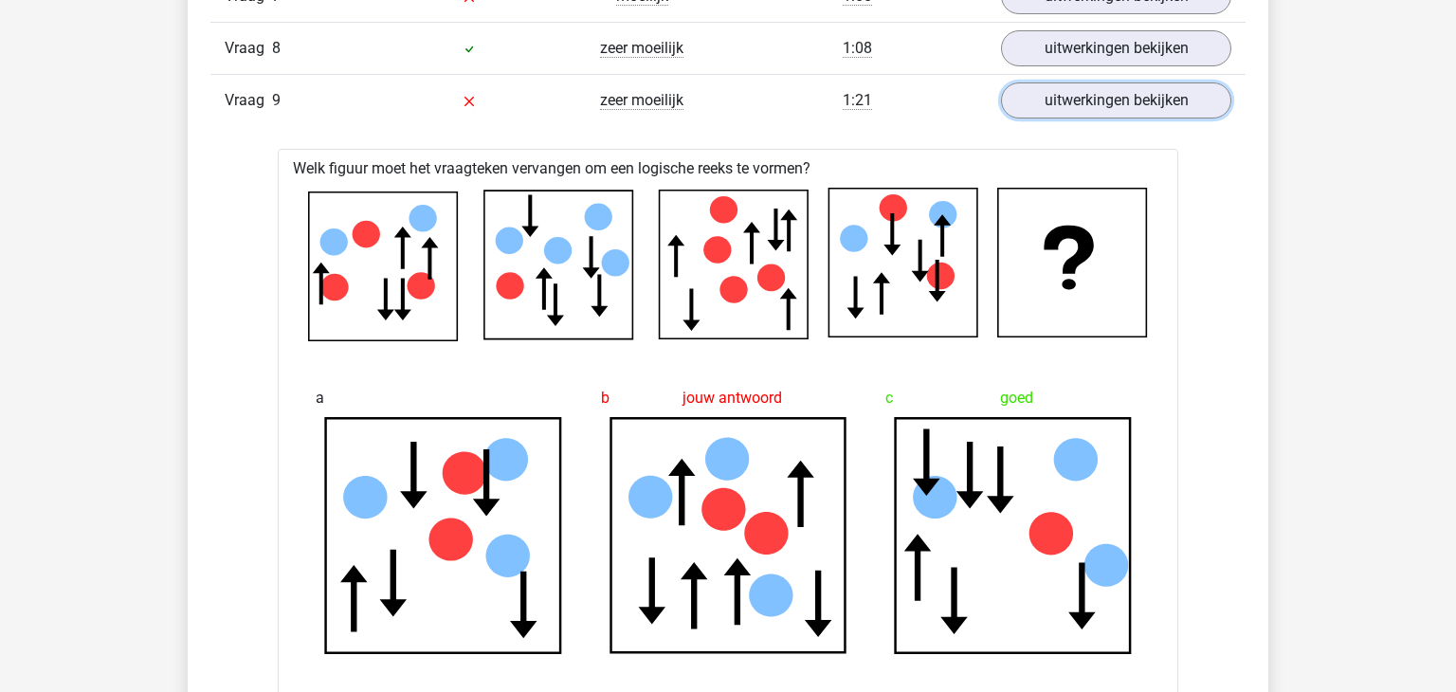
scroll to position [1975, 0]
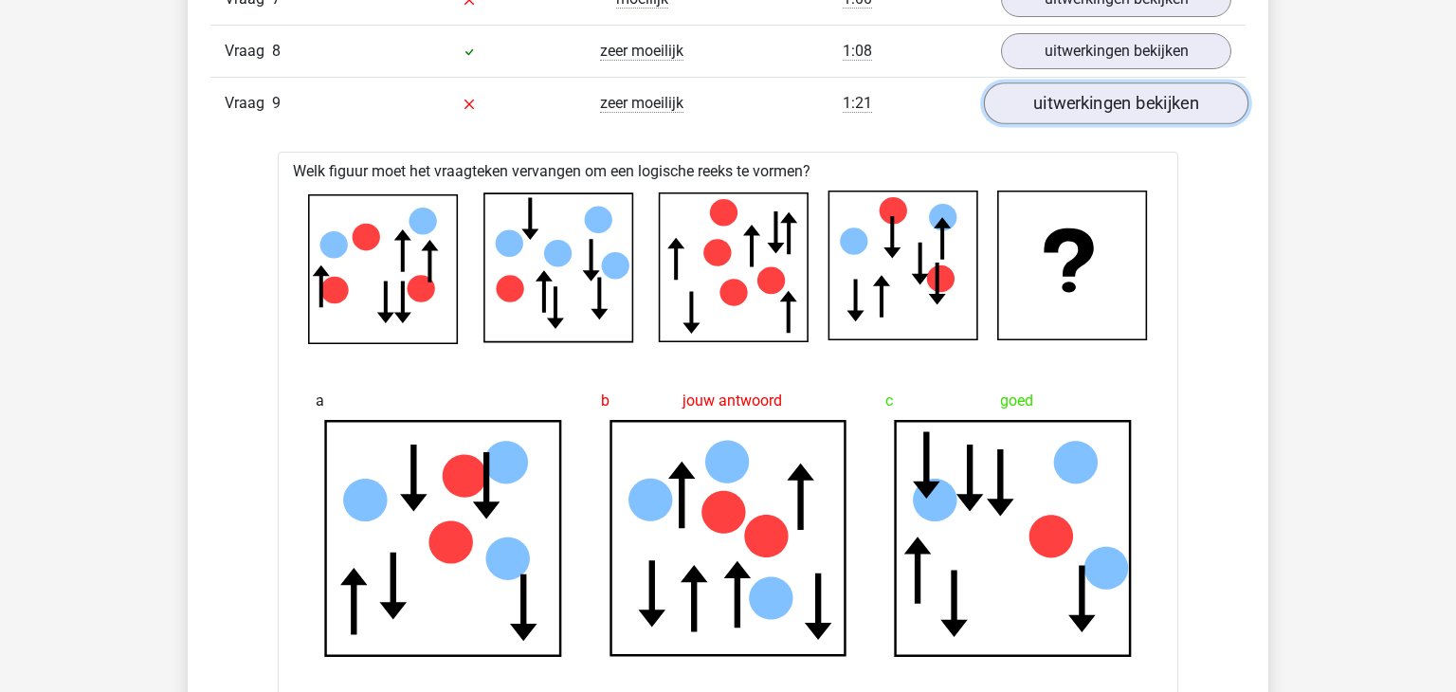
click at [1079, 104] on link "uitwerkingen bekijken" at bounding box center [1116, 103] width 264 height 42
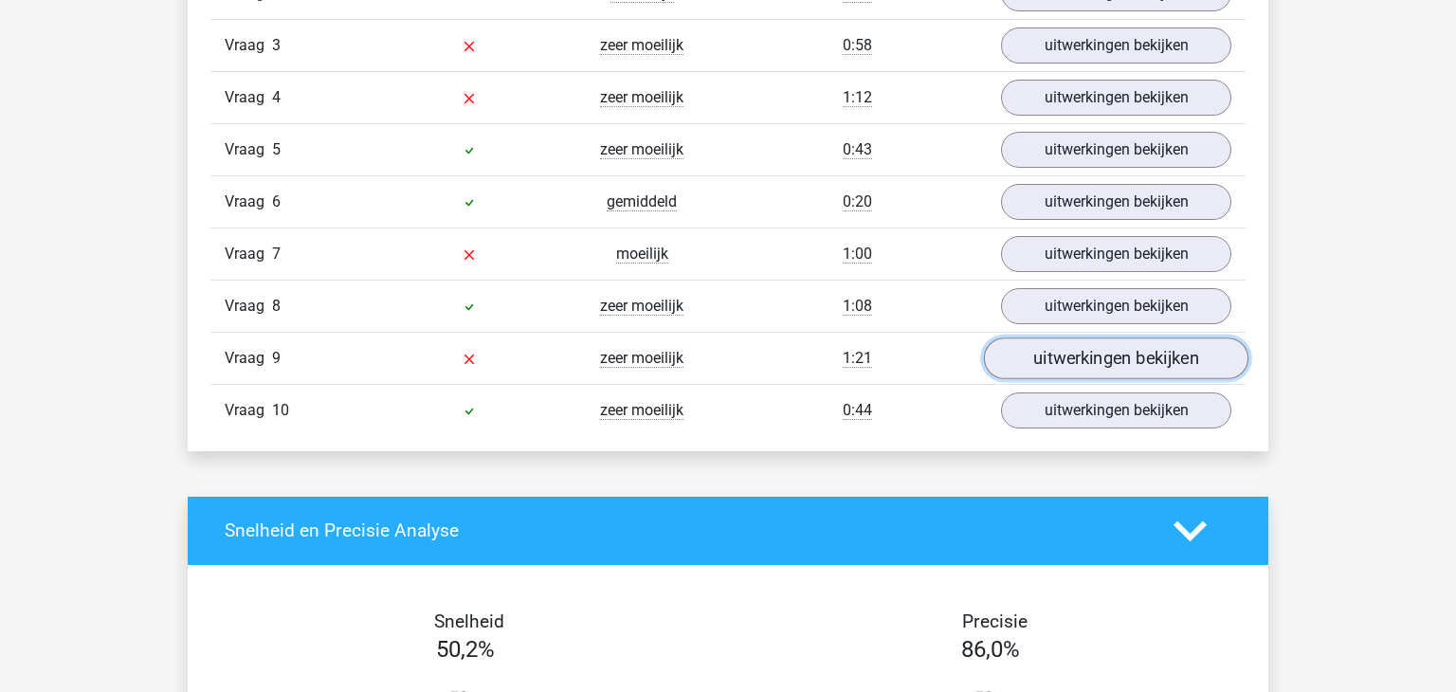
scroll to position [1719, 0]
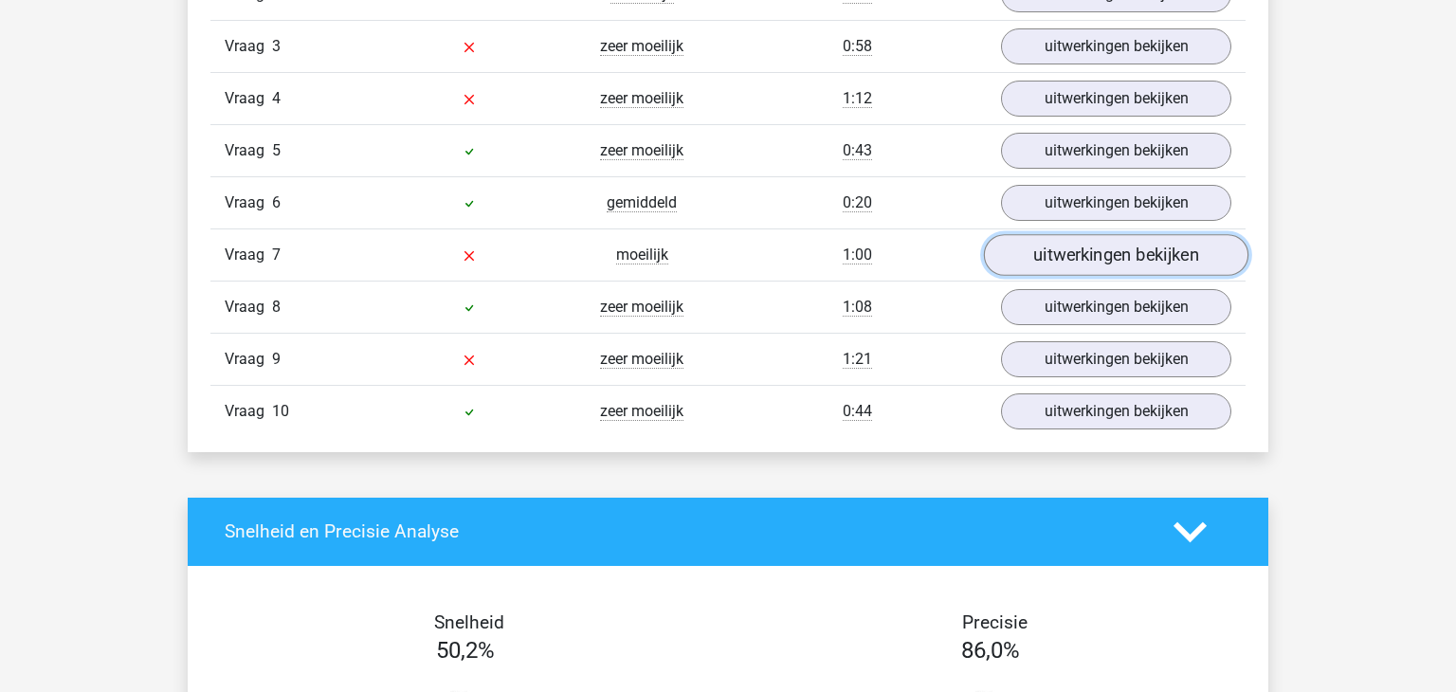
click at [1046, 265] on link "uitwerkingen bekijken" at bounding box center [1116, 255] width 264 height 42
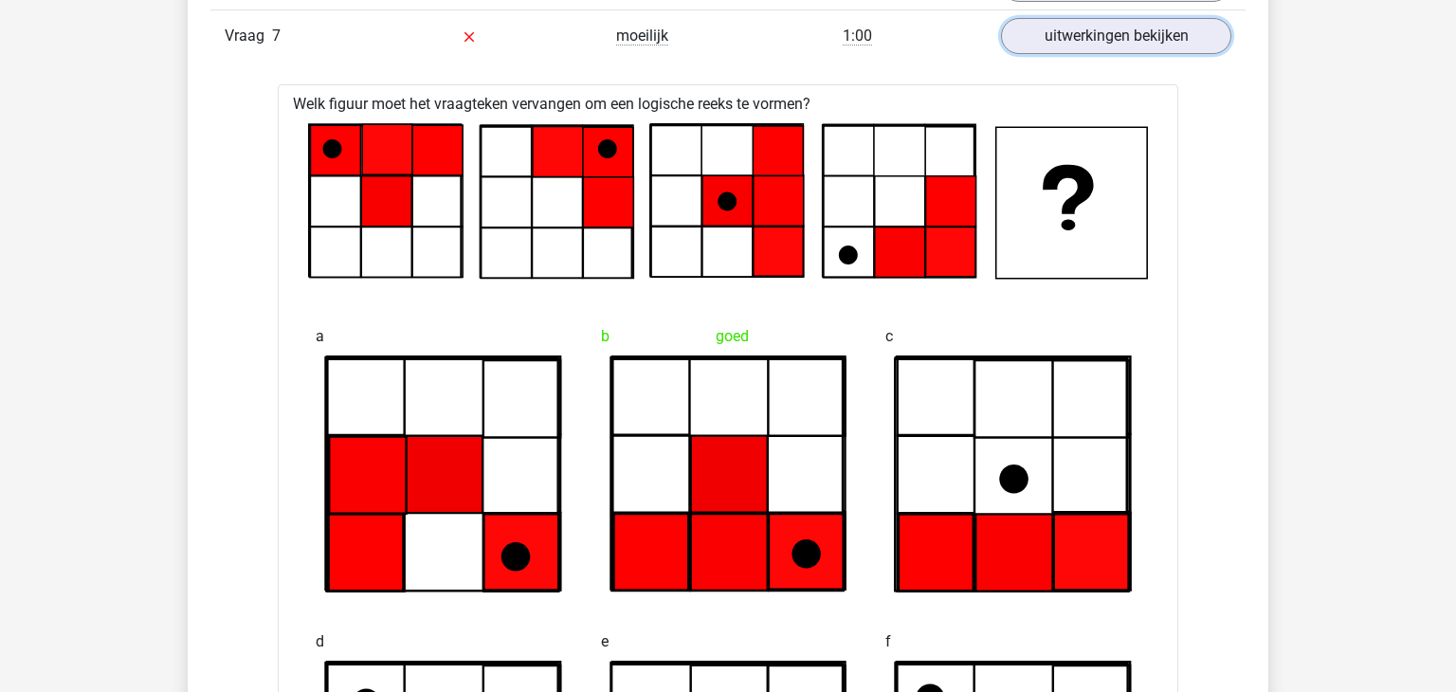
scroll to position [1936, 0]
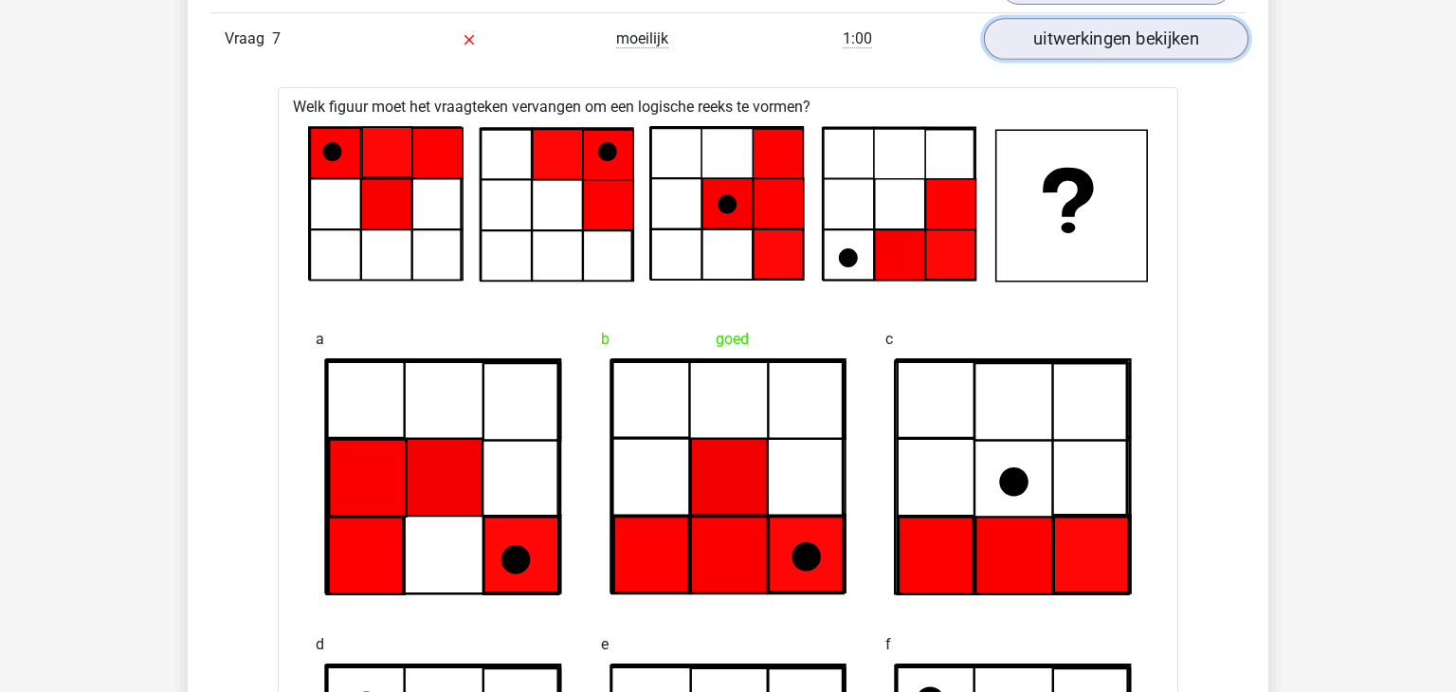
click at [1042, 27] on link "uitwerkingen bekijken" at bounding box center [1116, 39] width 264 height 42
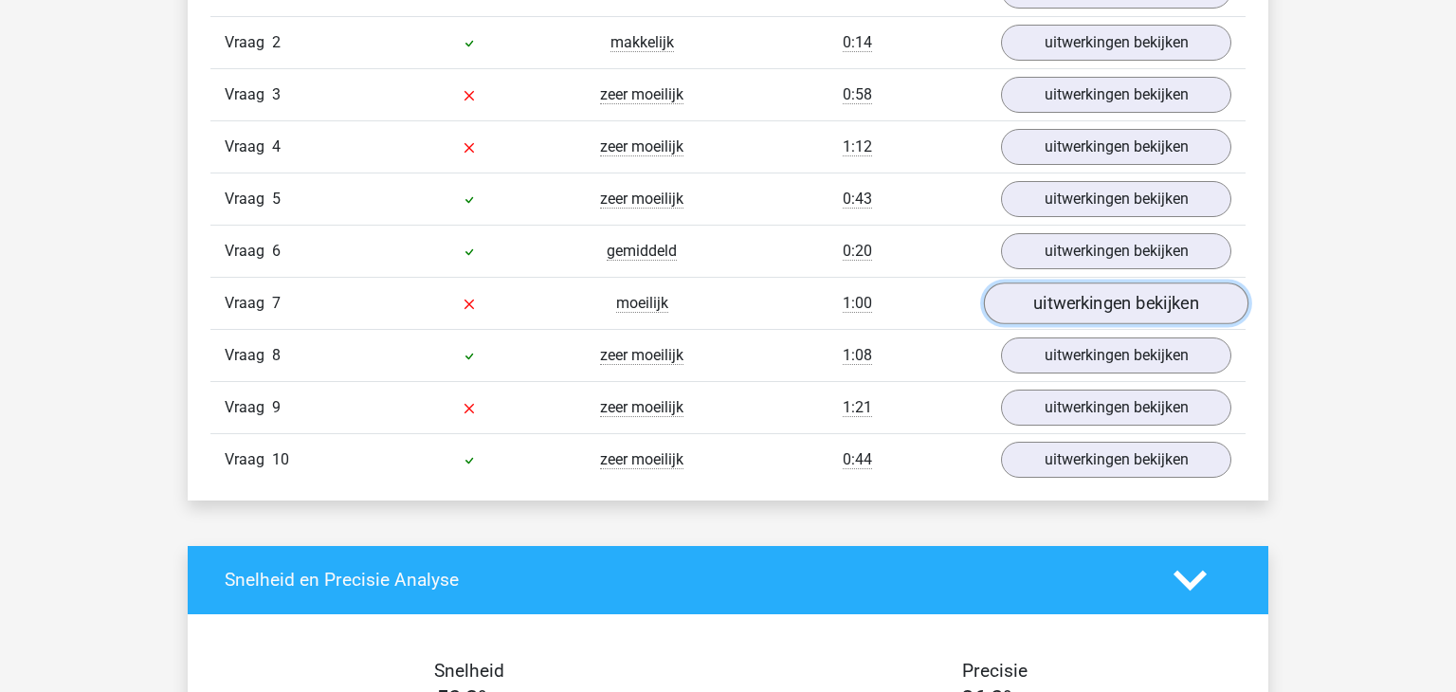
scroll to position [1590, 0]
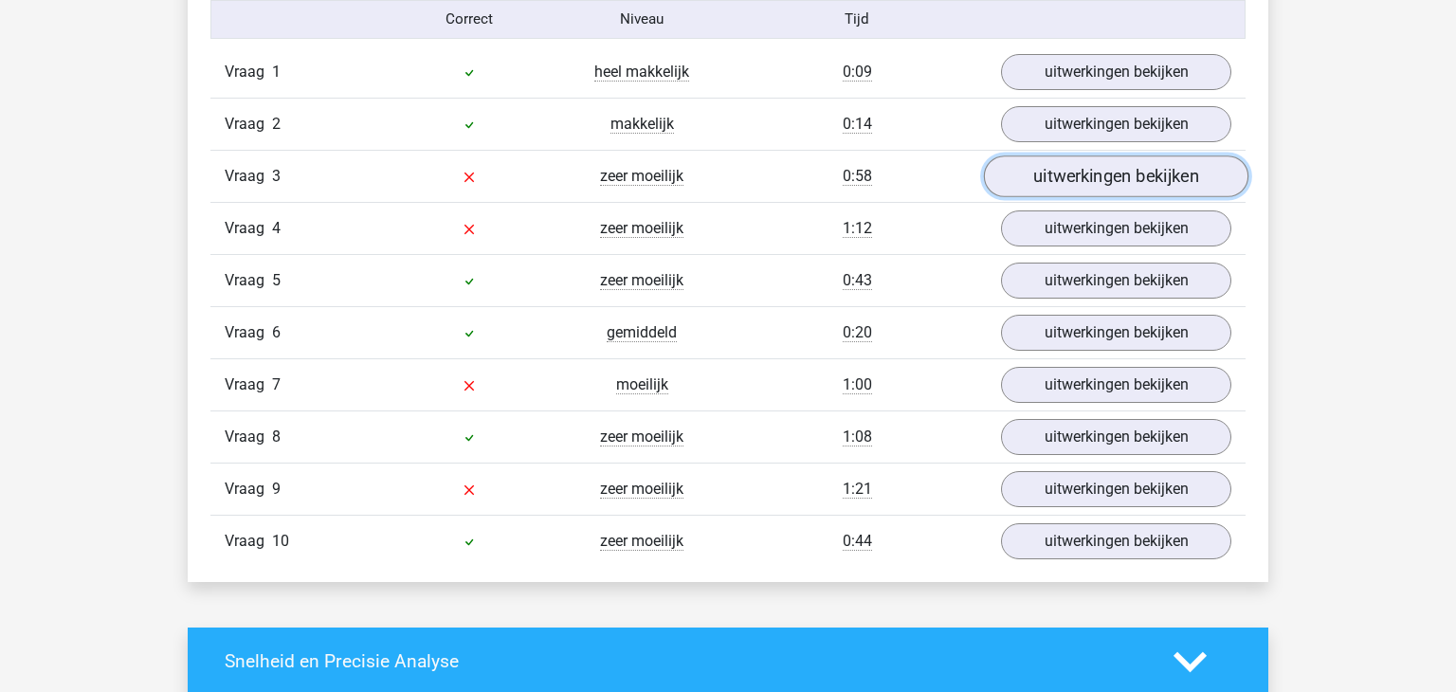
click at [1067, 168] on link "uitwerkingen bekijken" at bounding box center [1116, 176] width 264 height 42
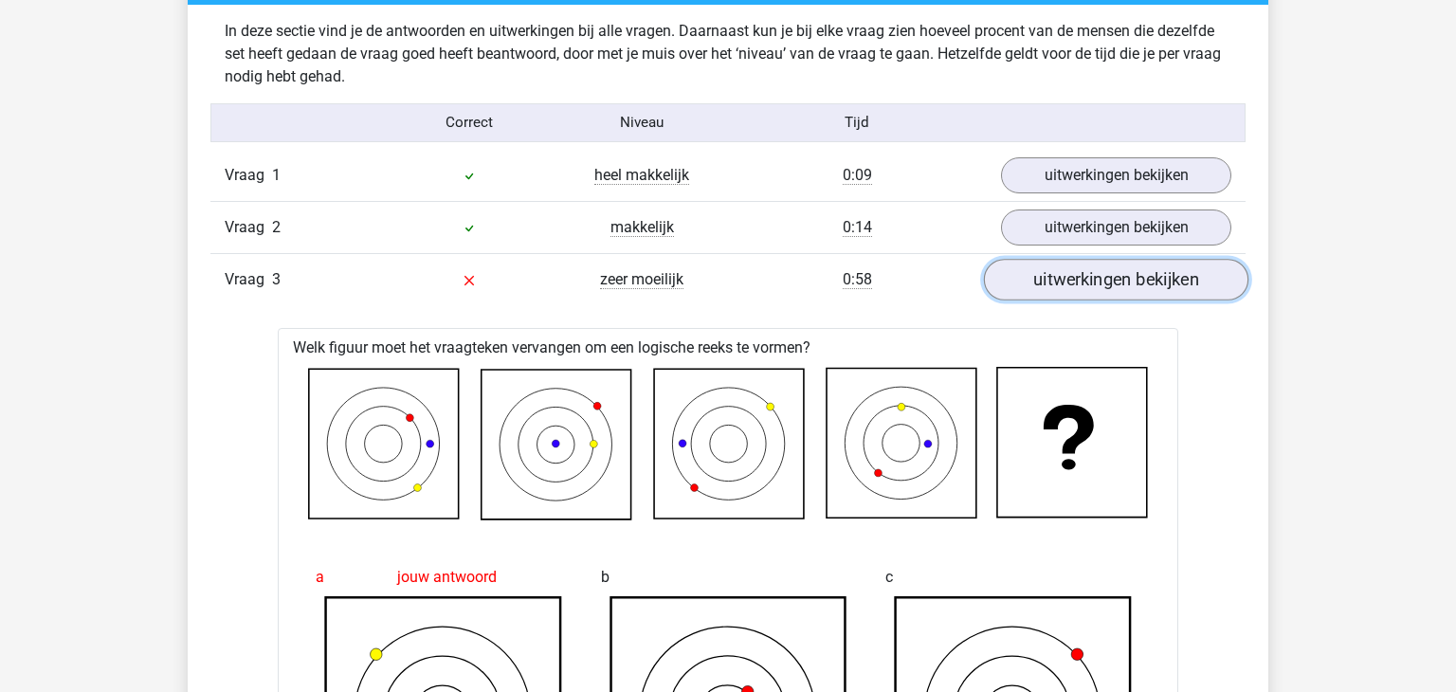
scroll to position [1484, 0]
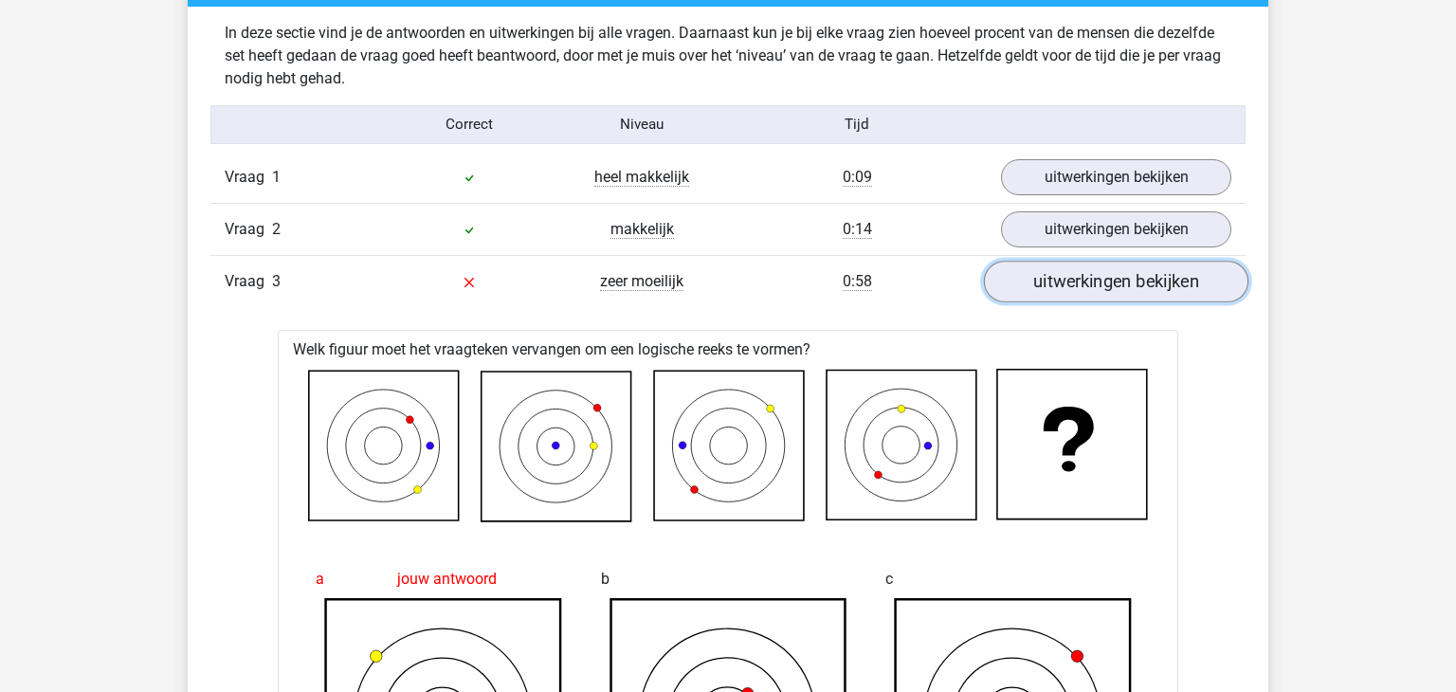
click at [1103, 290] on link "uitwerkingen bekijken" at bounding box center [1116, 282] width 264 height 42
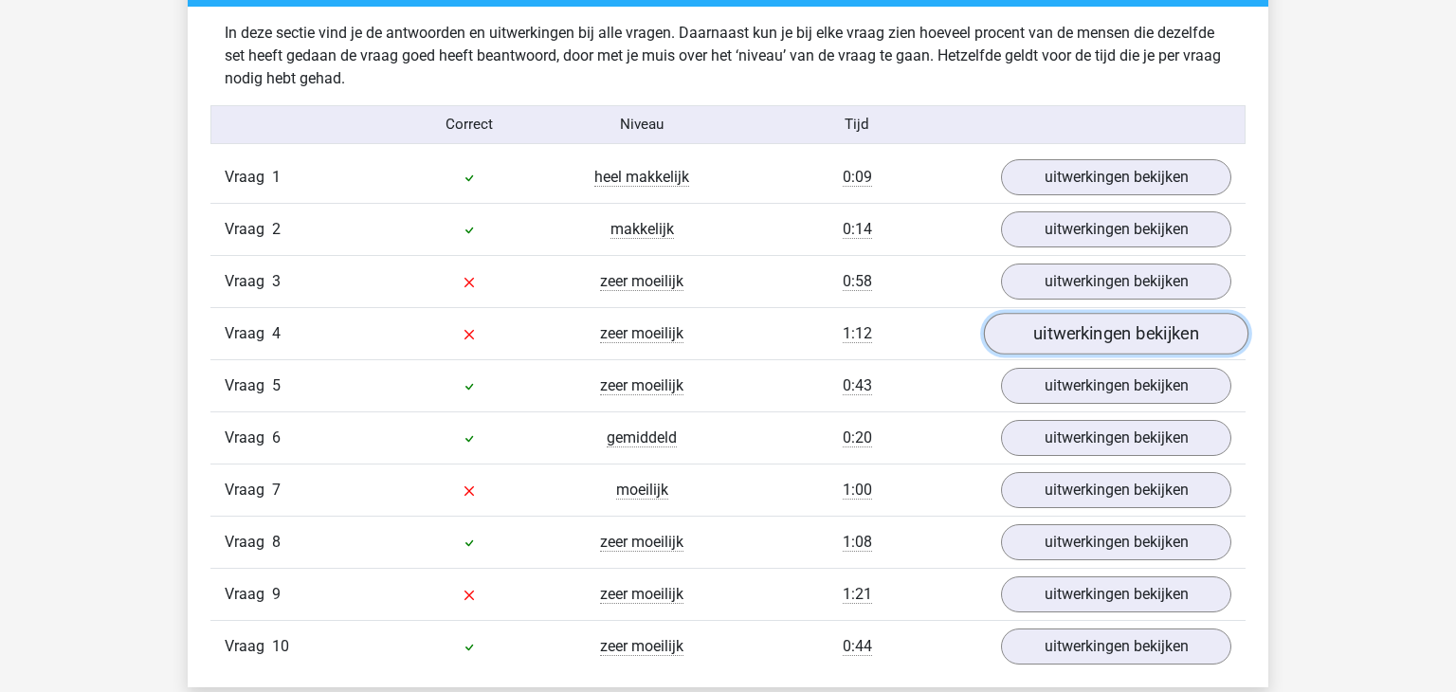
click at [1098, 338] on link "uitwerkingen bekijken" at bounding box center [1116, 334] width 264 height 42
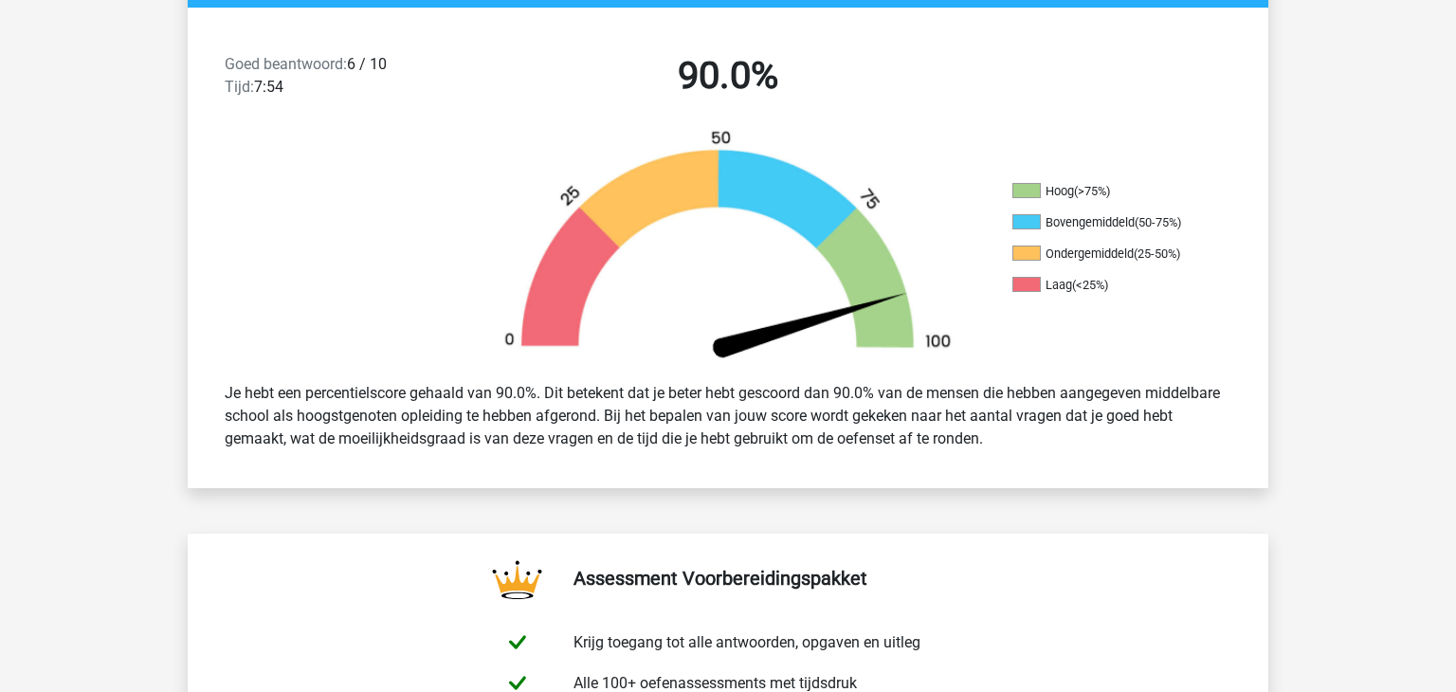
scroll to position [0, 0]
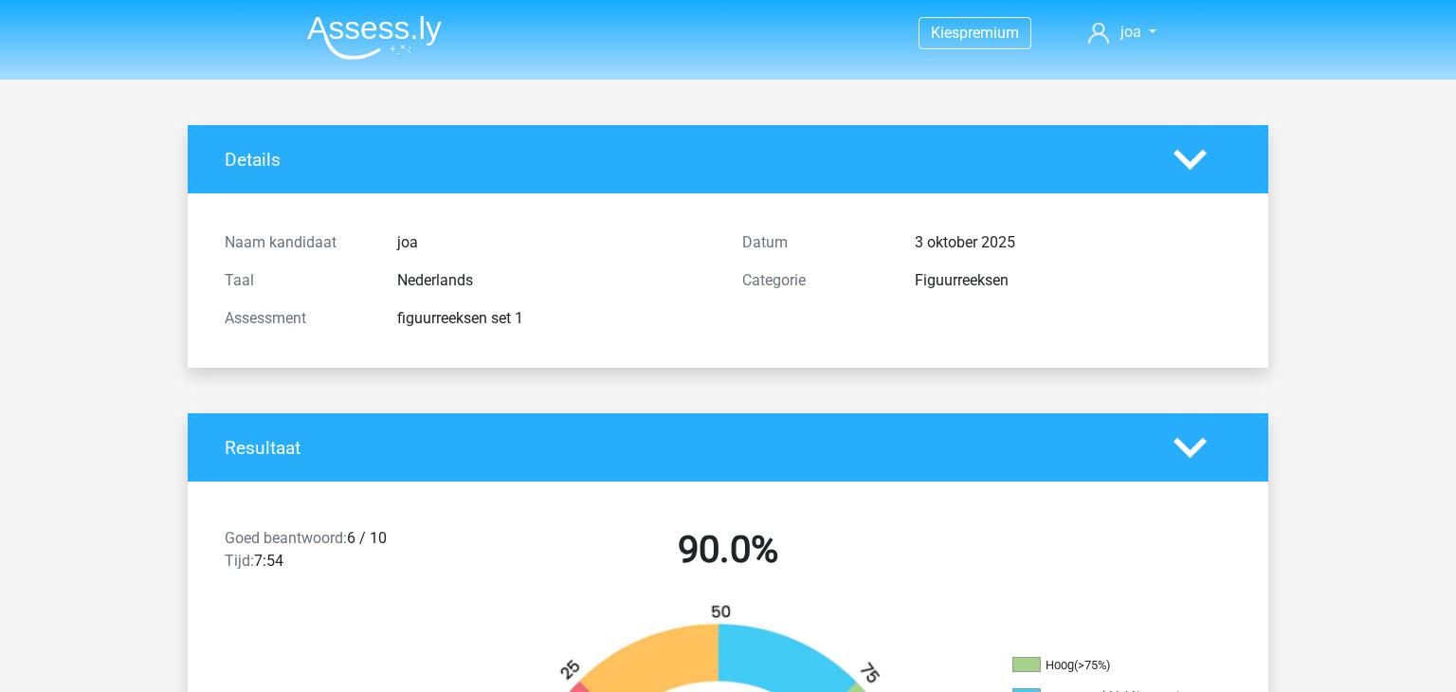
click at [354, 35] on img at bounding box center [374, 37] width 135 height 45
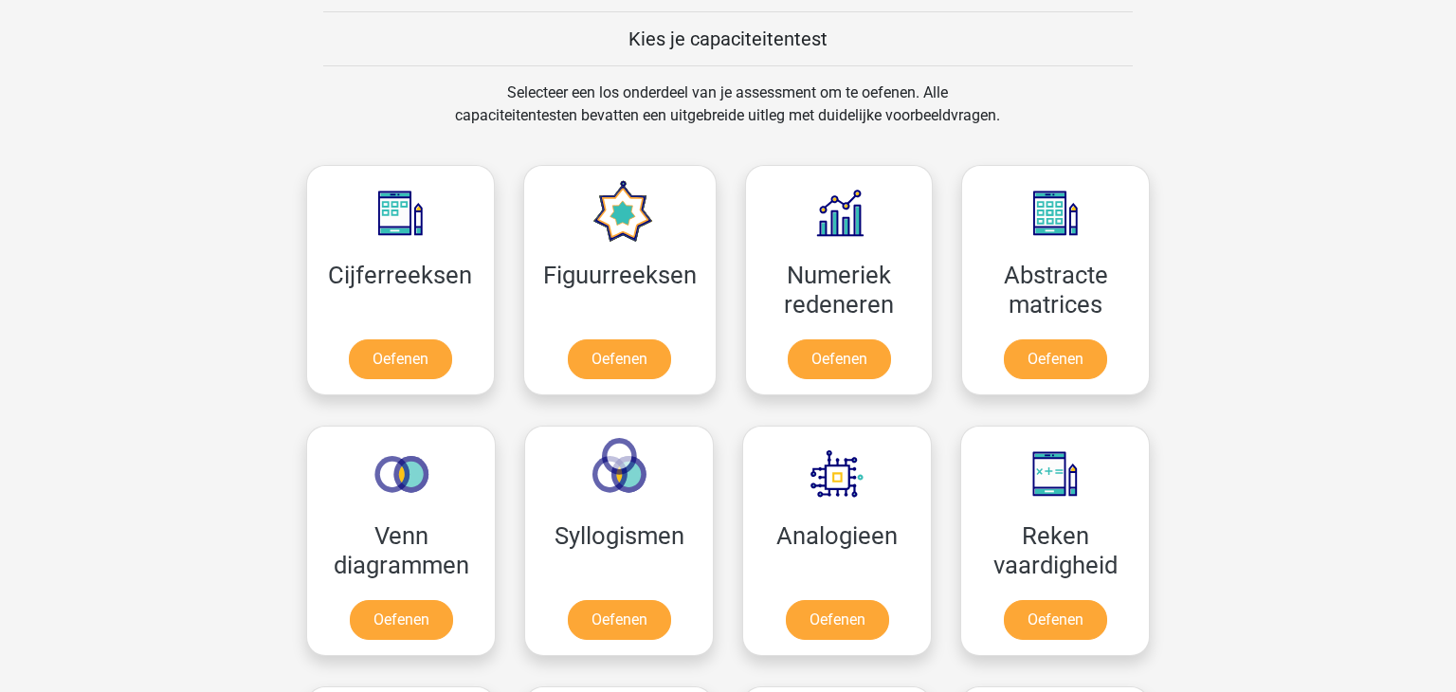
scroll to position [728, 0]
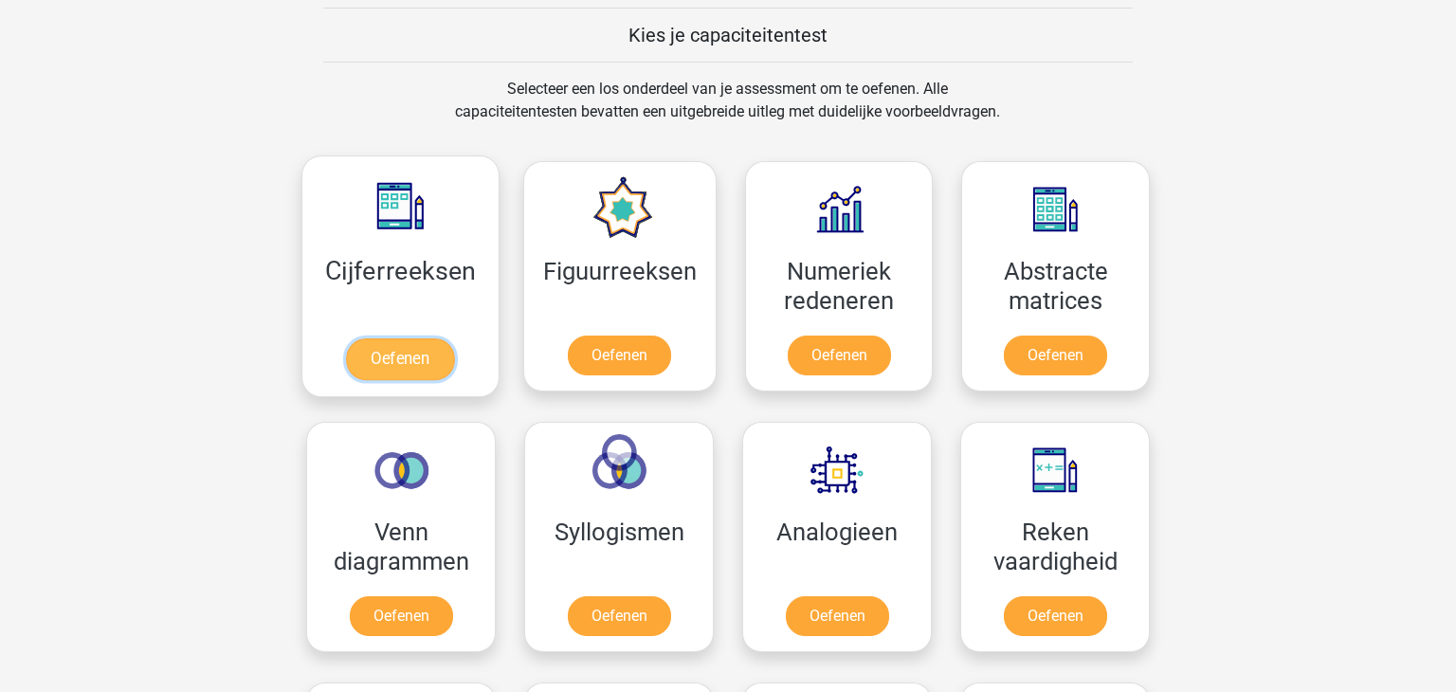
click at [413, 373] on link "Oefenen" at bounding box center [400, 359] width 108 height 42
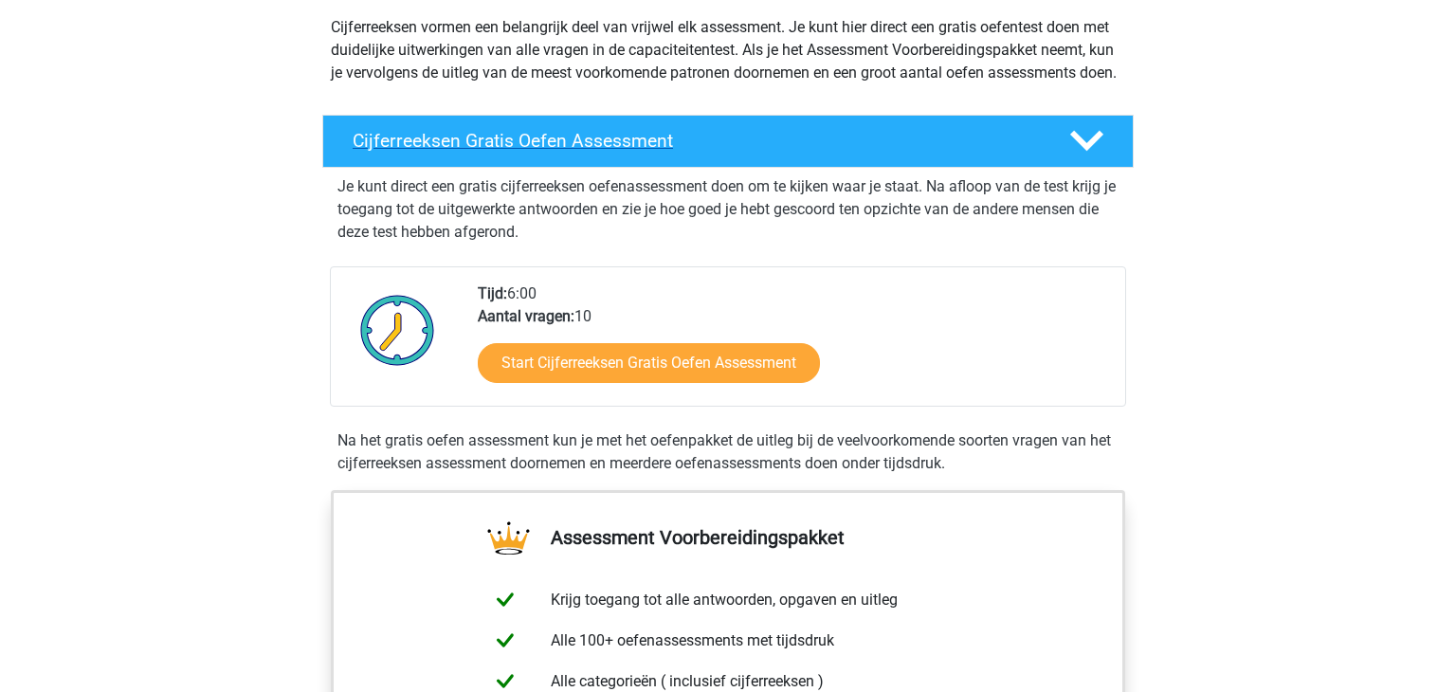
scroll to position [226, 0]
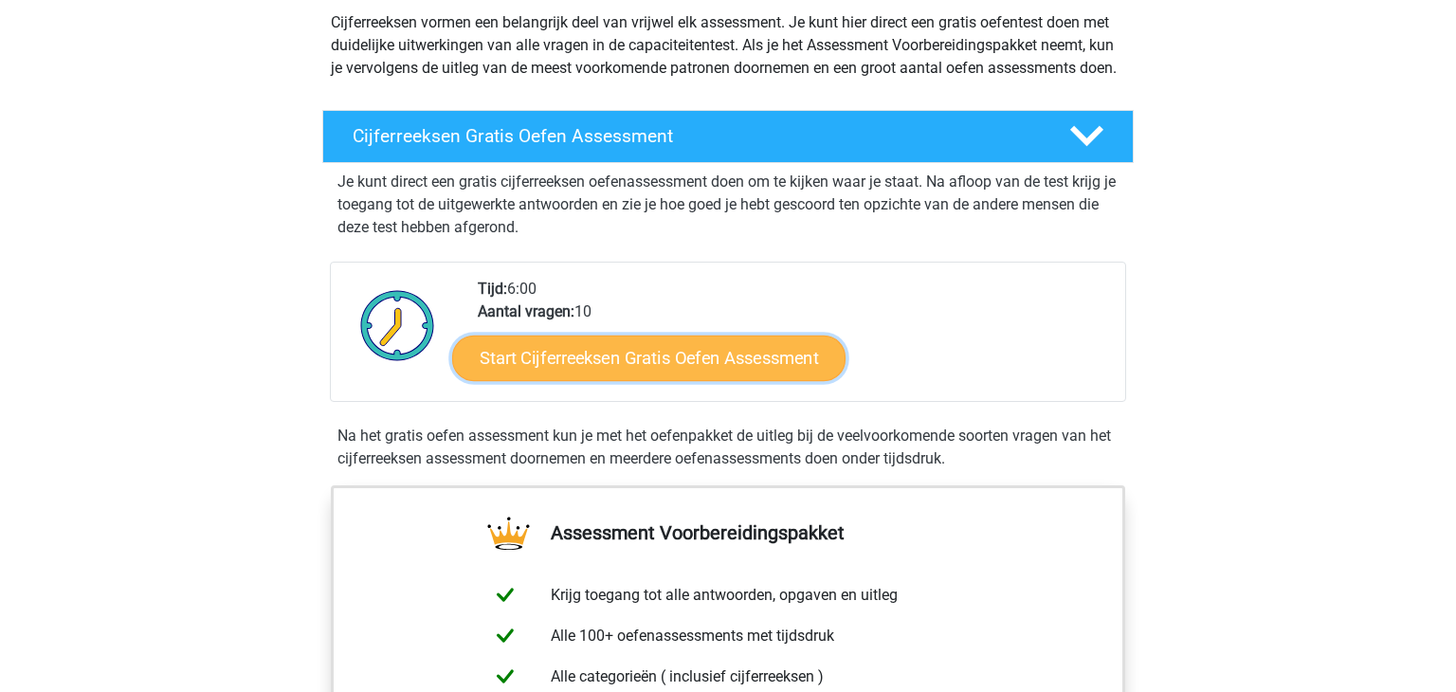
click at [793, 371] on link "Start Cijferreeksen Gratis Oefen Assessment" at bounding box center [648, 357] width 393 height 45
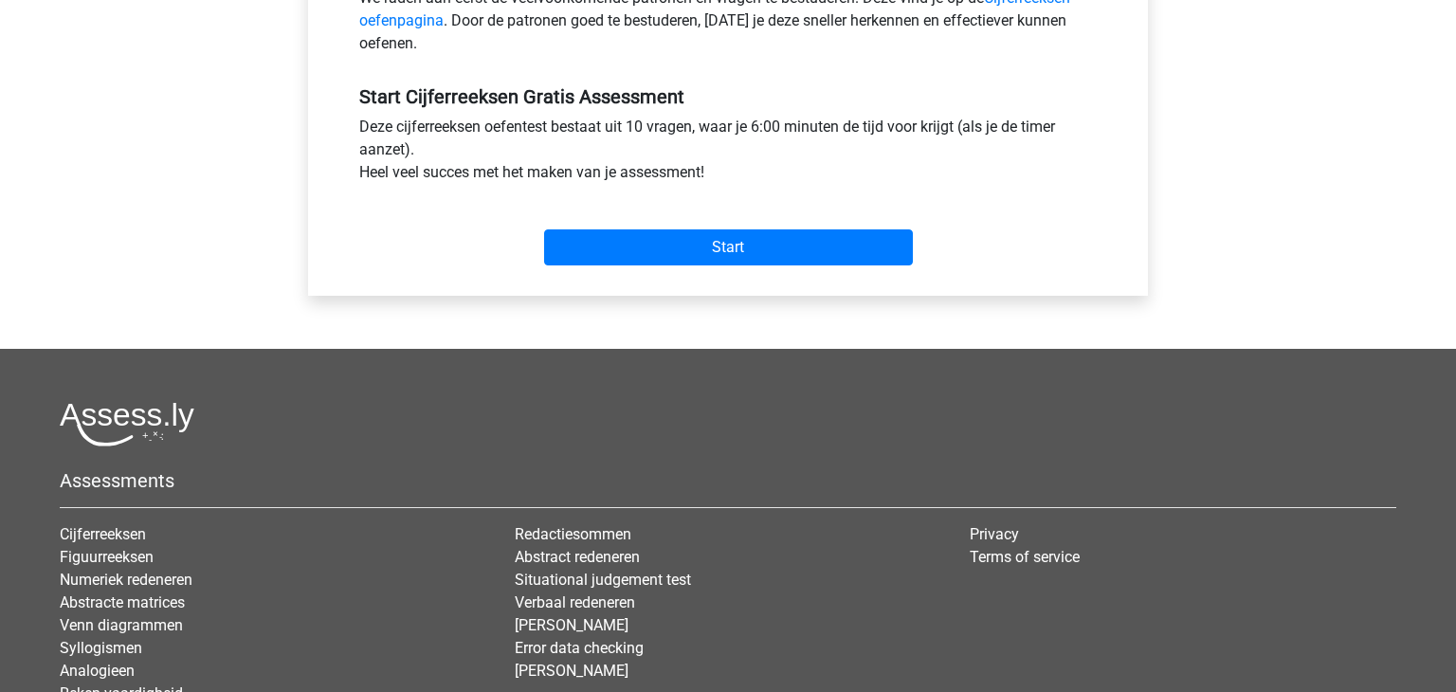
scroll to position [653, 0]
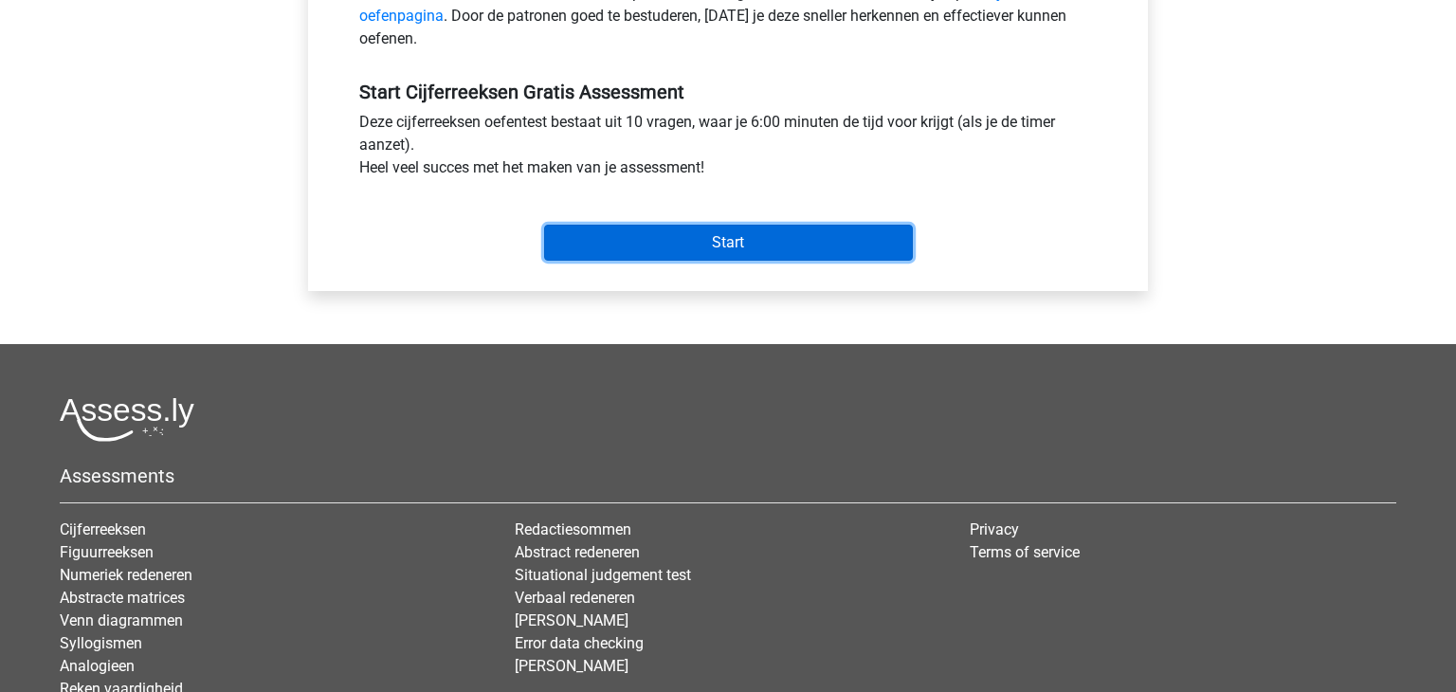
click at [756, 236] on input "Start" at bounding box center [728, 243] width 369 height 36
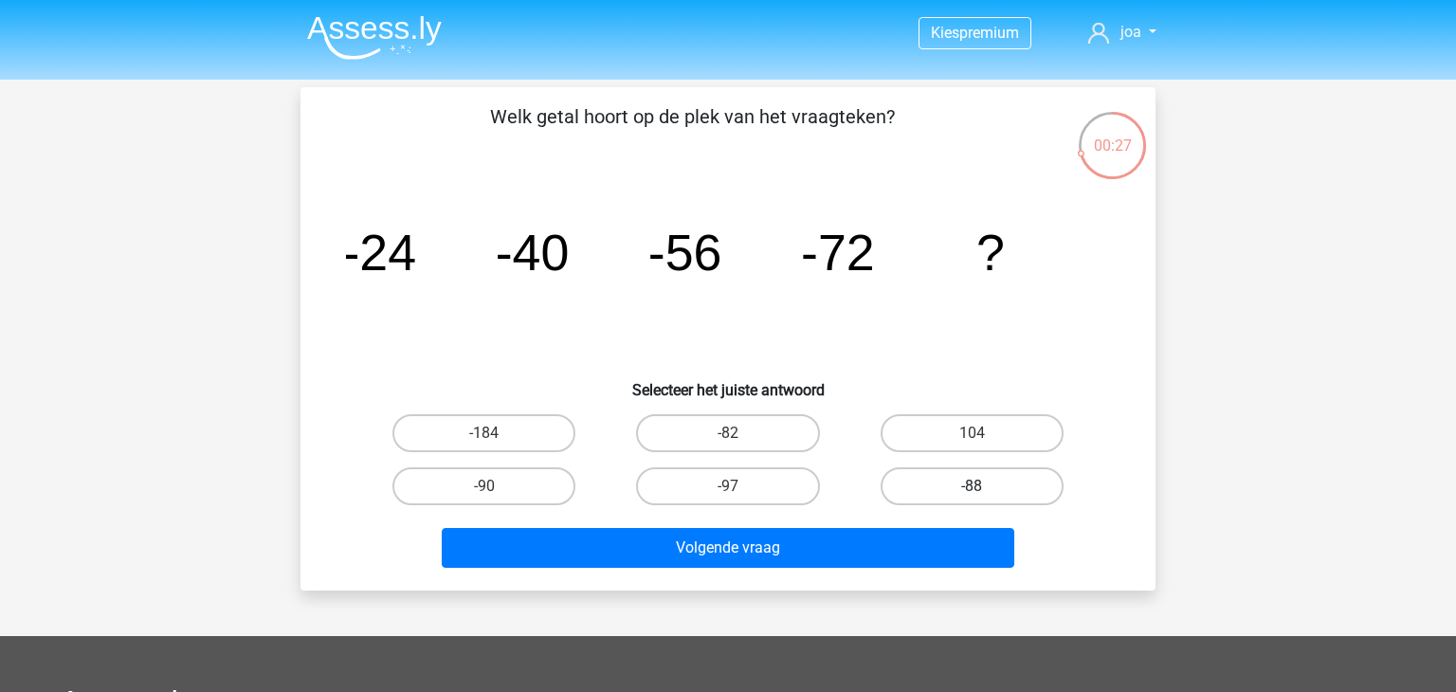
click at [941, 483] on label "-88" at bounding box center [972, 486] width 183 height 38
click at [972, 486] on input "-88" at bounding box center [978, 492] width 12 height 12
radio input "true"
click at [907, 525] on div "Volgende vraag" at bounding box center [728, 544] width 794 height 63
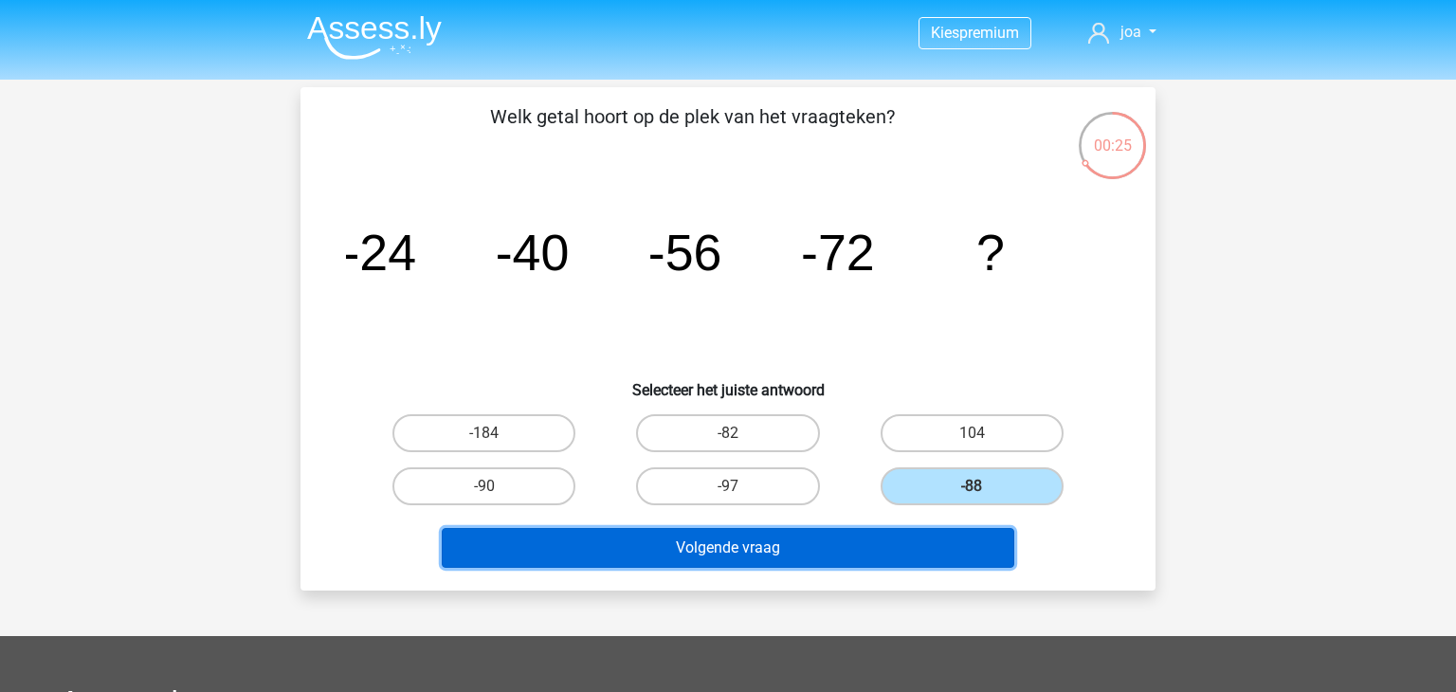
click at [896, 553] on button "Volgende vraag" at bounding box center [728, 548] width 573 height 40
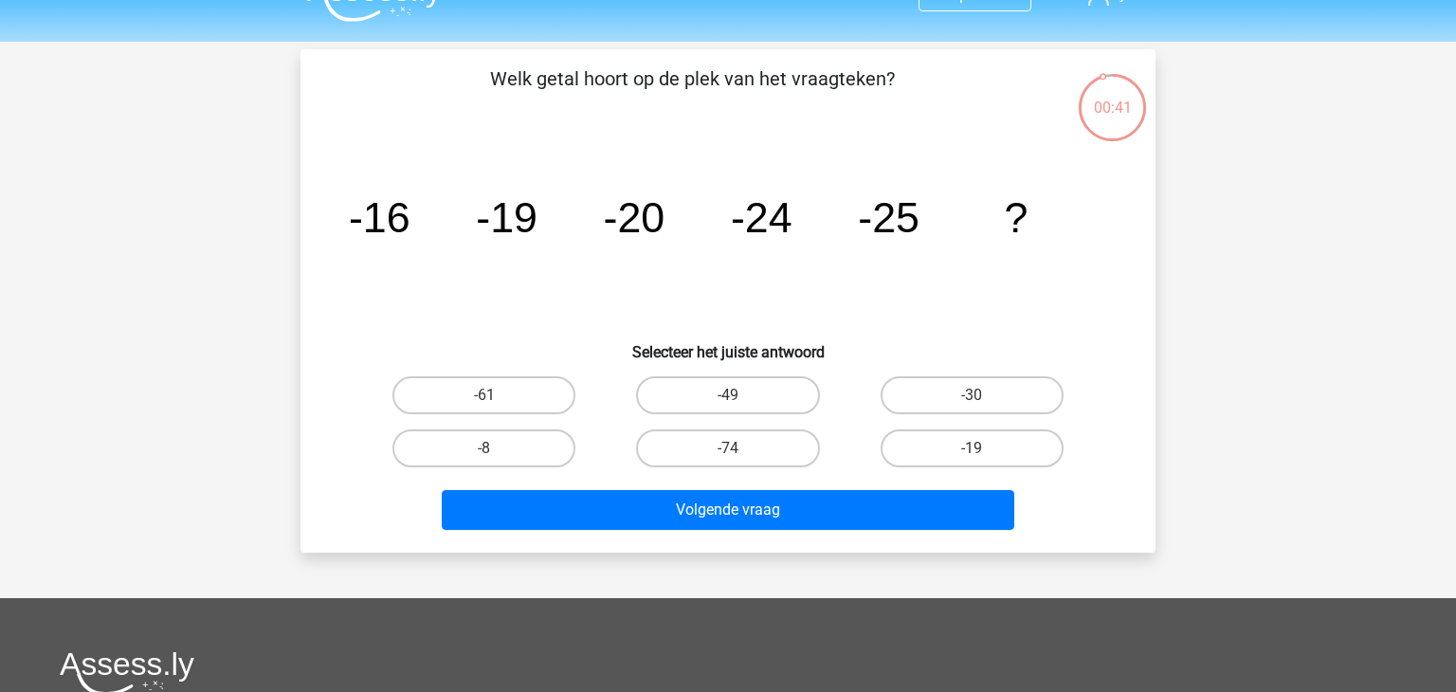
scroll to position [37, 0]
click at [1046, 399] on label "-30" at bounding box center [972, 396] width 183 height 38
click at [984, 399] on input "-30" at bounding box center [978, 402] width 12 height 12
radio input "true"
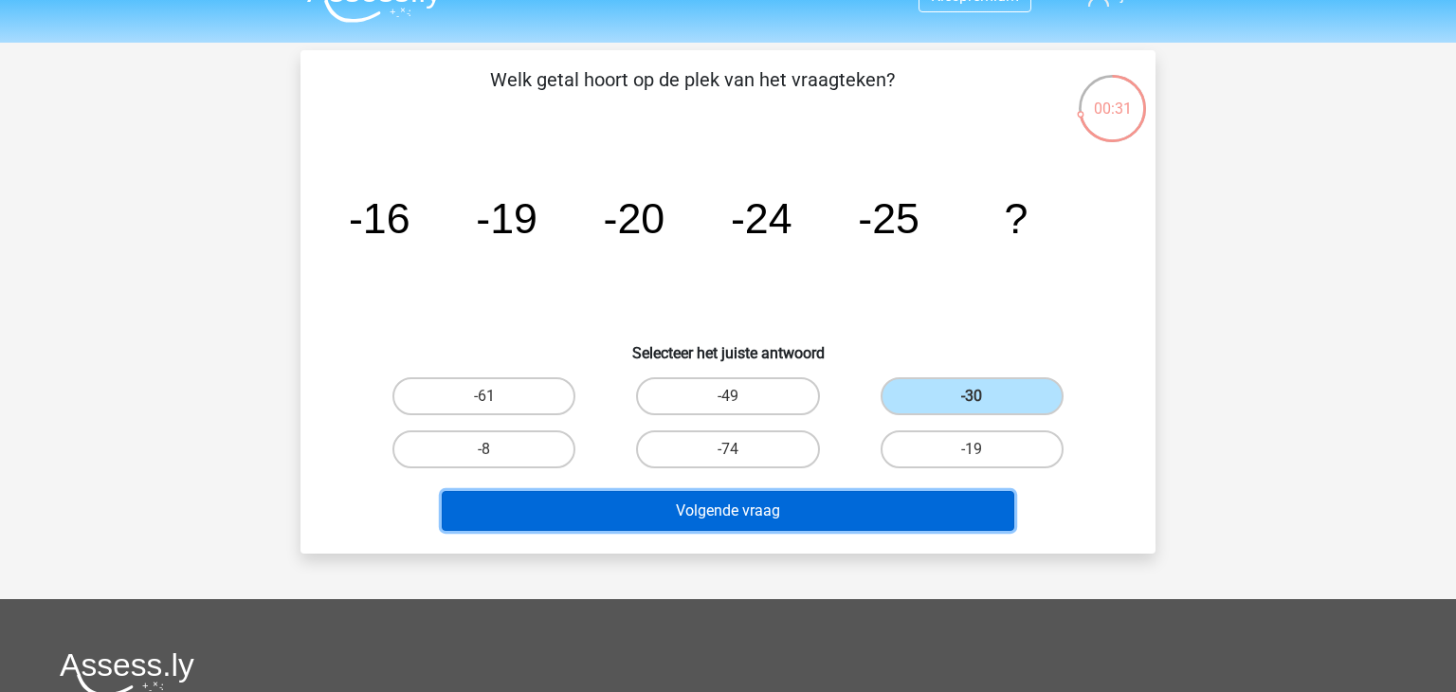
click at [937, 496] on button "Volgende vraag" at bounding box center [728, 511] width 573 height 40
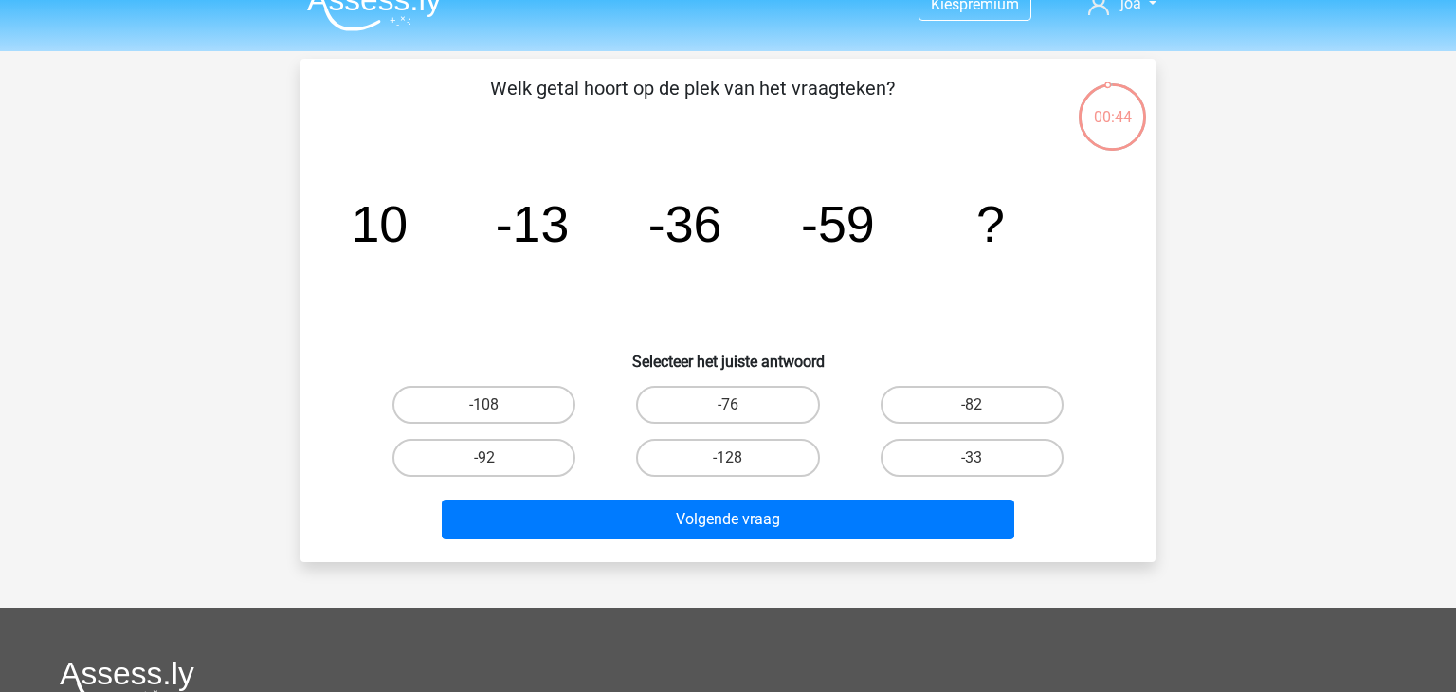
scroll to position [0, 0]
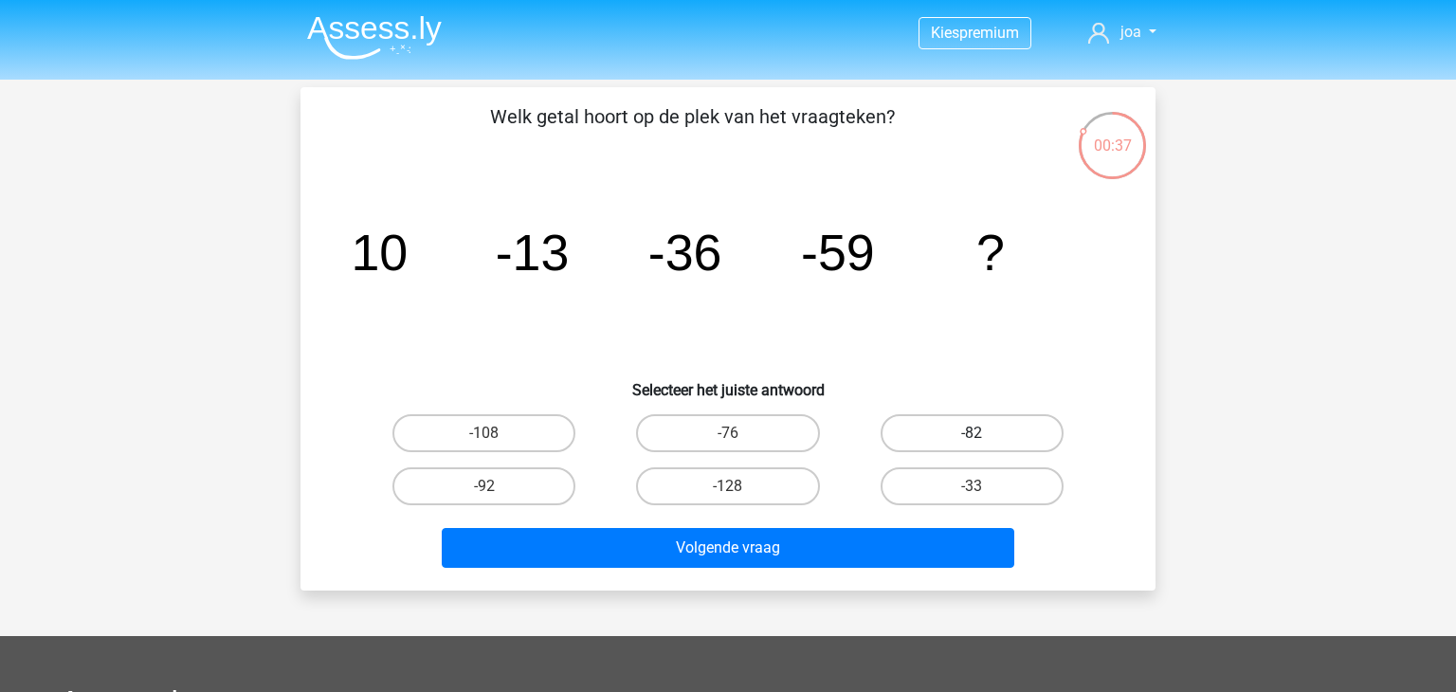
click at [926, 445] on label "-82" at bounding box center [972, 433] width 183 height 38
click at [972, 445] on input "-82" at bounding box center [978, 439] width 12 height 12
radio input "true"
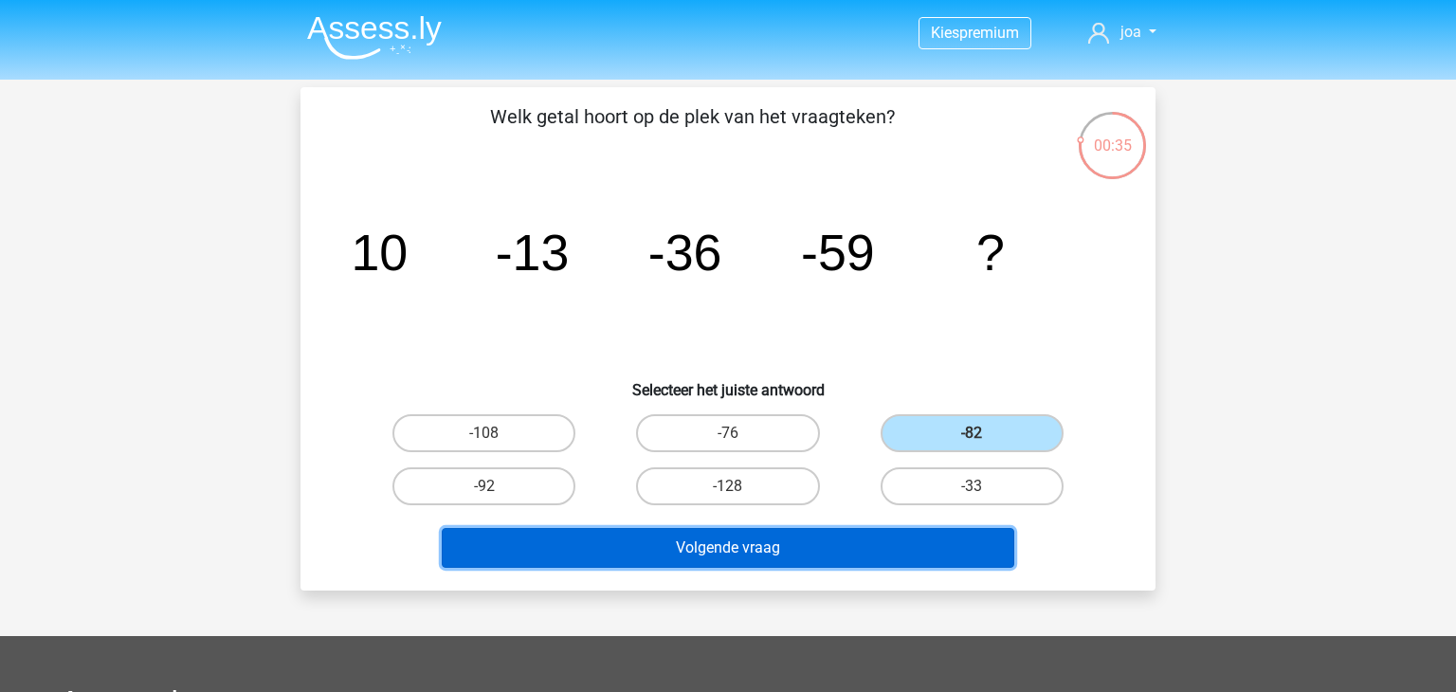
click at [864, 536] on button "Volgende vraag" at bounding box center [728, 548] width 573 height 40
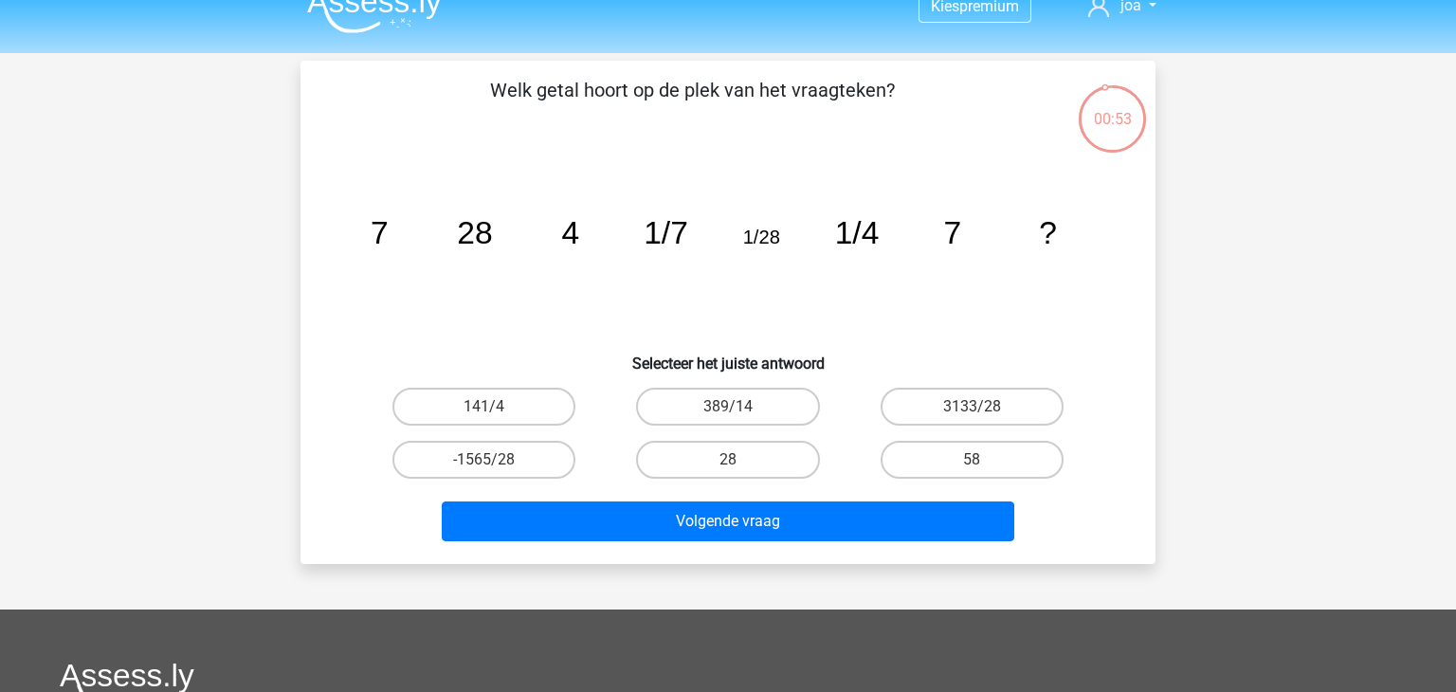
scroll to position [19, 0]
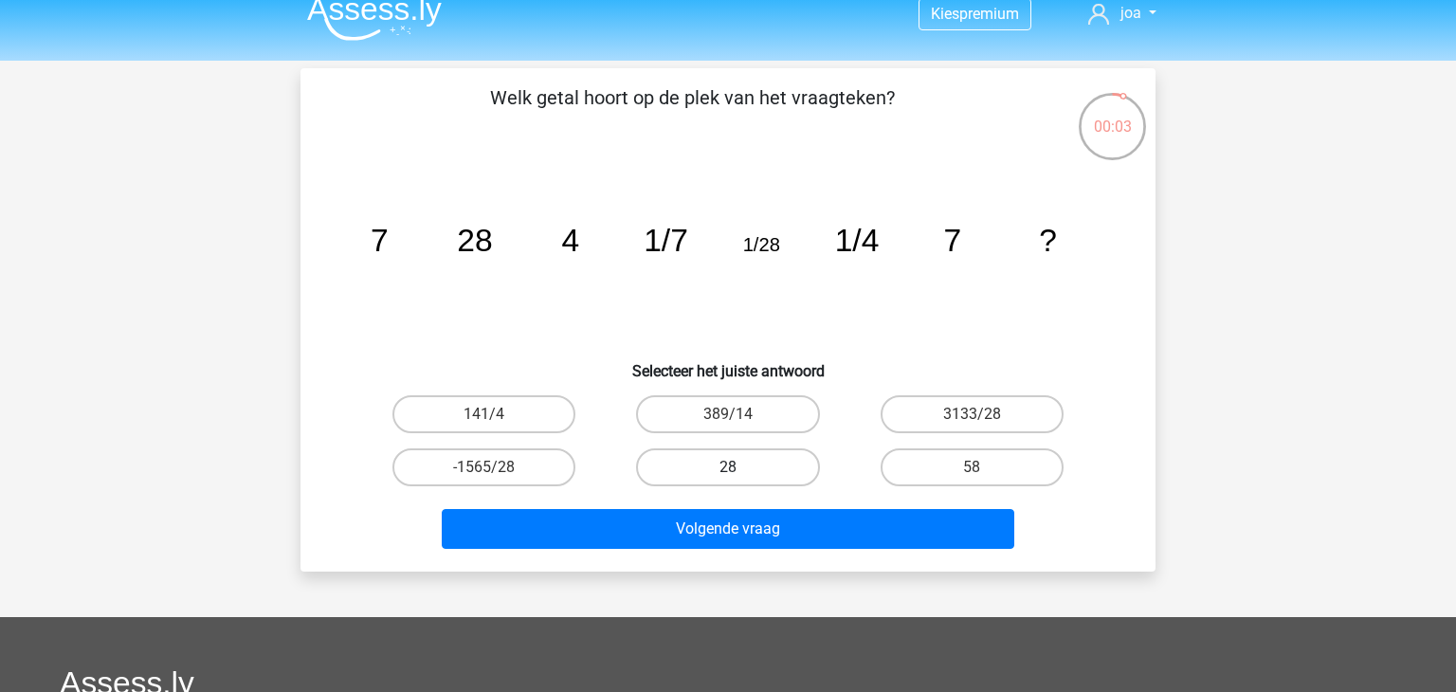
click at [751, 458] on label "28" at bounding box center [727, 467] width 183 height 38
click at [740, 467] on input "28" at bounding box center [734, 473] width 12 height 12
radio input "true"
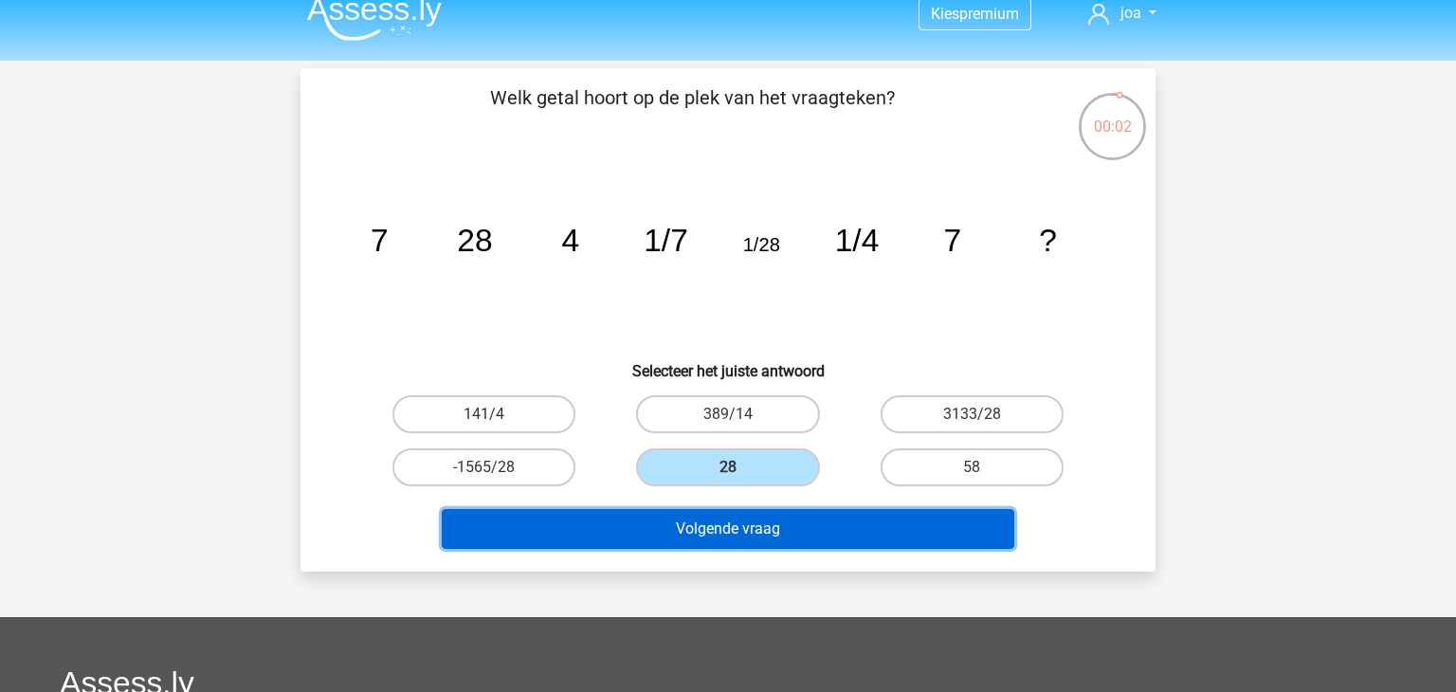
click at [773, 521] on button "Volgende vraag" at bounding box center [728, 529] width 573 height 40
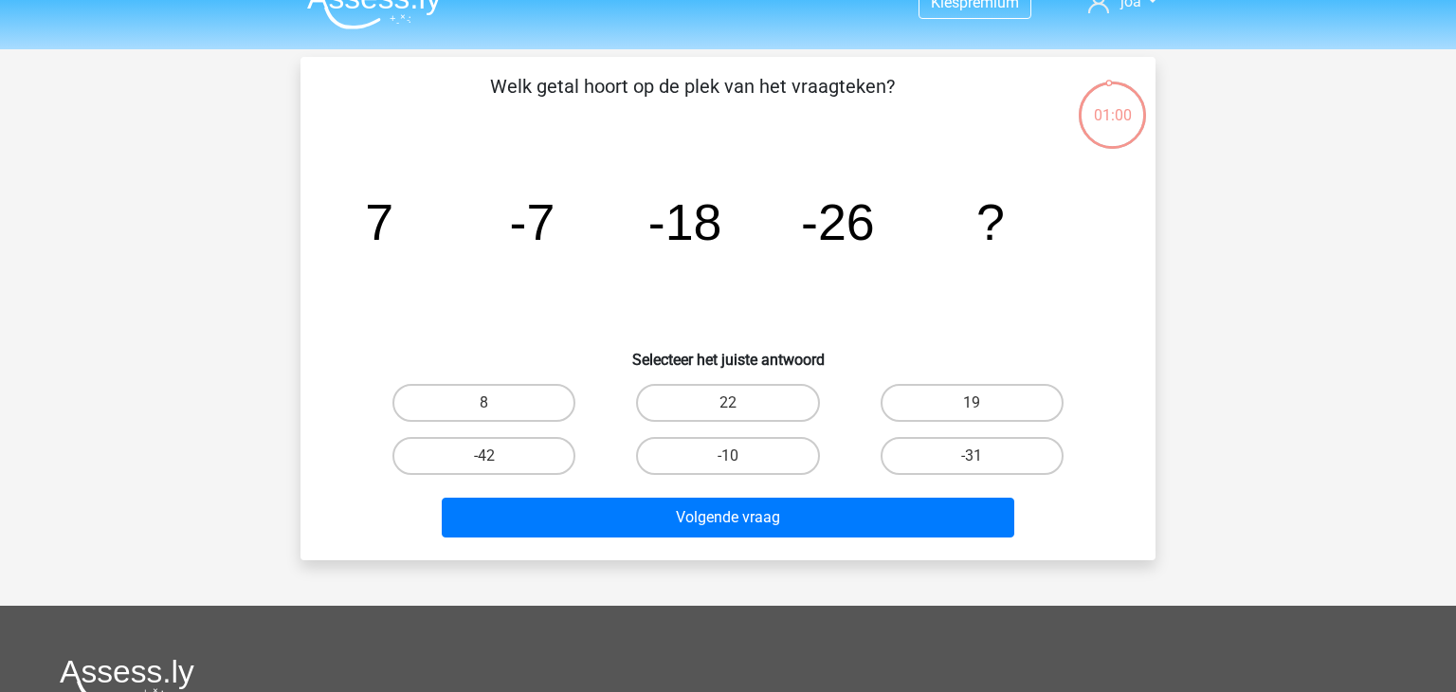
scroll to position [0, 0]
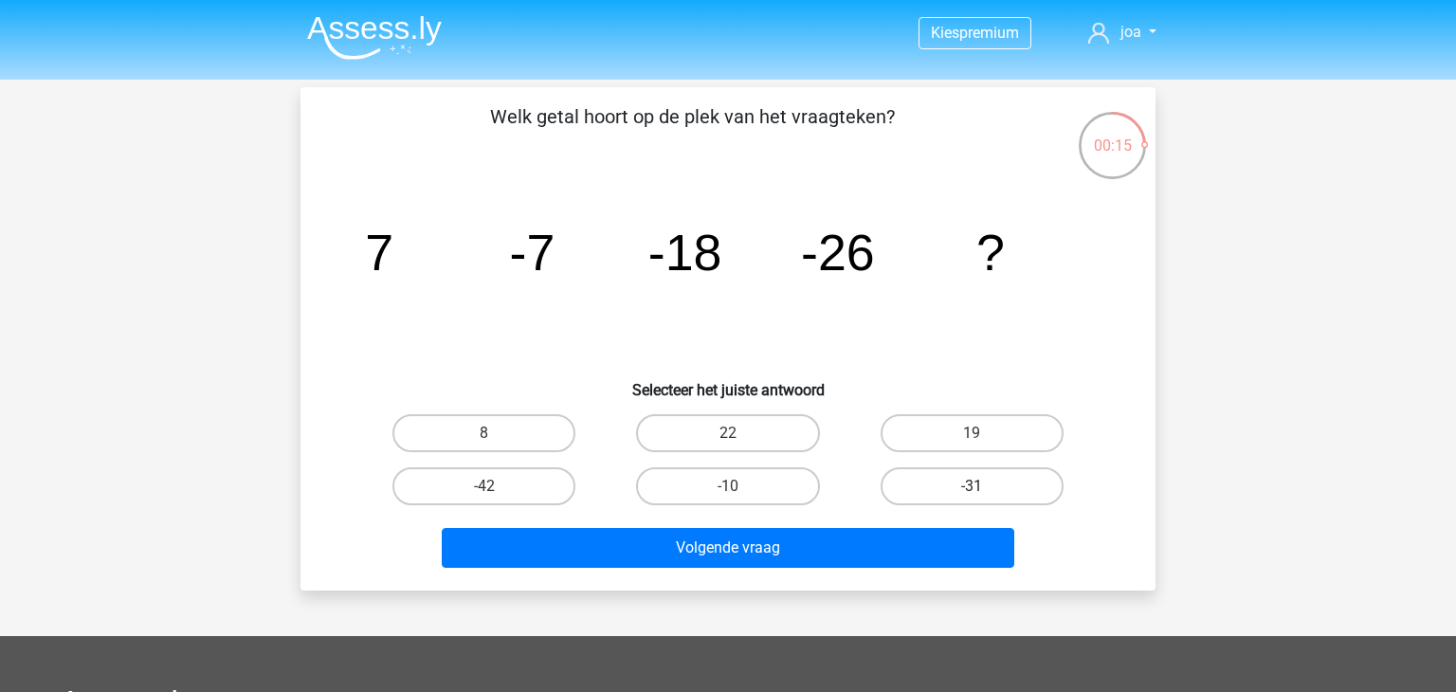
click at [966, 490] on label "-31" at bounding box center [972, 486] width 183 height 38
click at [972, 490] on input "-31" at bounding box center [978, 492] width 12 height 12
radio input "true"
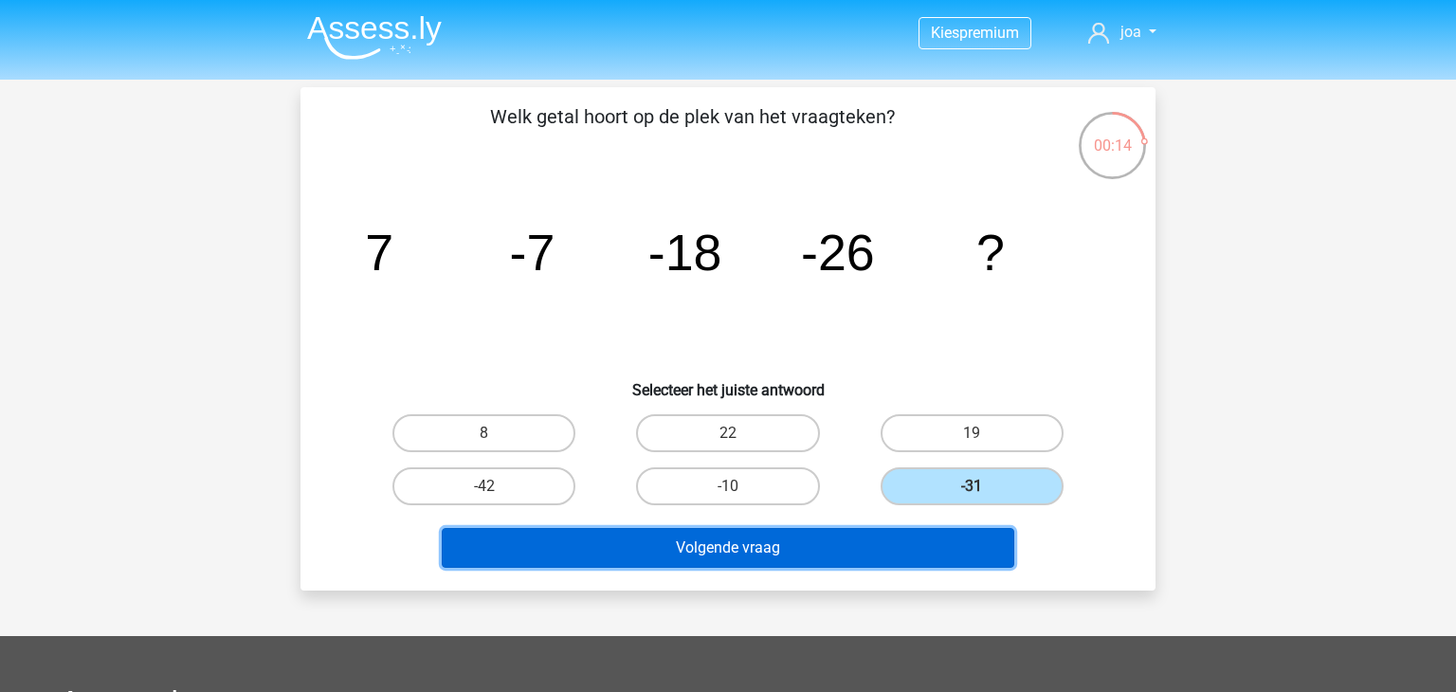
click at [827, 553] on button "Volgende vraag" at bounding box center [728, 548] width 573 height 40
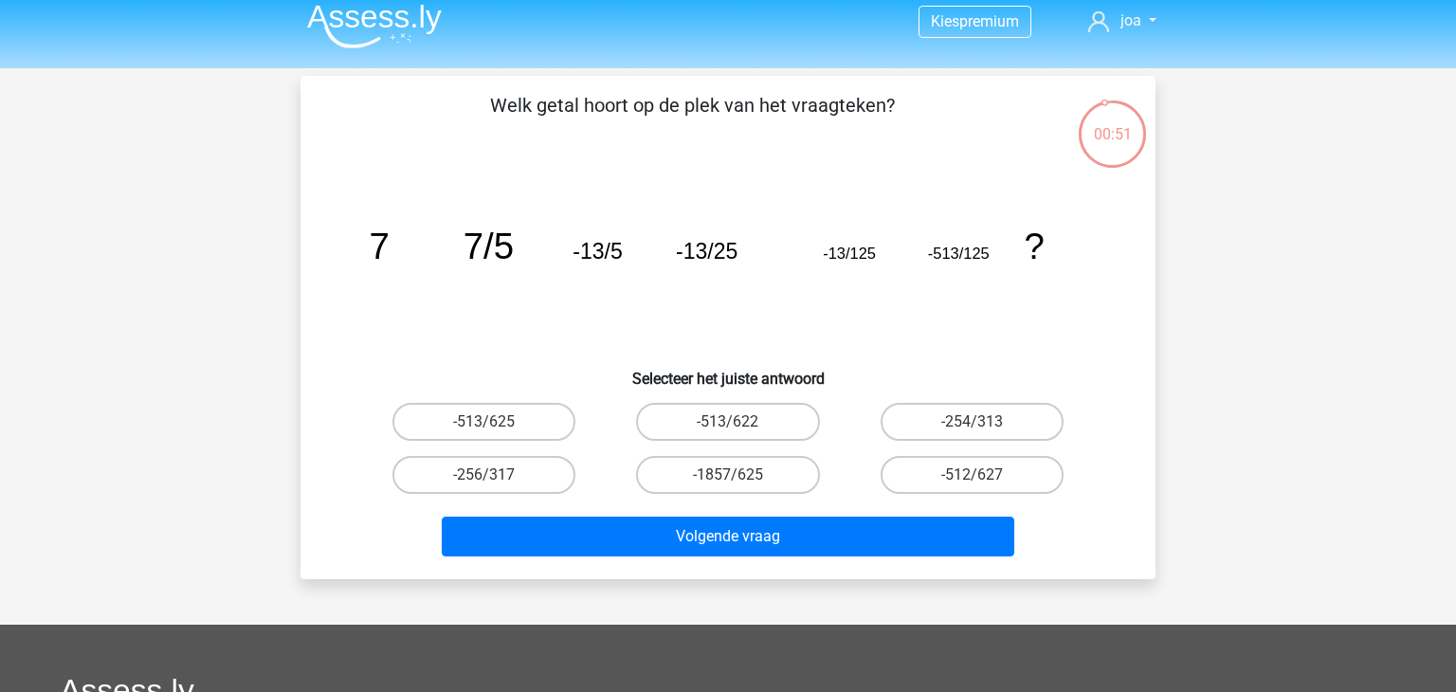
scroll to position [11, 0]
click at [748, 470] on label "-1857/625" at bounding box center [727, 475] width 183 height 38
click at [740, 475] on input "-1857/625" at bounding box center [734, 481] width 12 height 12
radio input "true"
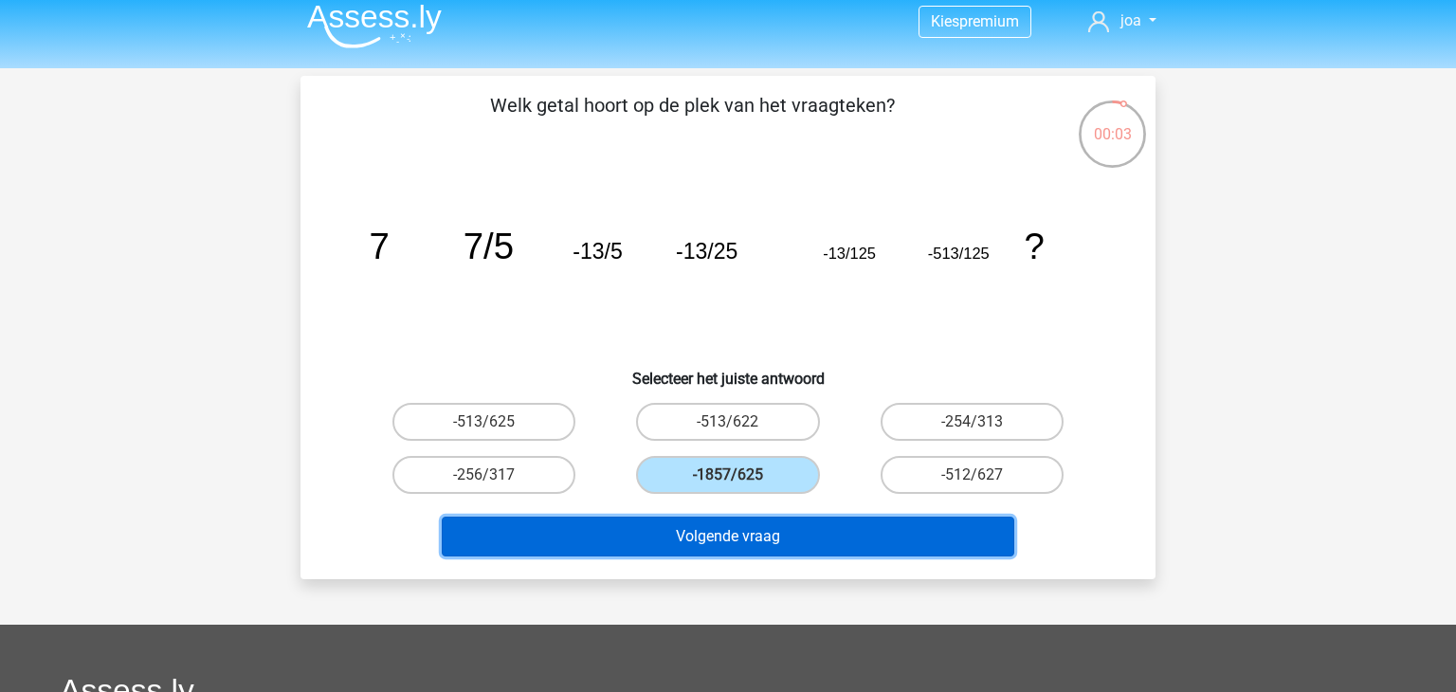
click at [737, 542] on button "Volgende vraag" at bounding box center [728, 537] width 573 height 40
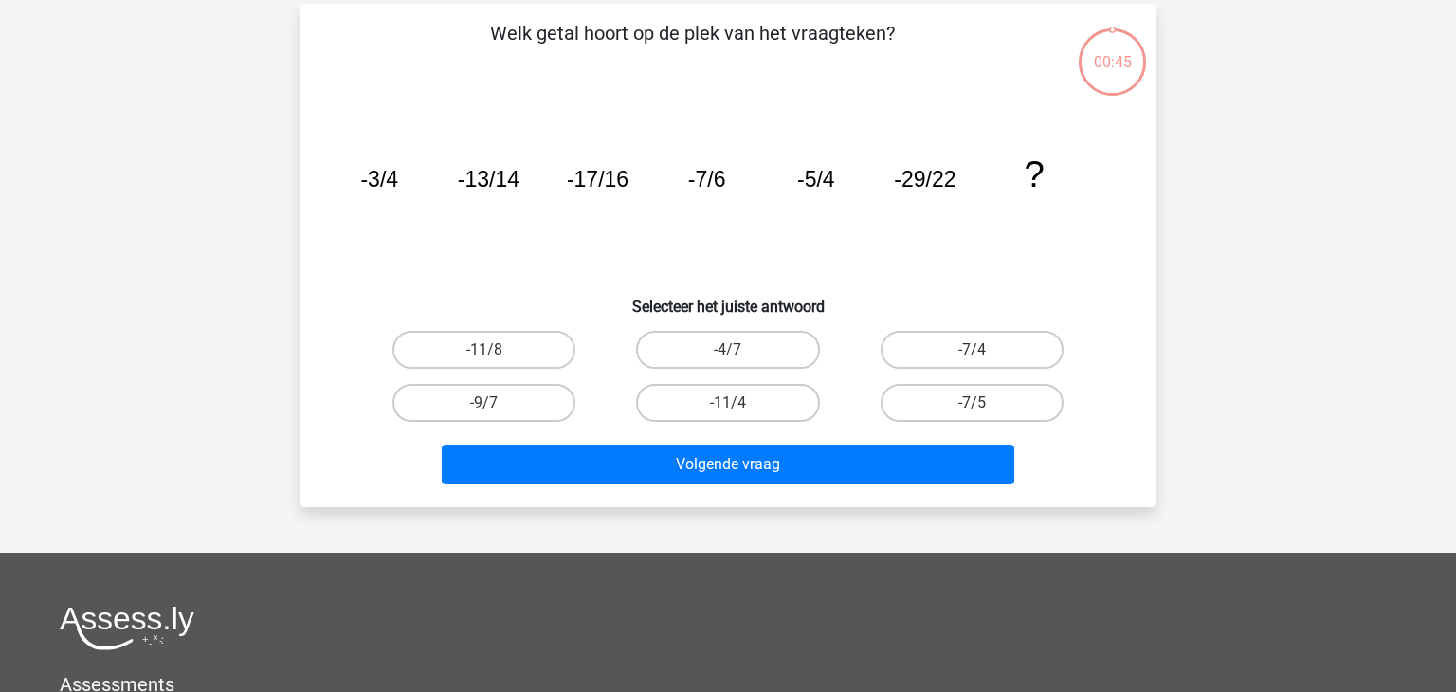
scroll to position [87, 0]
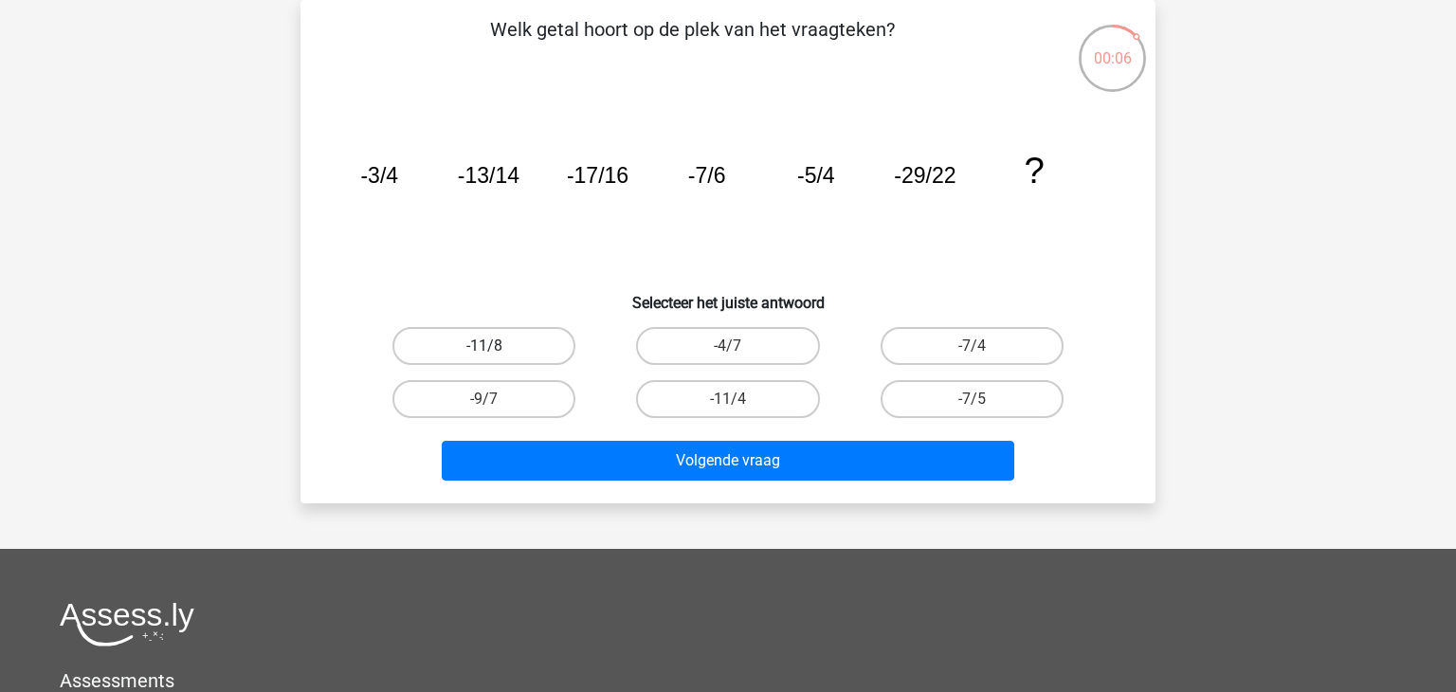
click at [566, 355] on label "-11/8" at bounding box center [483, 346] width 183 height 38
click at [497, 355] on input "-11/8" at bounding box center [490, 352] width 12 height 12
radio input "true"
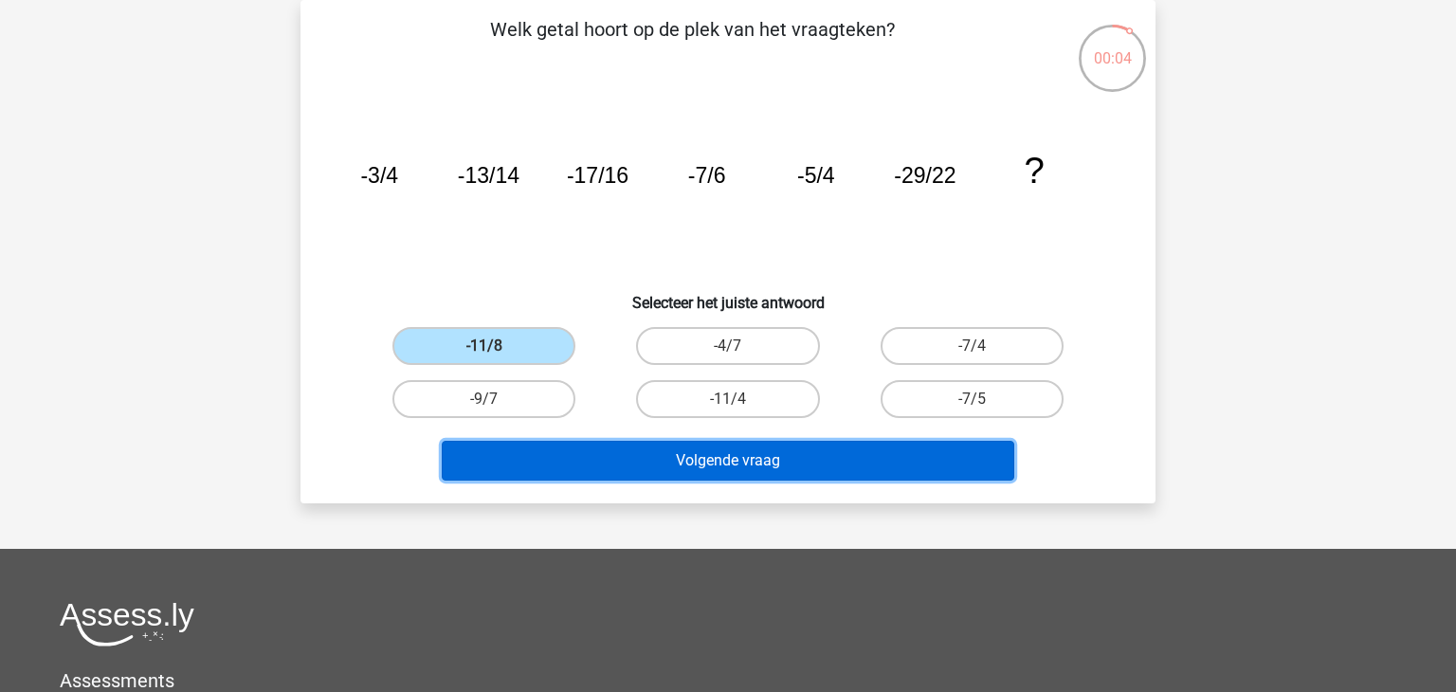
click at [751, 466] on button "Volgende vraag" at bounding box center [728, 461] width 573 height 40
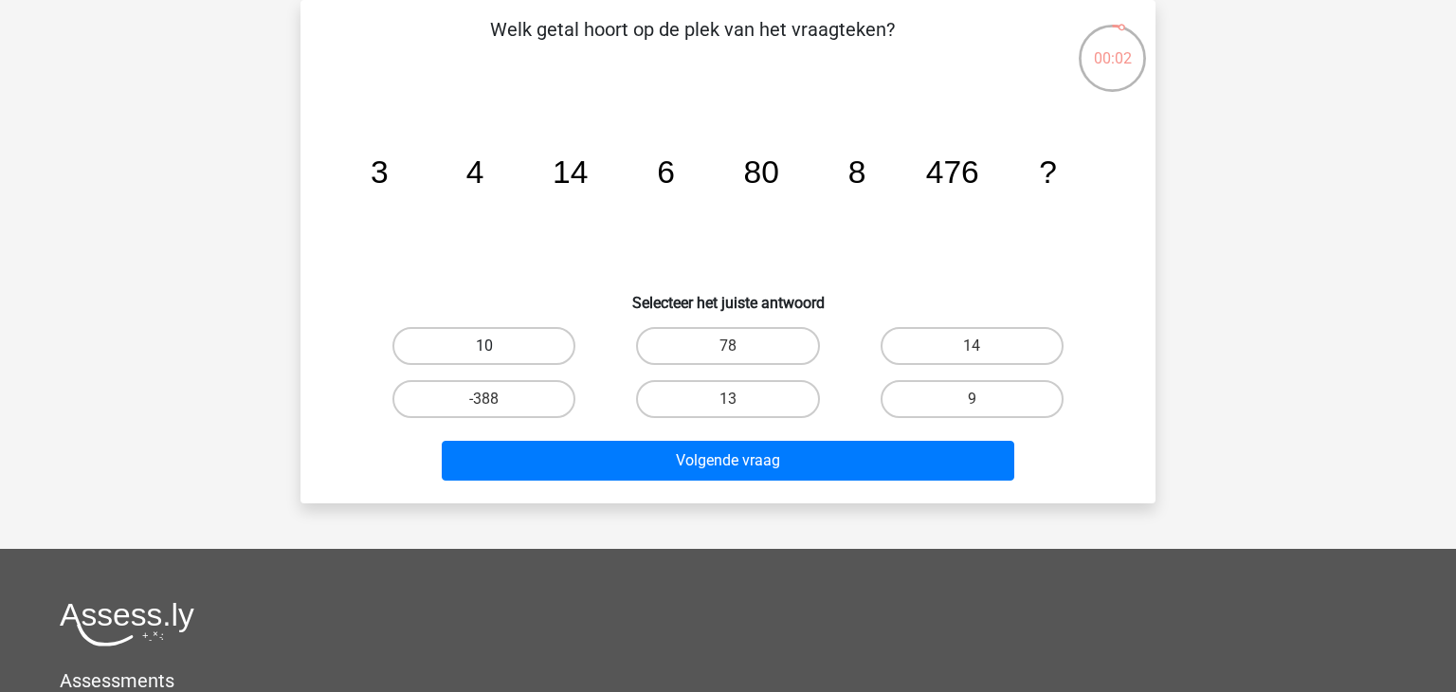
click at [500, 332] on label "10" at bounding box center [483, 346] width 183 height 38
click at [497, 346] on input "10" at bounding box center [490, 352] width 12 height 12
radio input "true"
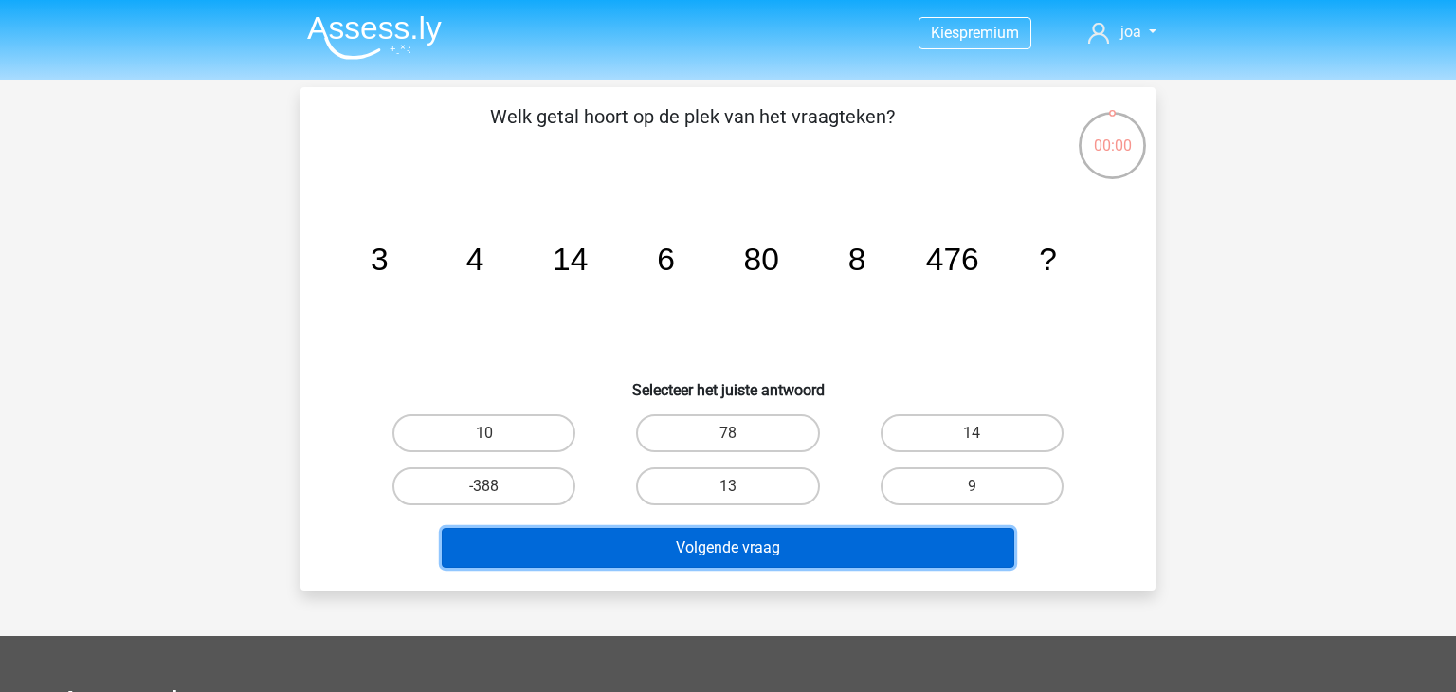
click at [682, 528] on button "Volgende vraag" at bounding box center [728, 548] width 573 height 40
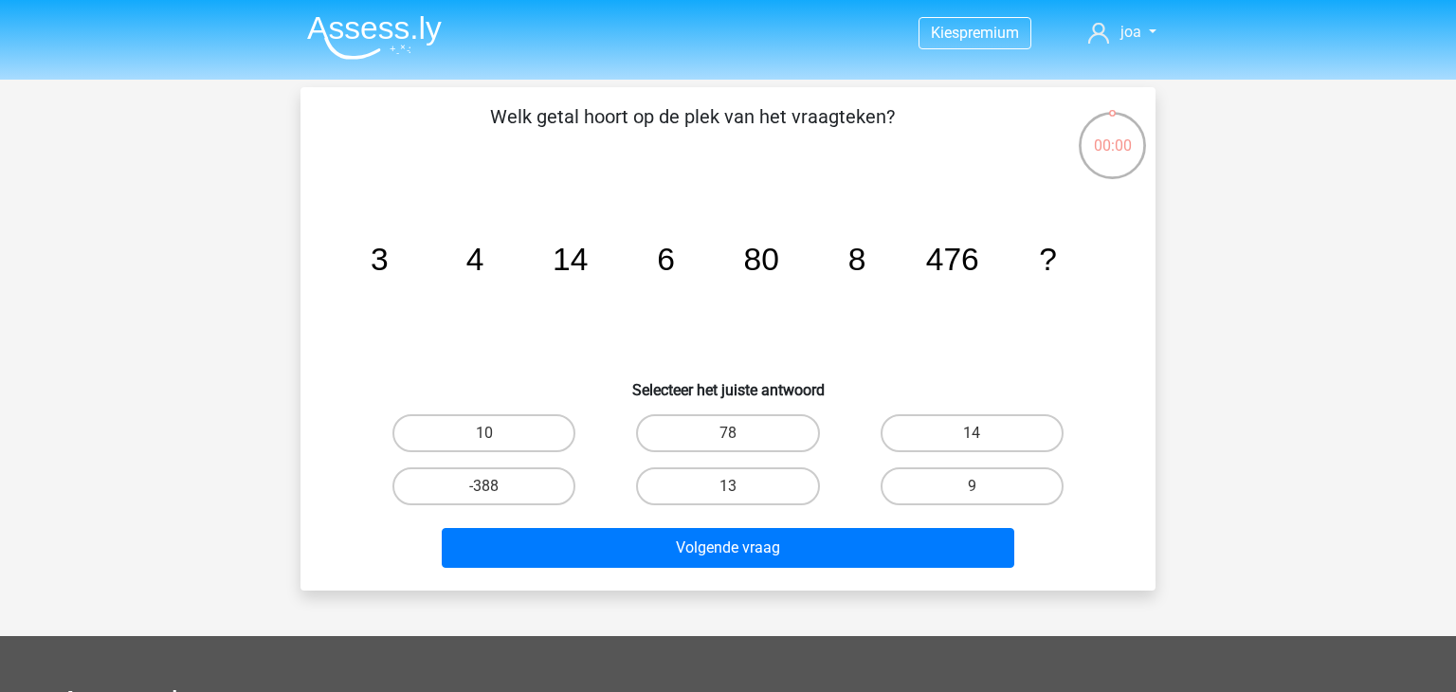
scroll to position [87, 0]
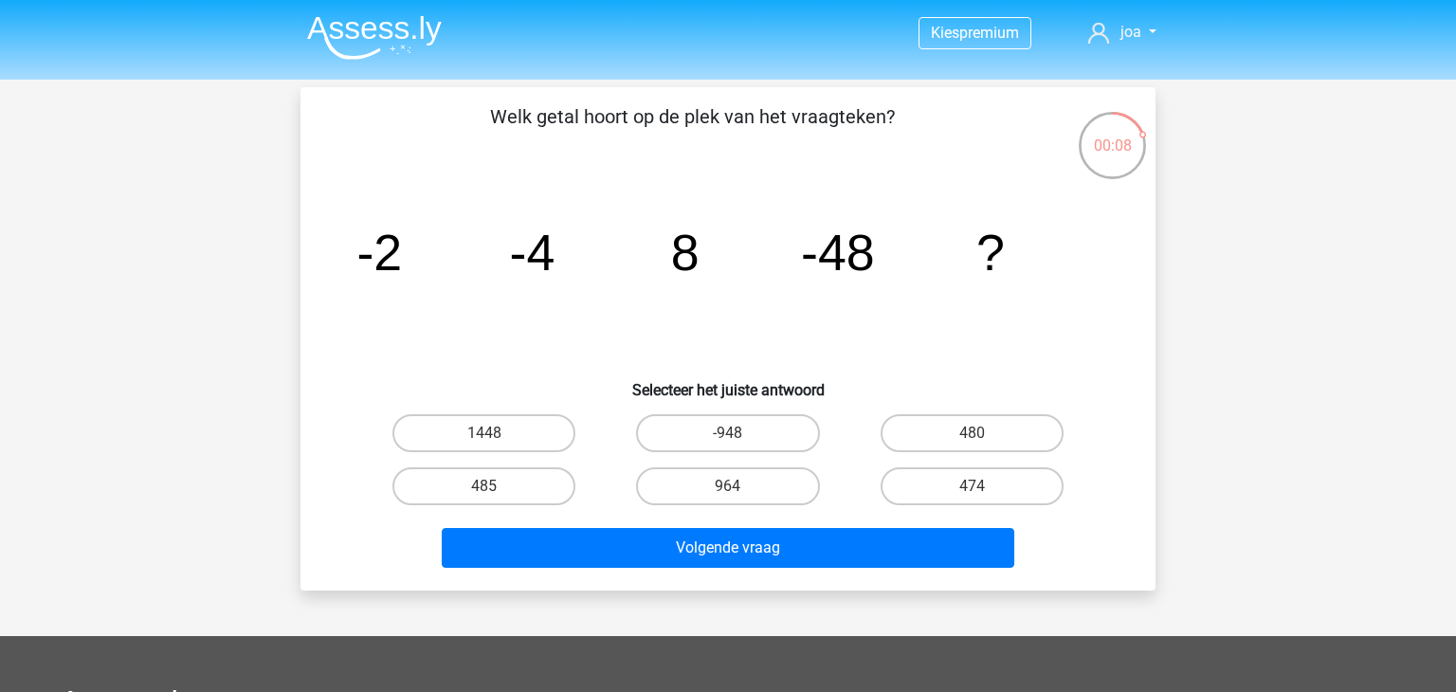
click at [981, 433] on input "480" at bounding box center [978, 439] width 12 height 12
radio input "true"
click at [979, 475] on label "474" at bounding box center [972, 486] width 183 height 38
click at [979, 486] on input "474" at bounding box center [978, 492] width 12 height 12
radio input "true"
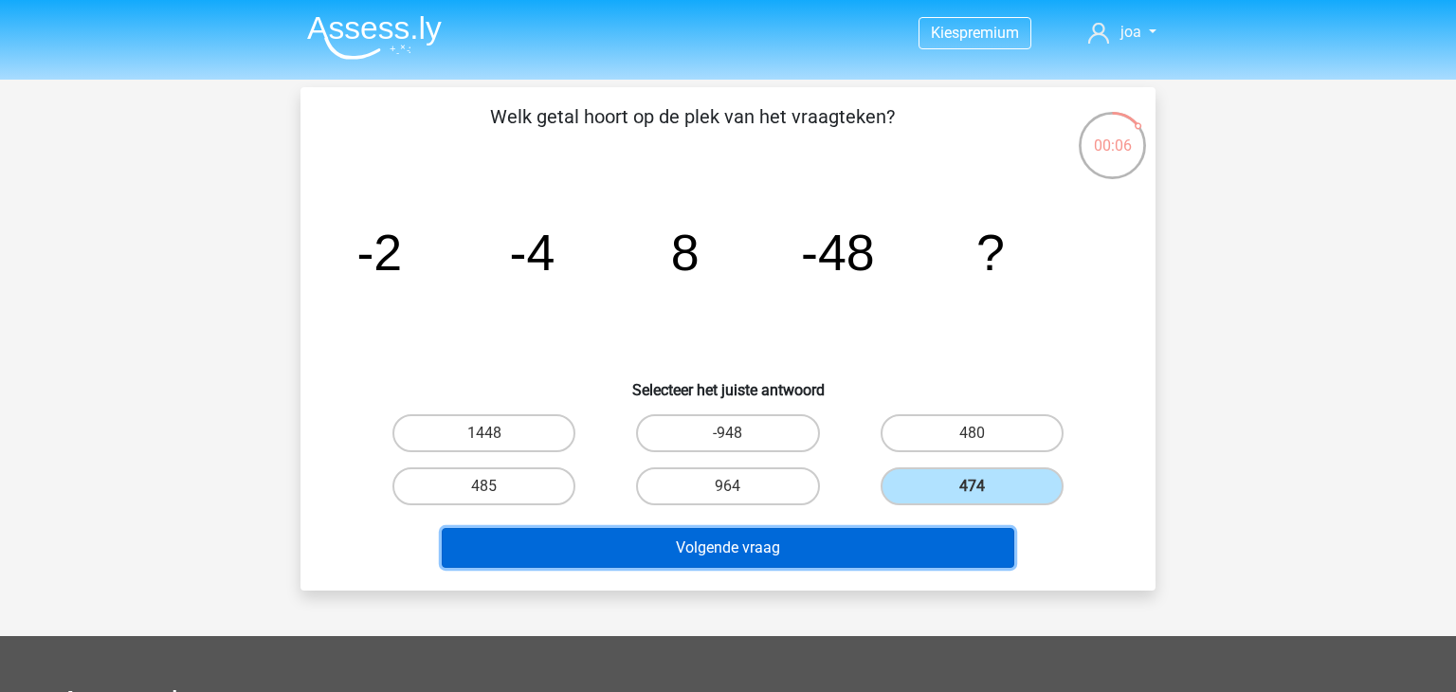
click at [849, 557] on button "Volgende vraag" at bounding box center [728, 548] width 573 height 40
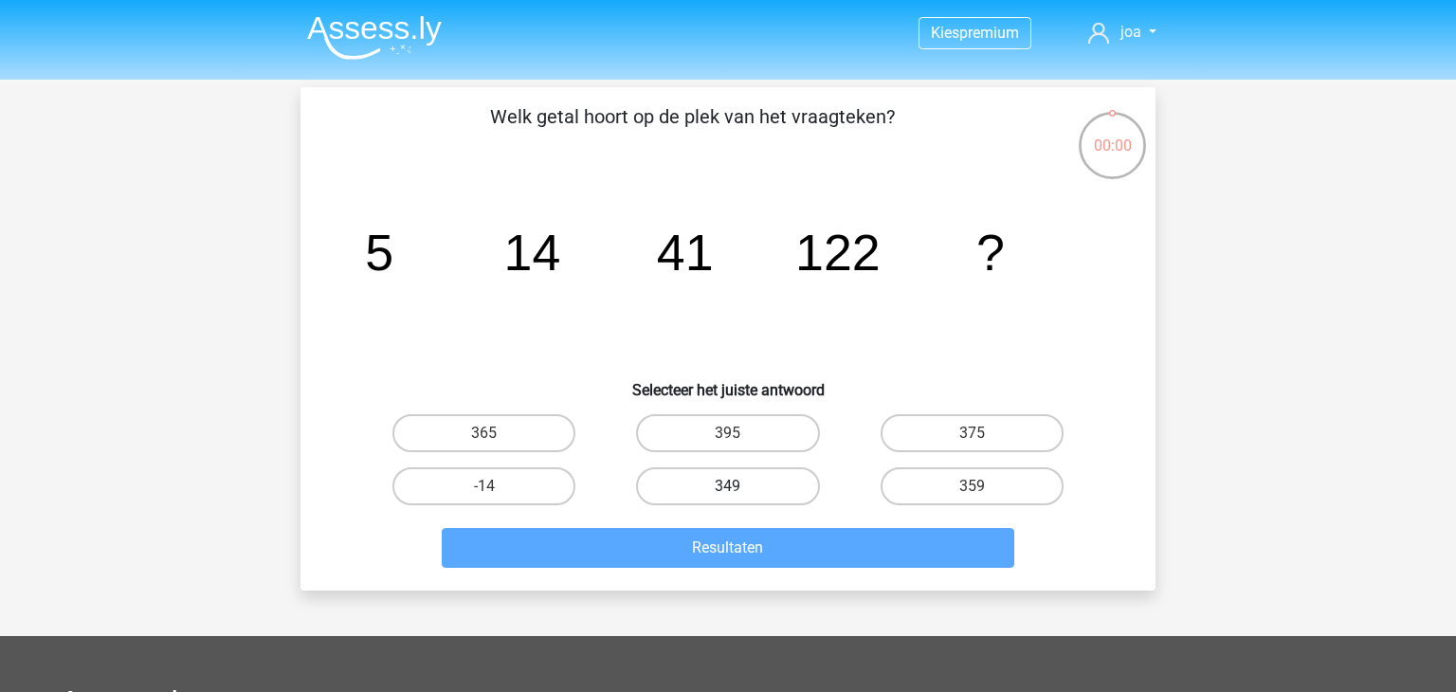
click at [772, 481] on label "349" at bounding box center [727, 486] width 183 height 38
click at [740, 486] on input "349" at bounding box center [734, 492] width 12 height 12
radio input "true"
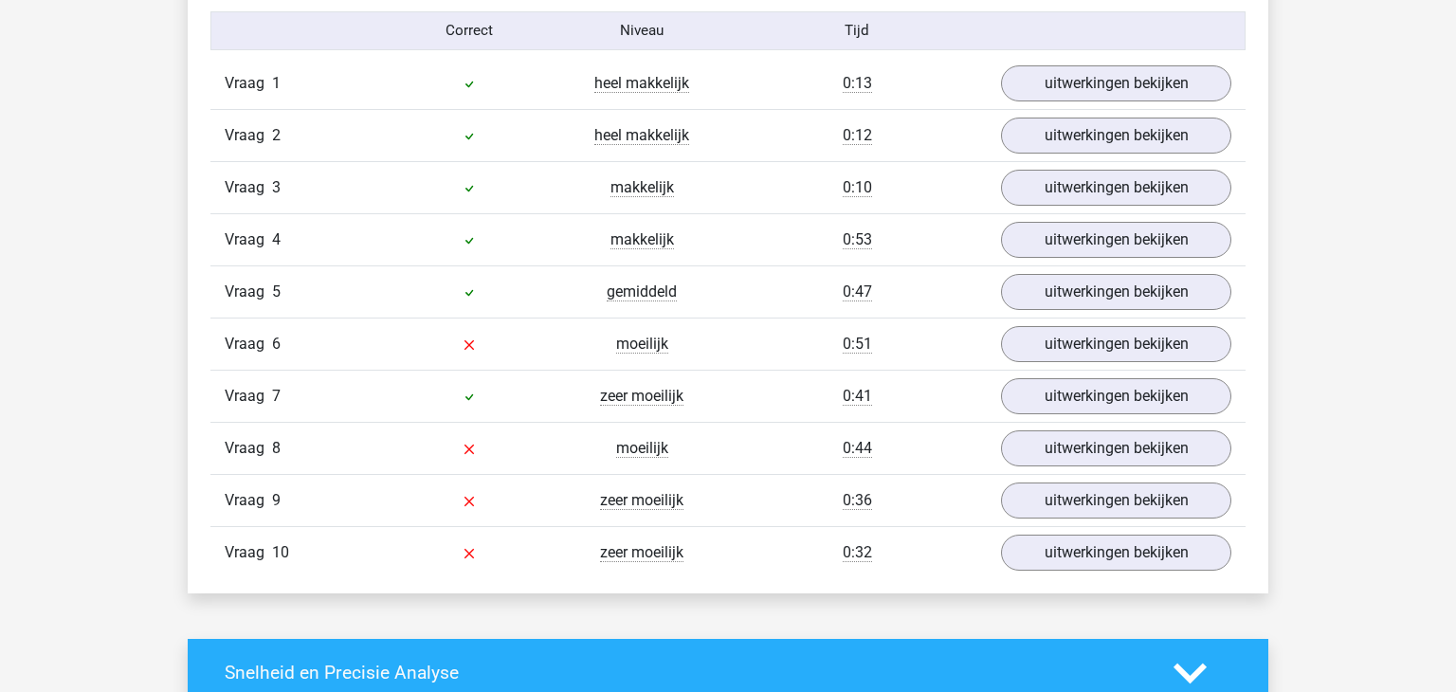
scroll to position [1577, 0]
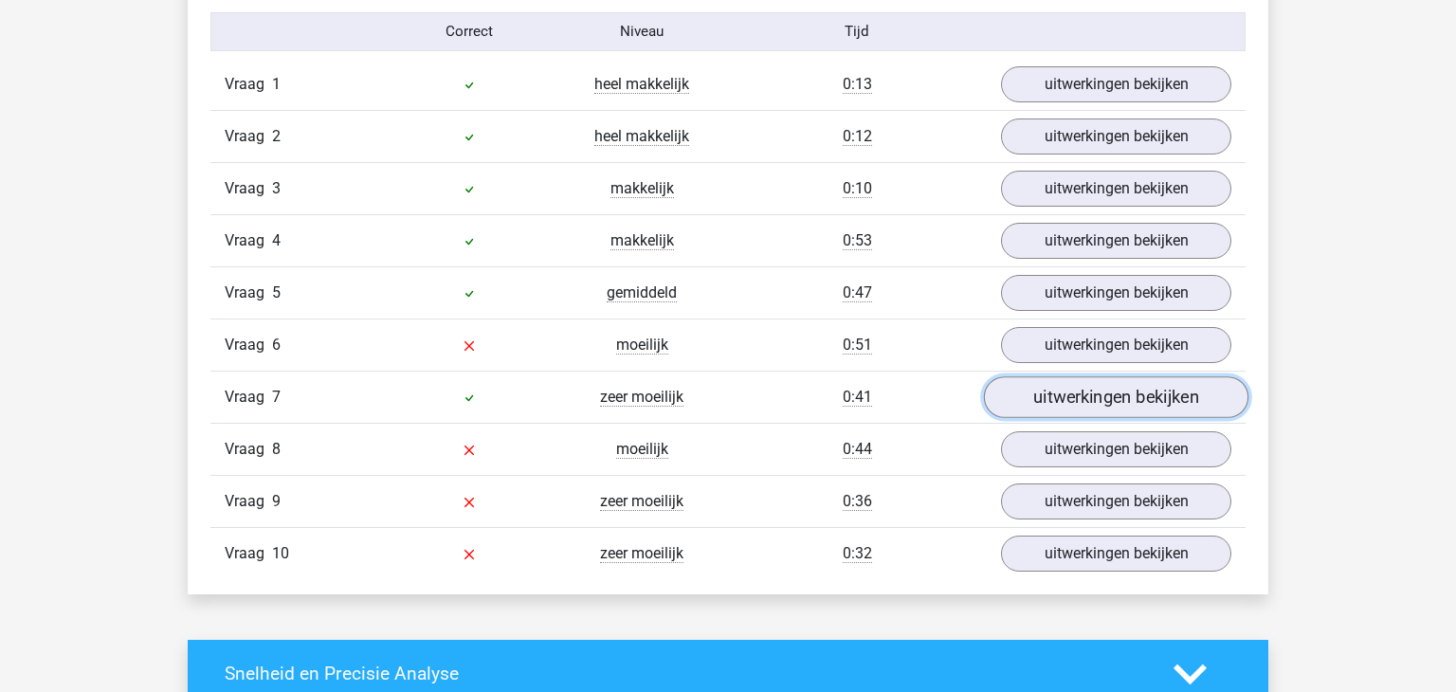
click at [1075, 400] on link "uitwerkingen bekijken" at bounding box center [1116, 397] width 264 height 42
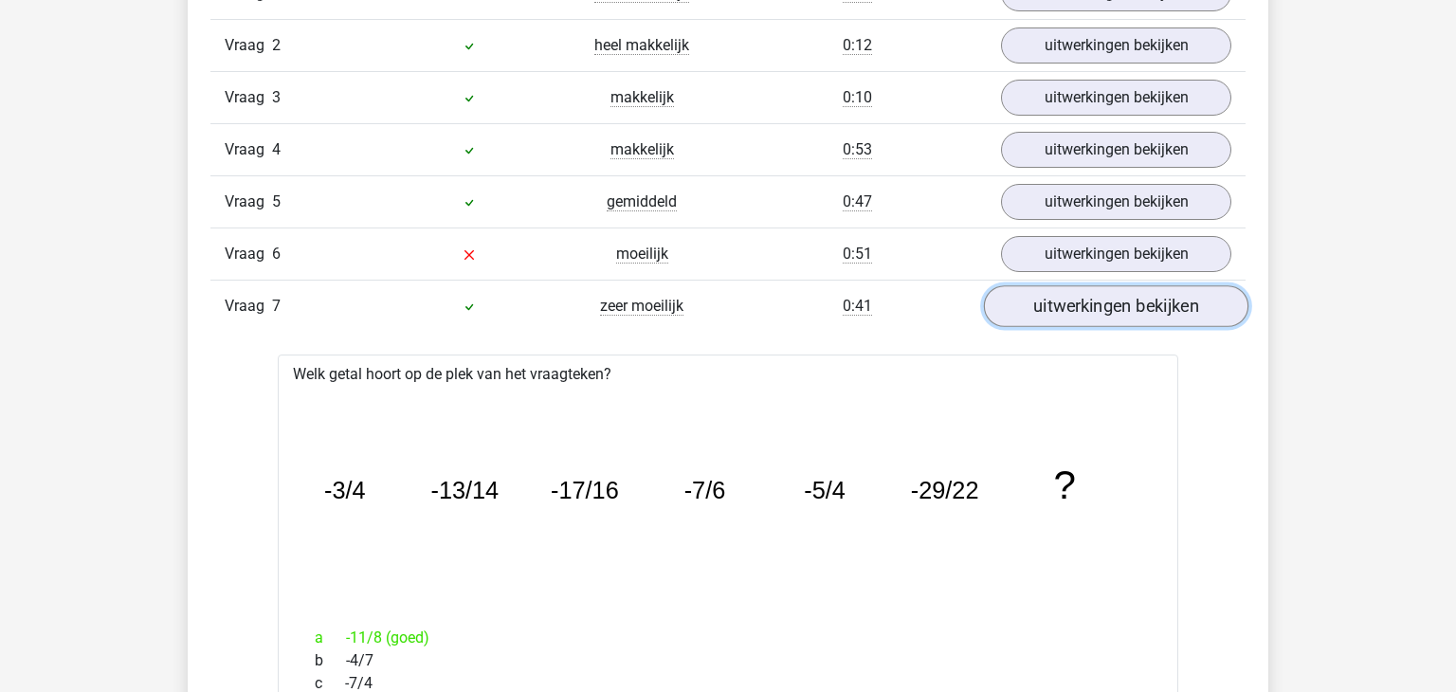
scroll to position [1645, 0]
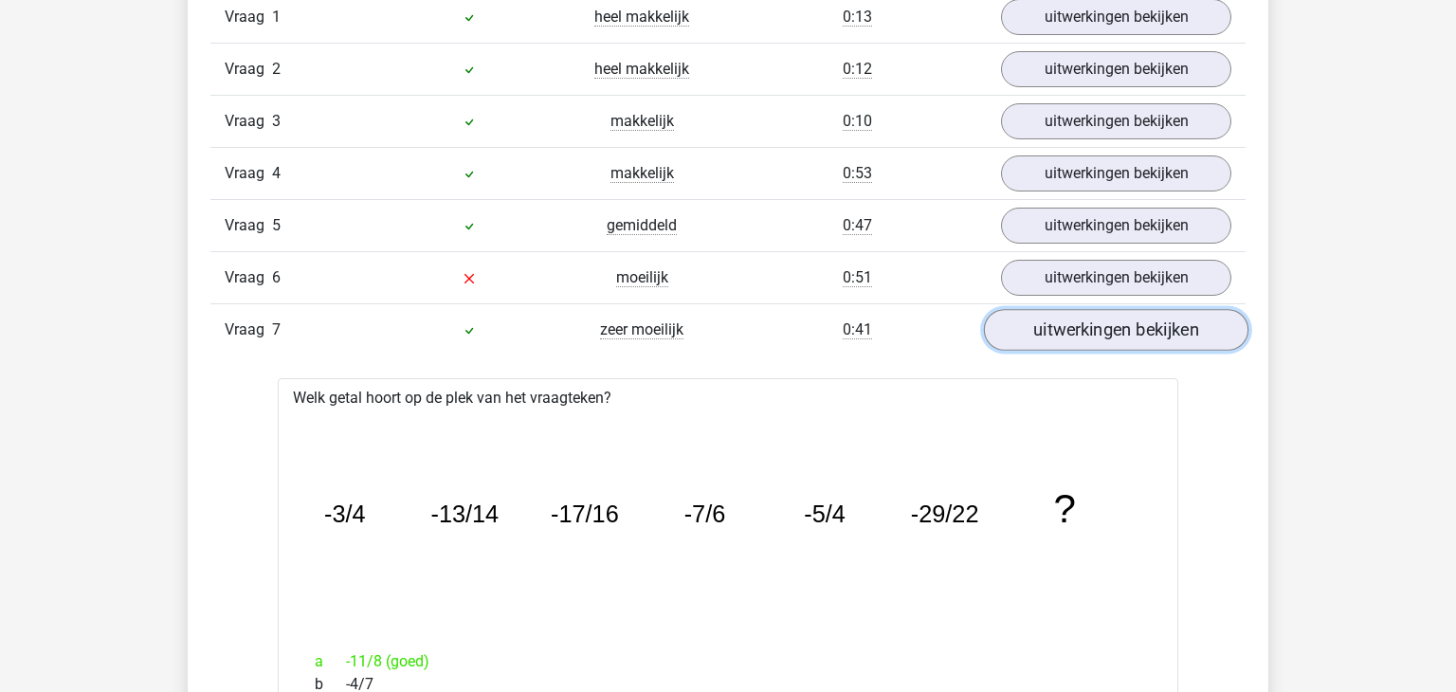
click at [1082, 324] on link "uitwerkingen bekijken" at bounding box center [1116, 330] width 264 height 42
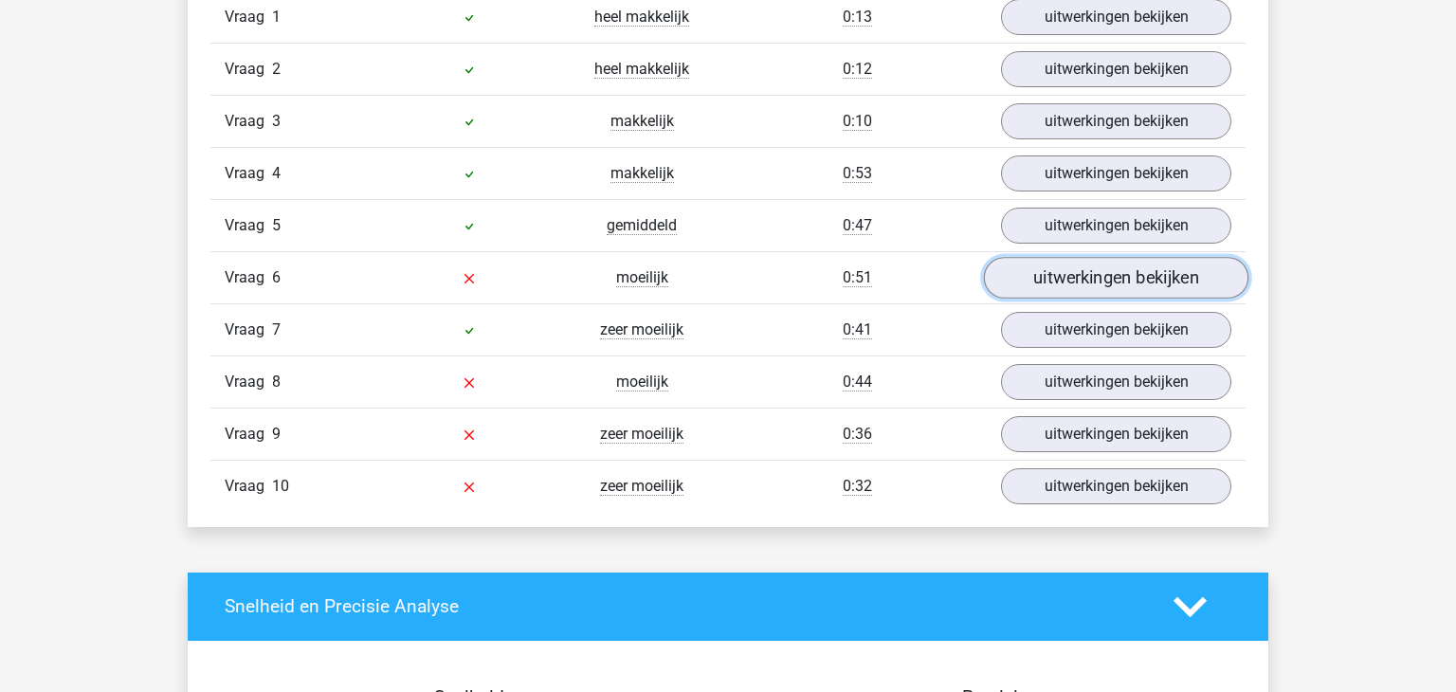
click at [1079, 271] on link "uitwerkingen bekijken" at bounding box center [1116, 278] width 264 height 42
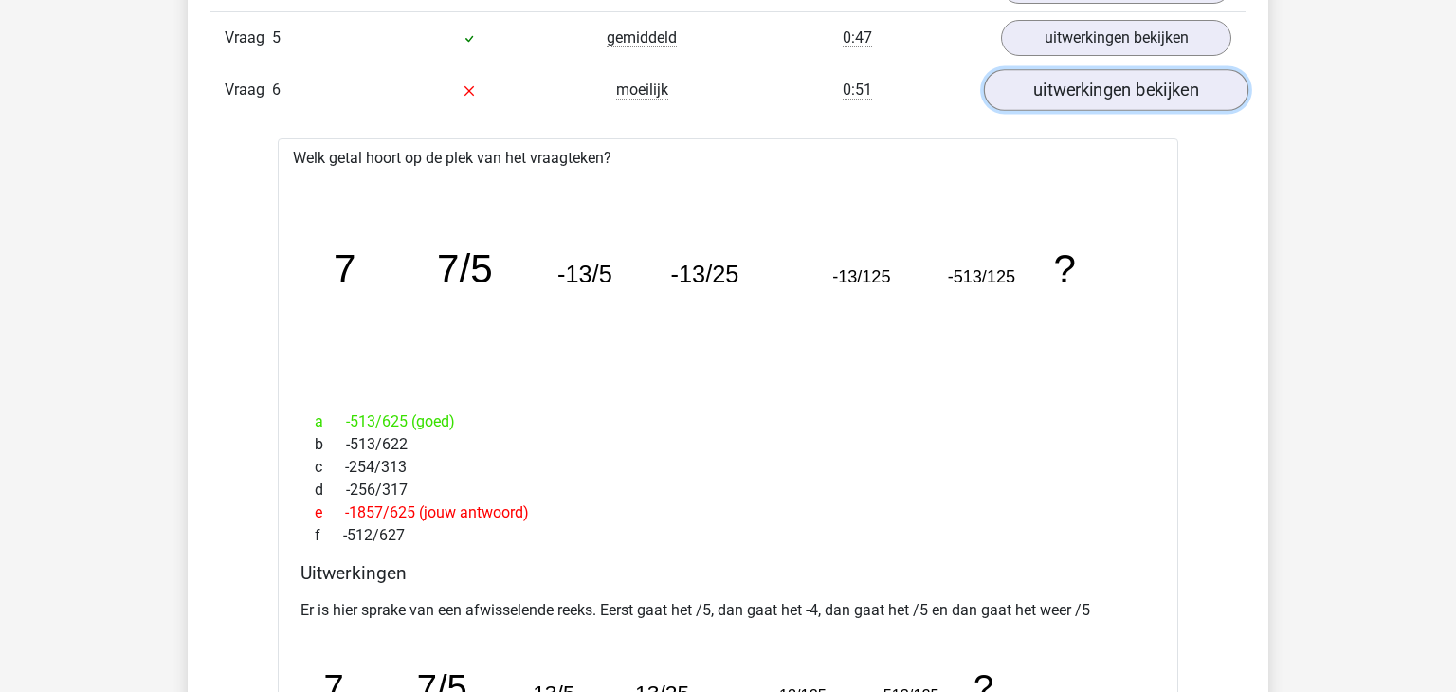
scroll to position [1829, 0]
click at [1117, 99] on link "uitwerkingen bekijken" at bounding box center [1116, 93] width 264 height 42
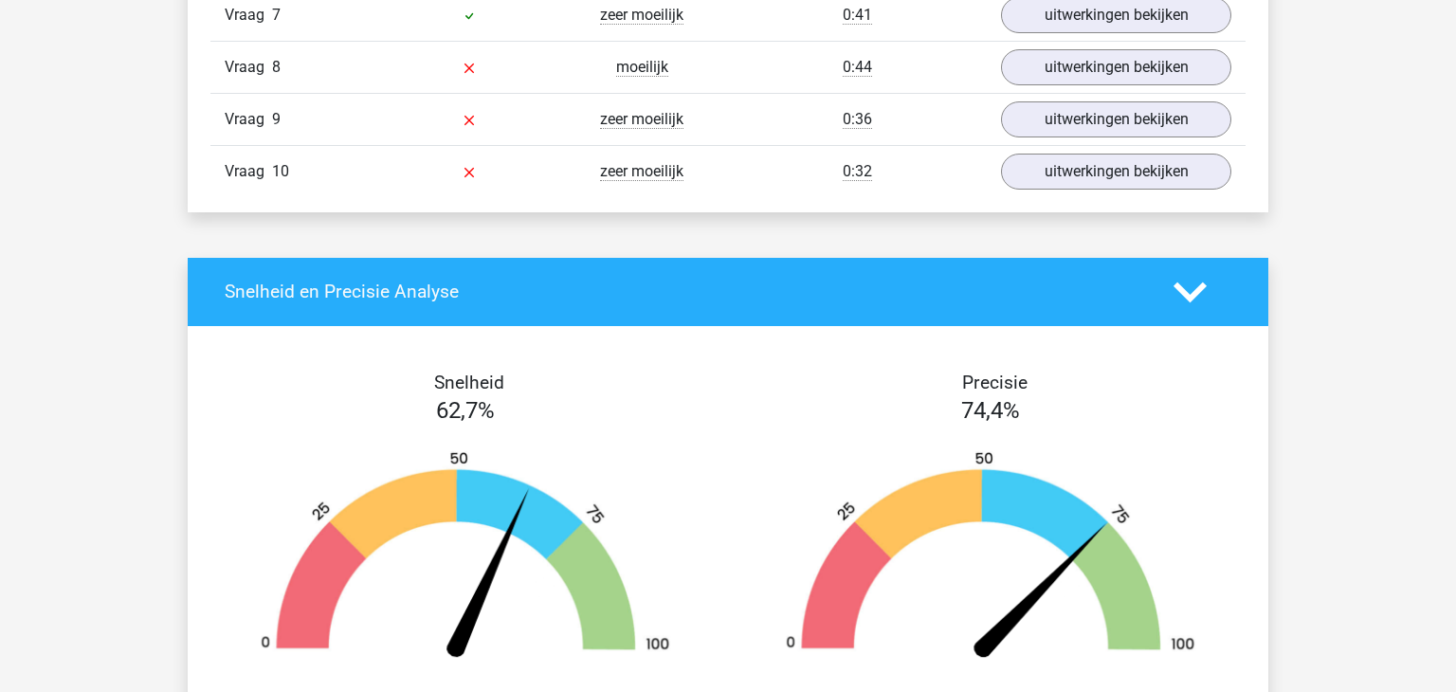
scroll to position [1962, 0]
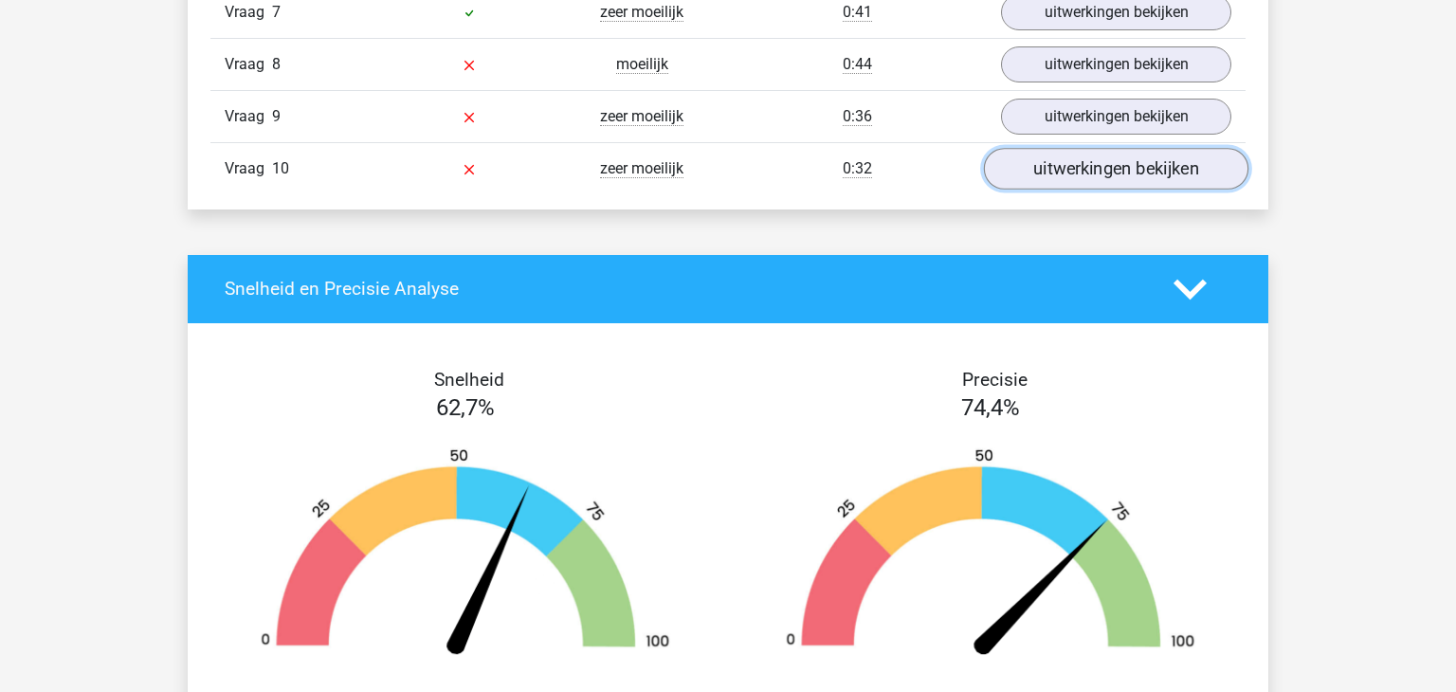
click at [1076, 157] on link "uitwerkingen bekijken" at bounding box center [1116, 169] width 264 height 42
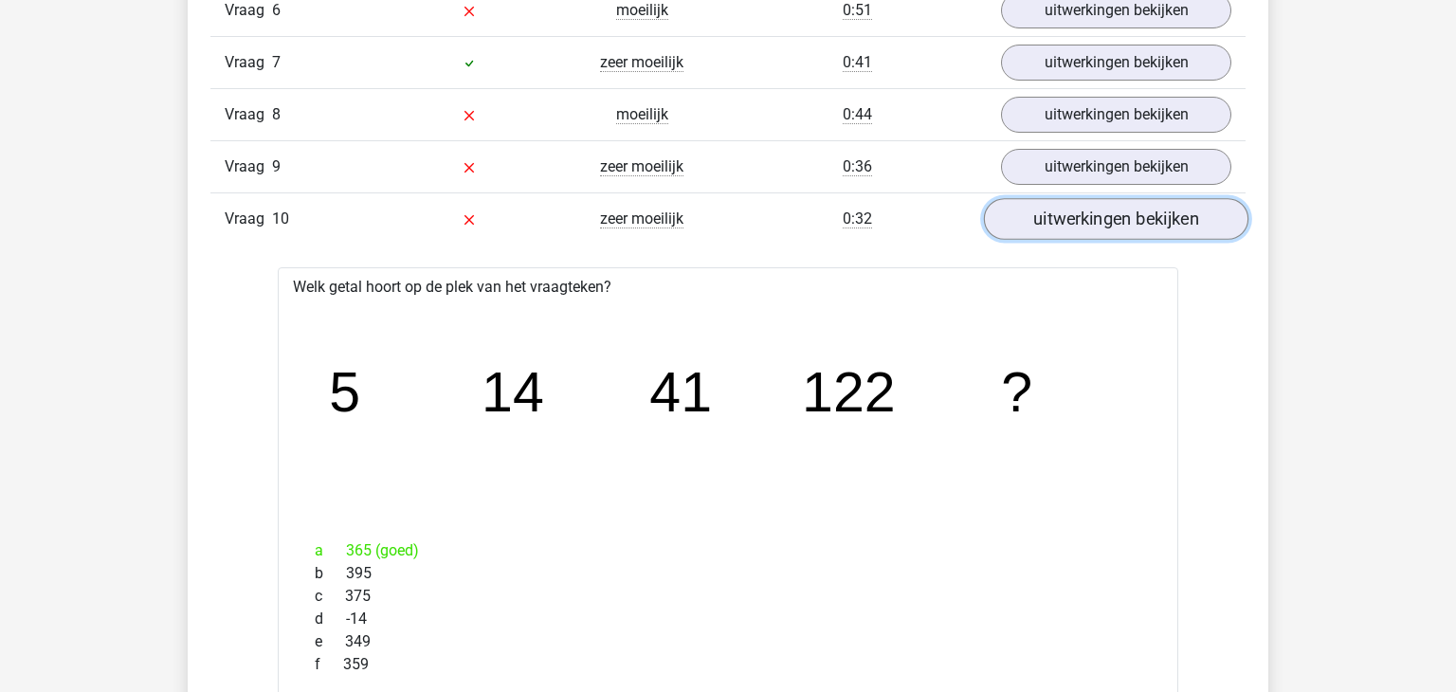
scroll to position [1910, 0]
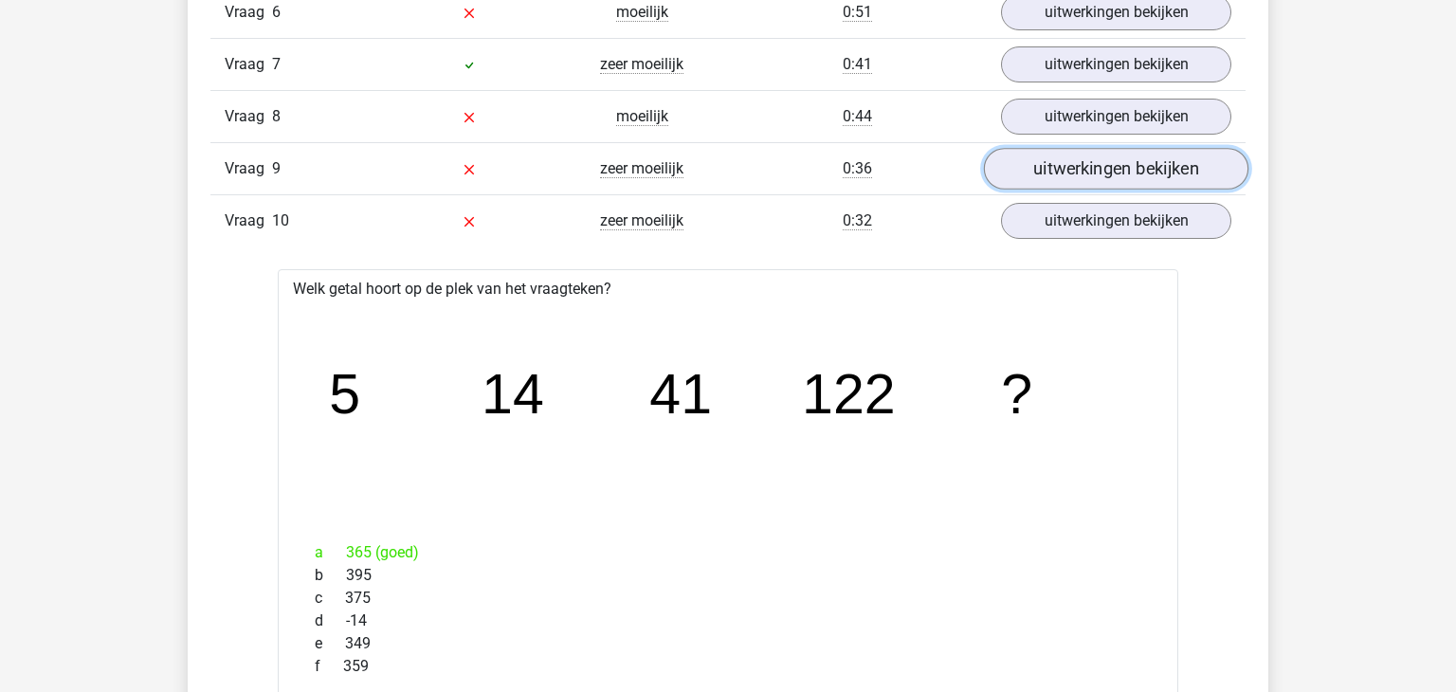
click at [1076, 162] on link "uitwerkingen bekijken" at bounding box center [1116, 169] width 264 height 42
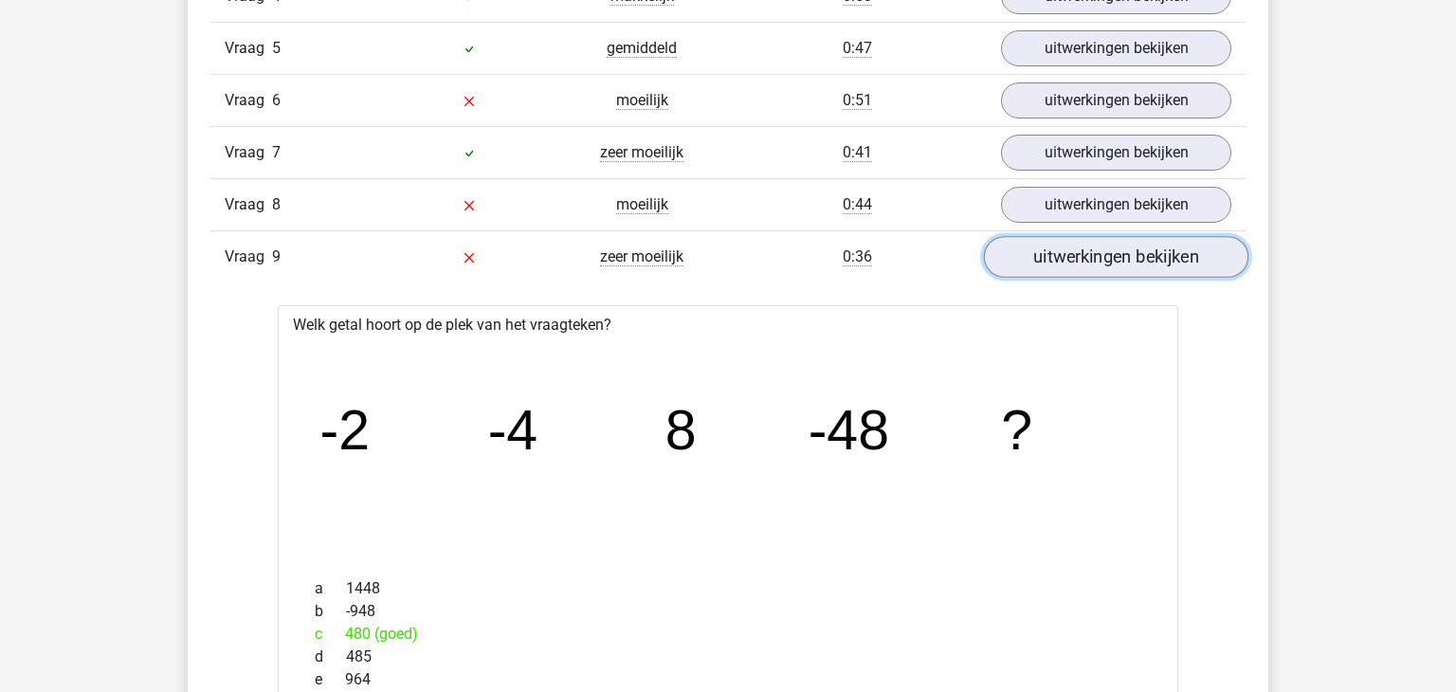
scroll to position [1816, 0]
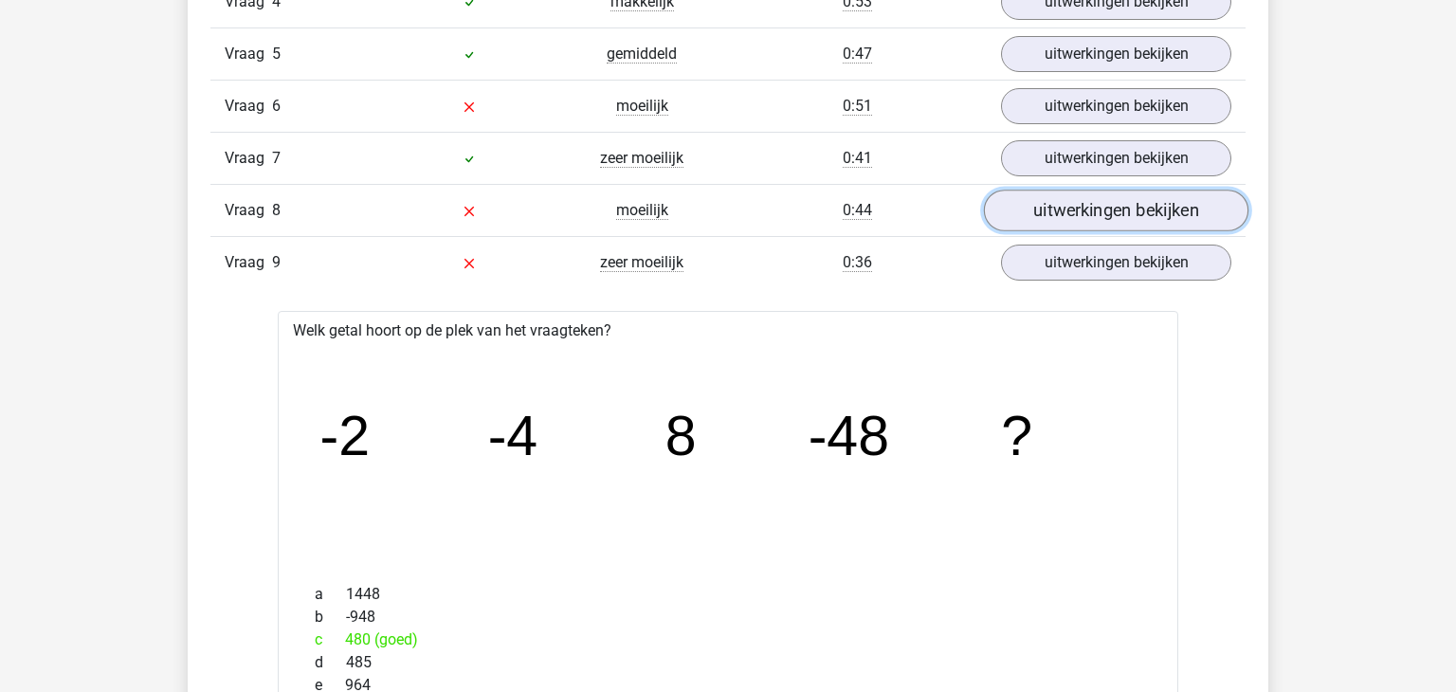
click at [1068, 215] on link "uitwerkingen bekijken" at bounding box center [1116, 211] width 264 height 42
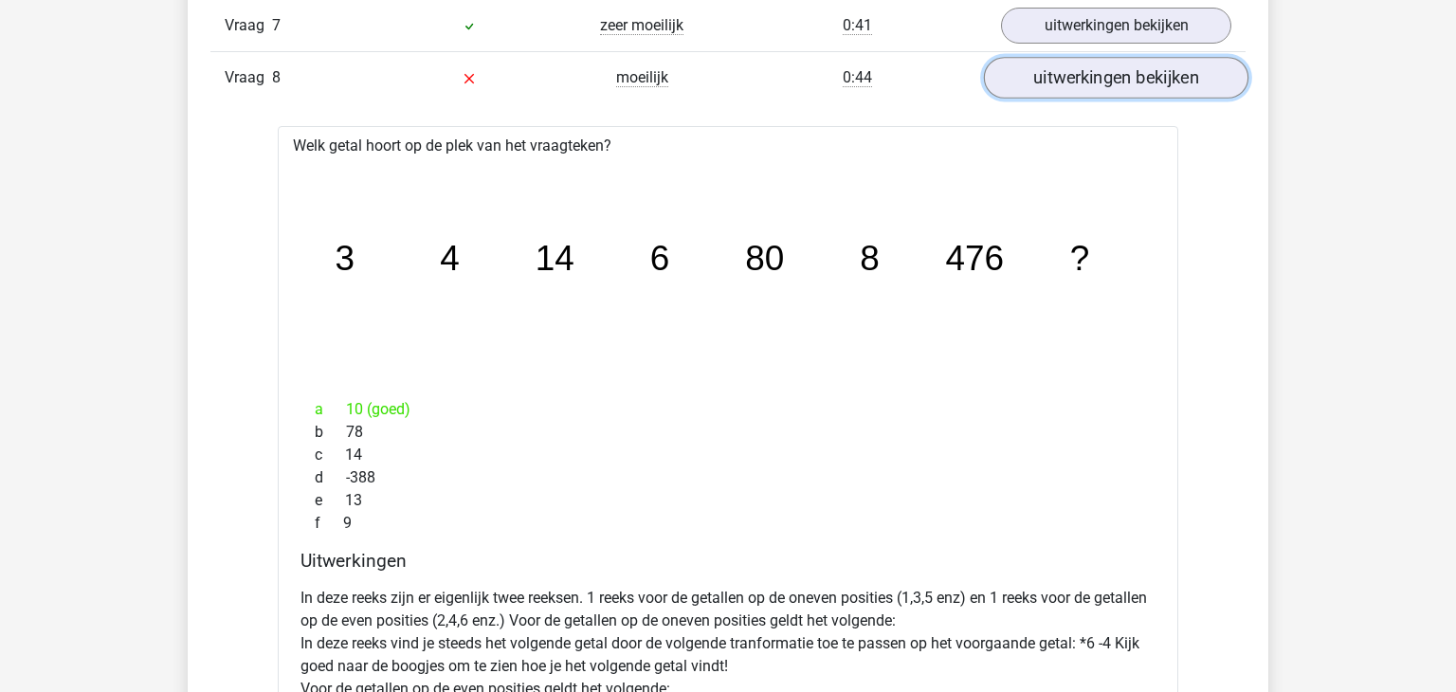
scroll to position [1956, 0]
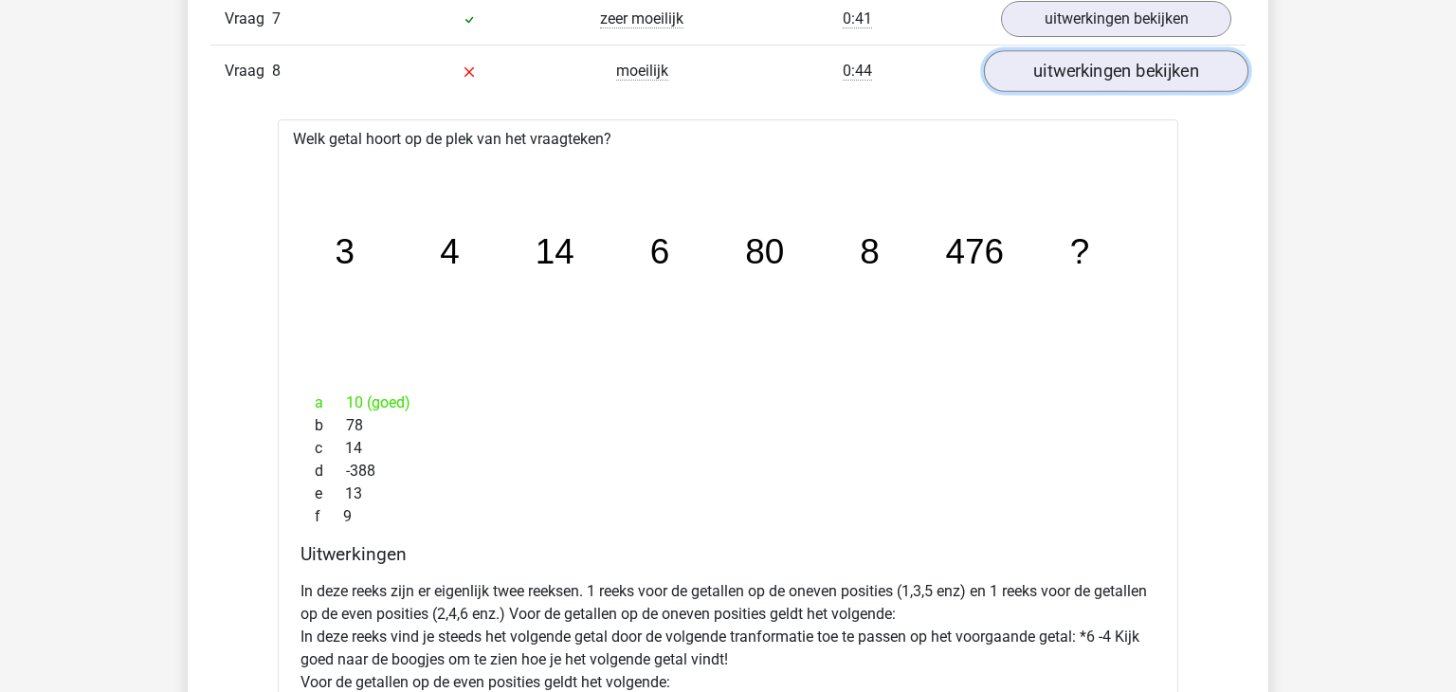
click at [1079, 65] on link "uitwerkingen bekijken" at bounding box center [1116, 71] width 264 height 42
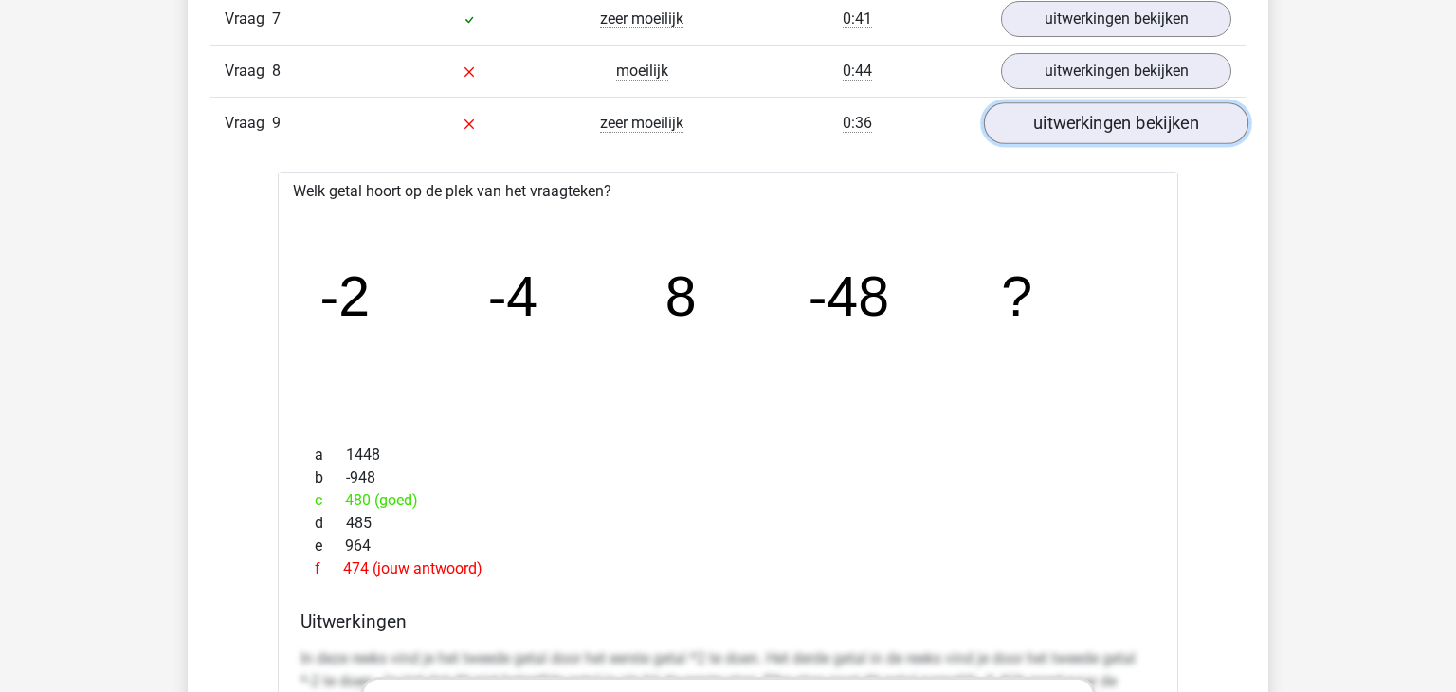
click at [1046, 131] on link "uitwerkingen bekijken" at bounding box center [1116, 123] width 264 height 42
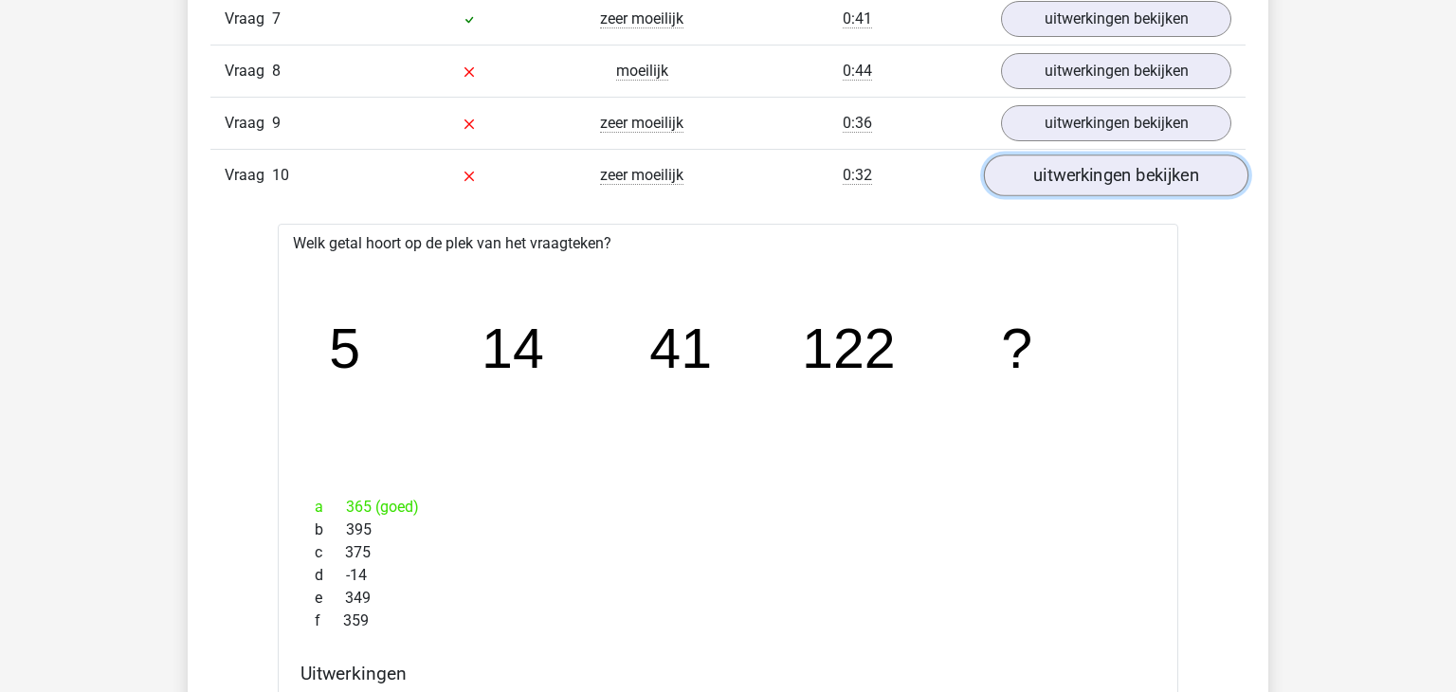
click at [1050, 163] on link "uitwerkingen bekijken" at bounding box center [1116, 176] width 264 height 42
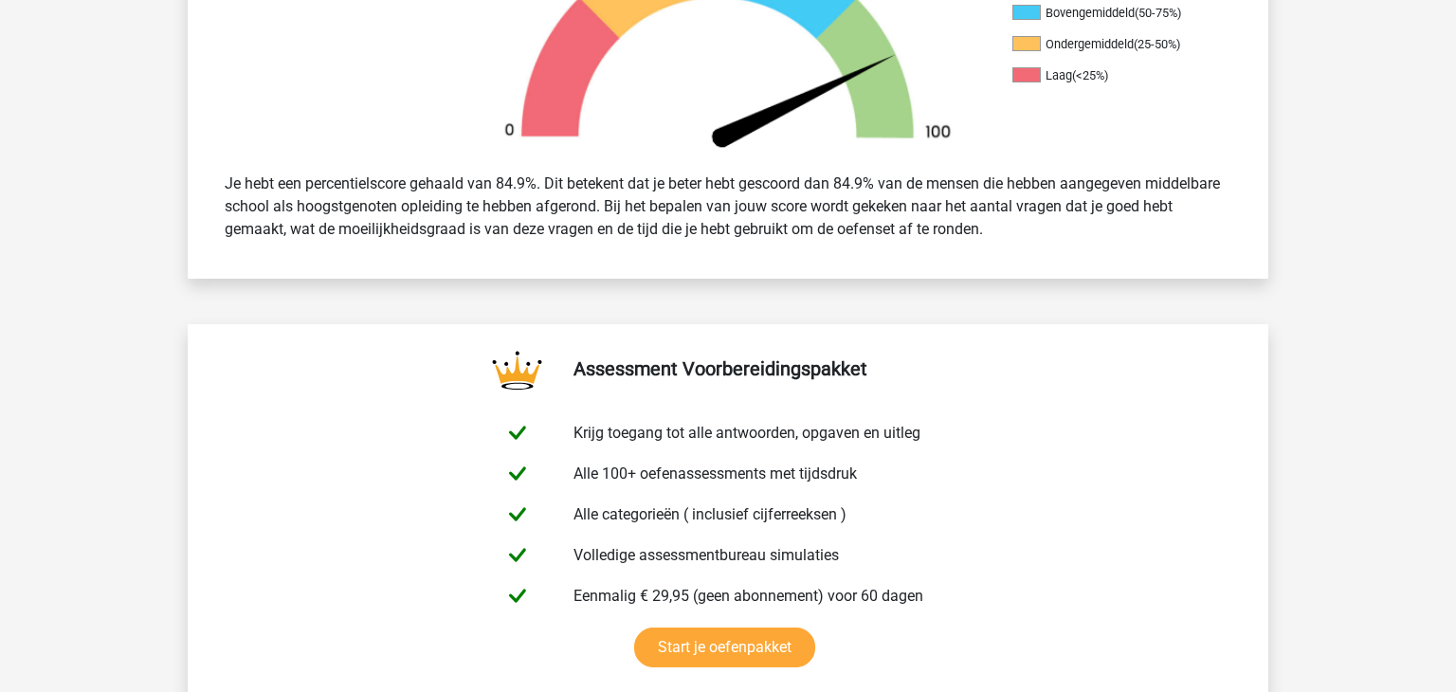
scroll to position [0, 0]
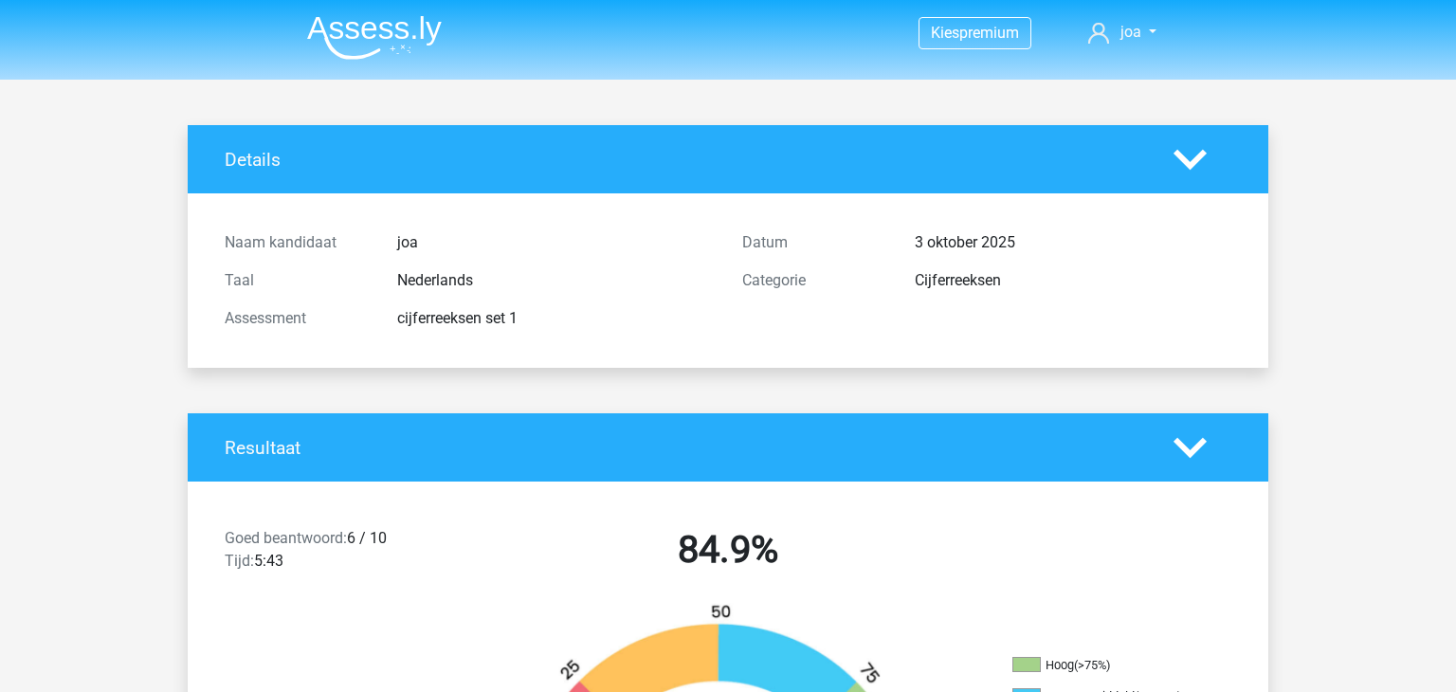
click at [370, 48] on img at bounding box center [374, 37] width 135 height 45
